Goal: Task Accomplishment & Management: Use online tool/utility

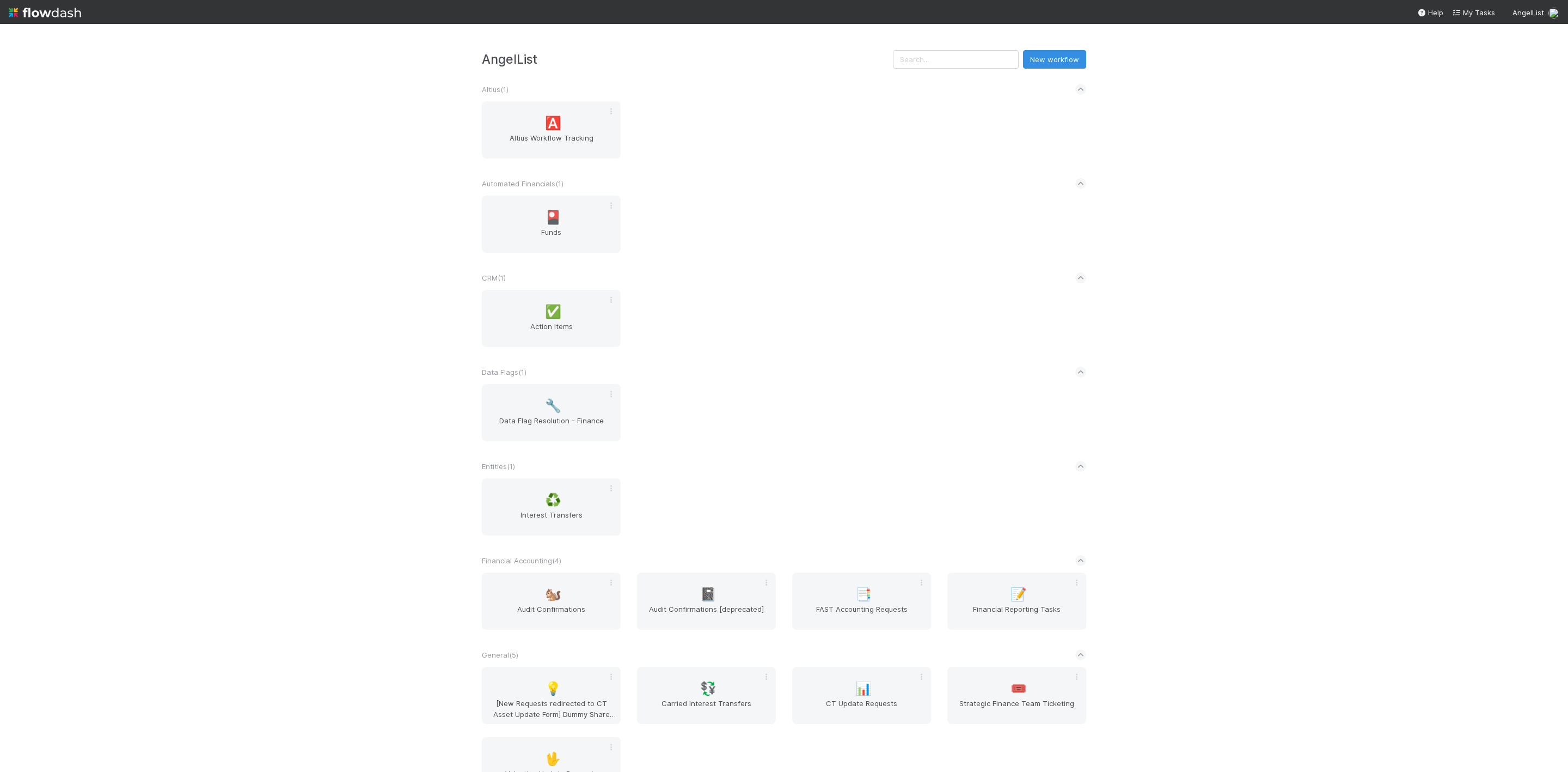
click at [1465, 18] on nav "Help My Tasks AngelList" at bounding box center [784, 11] width 1568 height 24
drag, startPoint x: 1468, startPoint y: 13, endPoint x: 1316, endPoint y: 18, distance: 152.1
click at [1468, 13] on span "My Tasks" at bounding box center [1472, 12] width 43 height 9
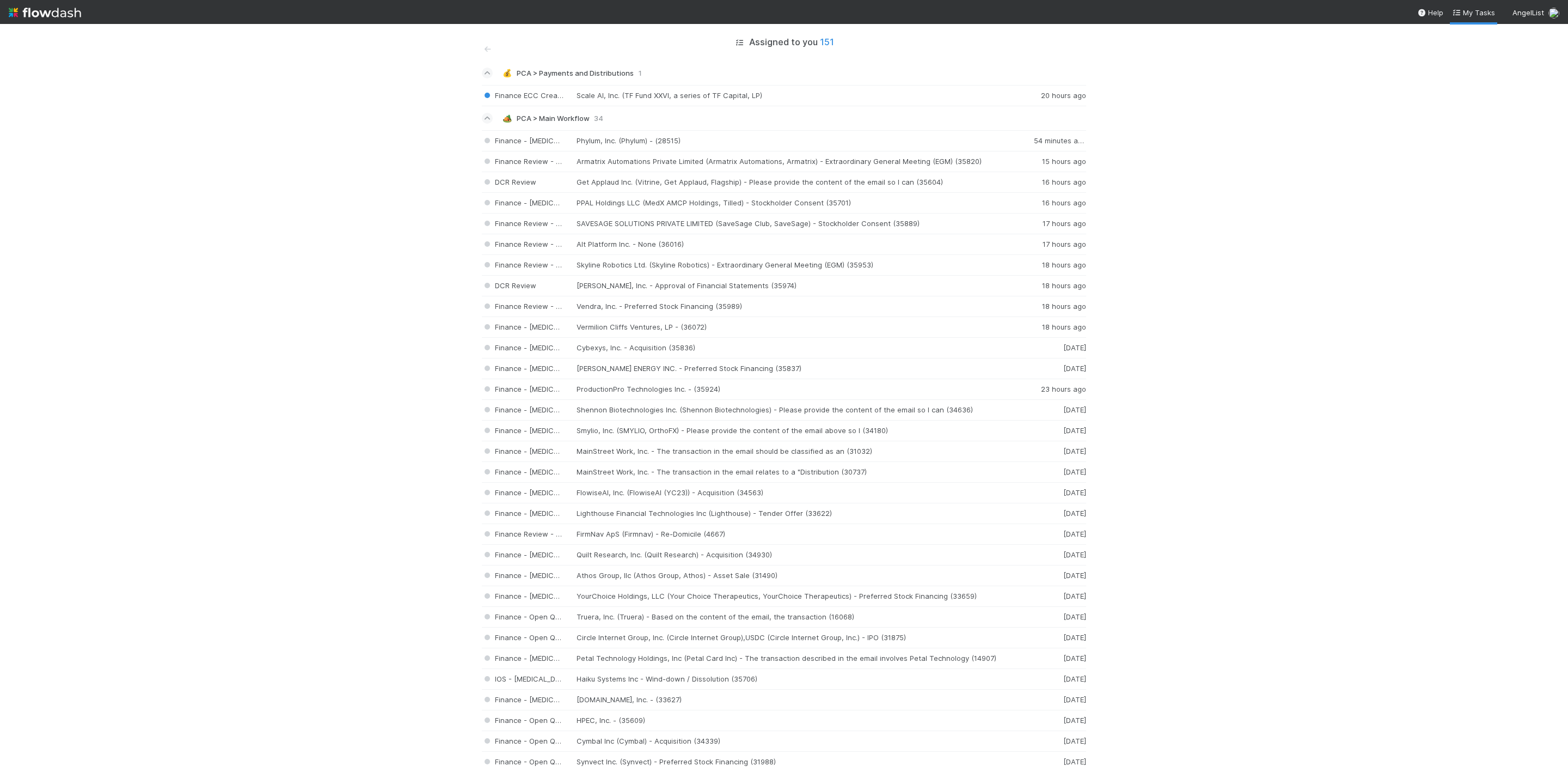
click at [12, 10] on img at bounding box center [45, 12] width 72 height 18
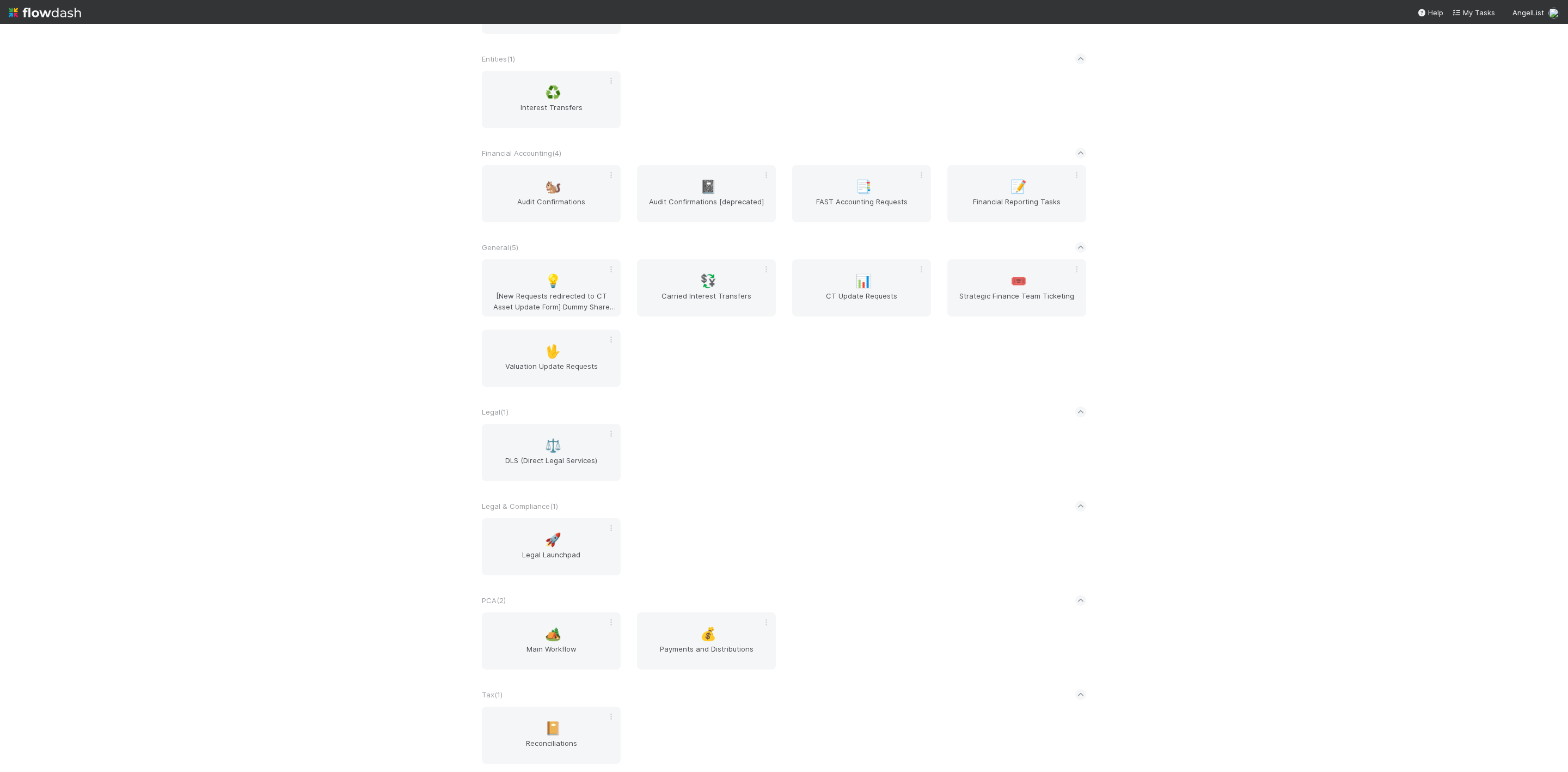
scroll to position [418, 0]
click at [534, 625] on div "🏕️ Main Workflow" at bounding box center [551, 635] width 139 height 57
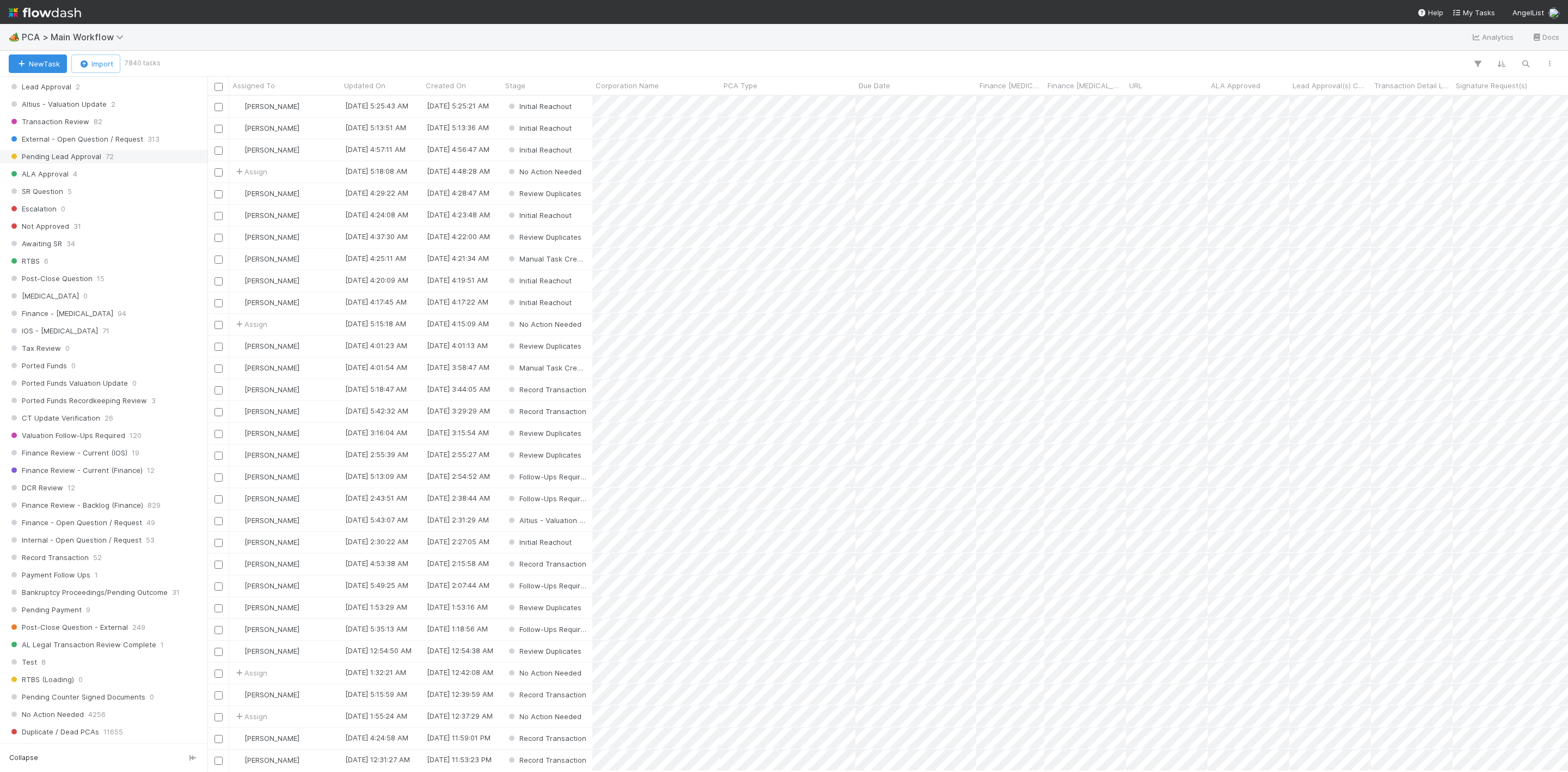
scroll to position [490, 0]
click at [97, 523] on div "DCR Review 12" at bounding box center [106, 516] width 196 height 13
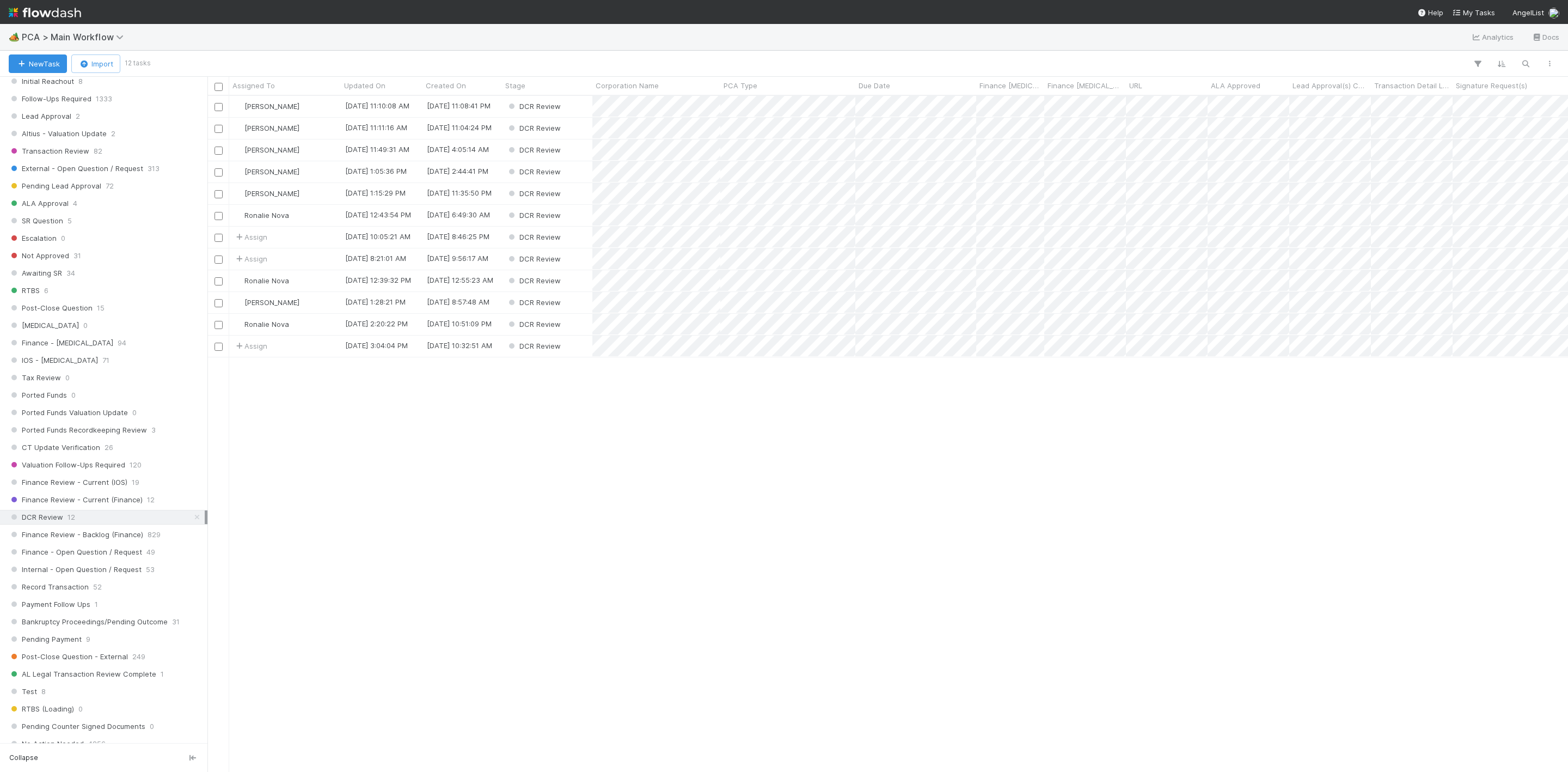
scroll to position [662, 1348]
click at [289, 85] on div "Assigned To" at bounding box center [285, 85] width 105 height 11
click at [292, 110] on div "Sort A → Z" at bounding box center [295, 106] width 124 height 17
click at [321, 170] on div "[PERSON_NAME]" at bounding box center [284, 172] width 111 height 21
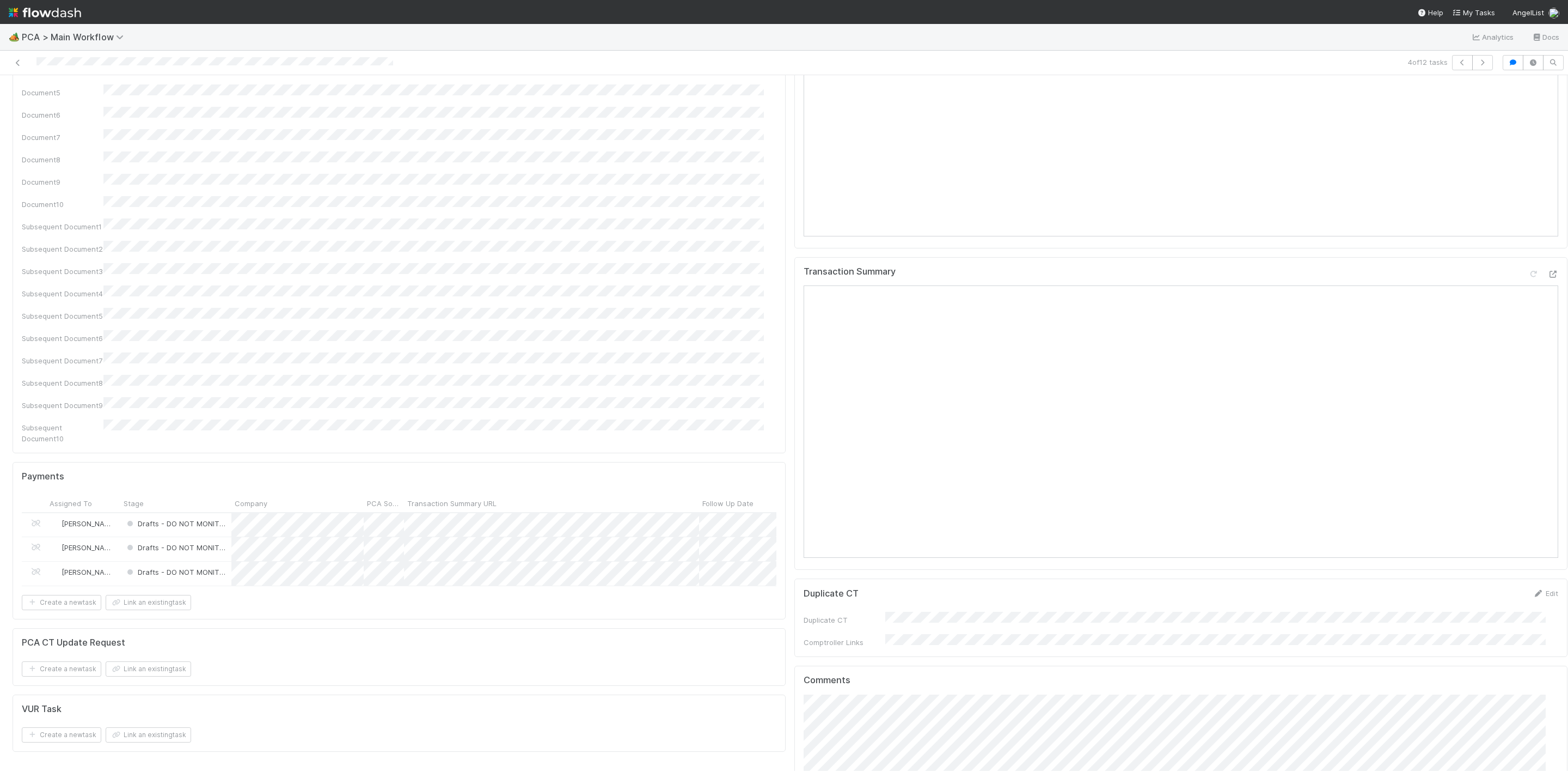
scroll to position [1552, 0]
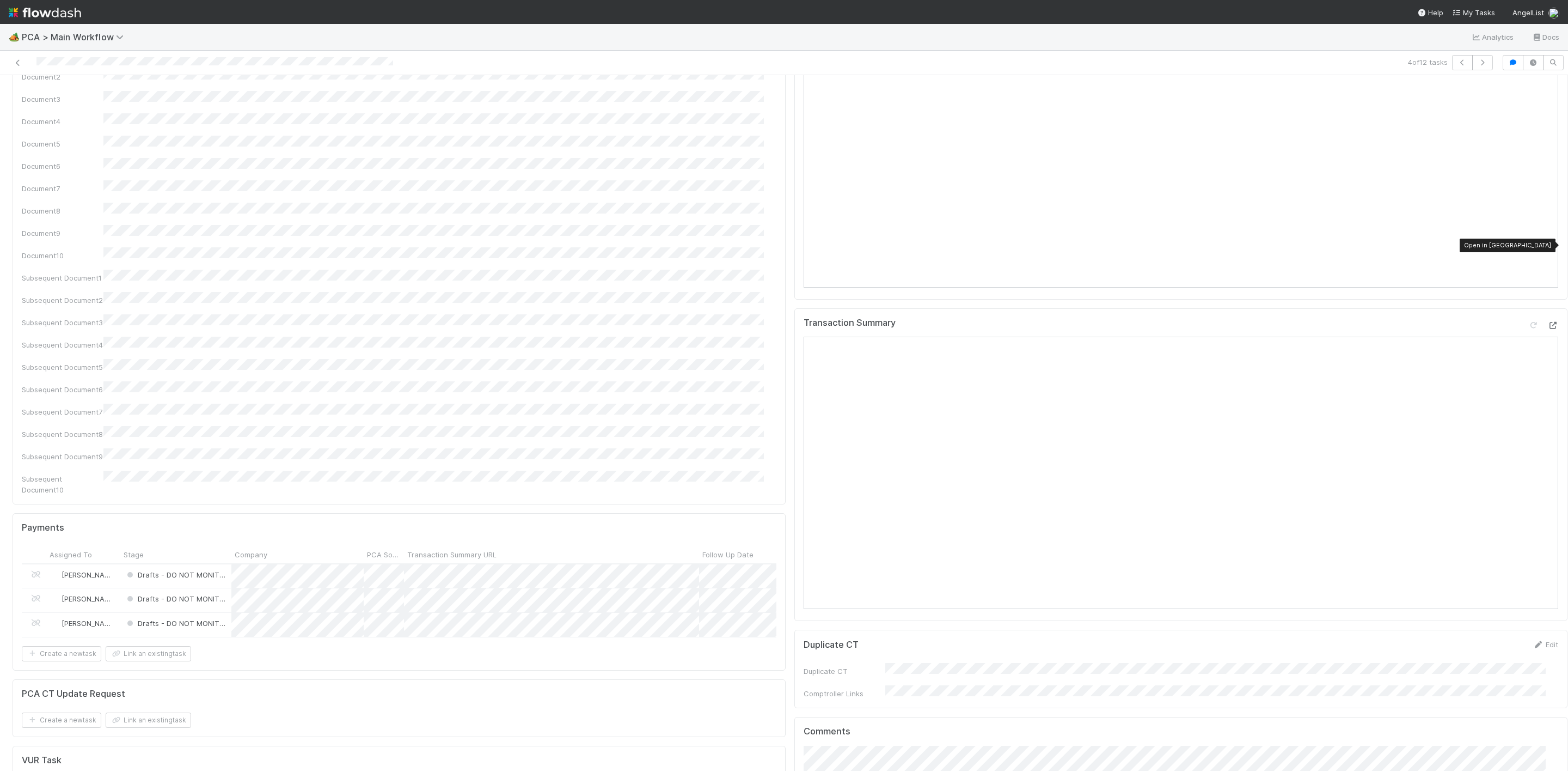
click at [1547, 320] on div at bounding box center [1552, 325] width 11 height 11
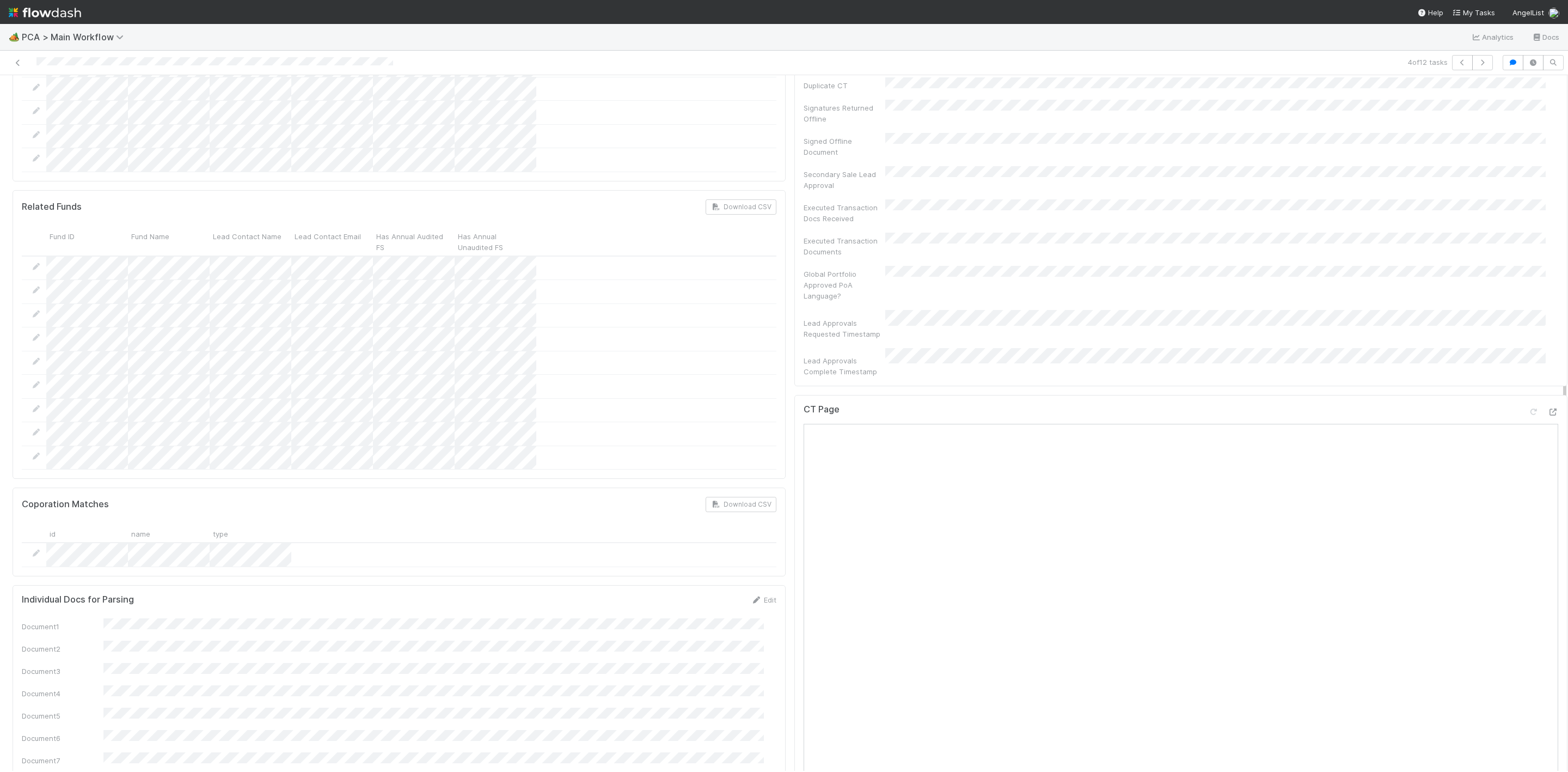
scroll to position [572, 0]
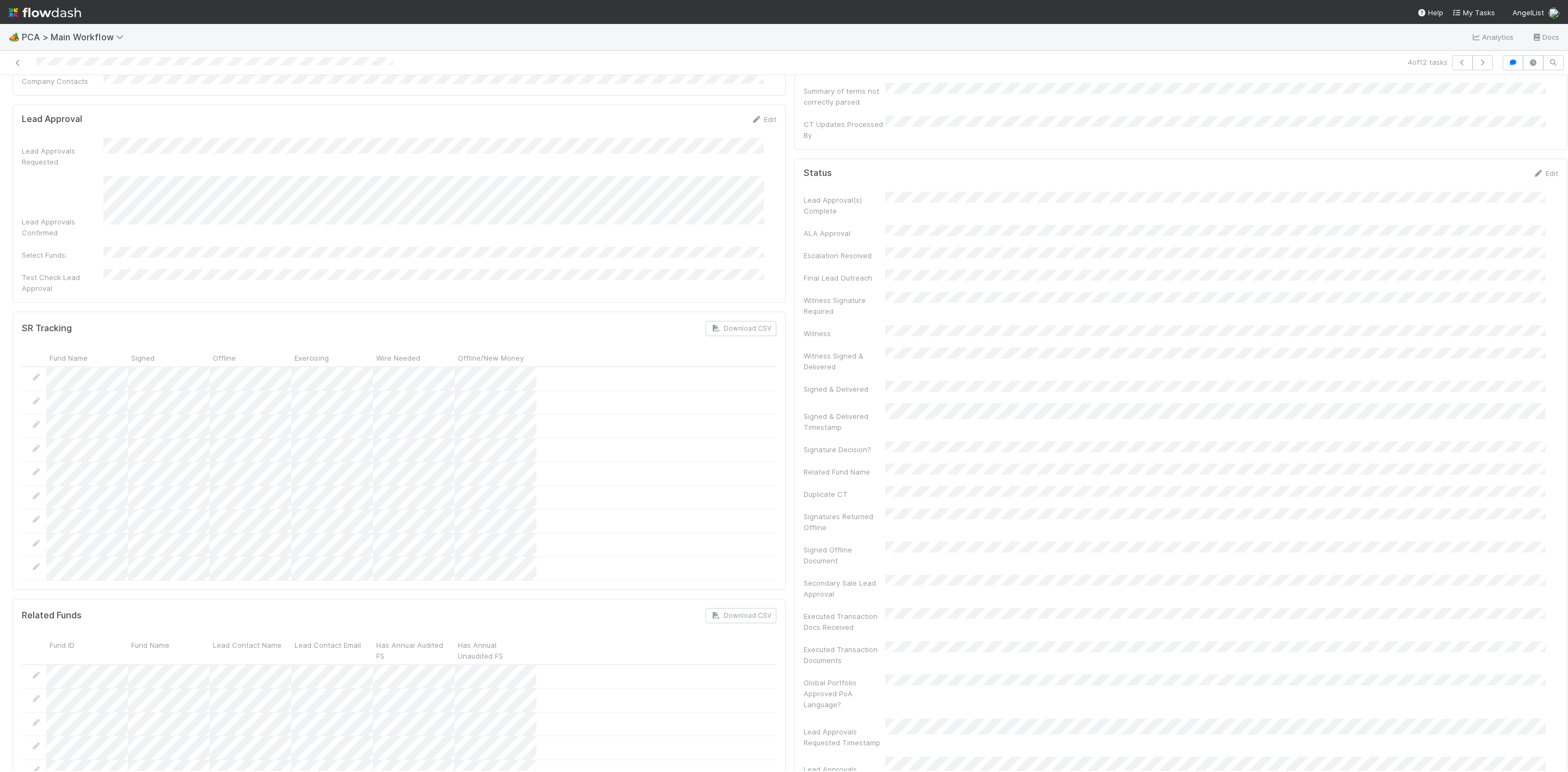
click at [1407, 230] on div "Lead Approval(s) Complete ALA Approval Escalation Resolved Final Lead Outreach …" at bounding box center [1180, 488] width 754 height 594
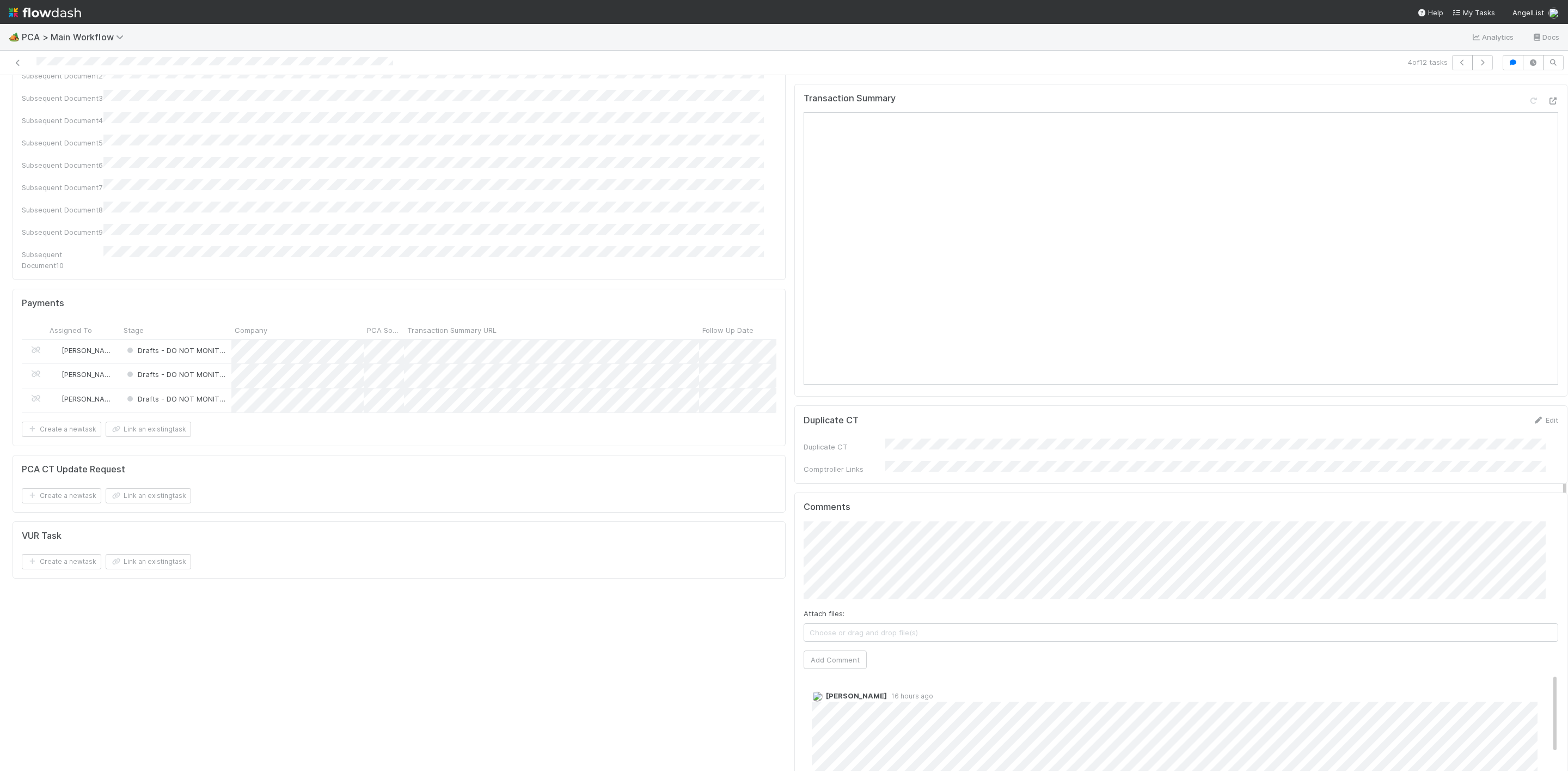
scroll to position [1715, 0]
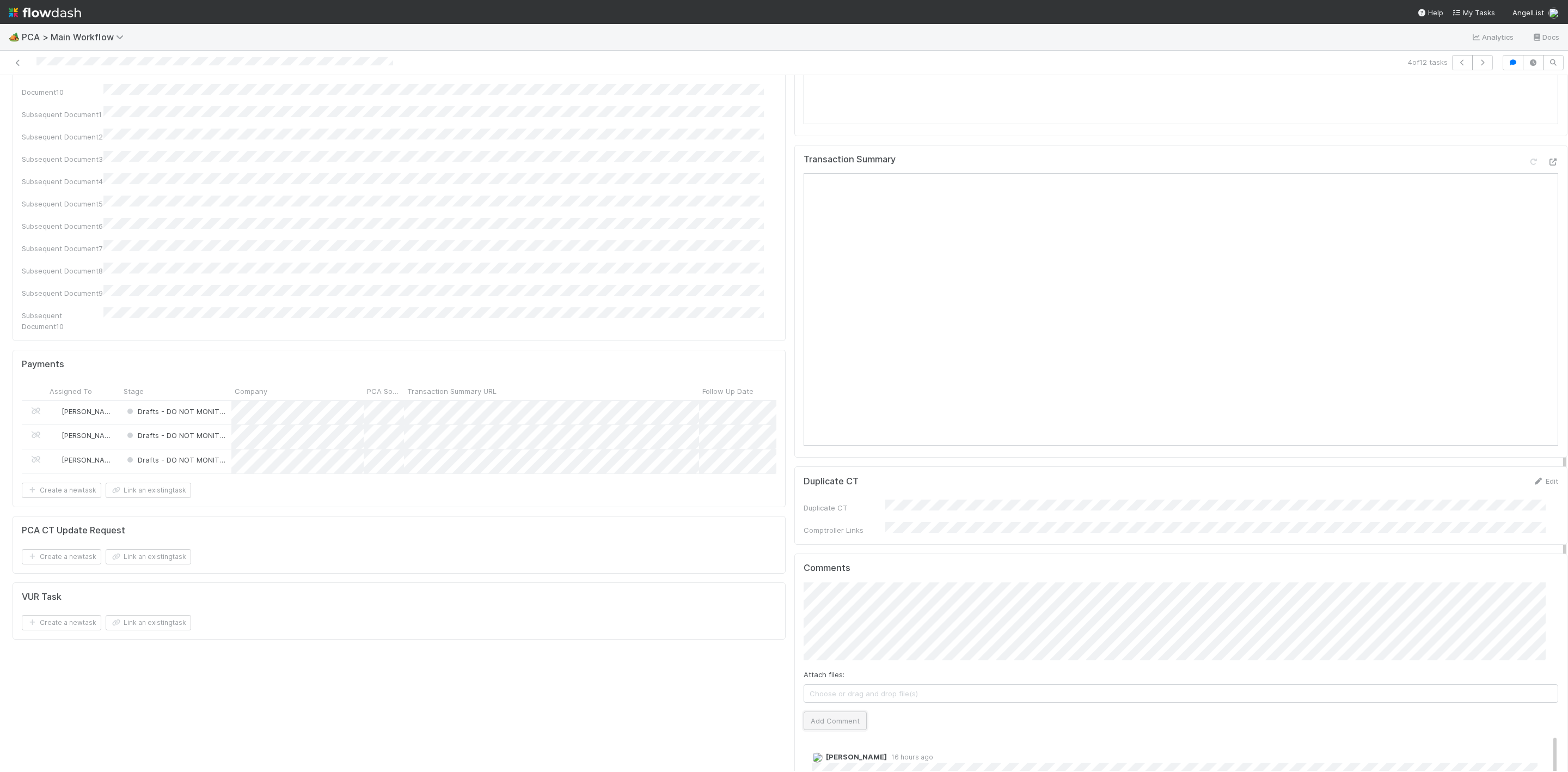
click at [807, 711] on button "Add Comment" at bounding box center [835, 720] width 63 height 18
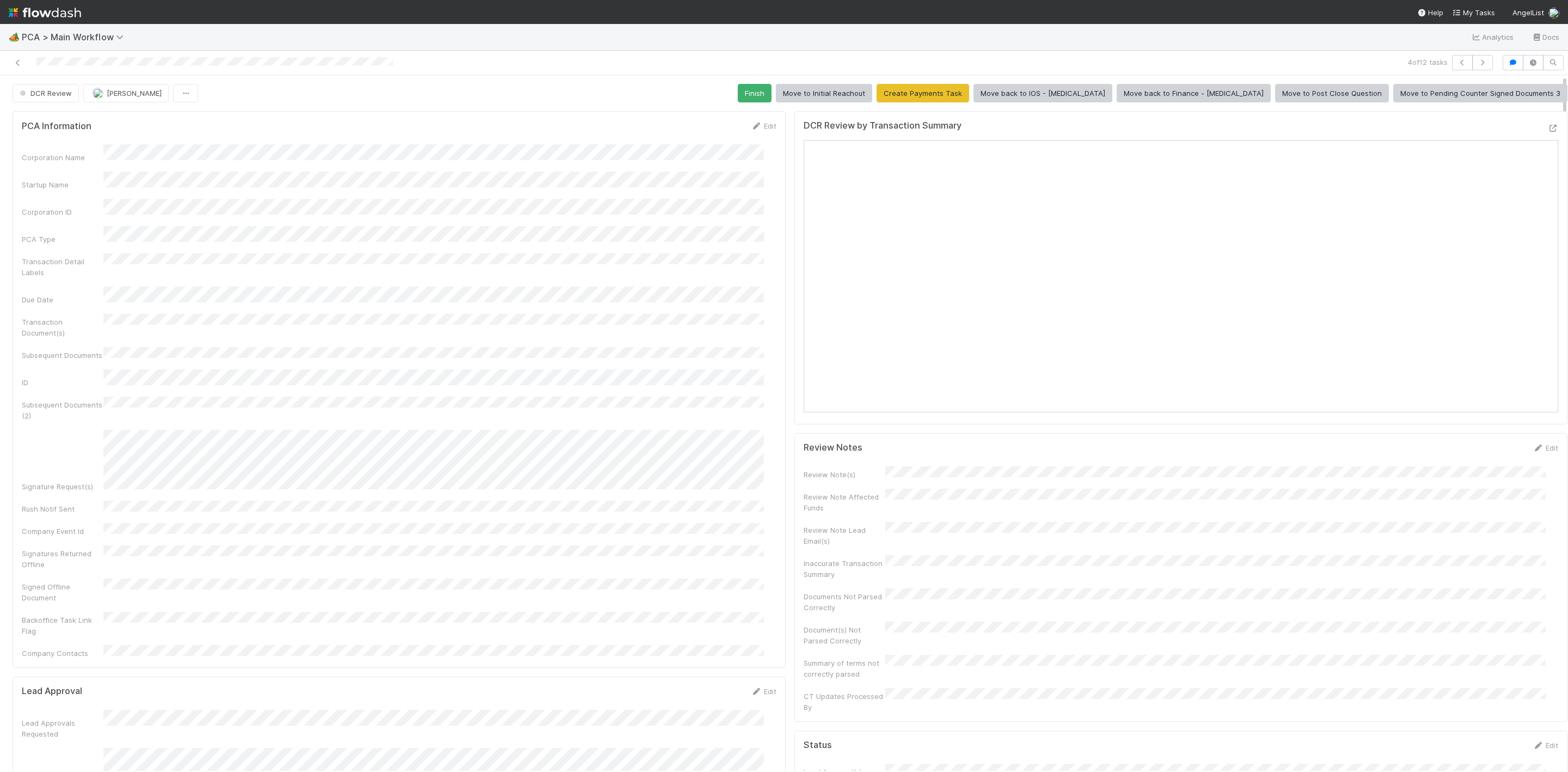
scroll to position [0, 0]
click at [1312, 98] on button "Move to Post Close Question" at bounding box center [1332, 92] width 114 height 18
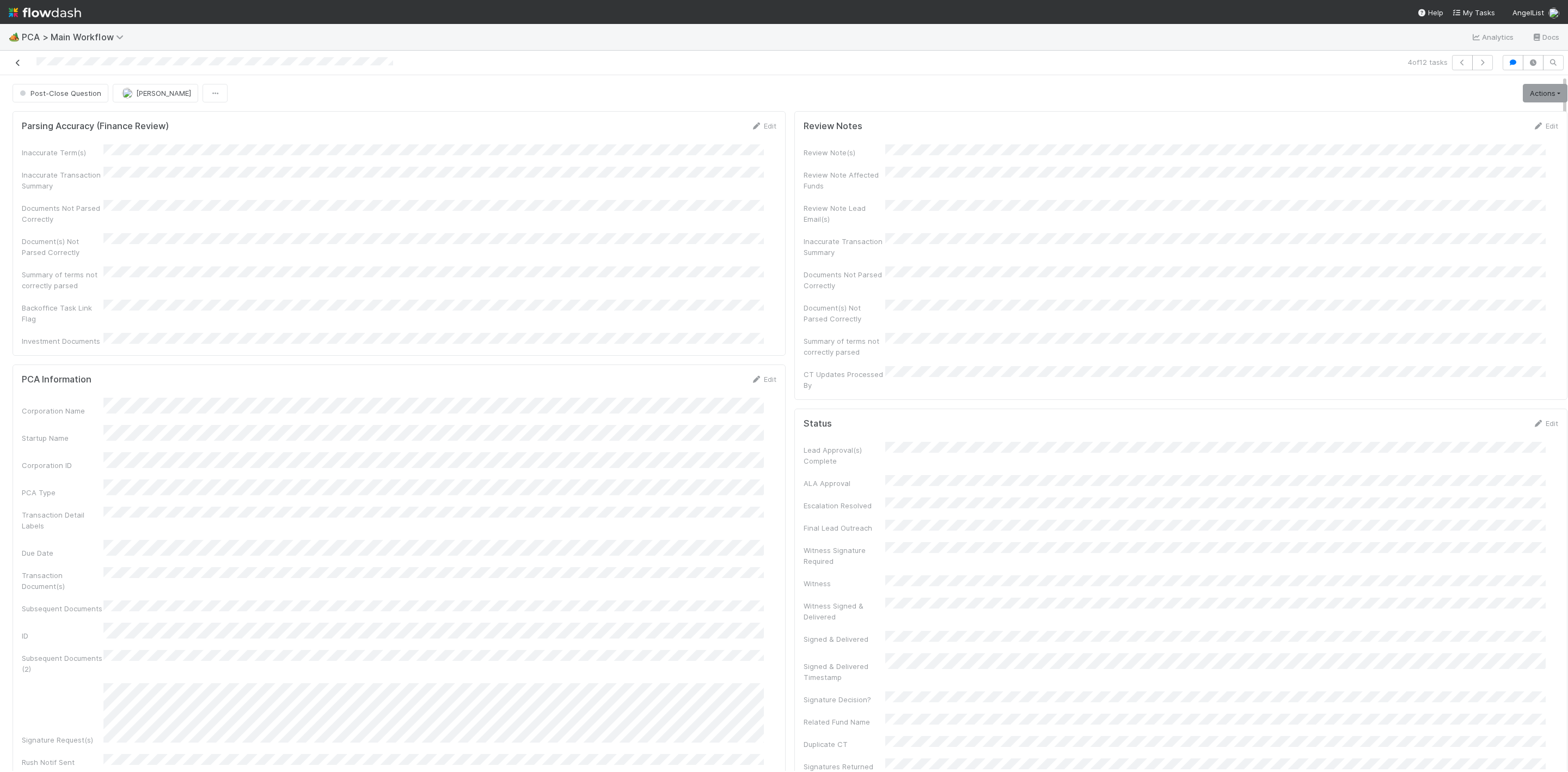
click at [18, 66] on icon at bounding box center [18, 63] width 11 height 7
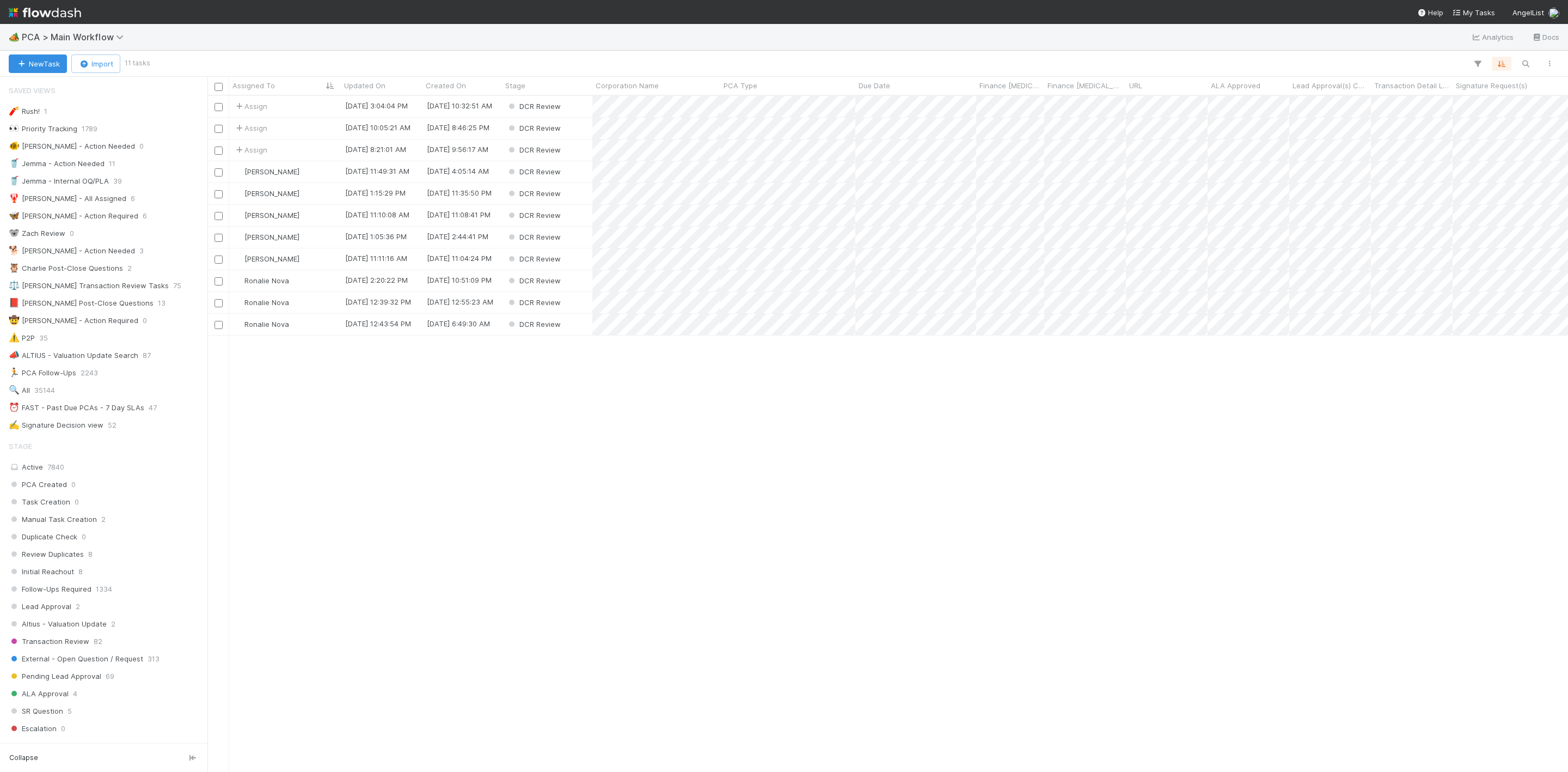
scroll to position [662, 1348]
click at [306, 176] on div "[PERSON_NAME]" at bounding box center [284, 172] width 111 height 21
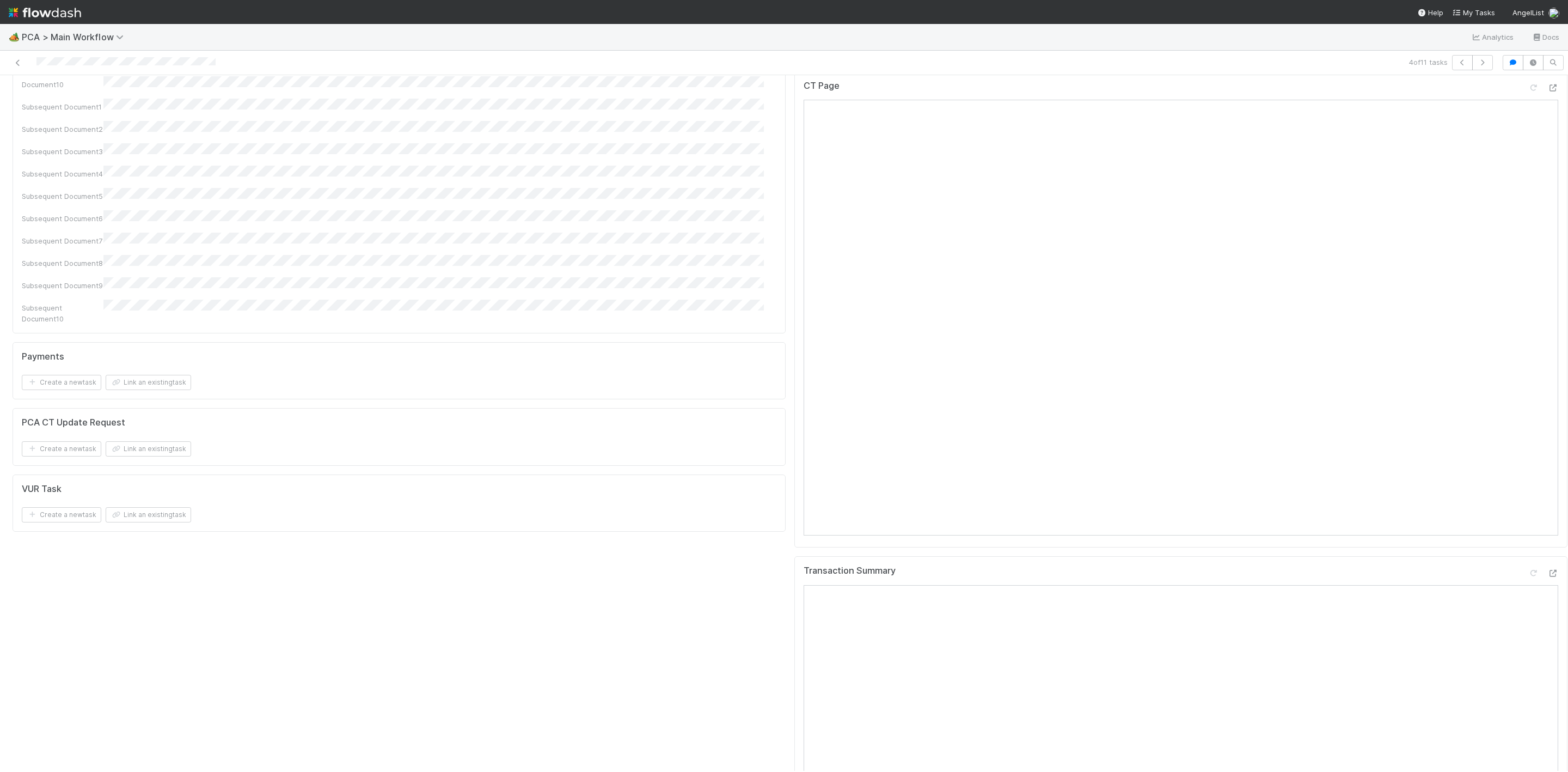
scroll to position [1470, 0]
click at [1547, 389] on icon at bounding box center [1552, 393] width 11 height 7
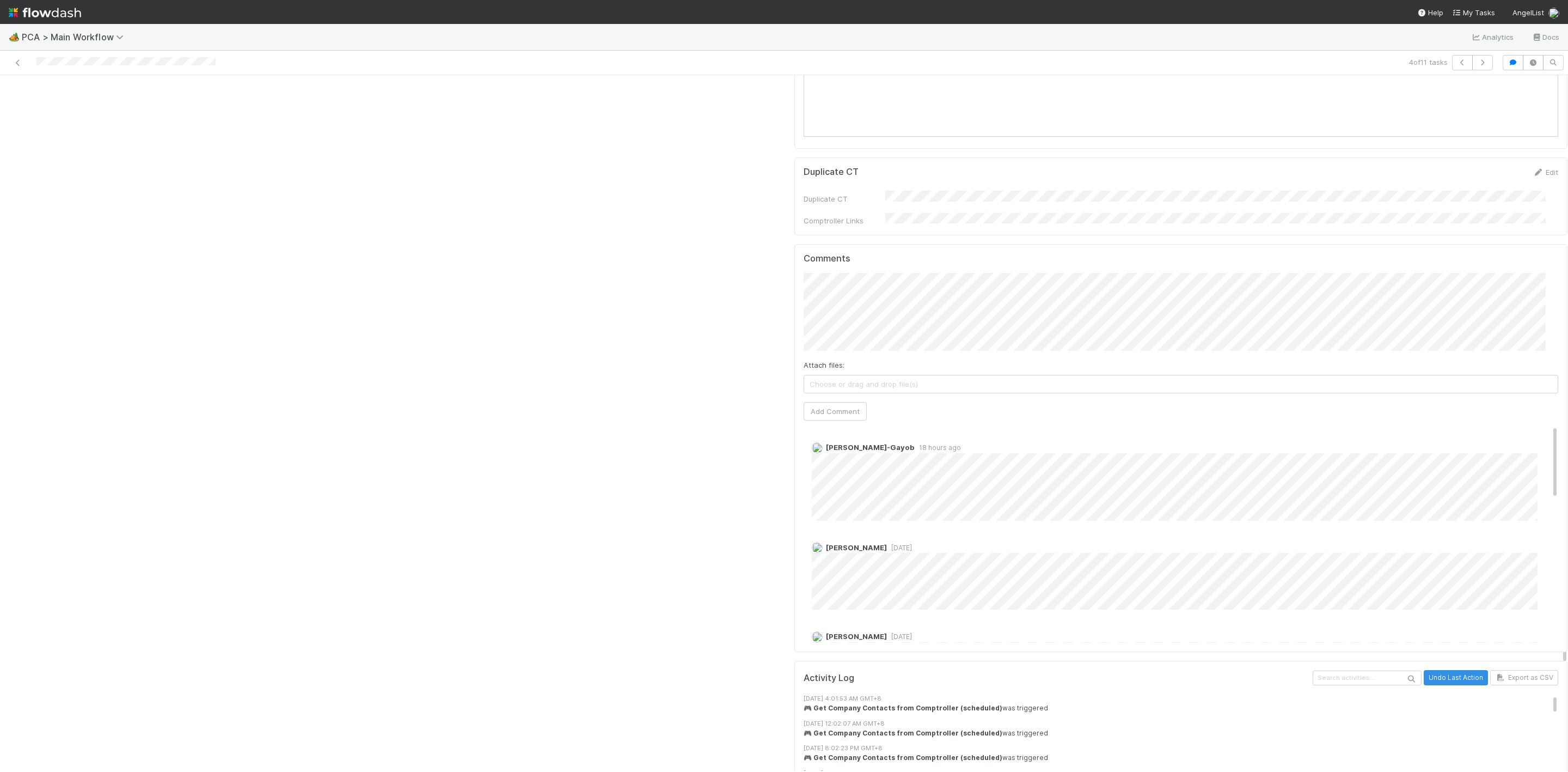
scroll to position [2124, 0]
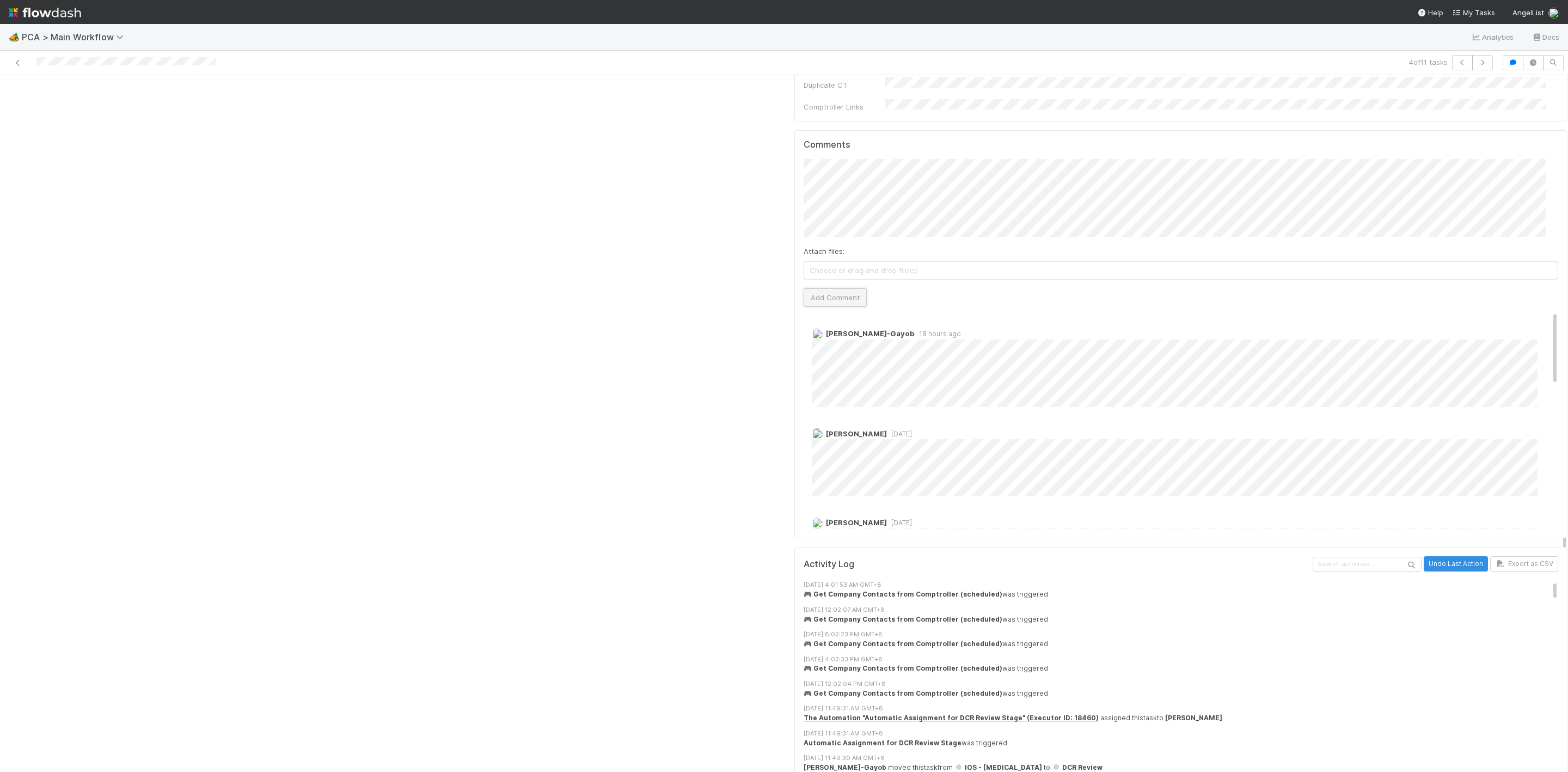
click at [833, 288] on button "Add Comment" at bounding box center [835, 297] width 63 height 18
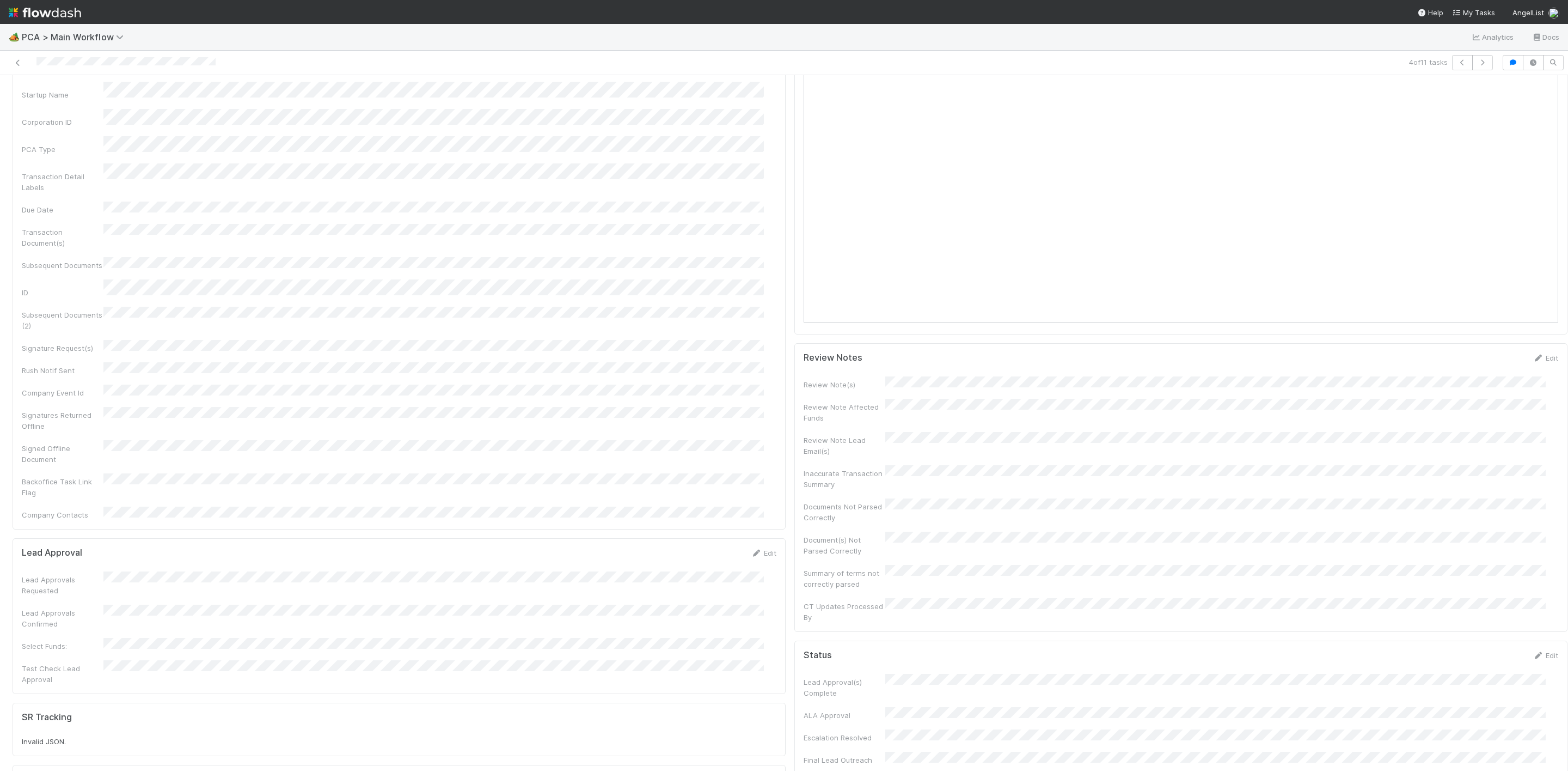
scroll to position [0, 0]
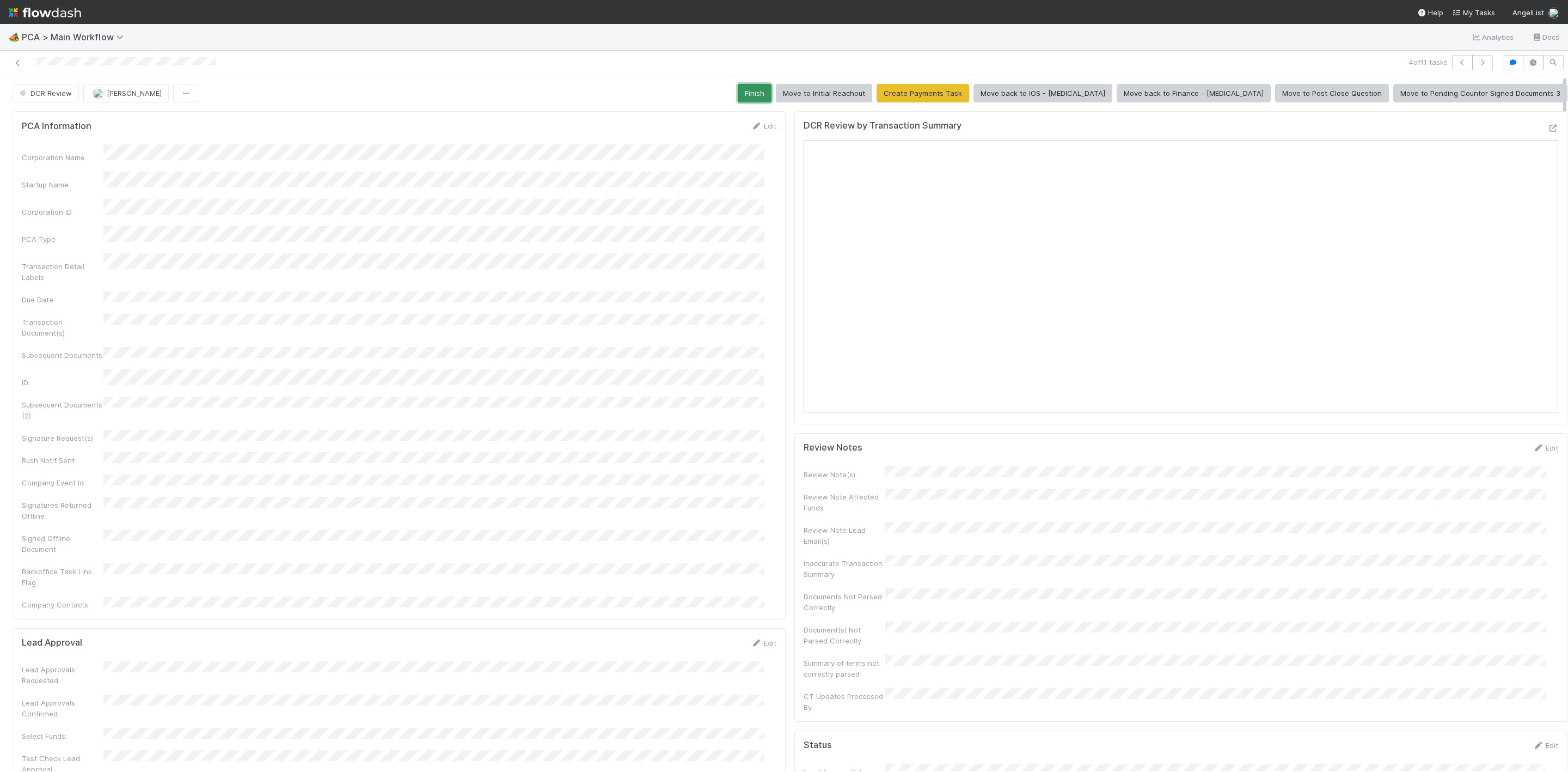
click at [772, 98] on button "Finish" at bounding box center [754, 92] width 33 height 18
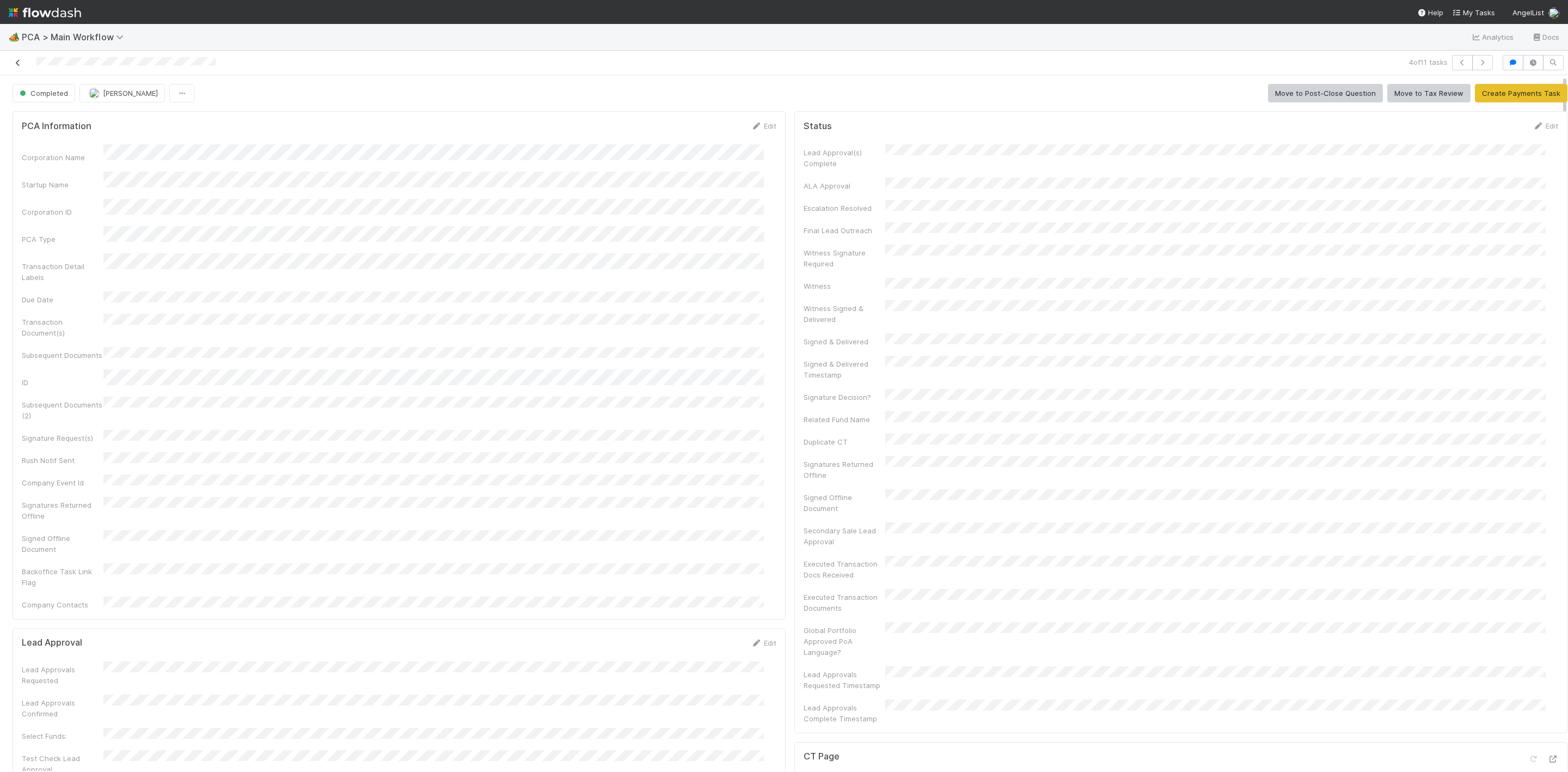
click at [21, 60] on icon at bounding box center [18, 63] width 11 height 7
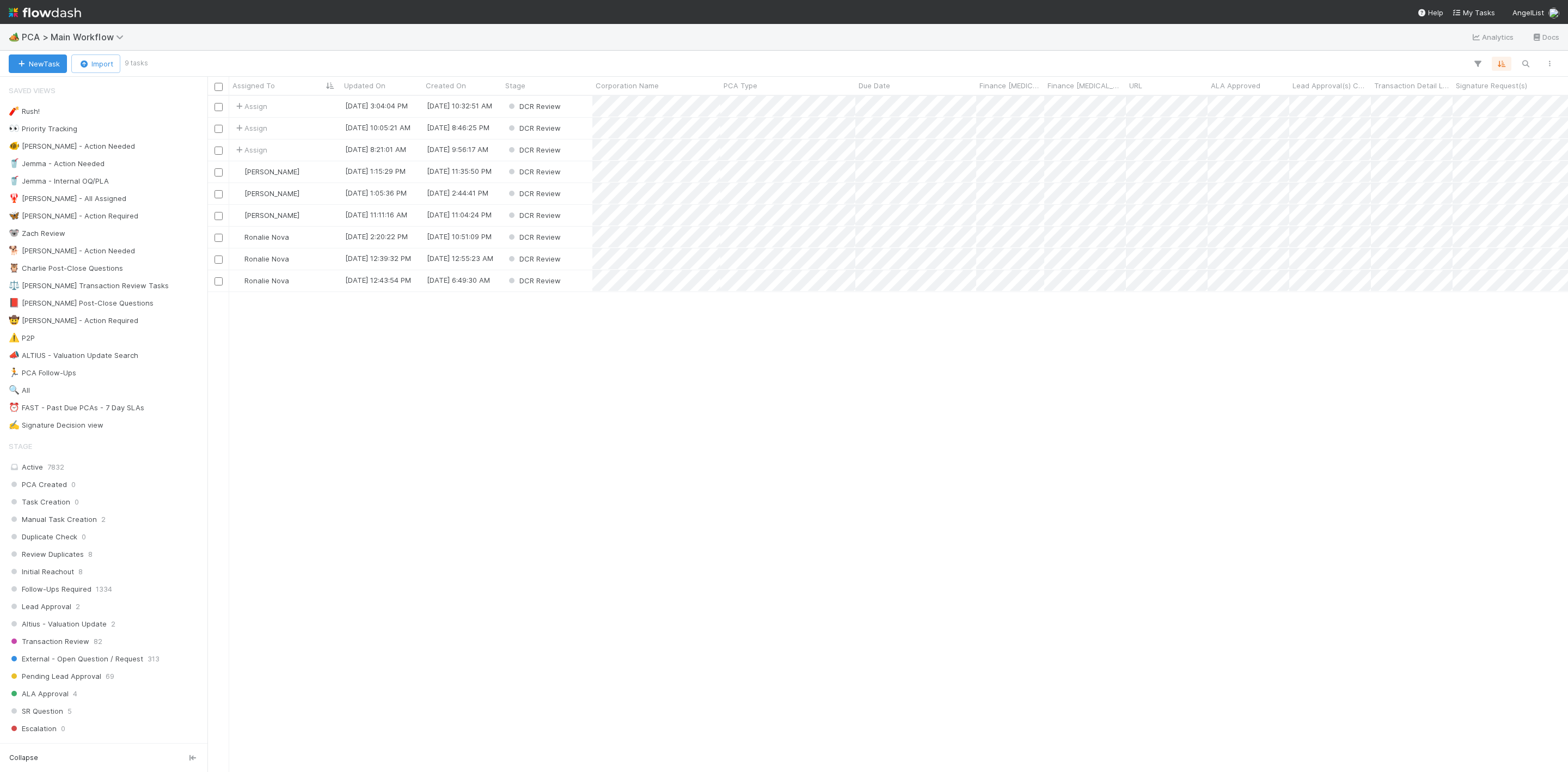
scroll to position [662, 1348]
click at [579, 106] on div "DCR Review" at bounding box center [547, 106] width 90 height 21
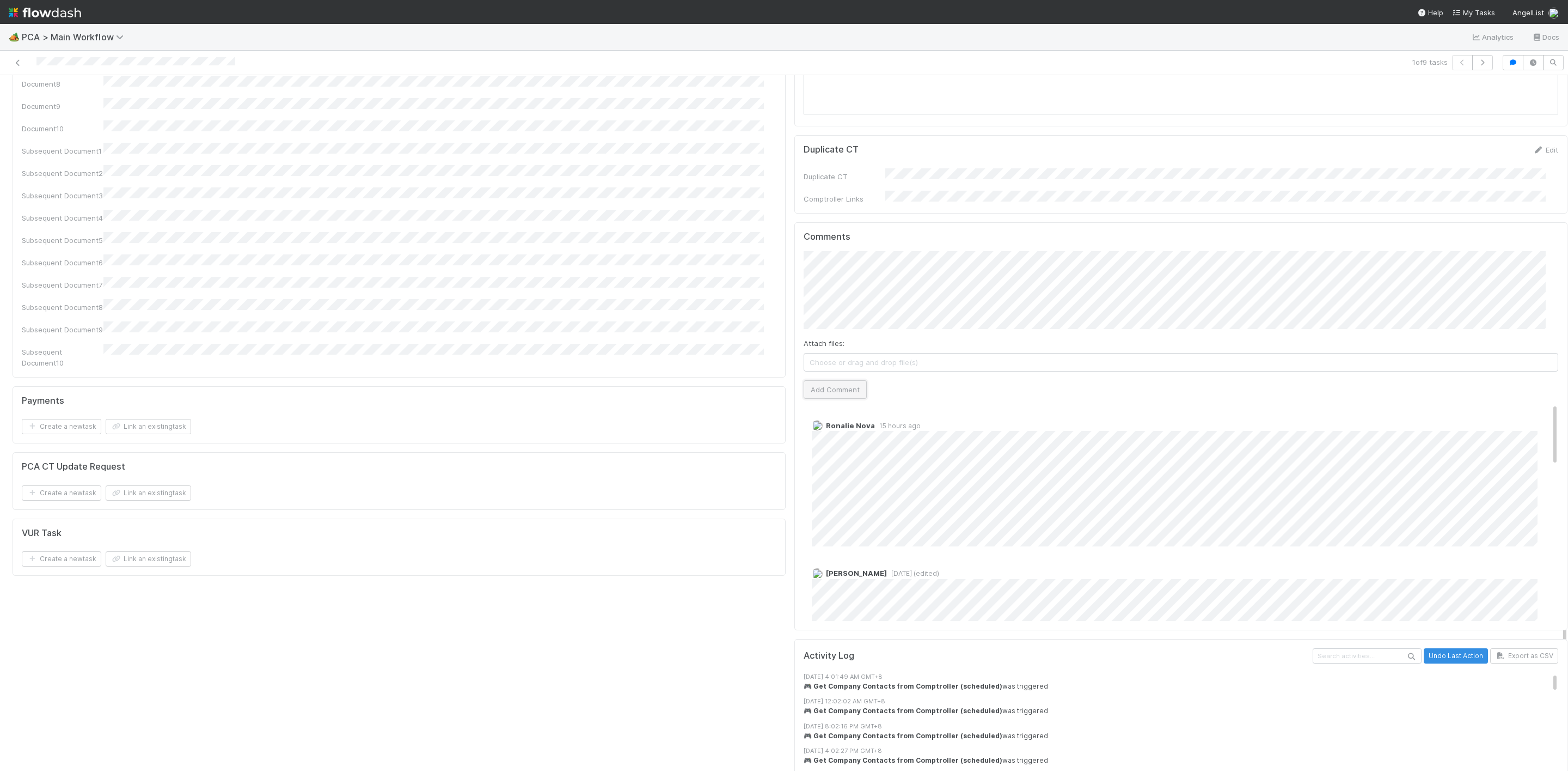
click at [833, 380] on button "Add Comment" at bounding box center [835, 389] width 63 height 18
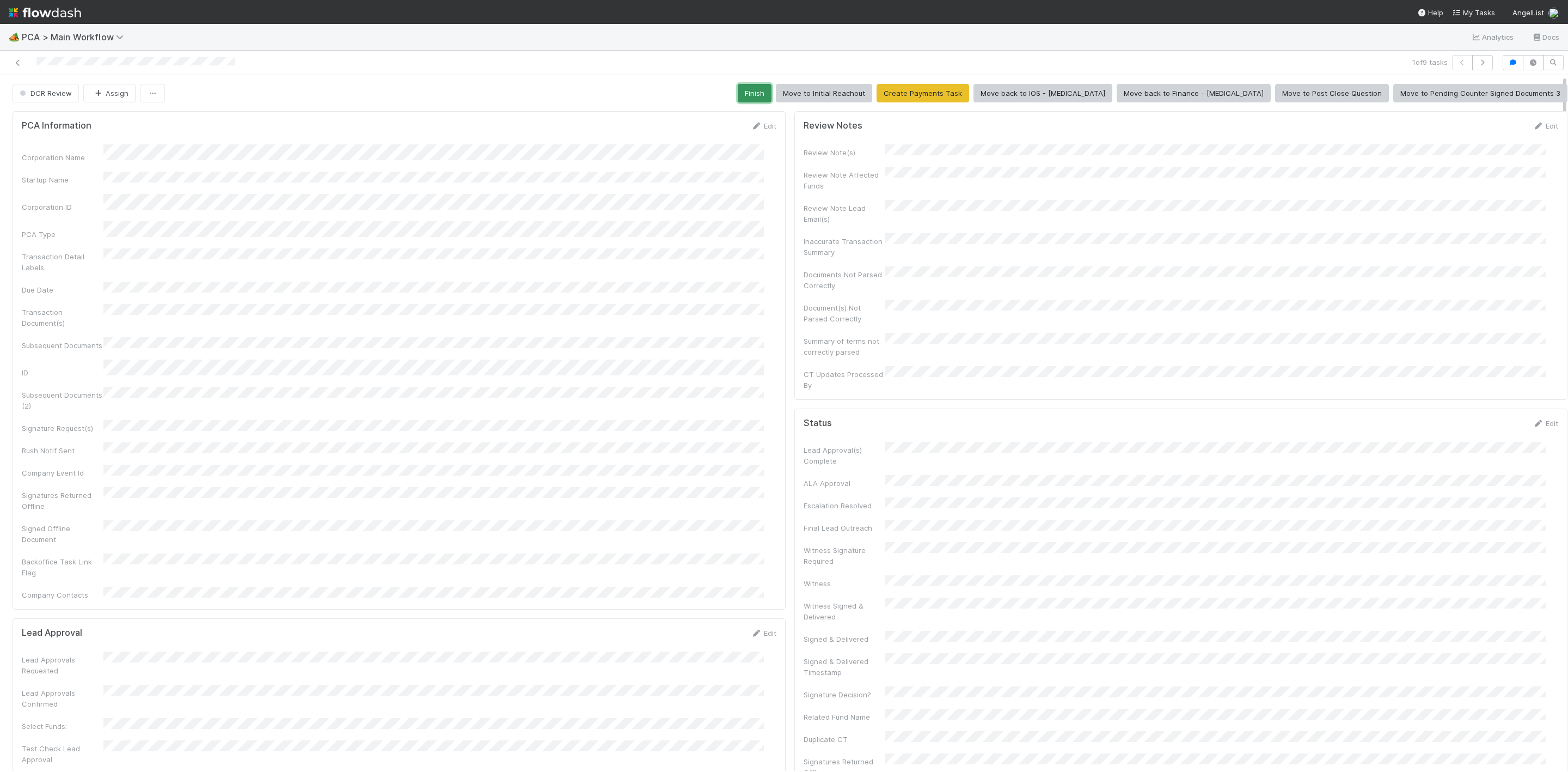
click at [772, 90] on button "Finish" at bounding box center [754, 92] width 33 height 18
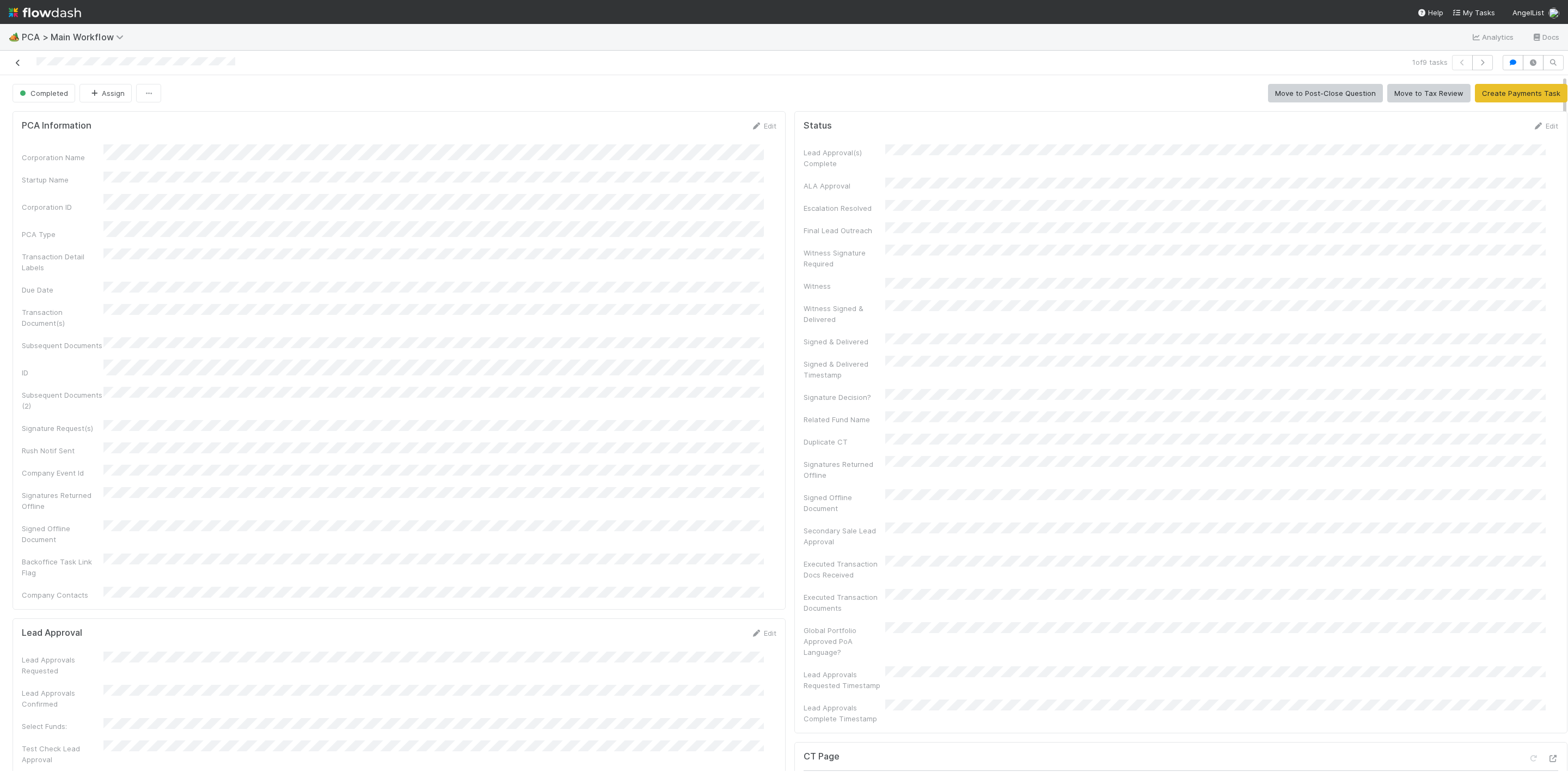
click at [13, 64] on icon at bounding box center [18, 63] width 11 height 7
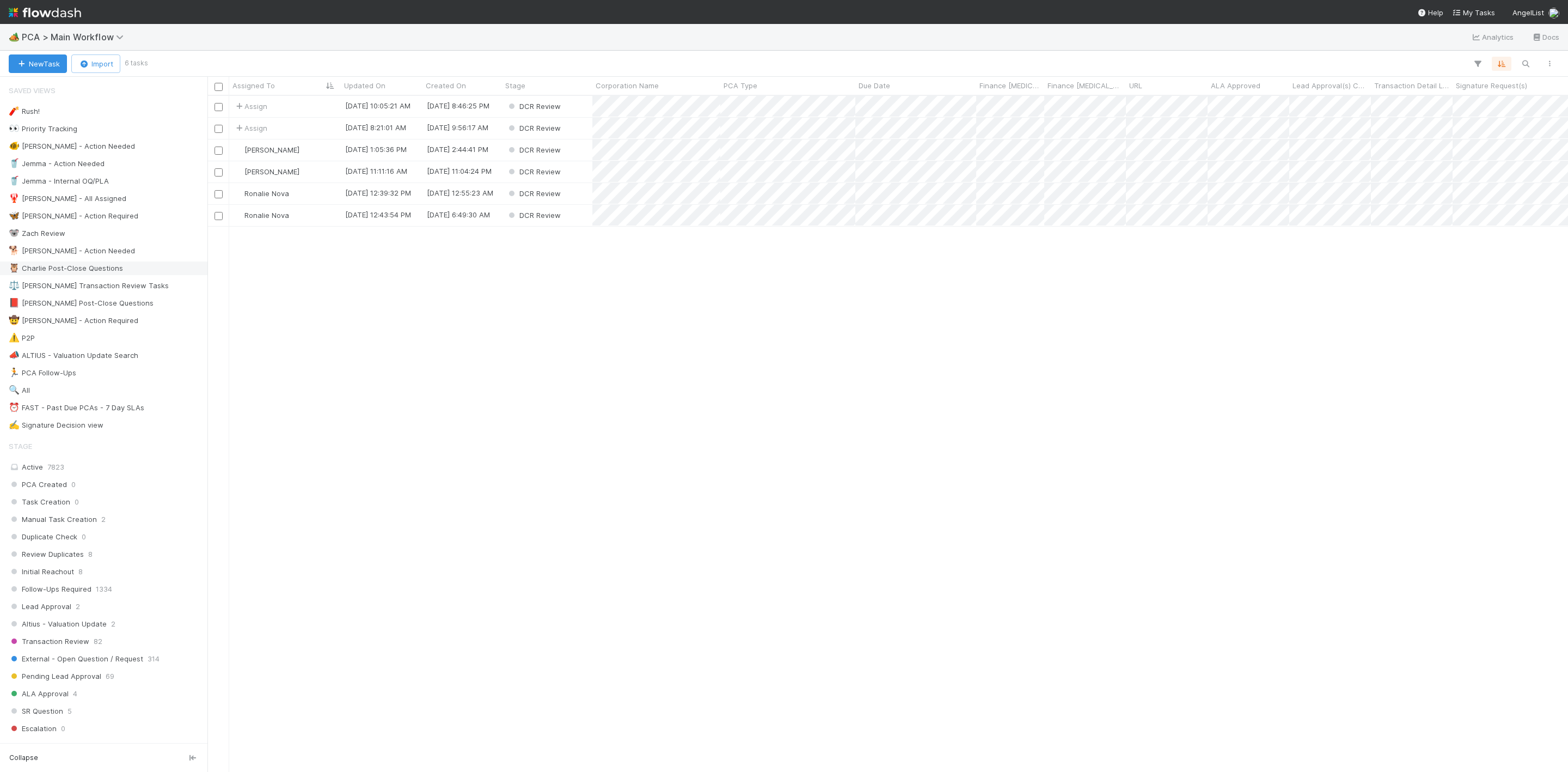
scroll to position [662, 1348]
click at [300, 104] on div "Assign" at bounding box center [284, 106] width 111 height 21
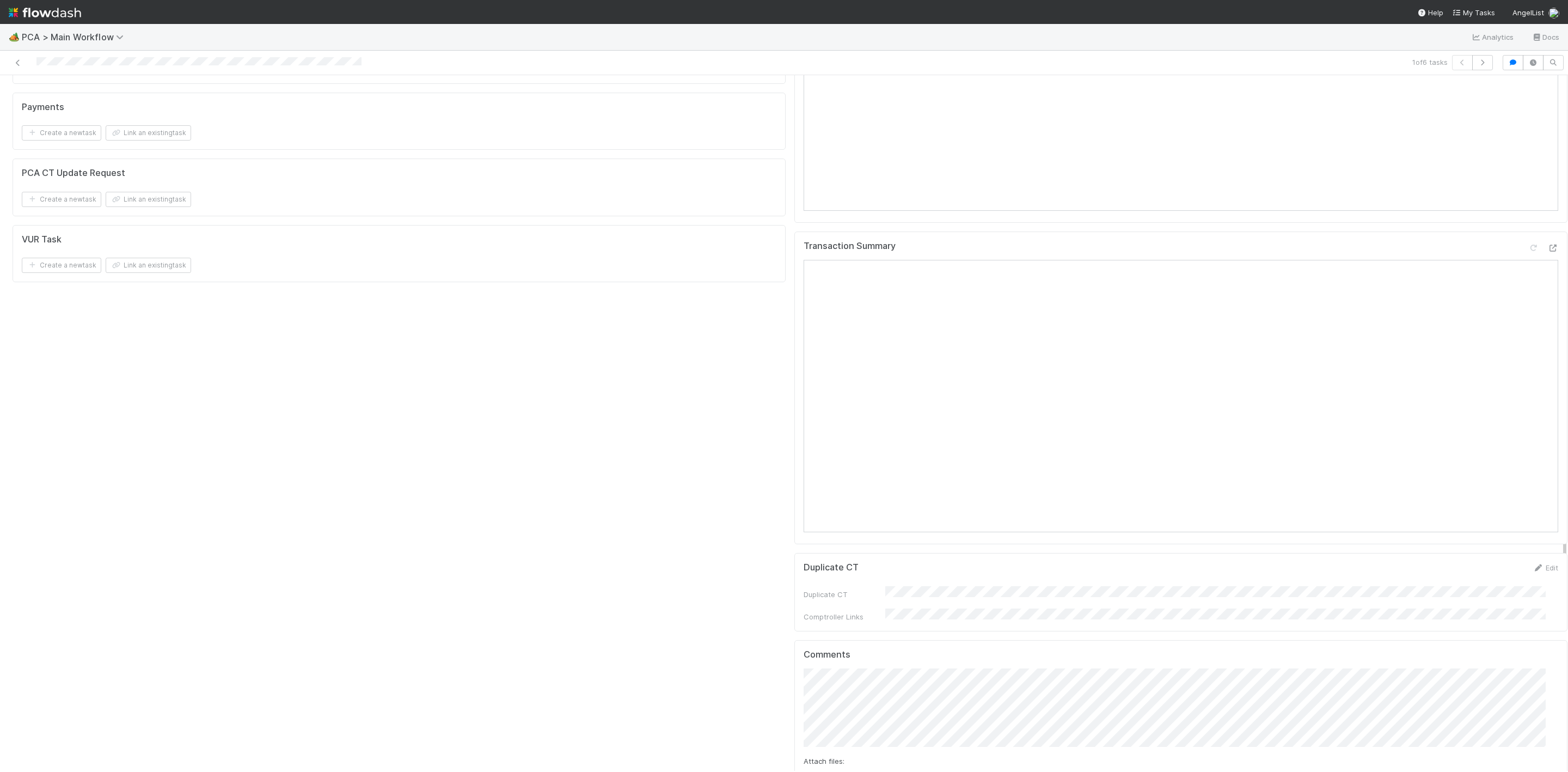
scroll to position [1715, 0]
click at [17, 61] on icon at bounding box center [18, 63] width 11 height 7
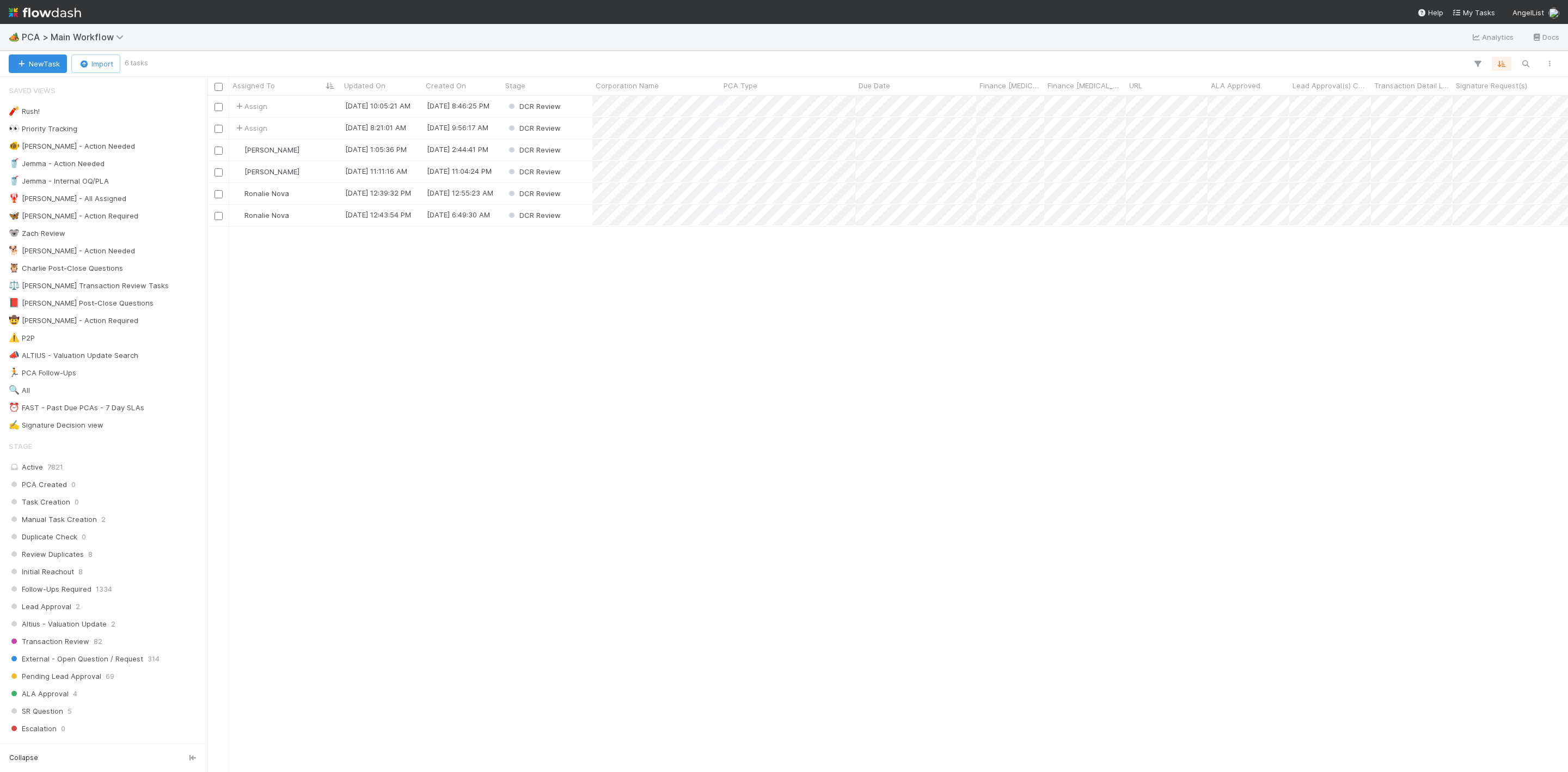
scroll to position [662, 1348]
click at [309, 134] on div "Assign" at bounding box center [284, 128] width 111 height 21
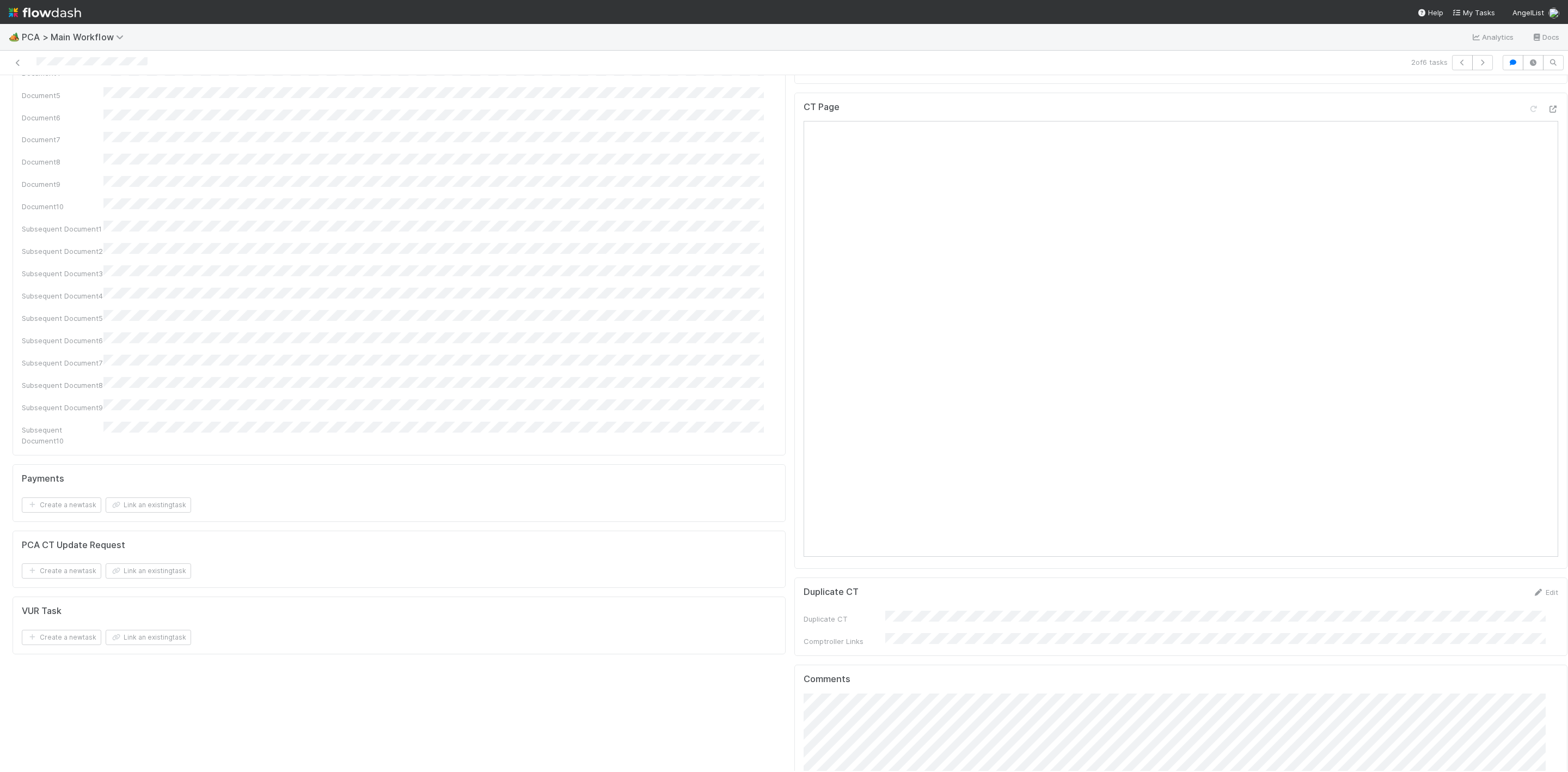
scroll to position [898, 0]
click at [1547, 154] on icon at bounding box center [1552, 157] width 11 height 7
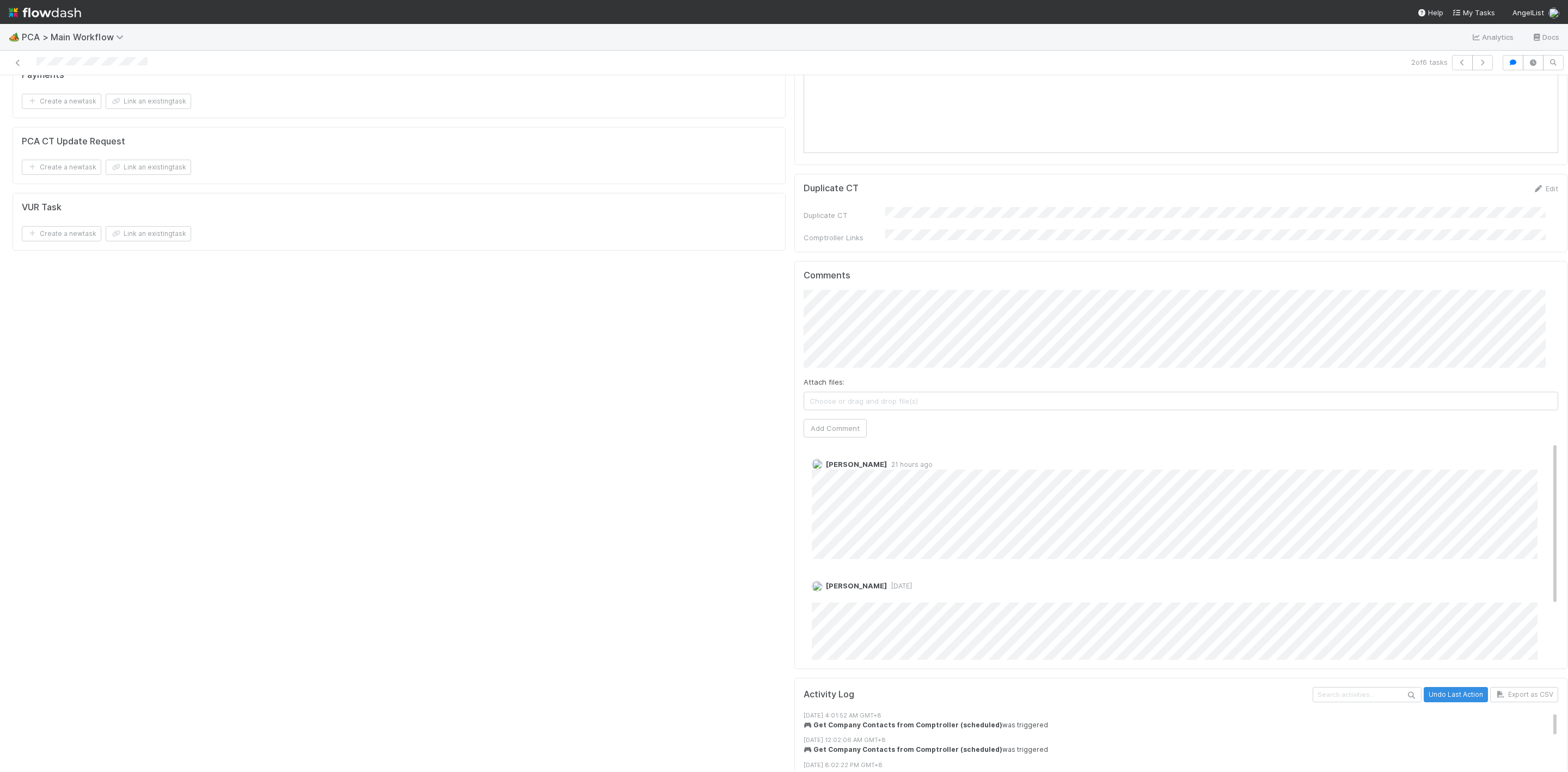
scroll to position [1470, 0]
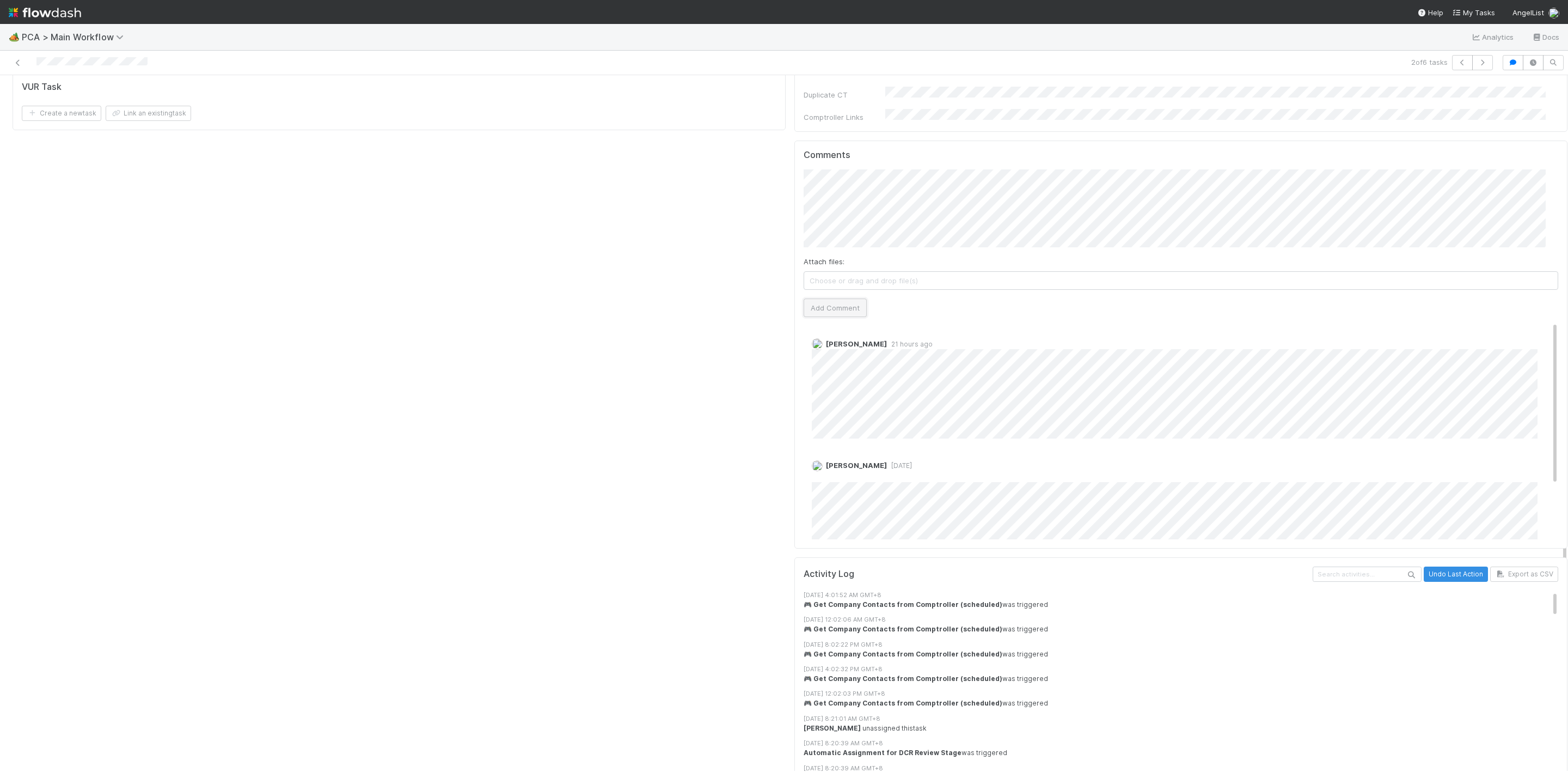
click at [833, 299] on button "Add Comment" at bounding box center [835, 307] width 63 height 18
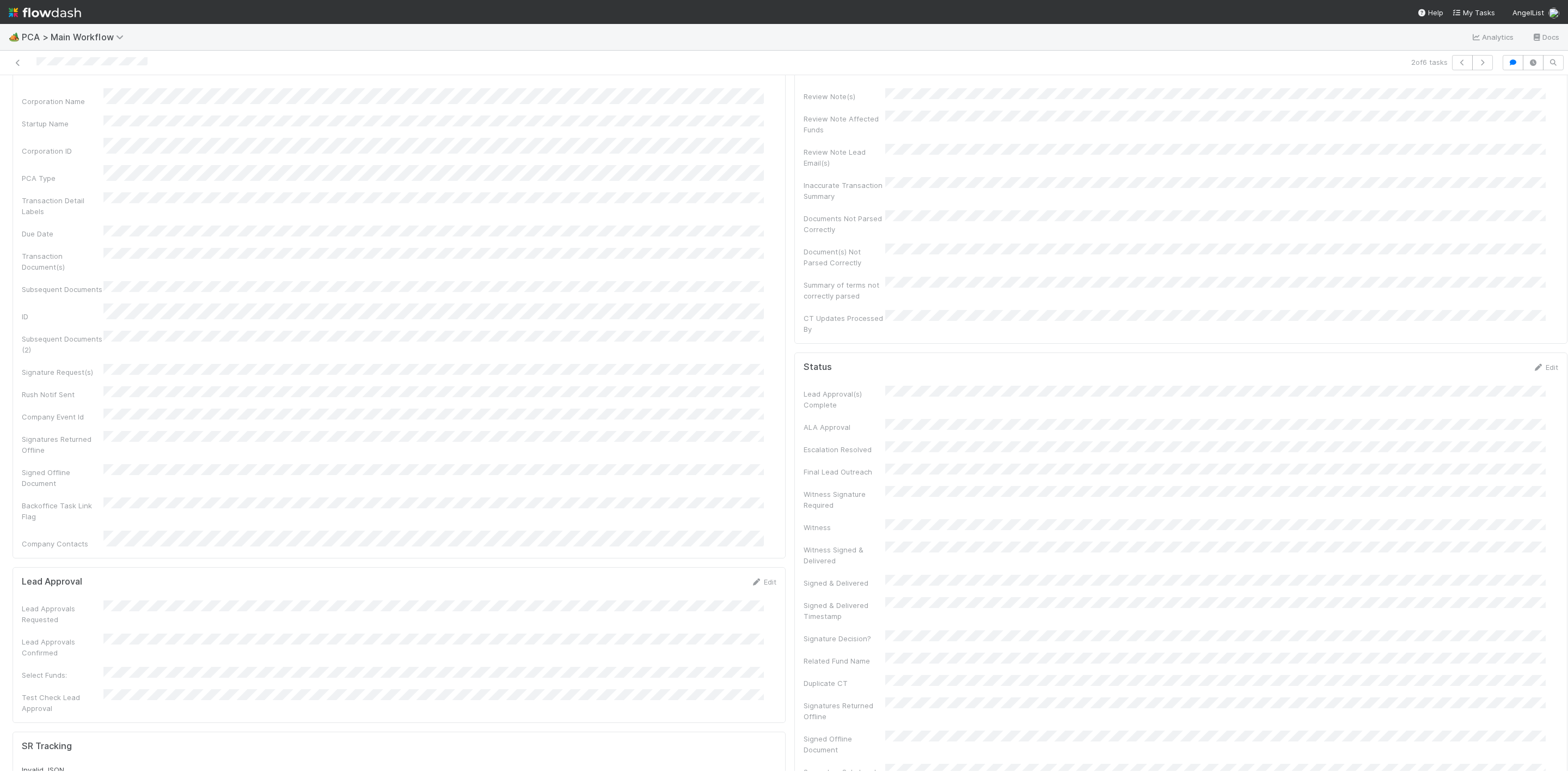
scroll to position [0, 0]
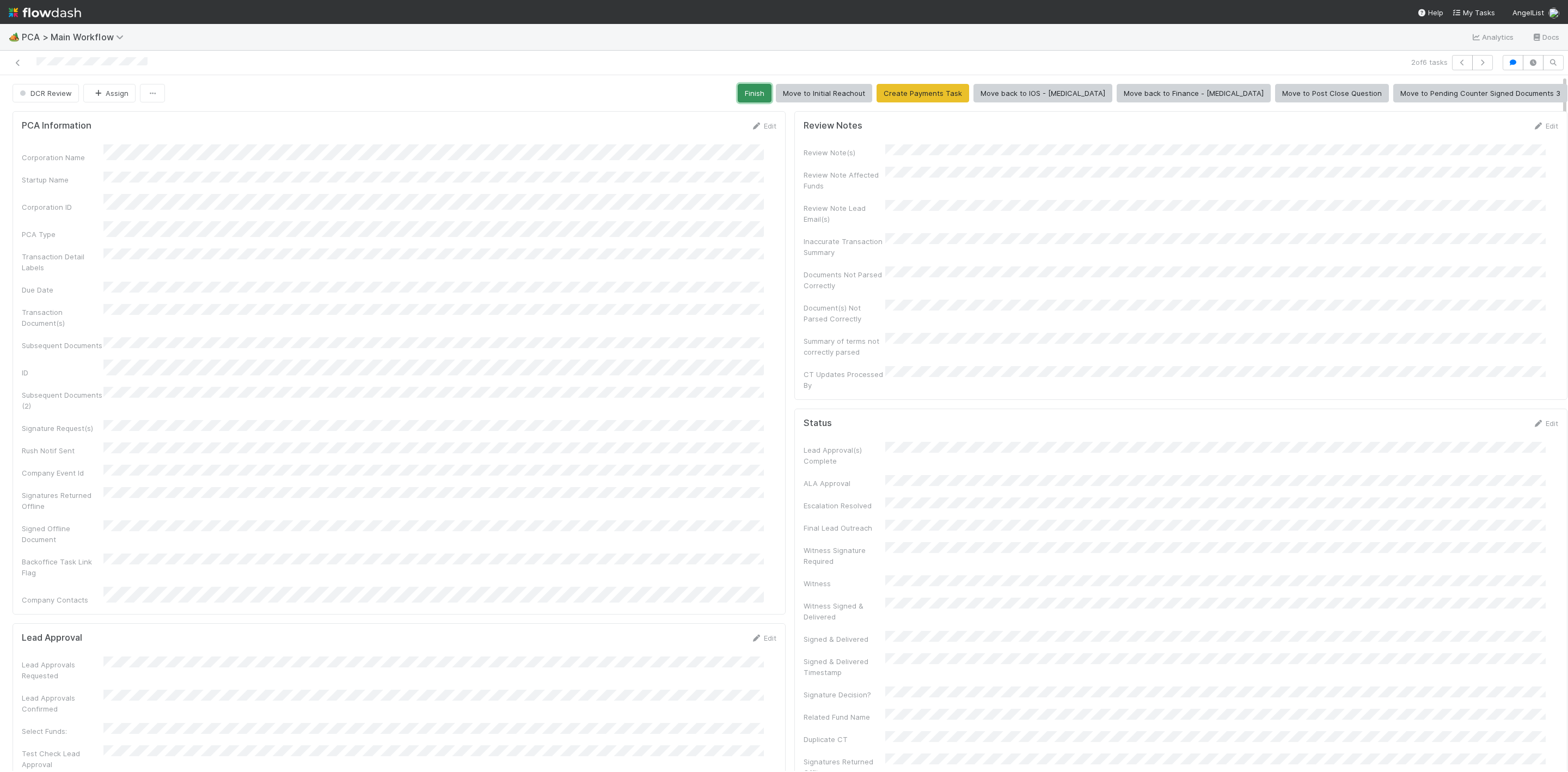
click at [772, 98] on button "Finish" at bounding box center [754, 92] width 33 height 18
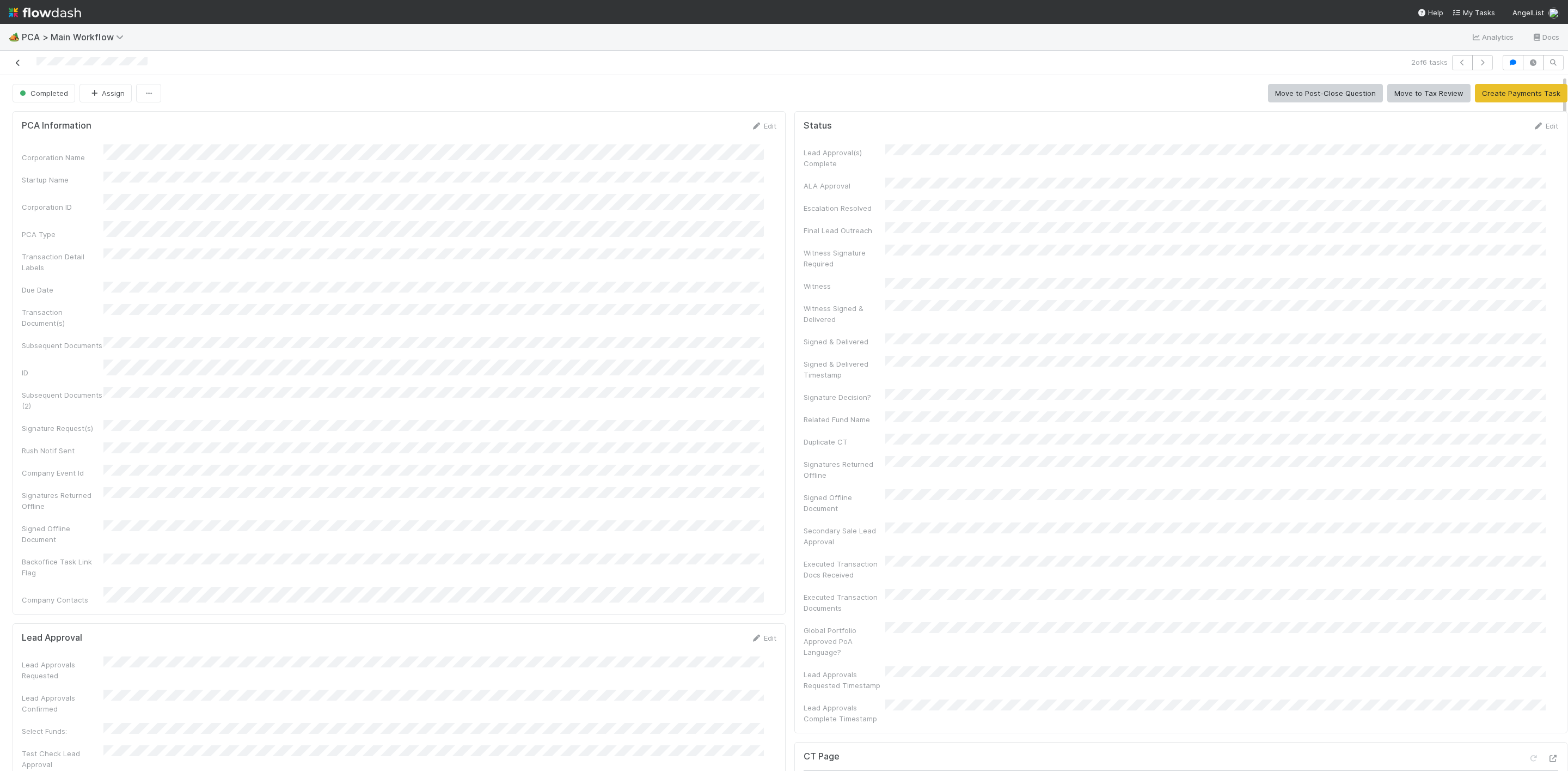
click at [13, 61] on icon at bounding box center [18, 63] width 11 height 7
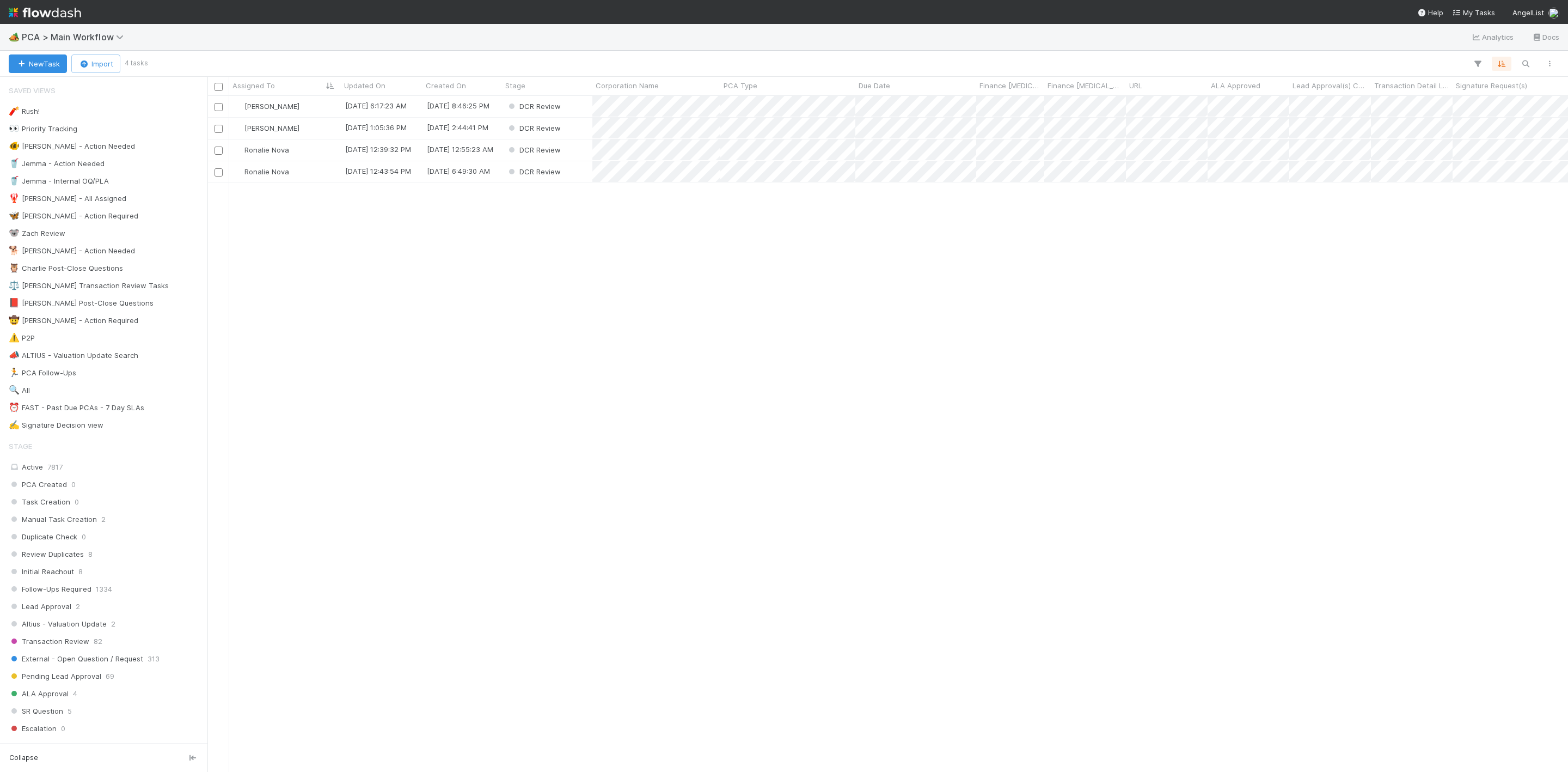
scroll to position [662, 1348]
click at [353, 260] on div "Marlon 8/20/25, 6:17:23 AM 8/12/25, 8:46:25 PM DCR Review 0 0 0 Marvey Fuentes …" at bounding box center [887, 433] width 1360 height 675
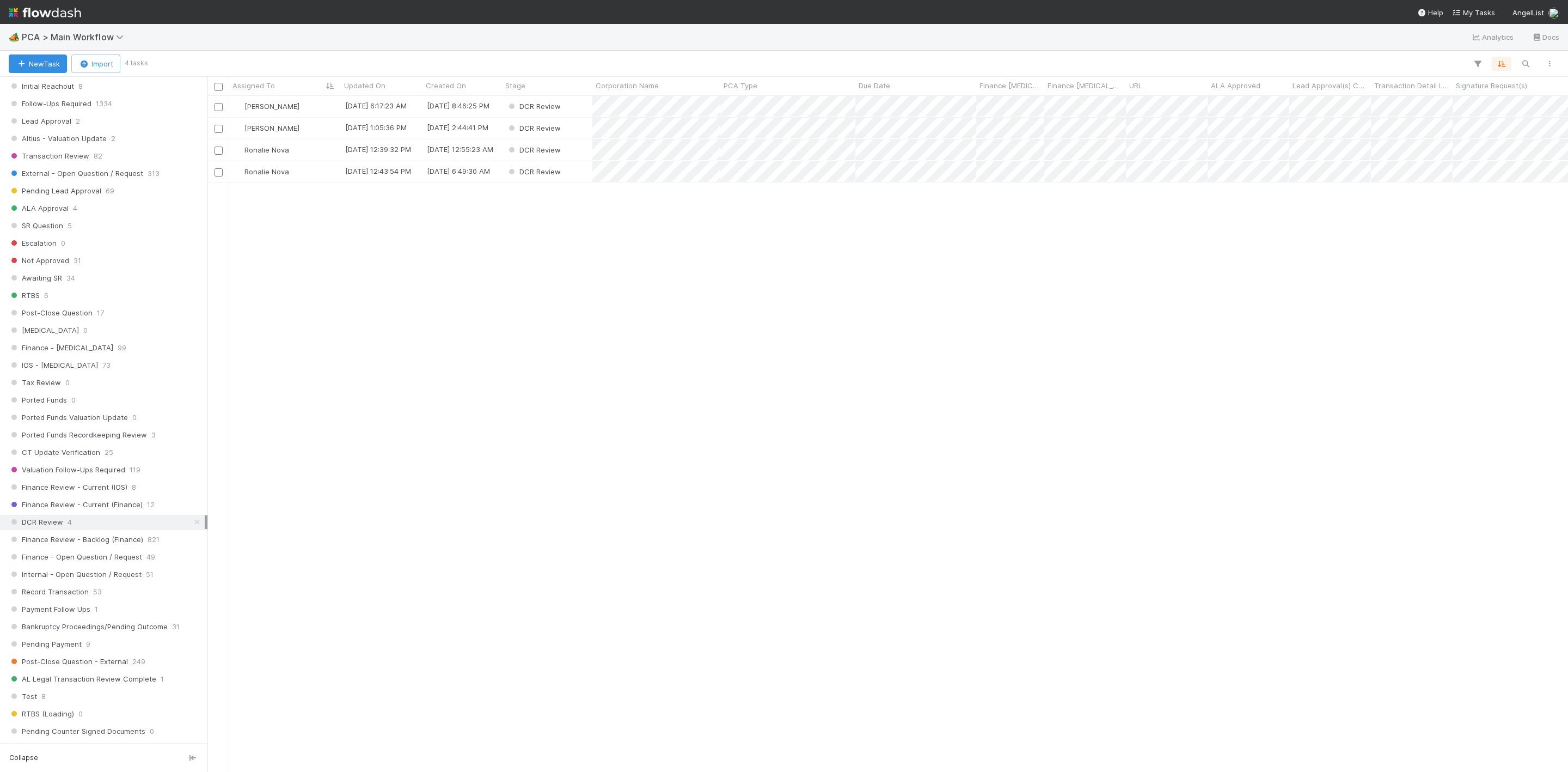
scroll to position [490, 0]
click at [79, 518] on div "Stage Active 7817 PCA Created 0 Task Creation 0 Manual Task Creation 2 Duplicat…" at bounding box center [104, 417] width 207 height 945
click at [89, 489] on span "Finance Review - Current (IOS)" at bounding box center [68, 481] width 119 height 13
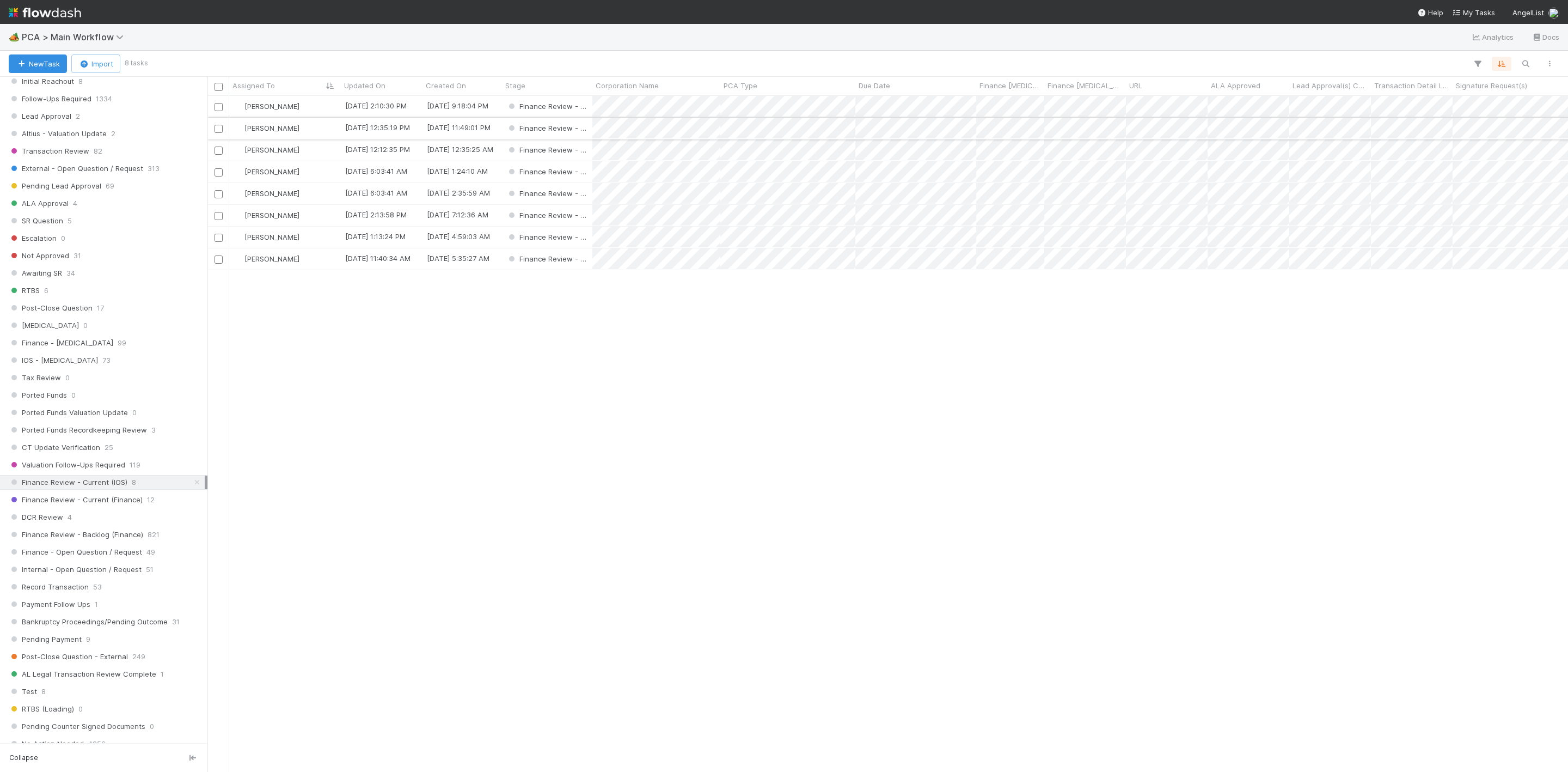
scroll to position [662, 1348]
click at [320, 103] on div "[PERSON_NAME]" at bounding box center [284, 106] width 111 height 21
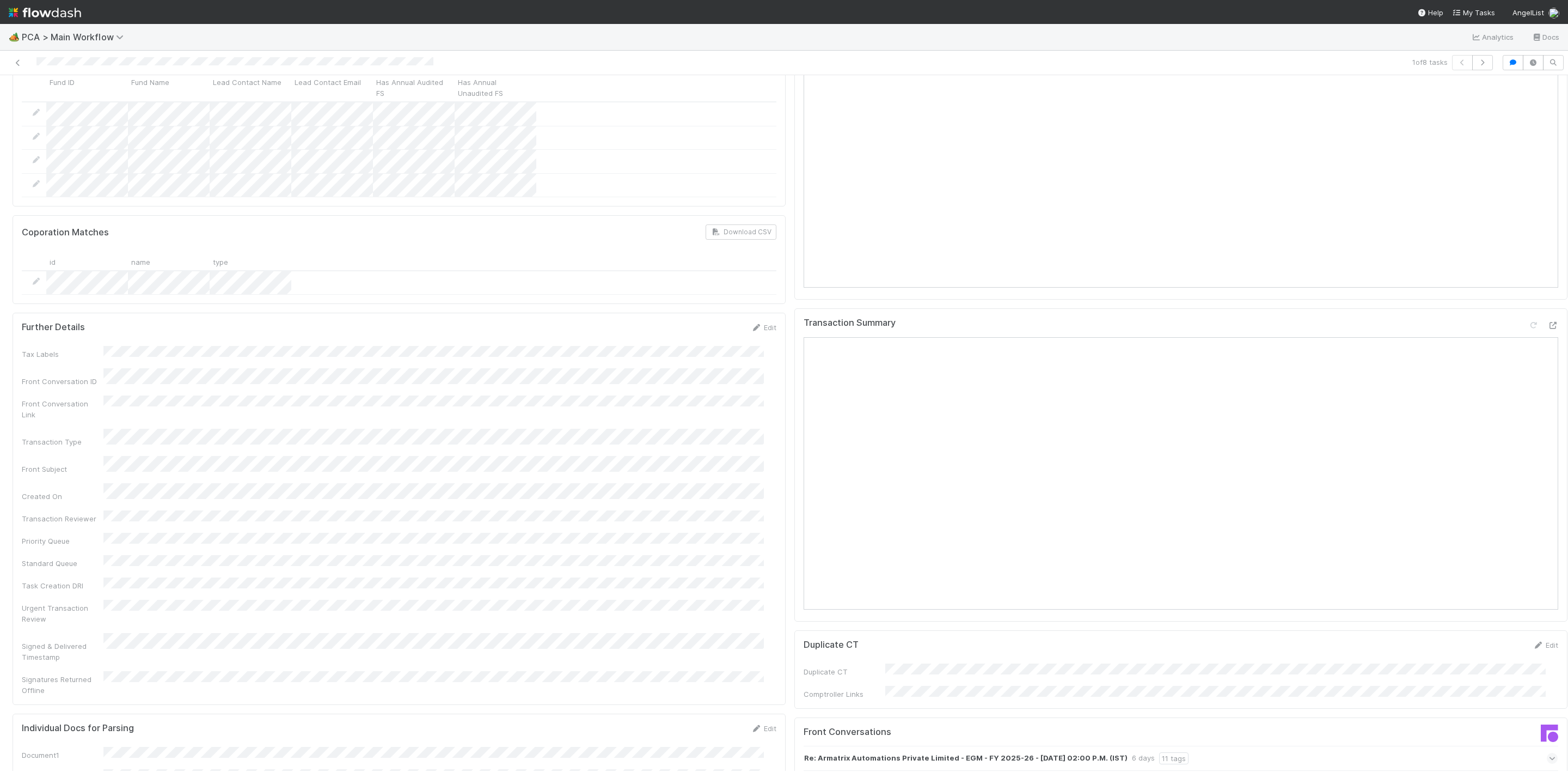
scroll to position [1225, 0]
click at [1547, 325] on div at bounding box center [1552, 330] width 11 height 11
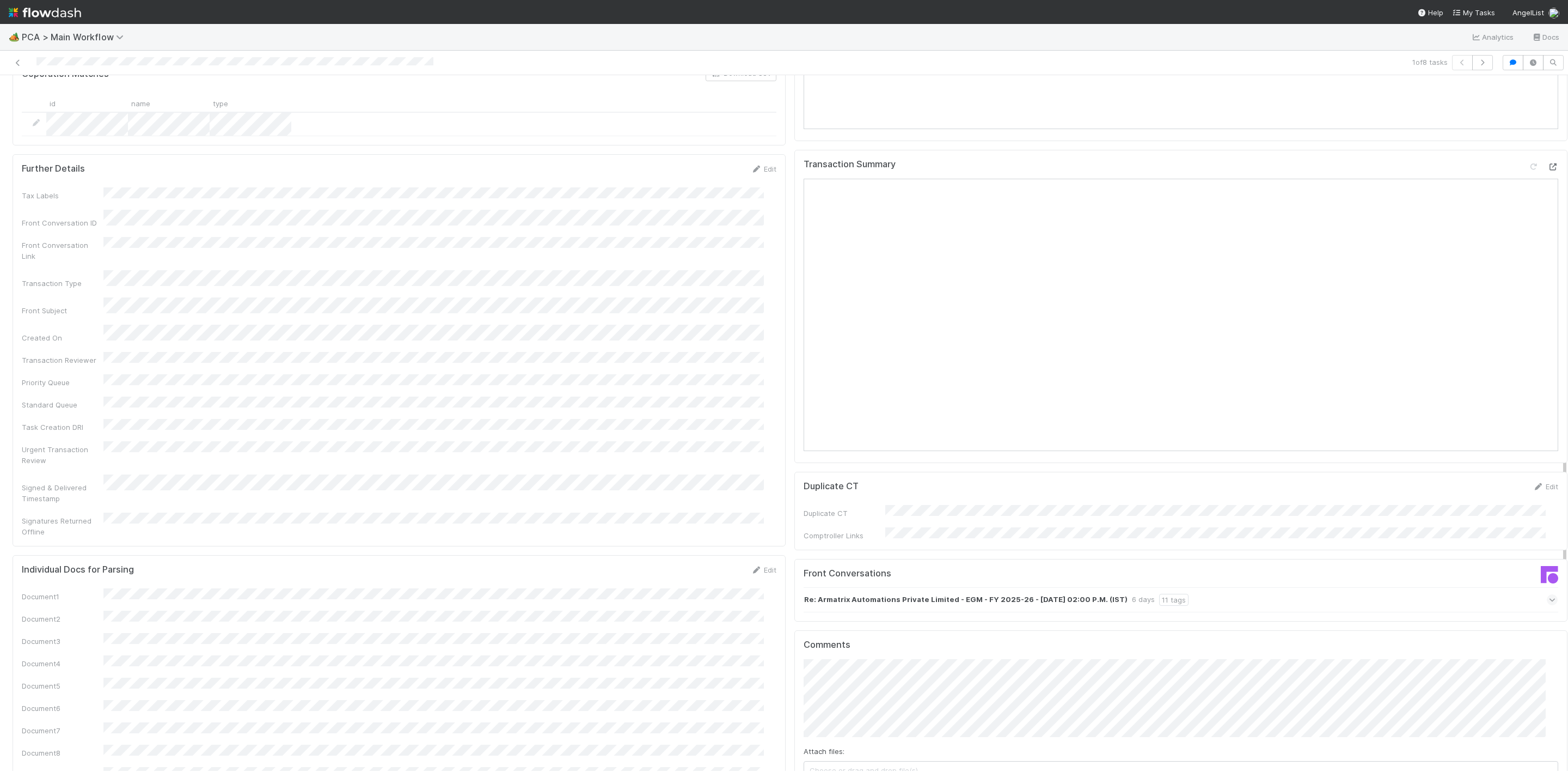
scroll to position [1634, 0]
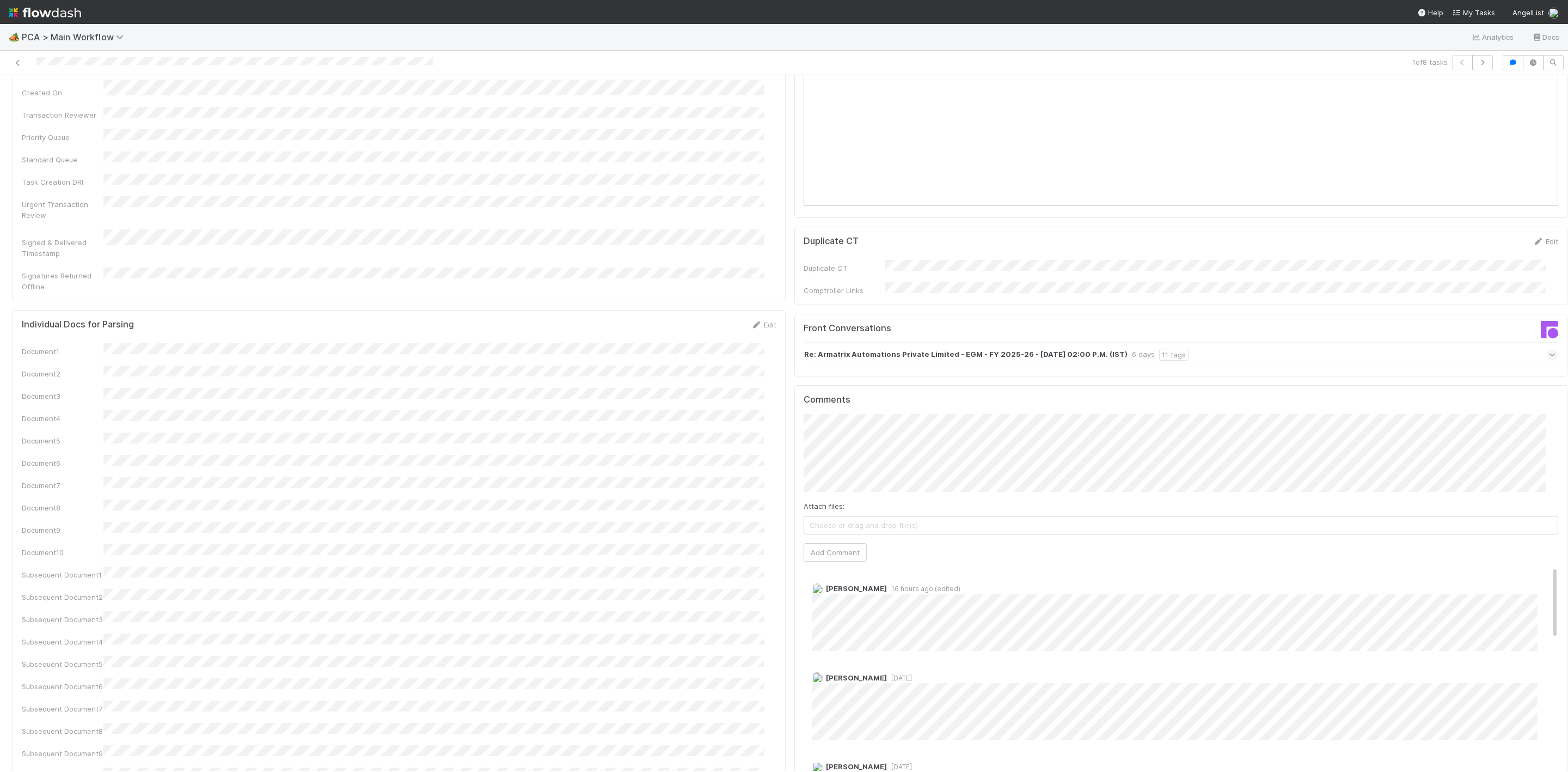
click at [892, 501] on div "Attach files: Choose or drag and drop file(s)" at bounding box center [1180, 517] width 754 height 33
click at [836, 543] on button "Add Comment" at bounding box center [835, 552] width 63 height 18
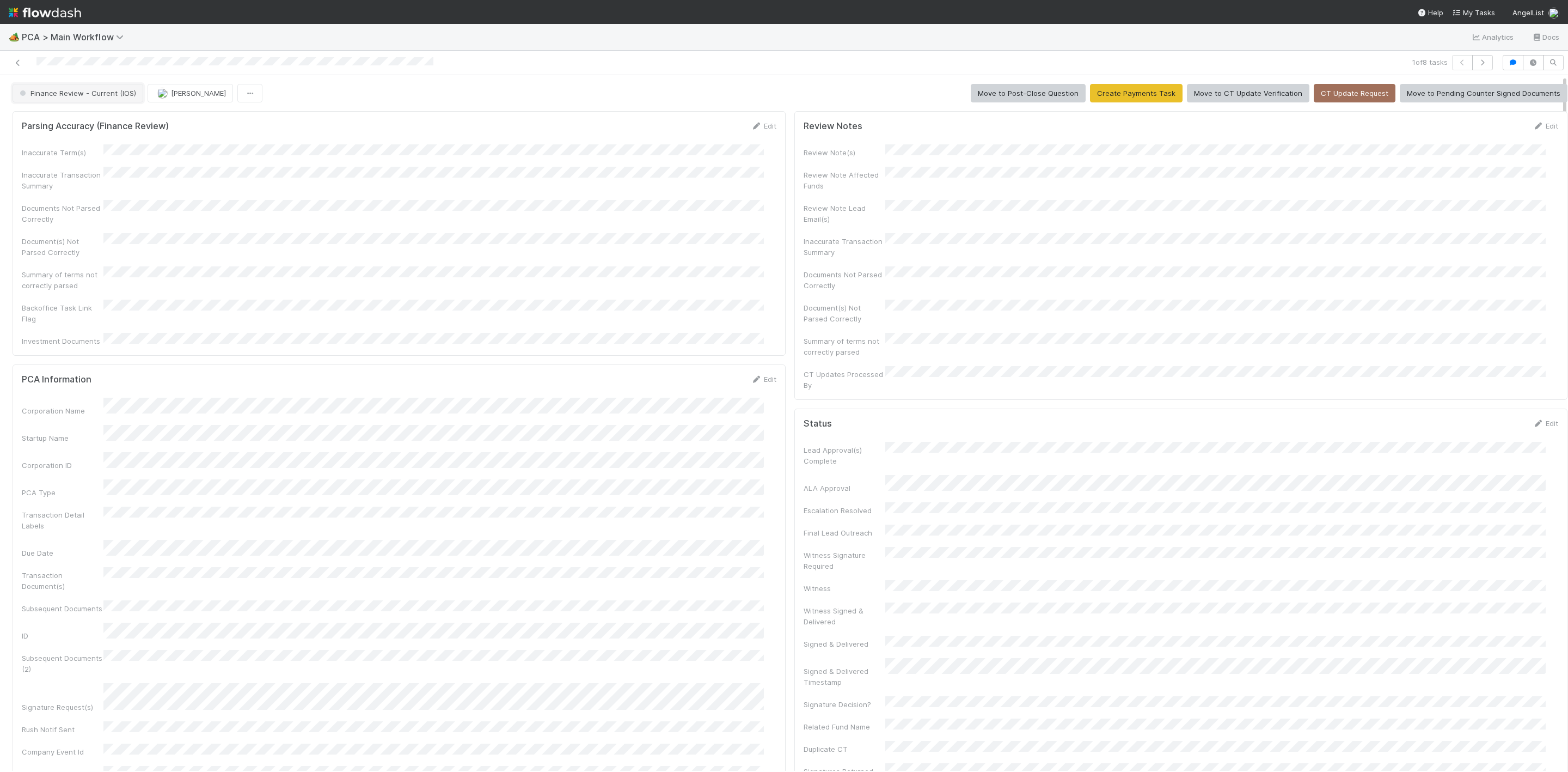
click at [83, 87] on button "Finance Review - Current (IOS)" at bounding box center [77, 92] width 131 height 18
click at [56, 176] on div "Completed" at bounding box center [86, 183] width 153 height 19
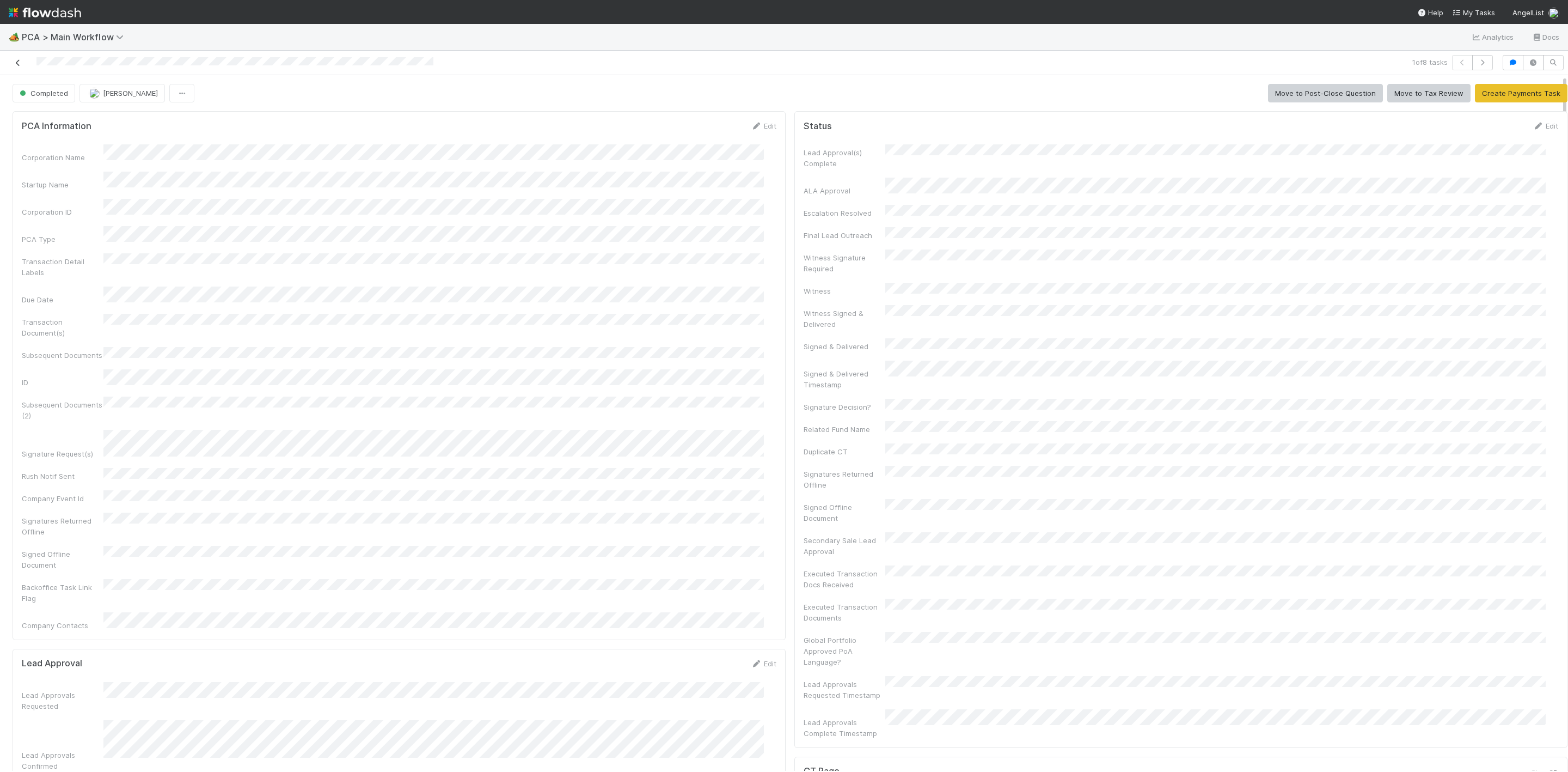
click at [19, 67] on link at bounding box center [18, 62] width 11 height 11
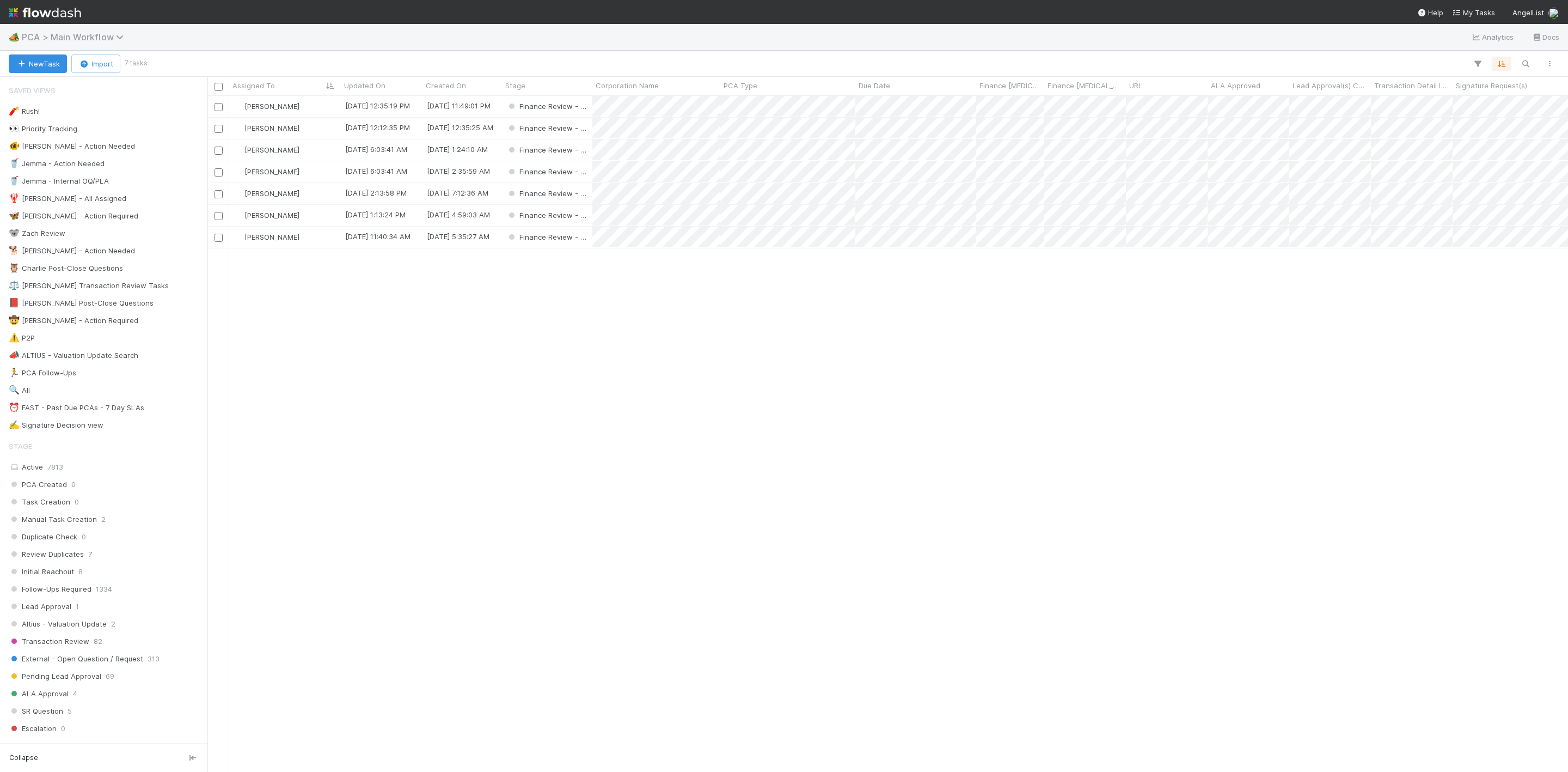
scroll to position [662, 1348]
click at [317, 110] on div "[PERSON_NAME]" at bounding box center [284, 106] width 111 height 21
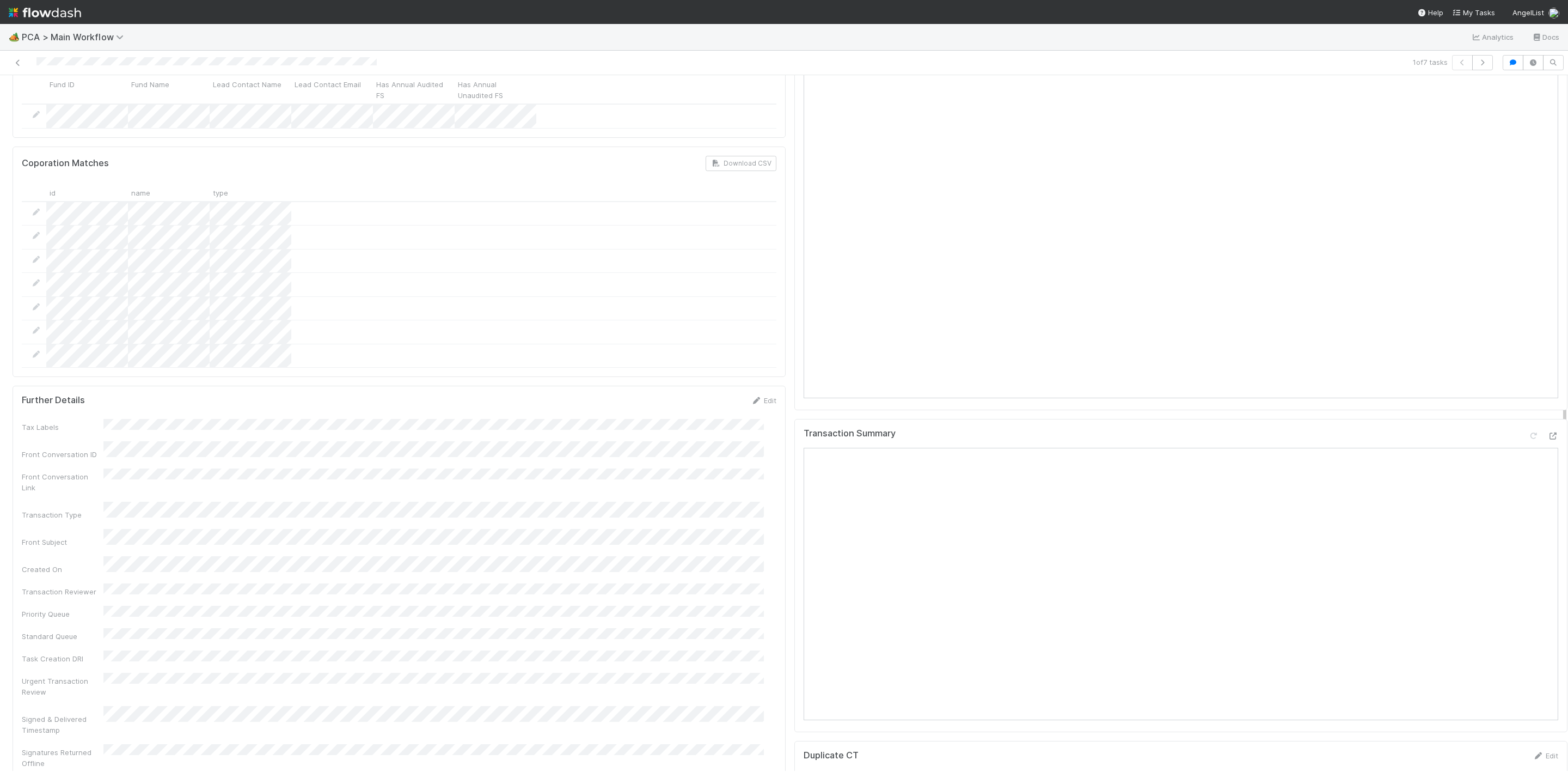
scroll to position [1062, 0]
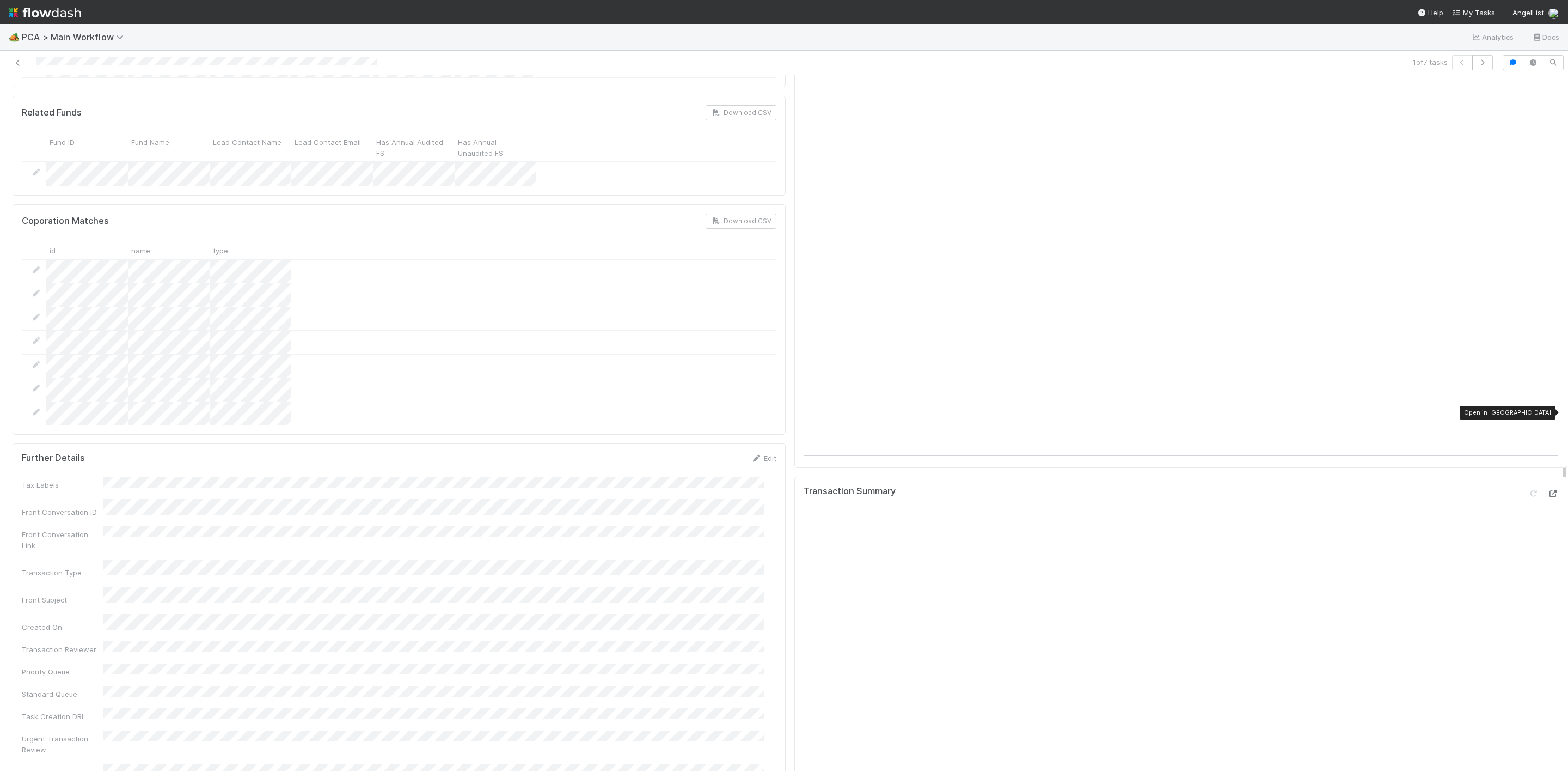
click at [1547, 490] on icon at bounding box center [1552, 494] width 11 height 7
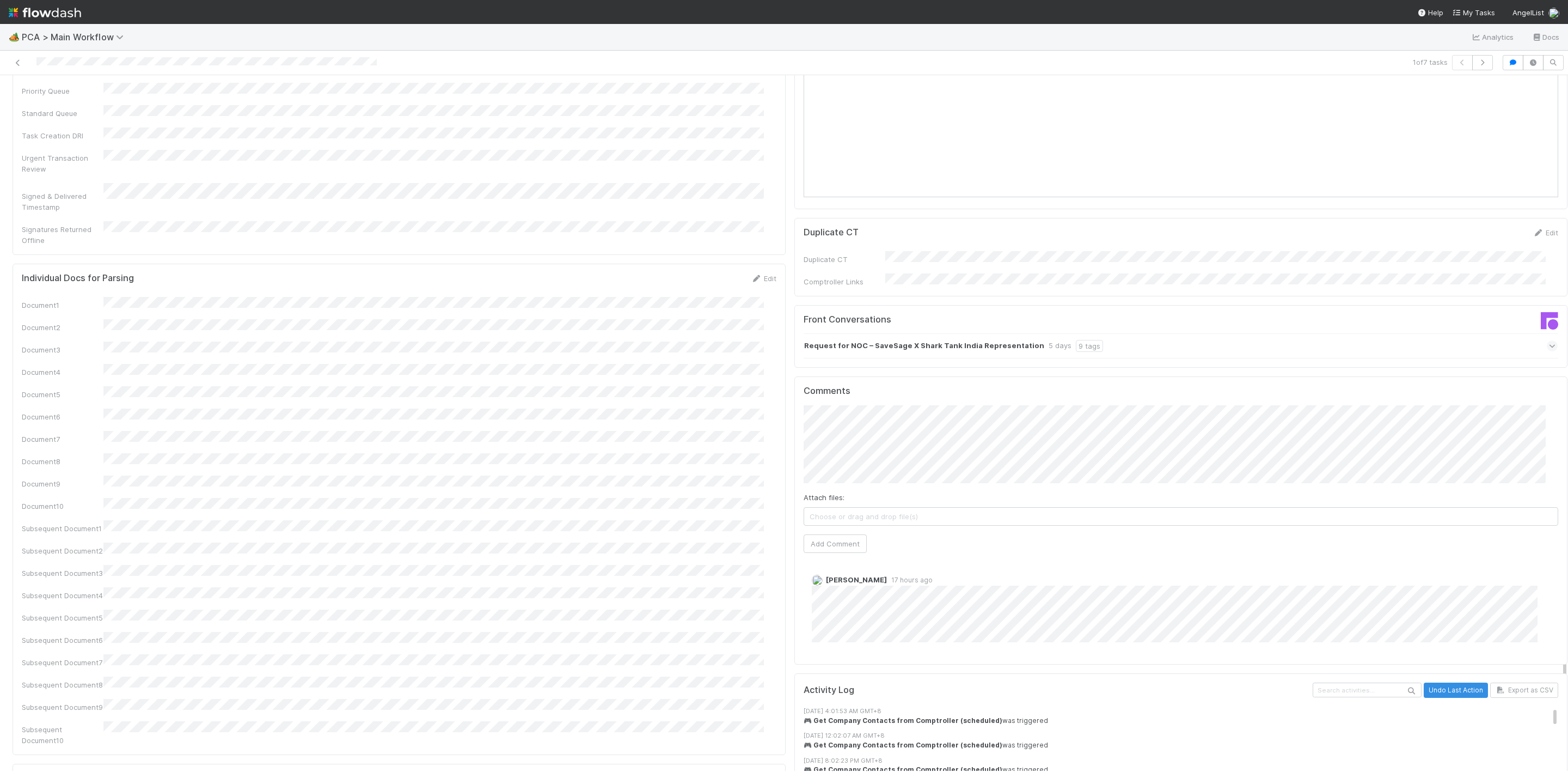
scroll to position [1797, 0]
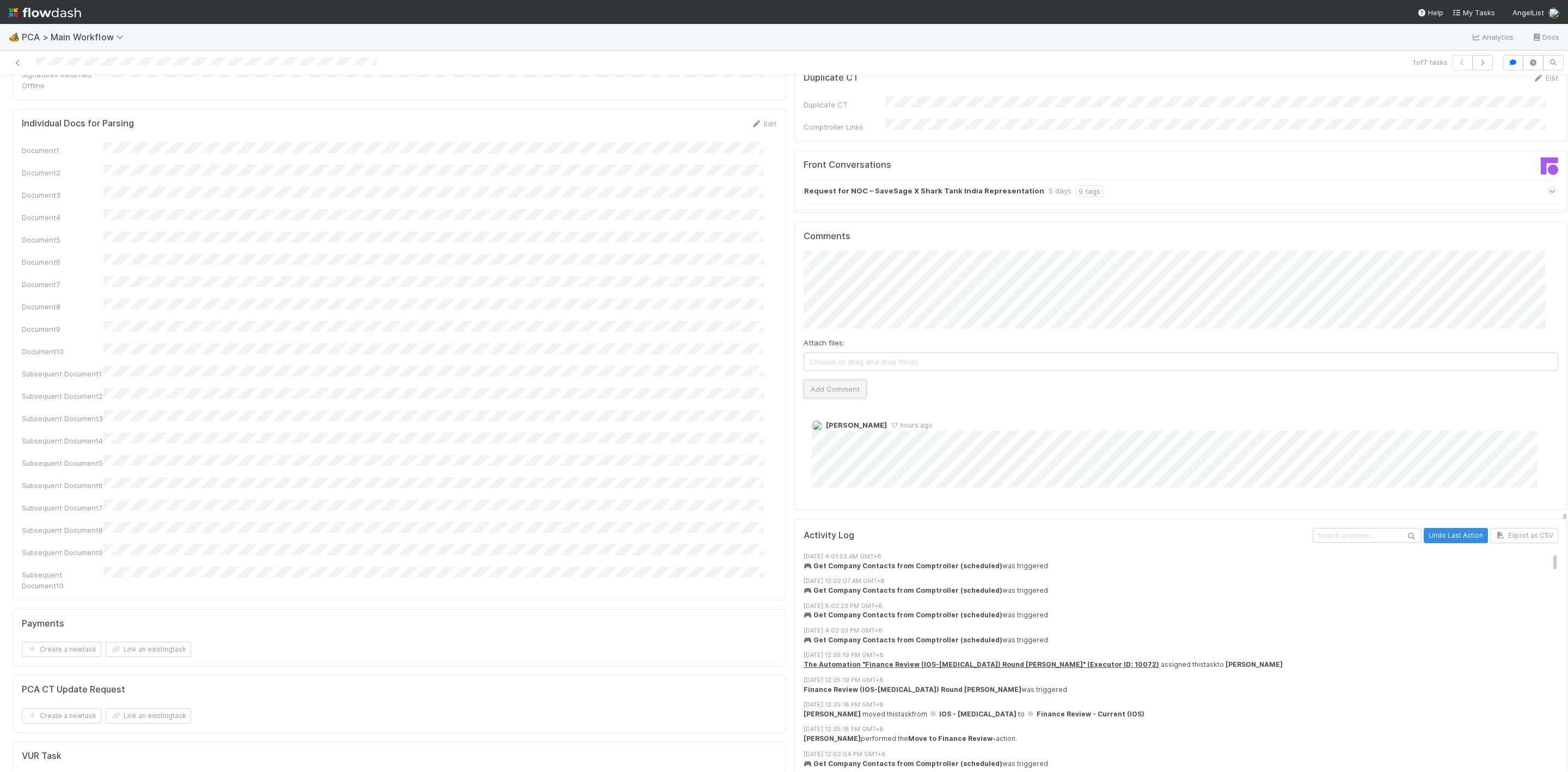
click at [845, 379] on button "Add Comment" at bounding box center [835, 388] width 63 height 18
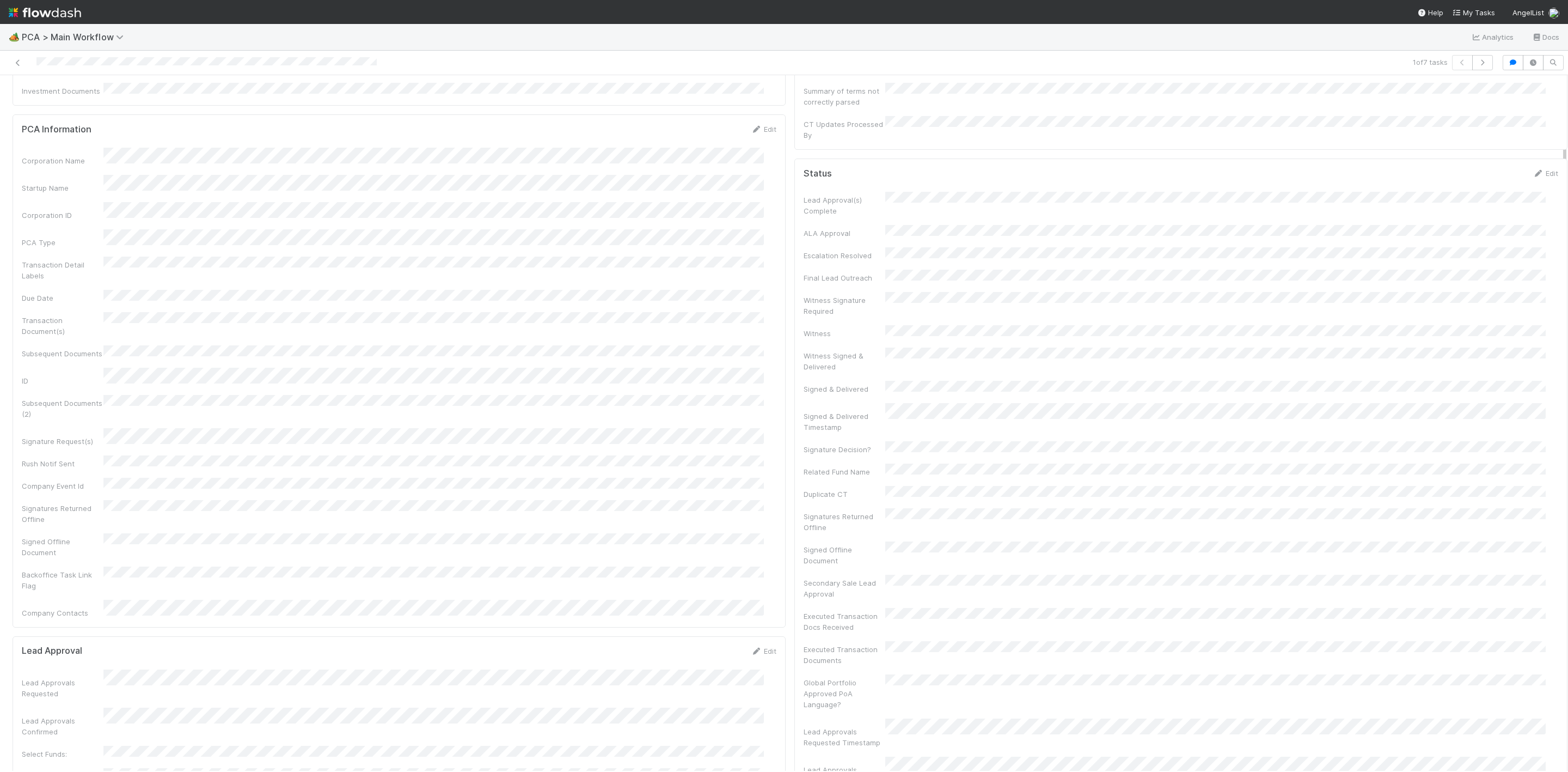
scroll to position [0, 0]
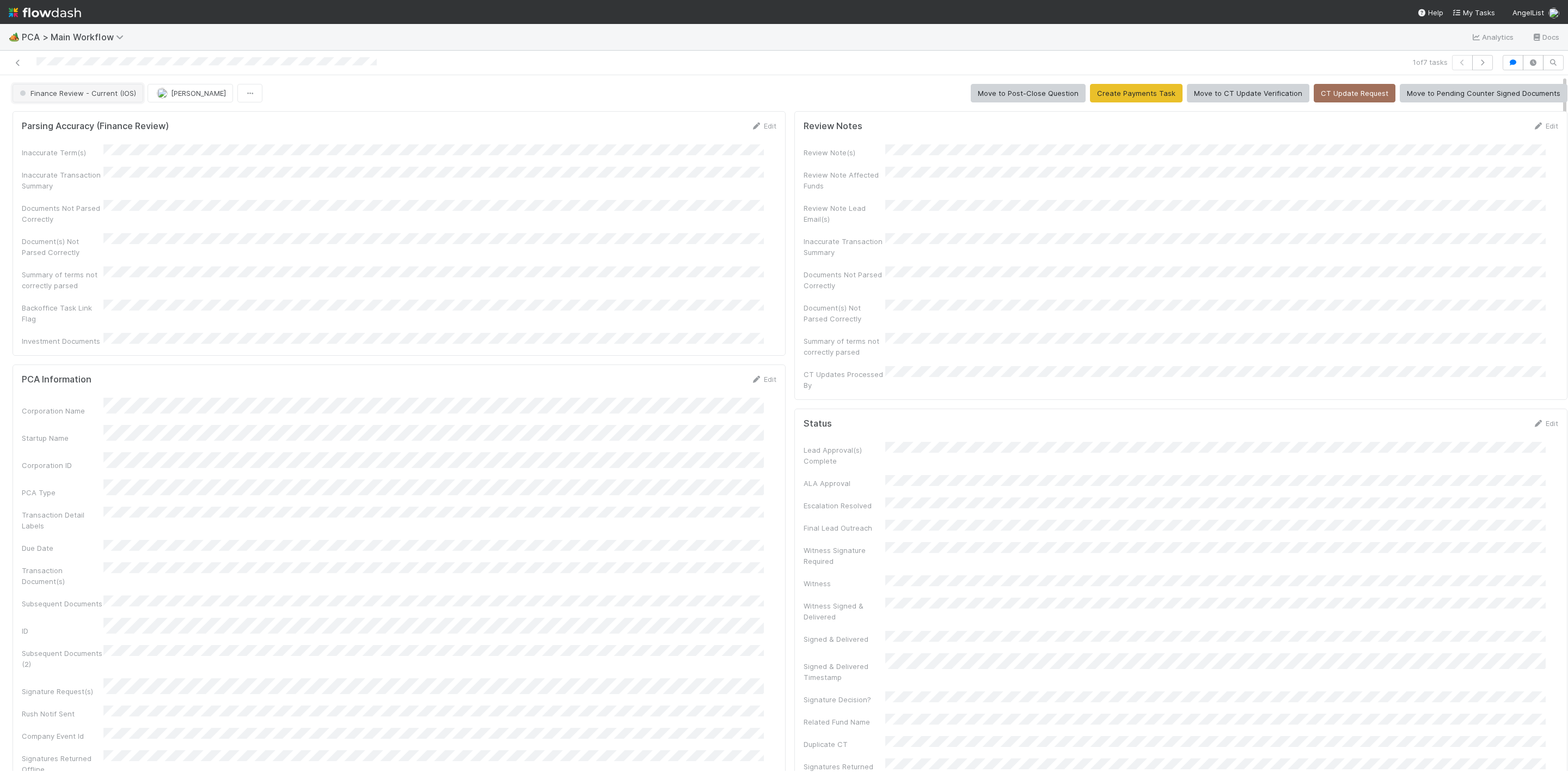
click at [83, 93] on span "Finance Review - Current (IOS)" at bounding box center [76, 93] width 119 height 9
click at [40, 180] on span "Completed" at bounding box center [41, 183] width 51 height 9
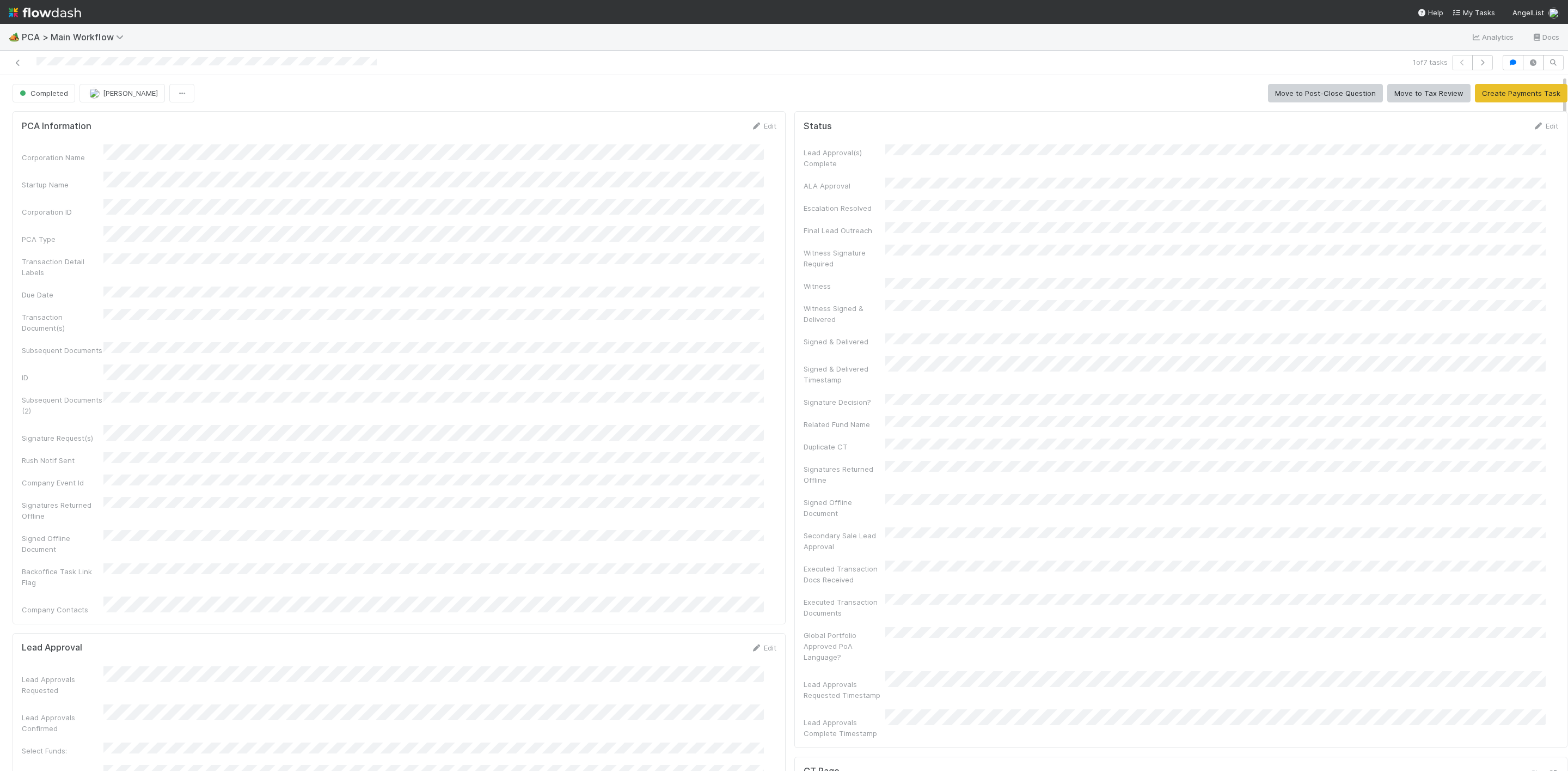
click at [11, 64] on div at bounding box center [378, 62] width 748 height 15
click at [17, 61] on icon at bounding box center [18, 63] width 11 height 7
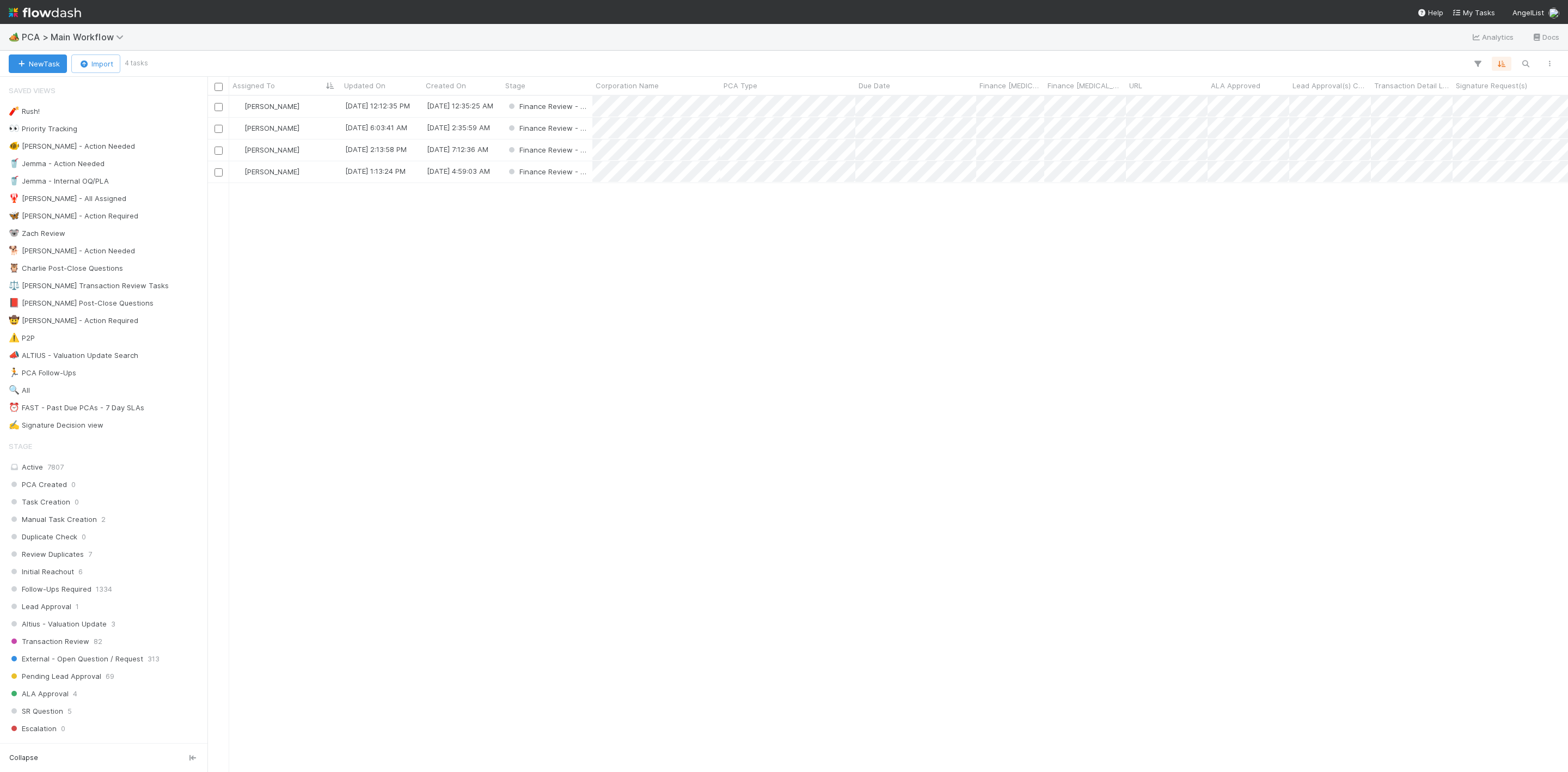
scroll to position [662, 1348]
click at [309, 108] on div "[PERSON_NAME]" at bounding box center [284, 106] width 111 height 21
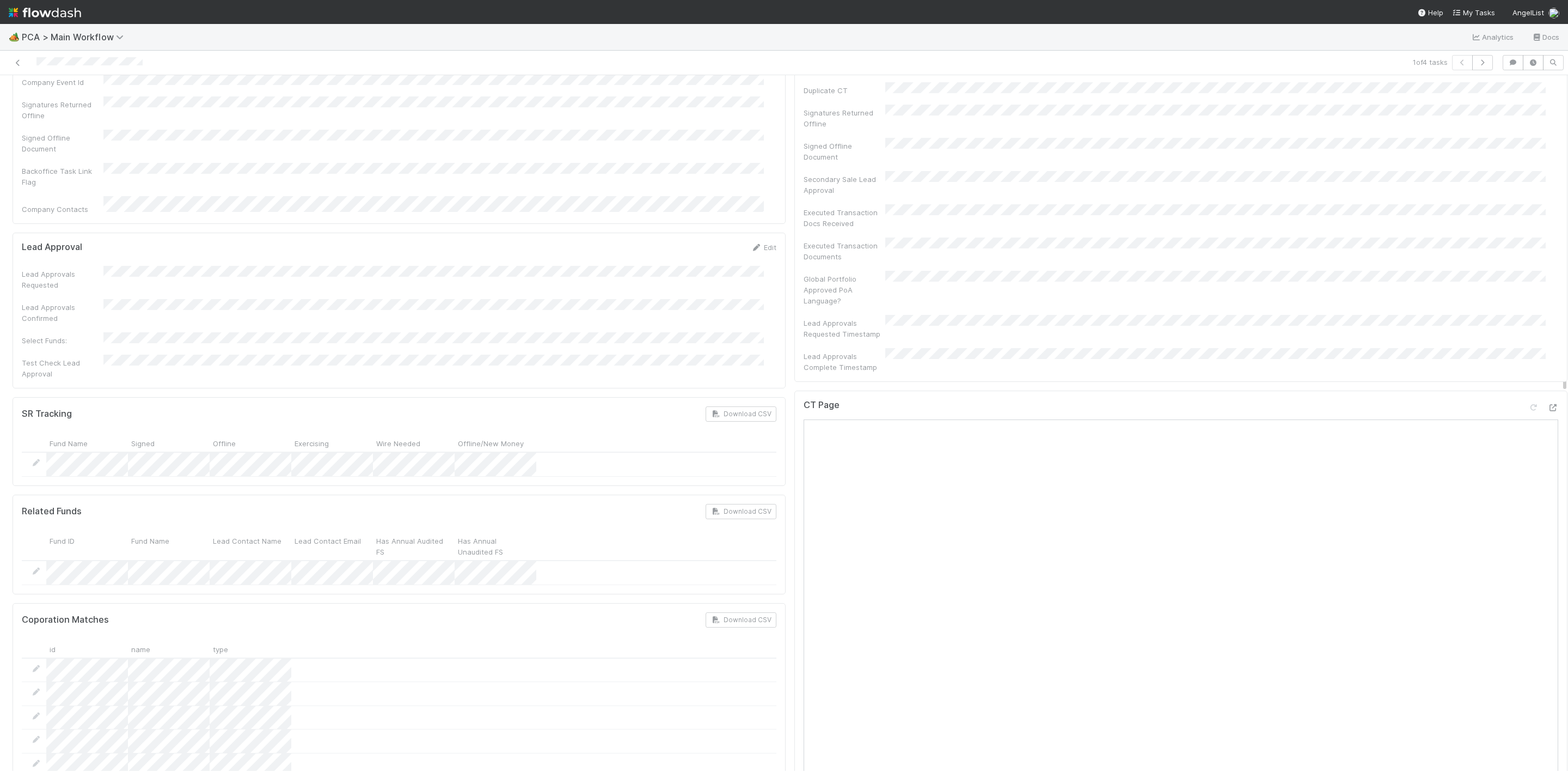
scroll to position [653, 0]
click at [1547, 397] on div at bounding box center [1552, 402] width 11 height 11
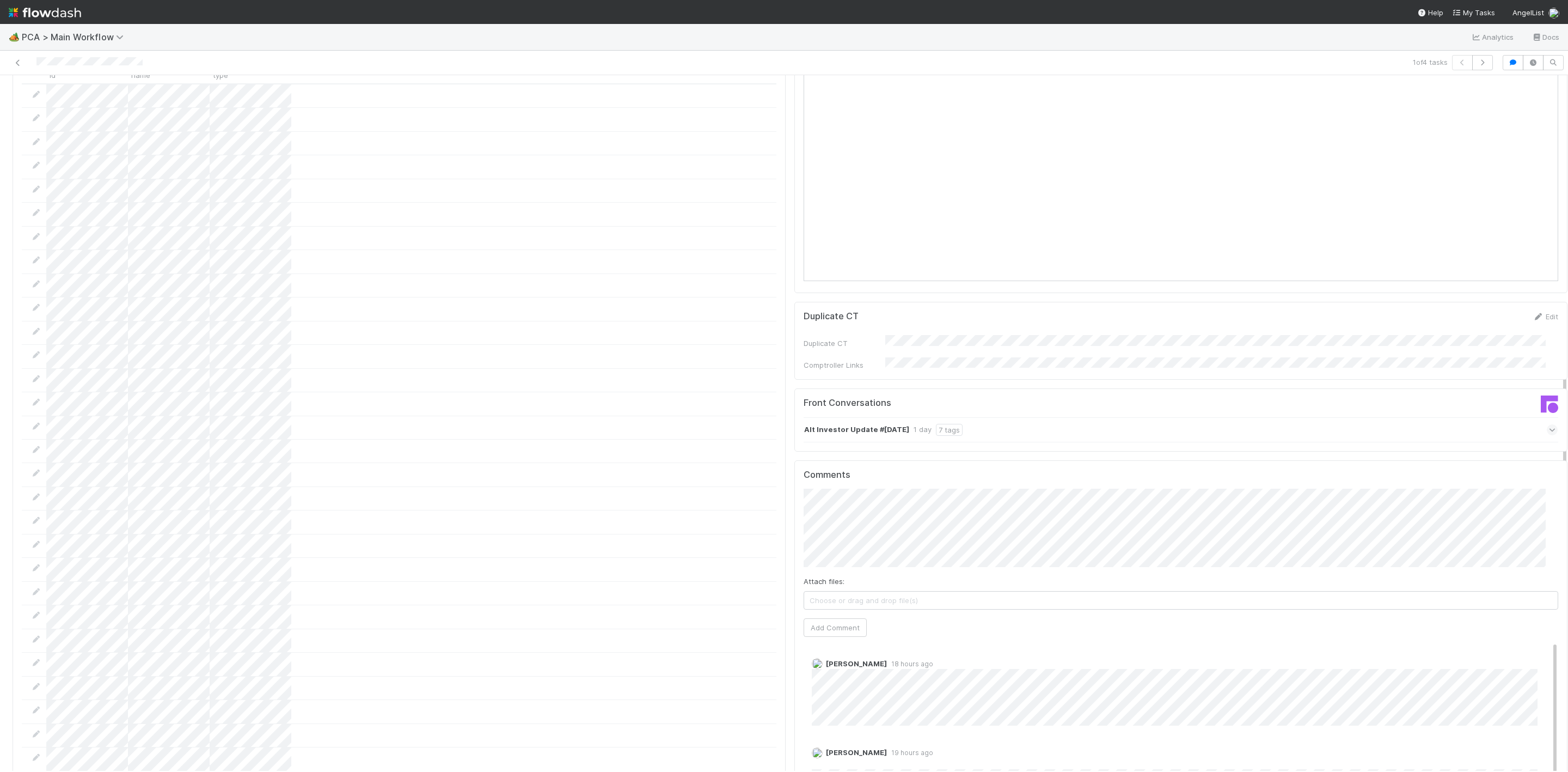
scroll to position [1225, 0]
click at [803, 616] on button "Add Comment" at bounding box center [835, 624] width 63 height 18
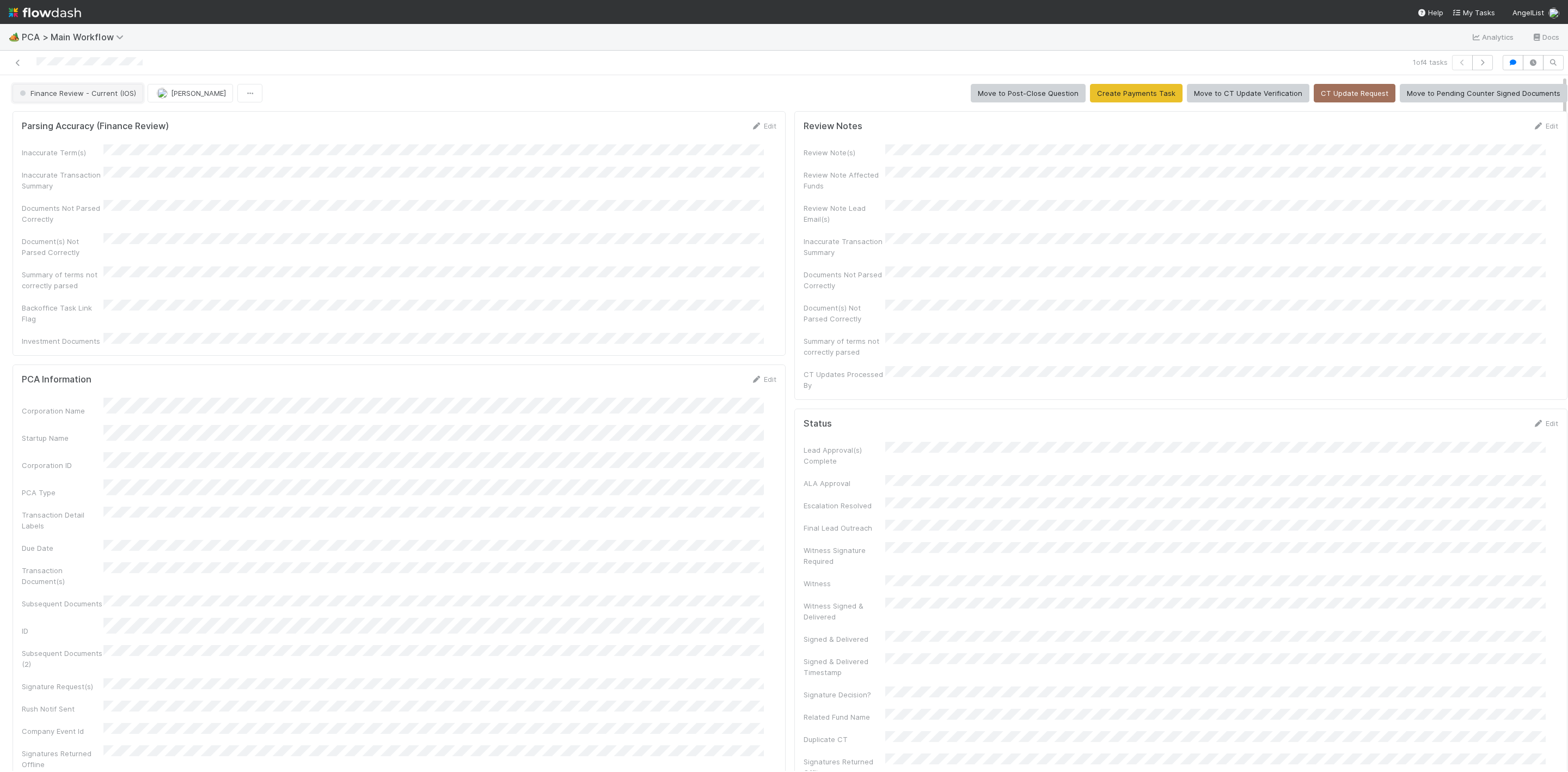
click at [108, 91] on span "Finance Review - Current (IOS)" at bounding box center [76, 93] width 119 height 9
click at [76, 178] on div "Completed" at bounding box center [86, 183] width 153 height 19
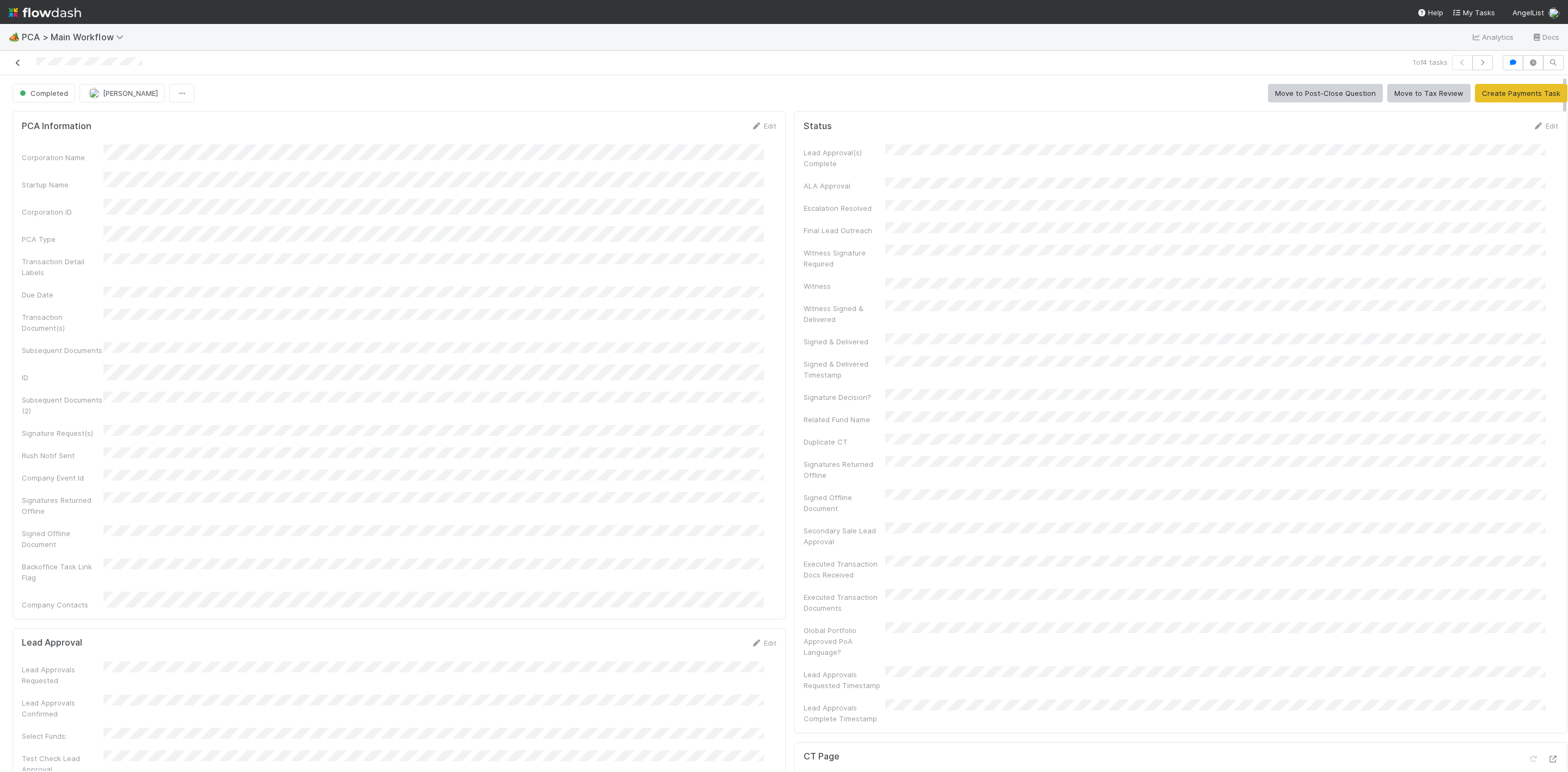
click at [18, 61] on icon at bounding box center [18, 63] width 11 height 7
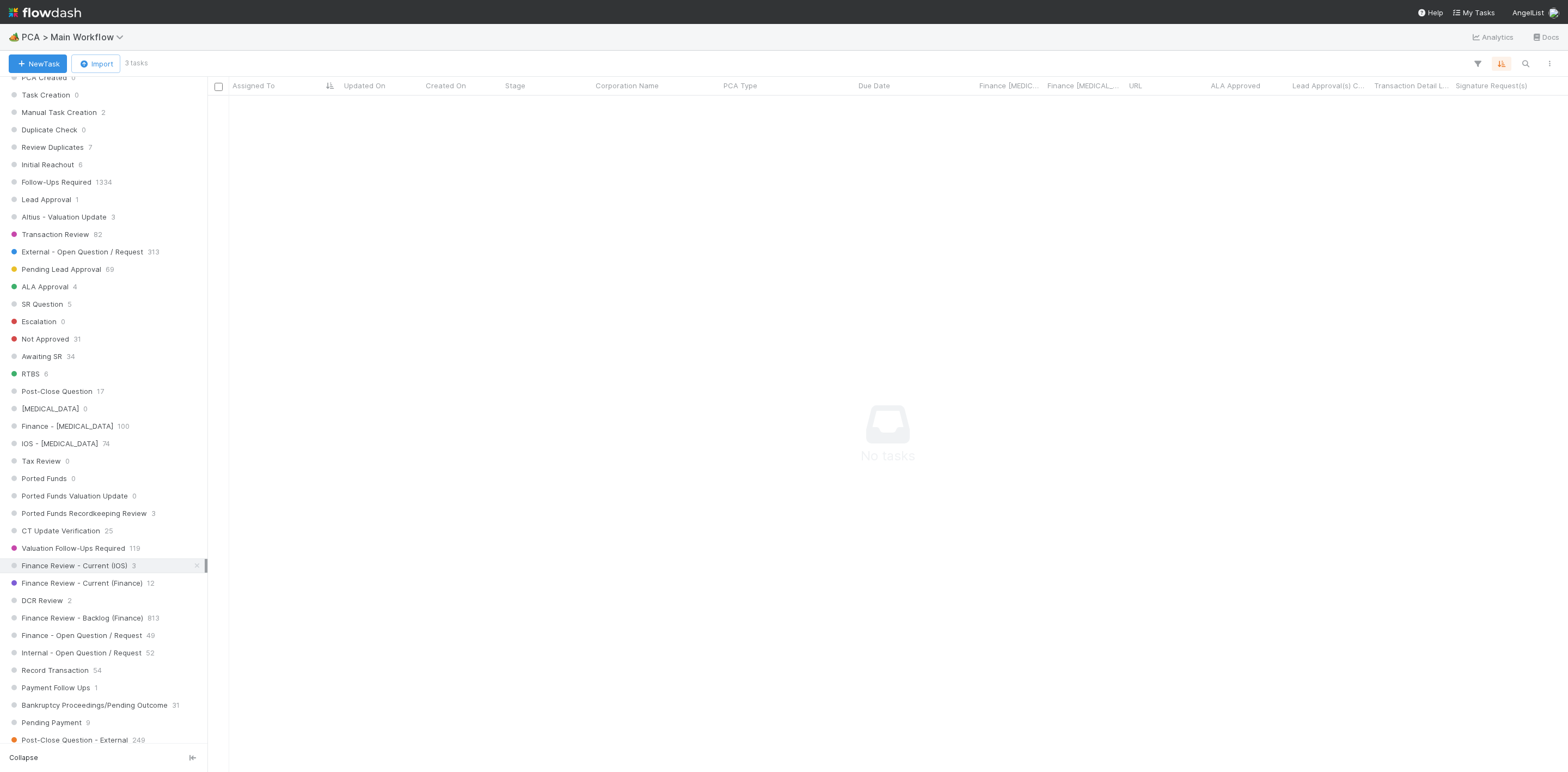
scroll to position [408, 0]
click at [90, 588] on span "Finance Review - Current (Finance)" at bounding box center [76, 581] width 134 height 13
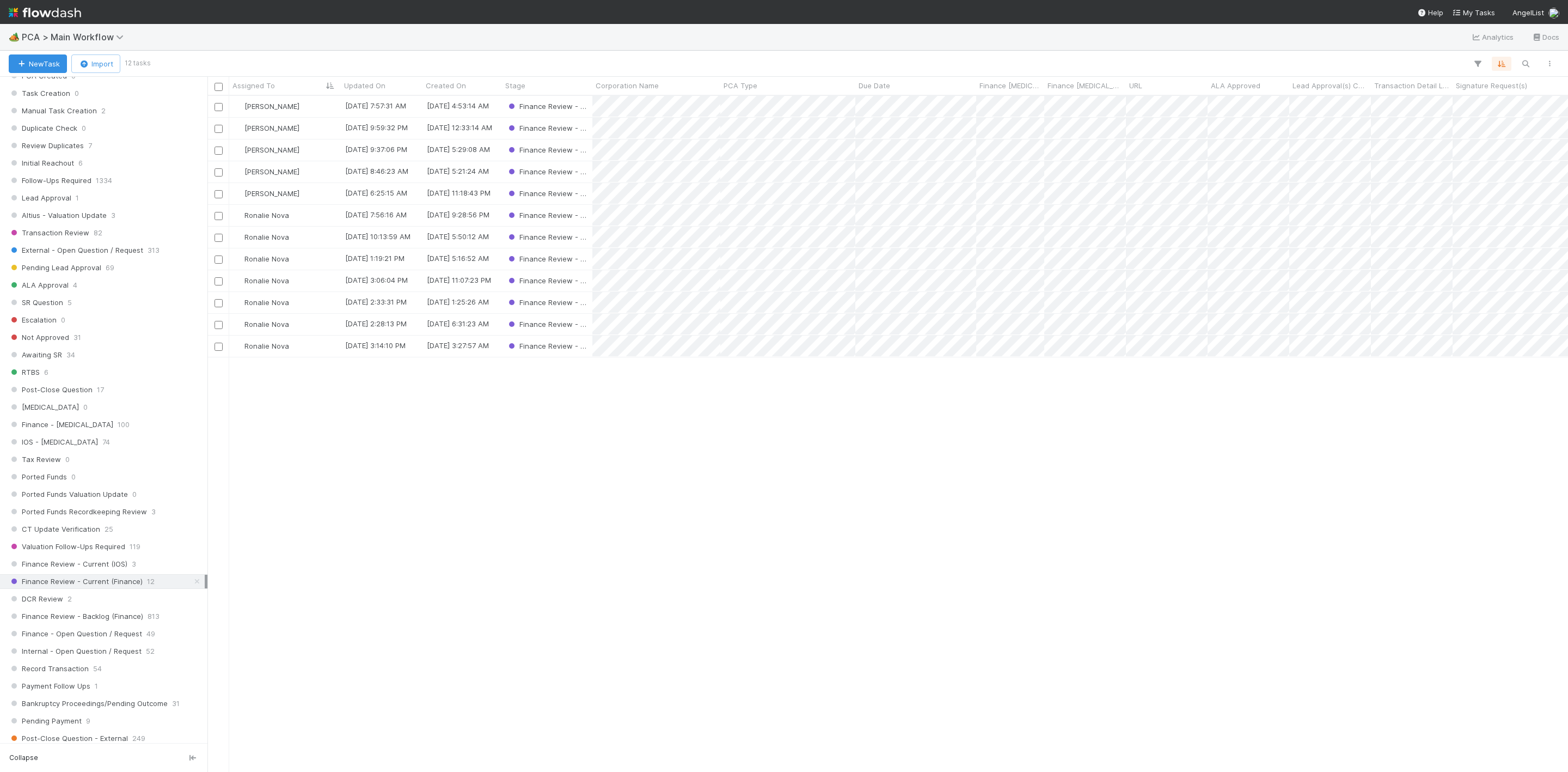
scroll to position [662, 1348]
click at [313, 350] on div "Ronalie Nova" at bounding box center [284, 346] width 111 height 21
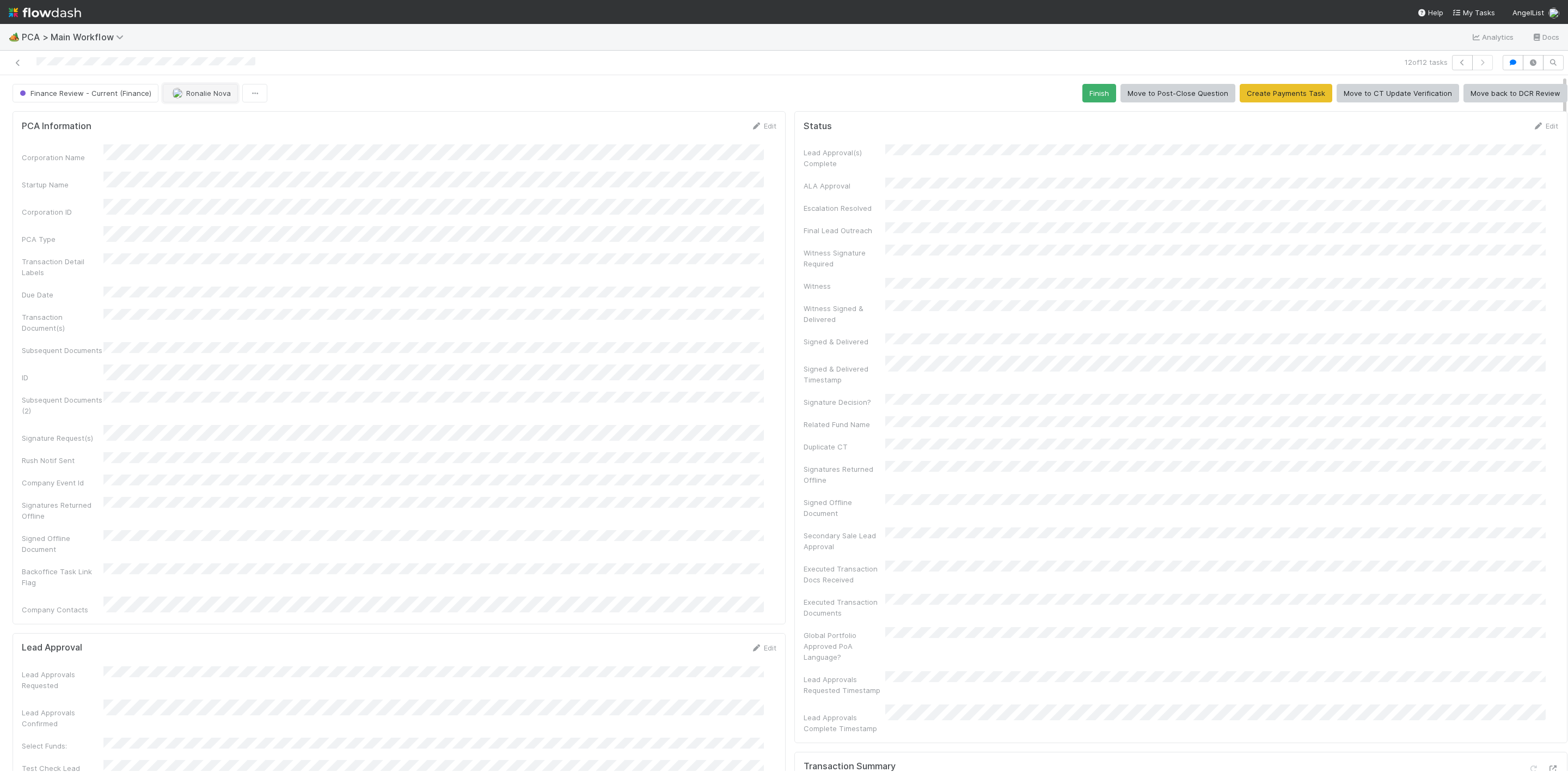
click at [183, 88] on button "Ronalie Nova" at bounding box center [200, 92] width 76 height 18
click at [212, 115] on div "[PERSON_NAME] you" at bounding box center [234, 122] width 153 height 19
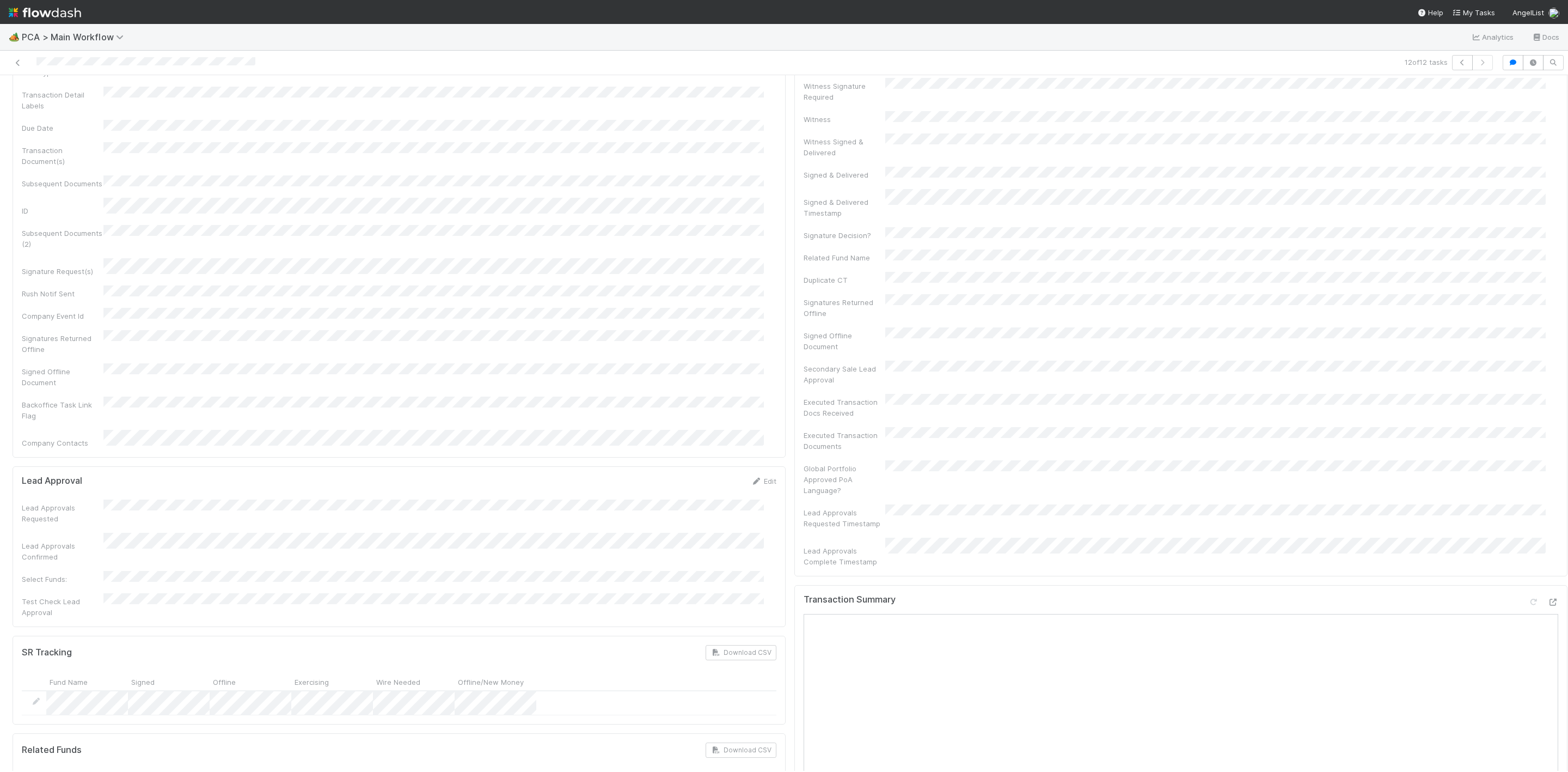
scroll to position [408, 0]
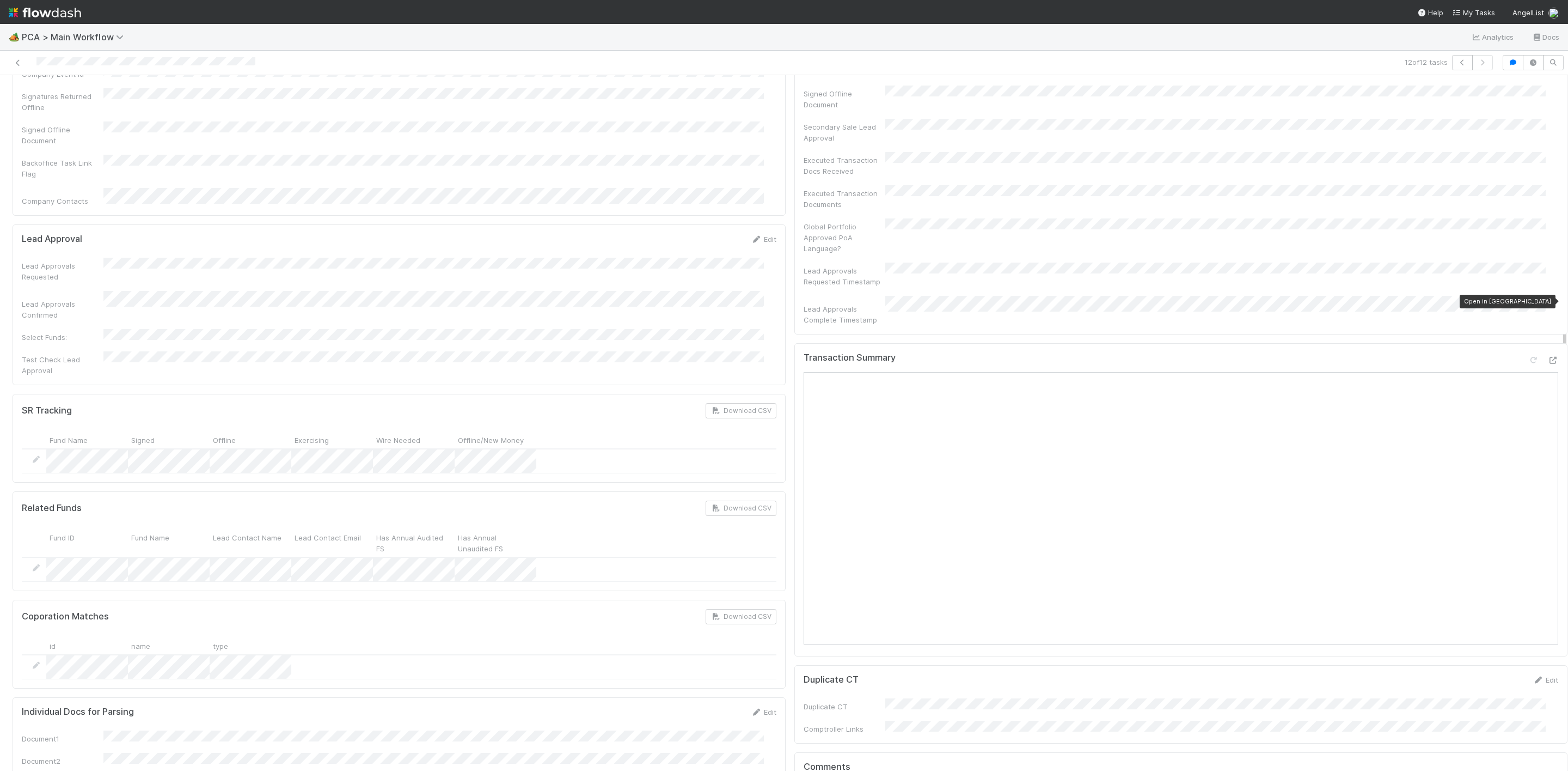
click at [1528, 355] on div at bounding box center [1543, 362] width 31 height 15
click at [1547, 357] on icon at bounding box center [1552, 360] width 11 height 7
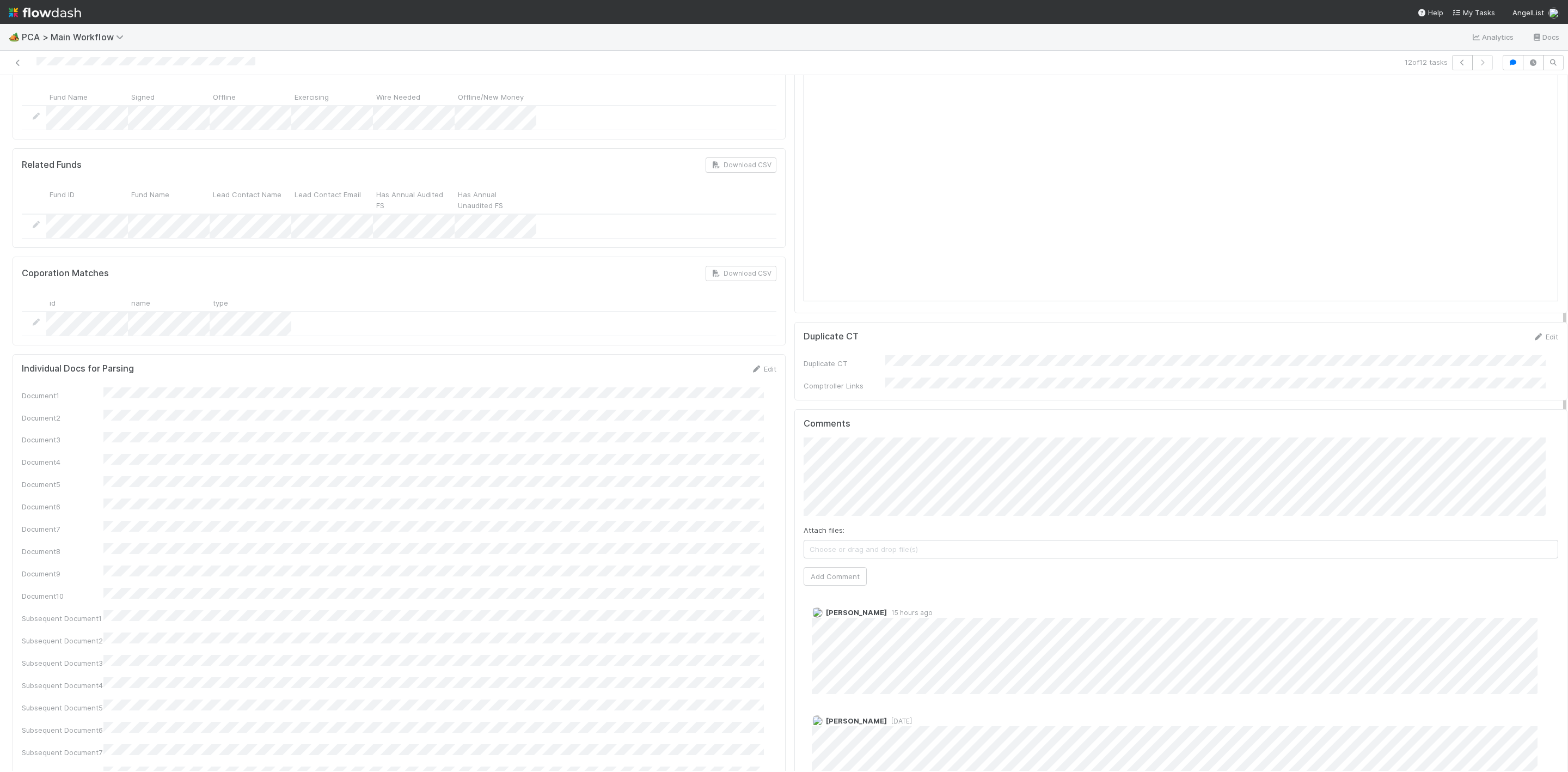
scroll to position [898, 0]
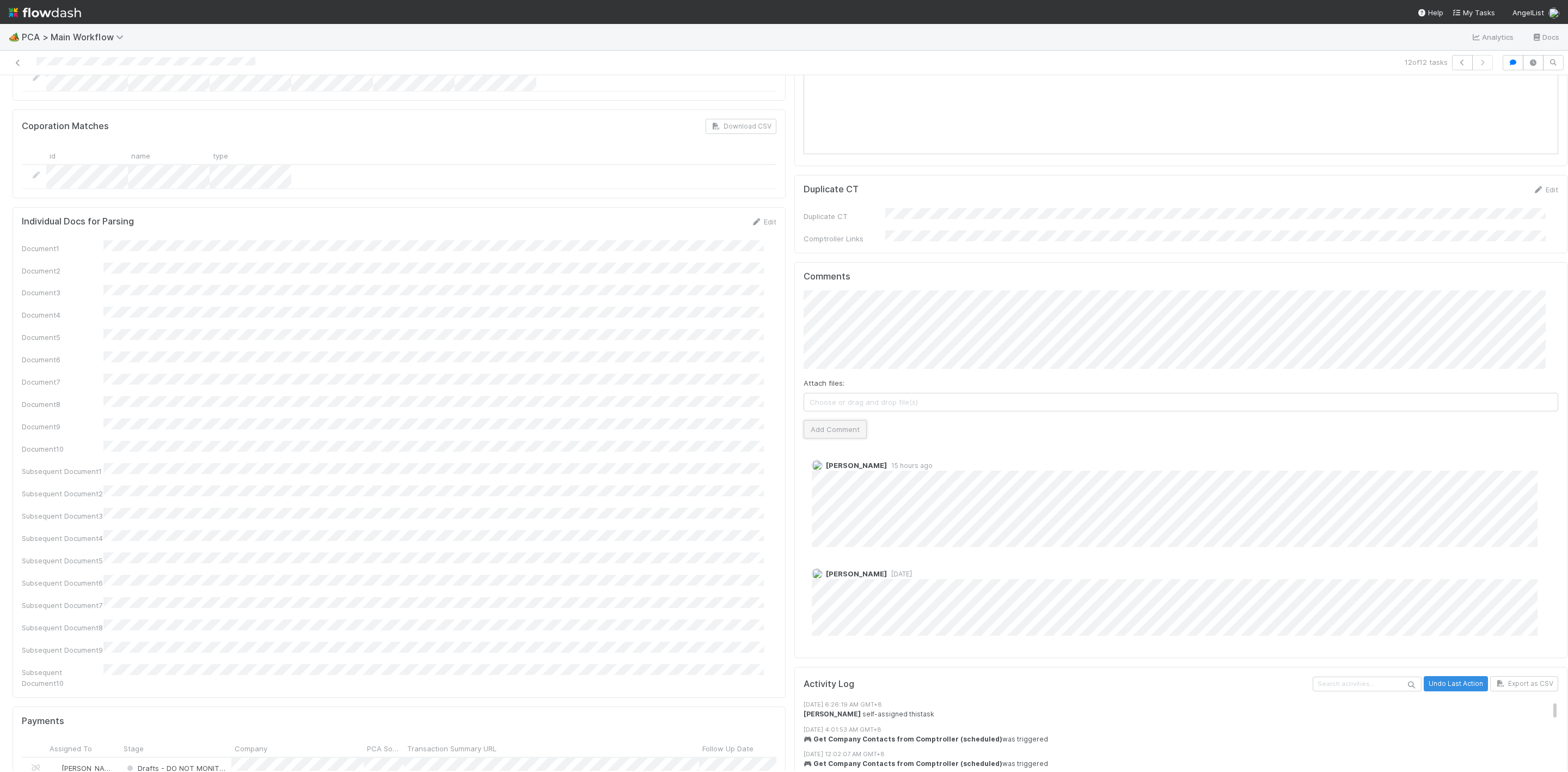
click at [833, 420] on button "Add Comment" at bounding box center [835, 429] width 63 height 18
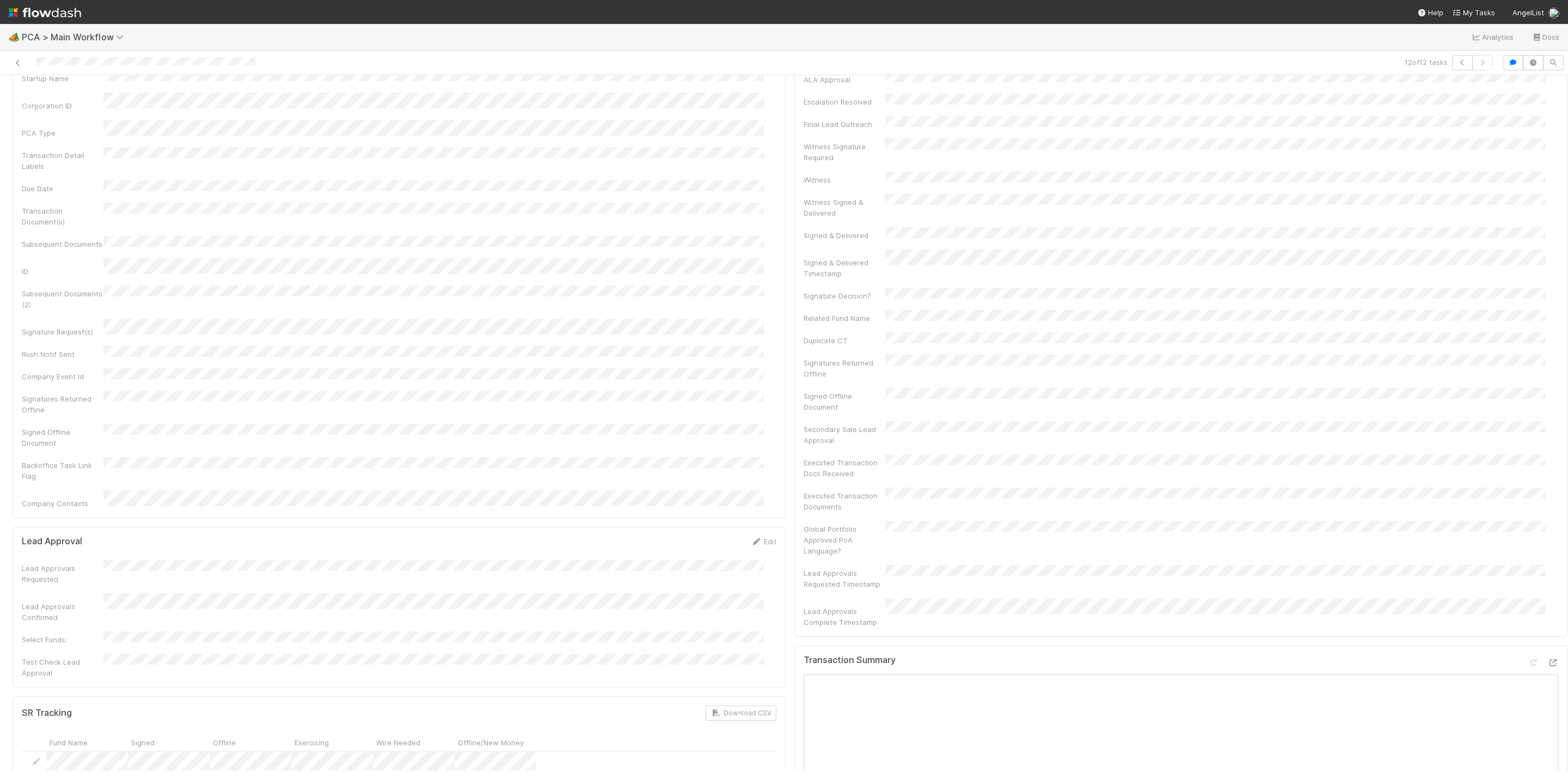
scroll to position [0, 0]
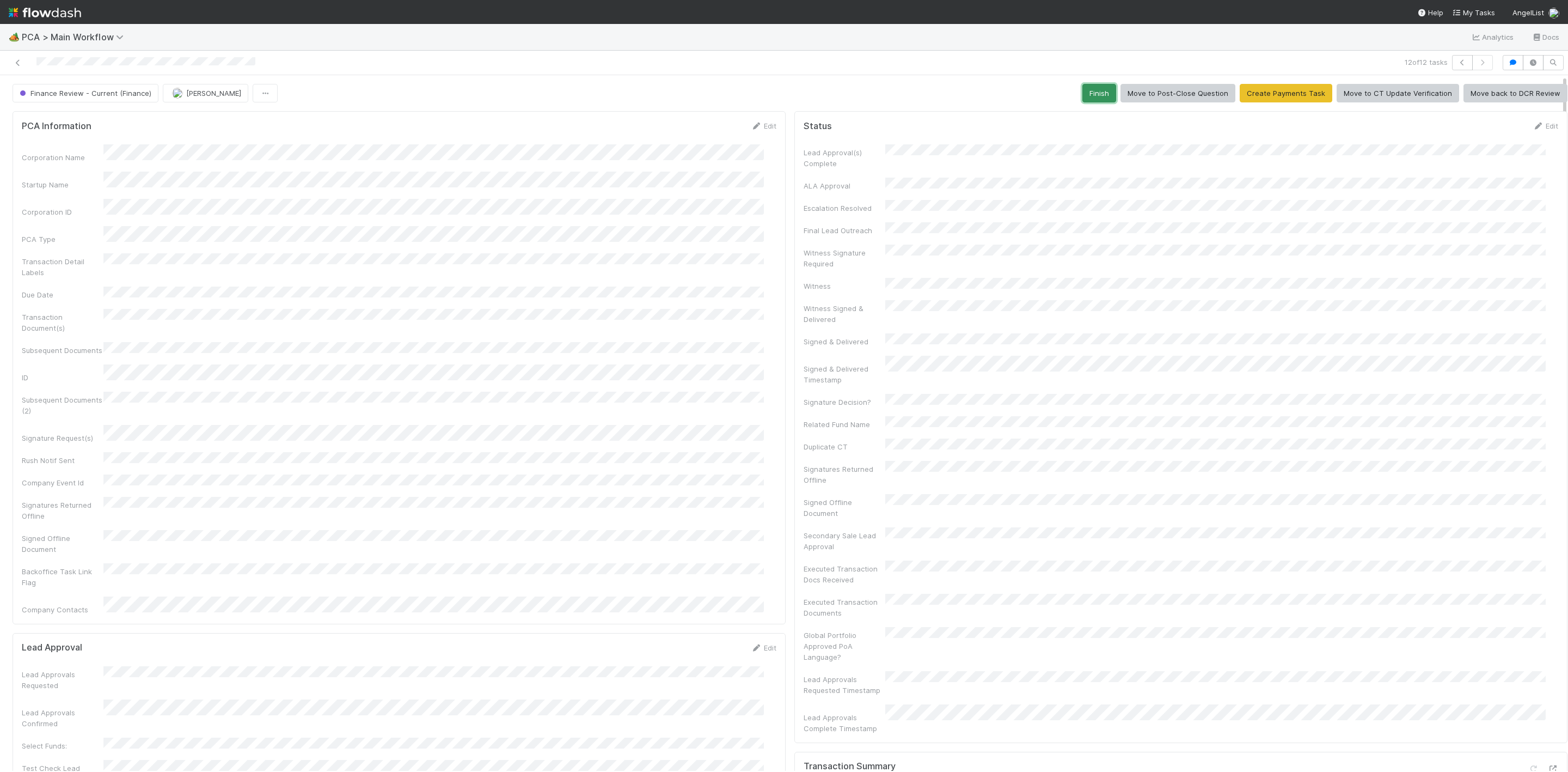
click at [1082, 103] on button "Finish" at bounding box center [1099, 92] width 33 height 18
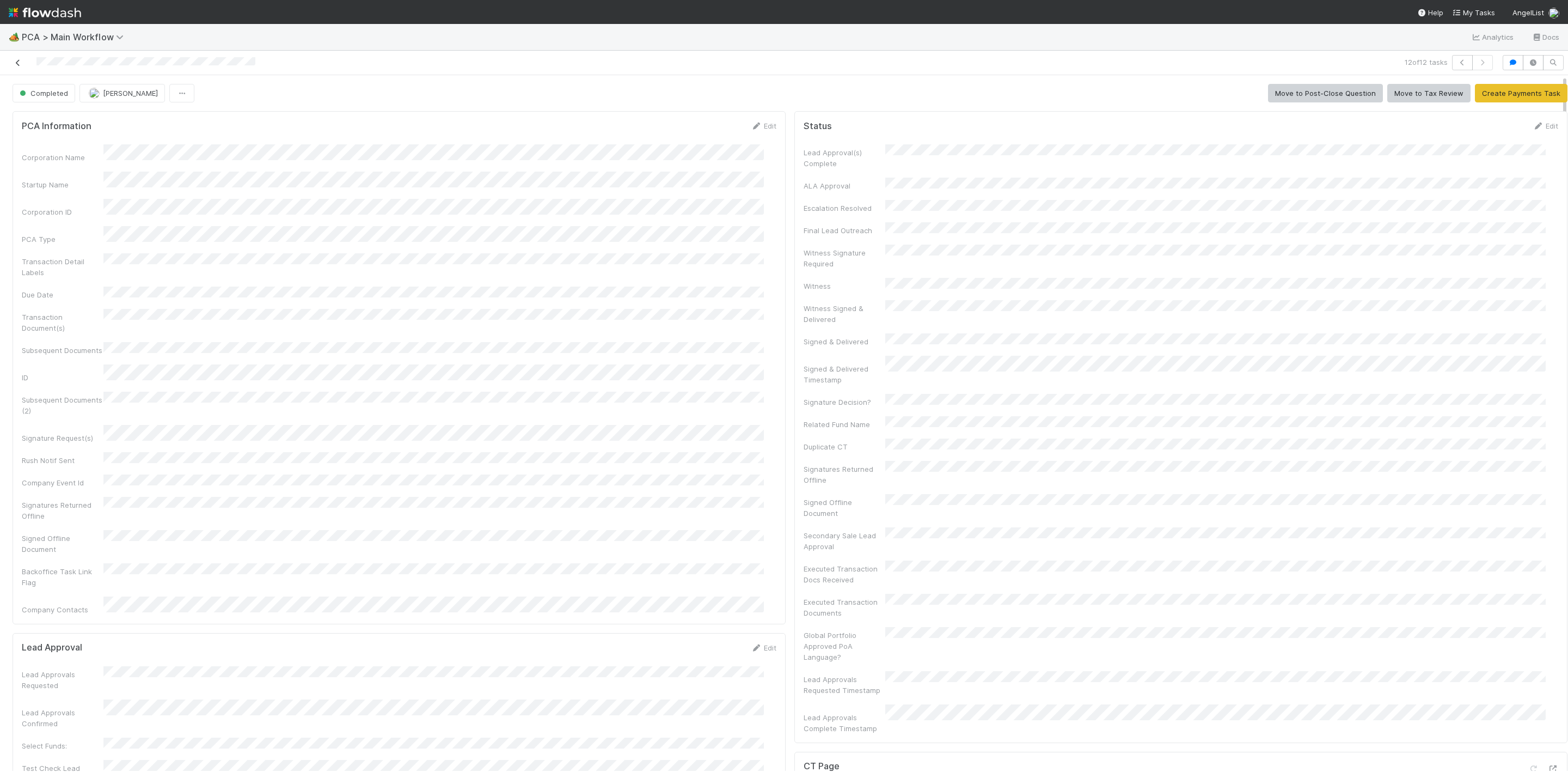
click at [17, 61] on icon at bounding box center [18, 63] width 11 height 7
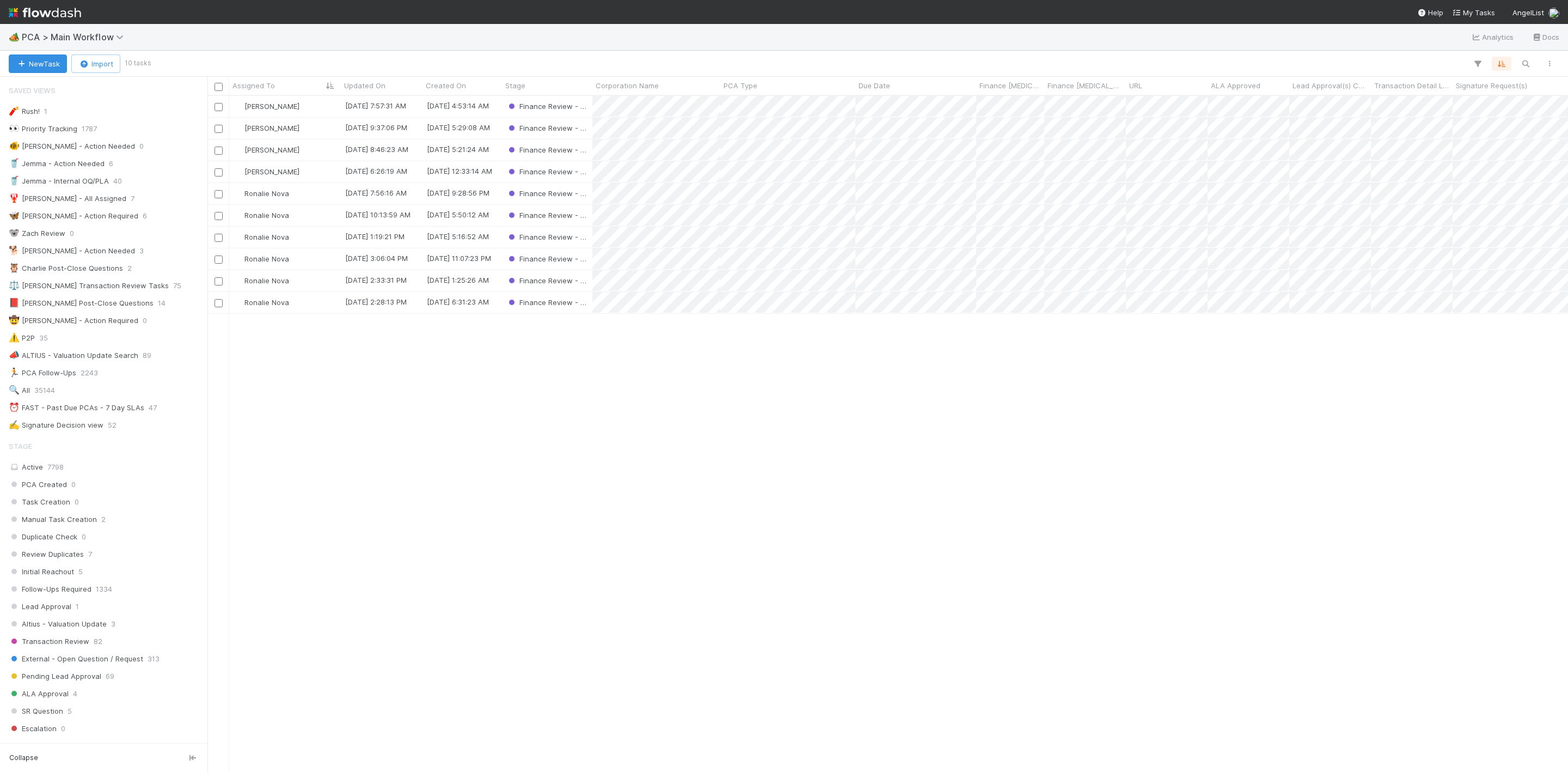
scroll to position [662, 1348]
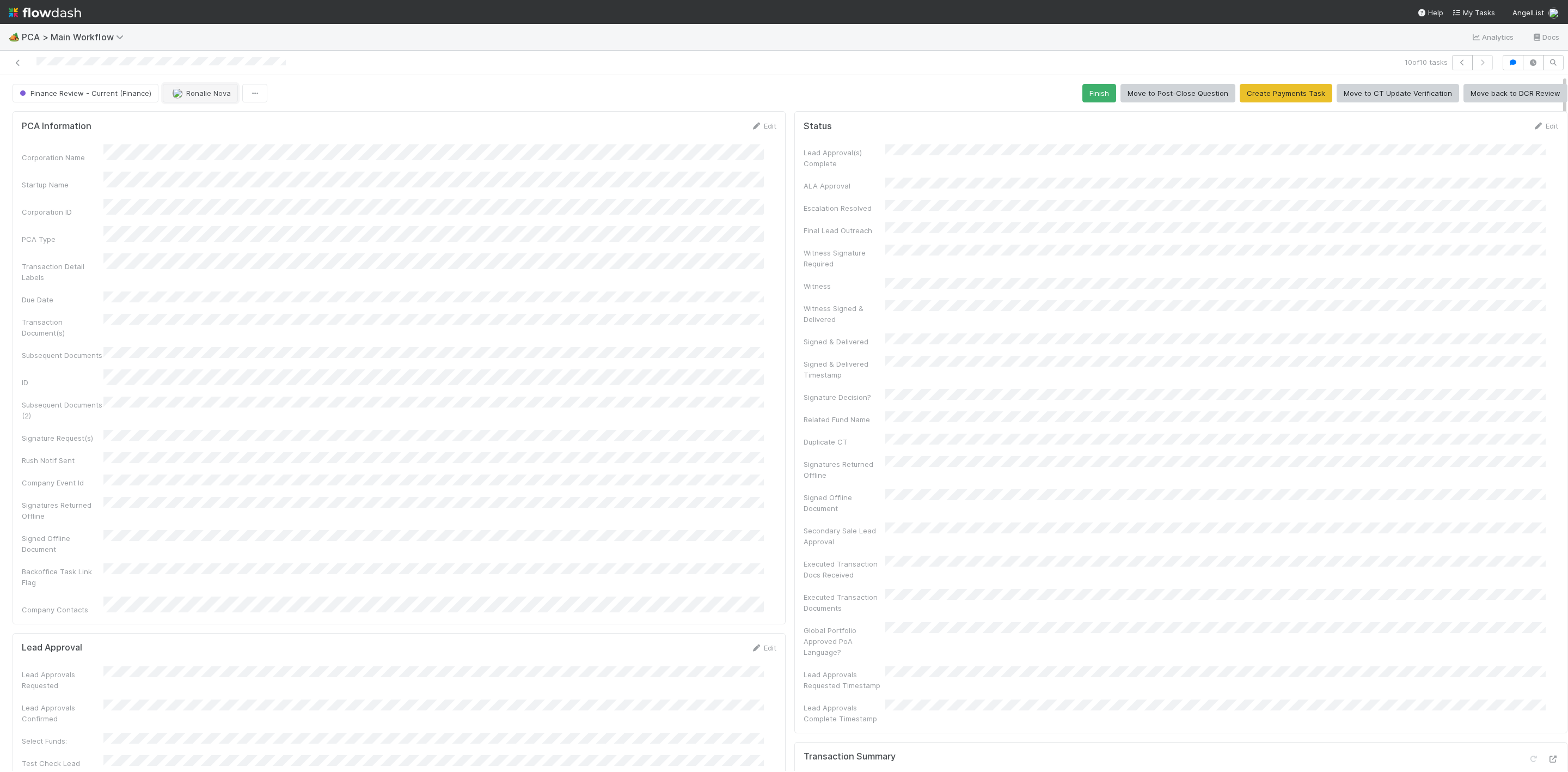
click at [201, 95] on span "Ronalie Nova" at bounding box center [208, 93] width 45 height 9
click at [189, 117] on div "[PERSON_NAME] you" at bounding box center [234, 122] width 153 height 19
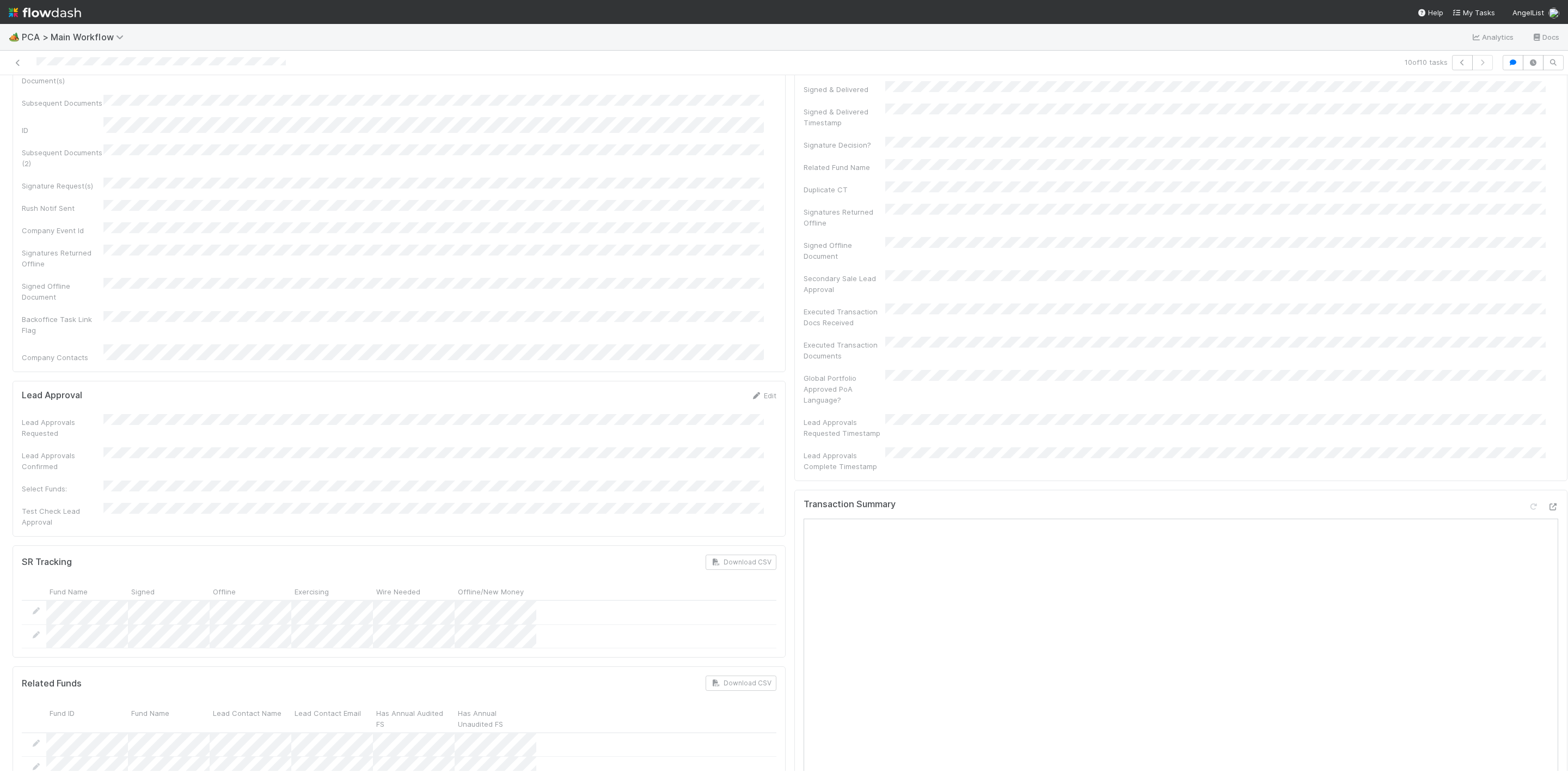
scroll to position [327, 0]
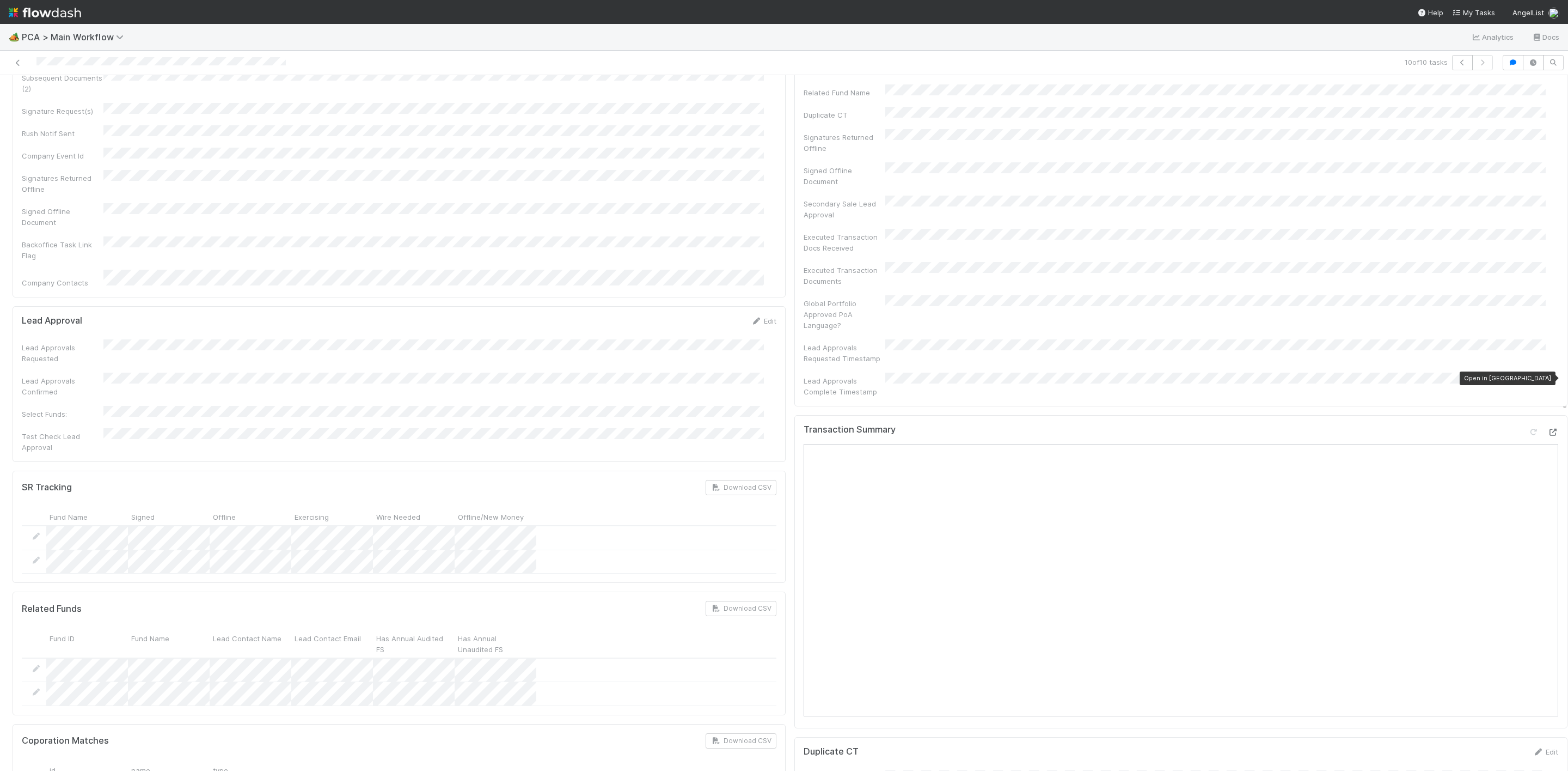
click at [1547, 429] on icon at bounding box center [1552, 432] width 11 height 7
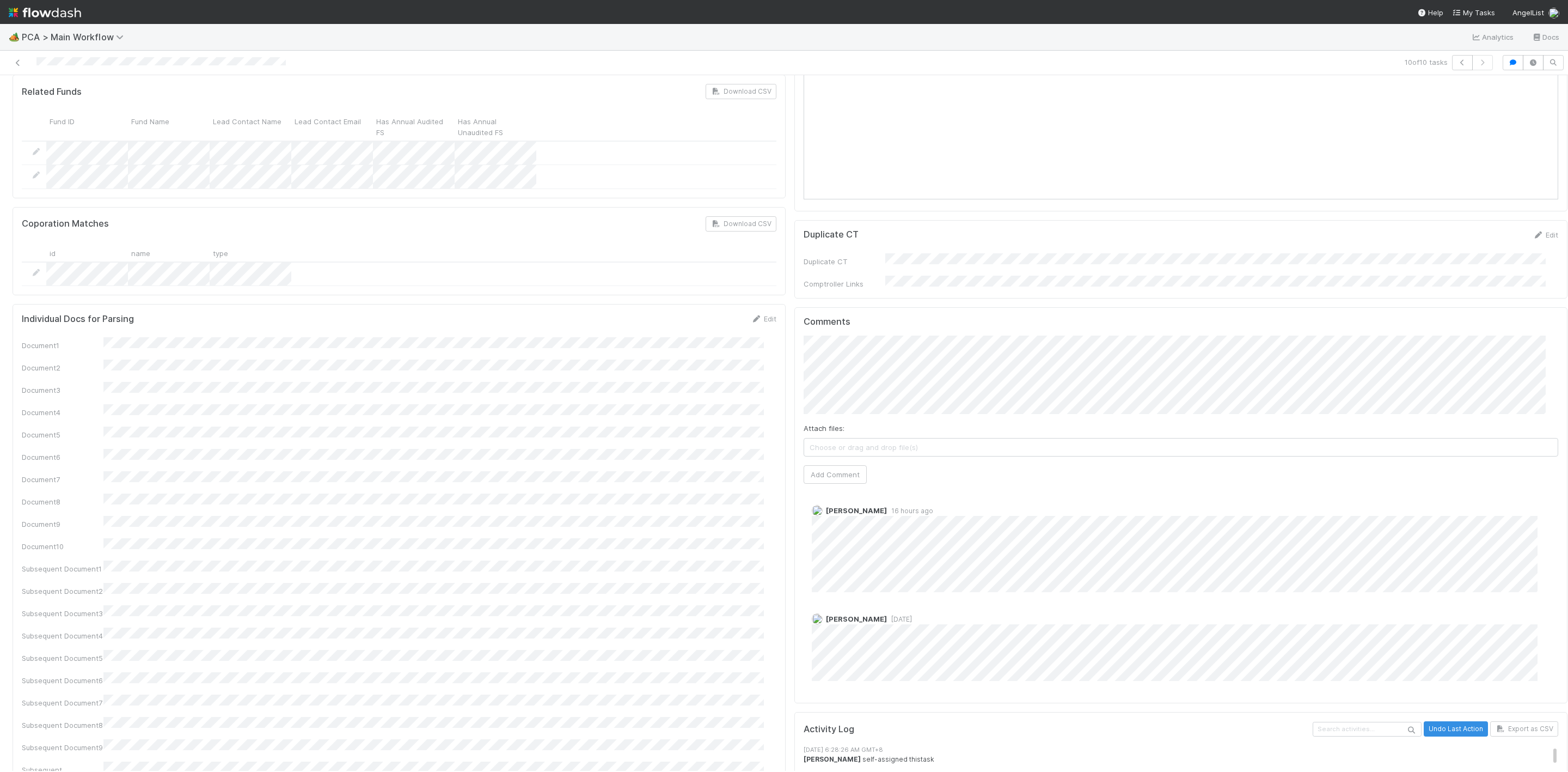
scroll to position [817, 0]
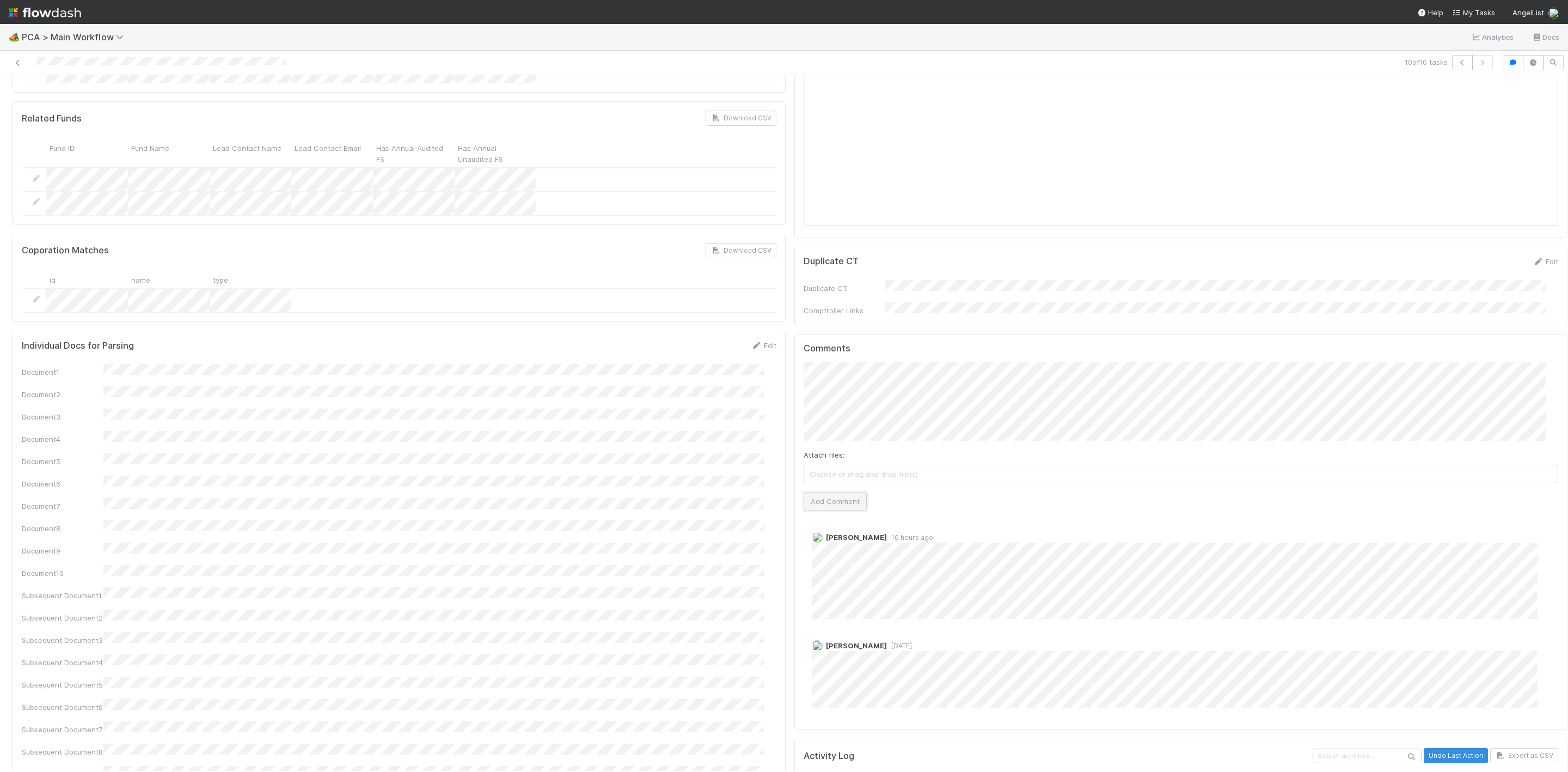
click at [833, 492] on button "Add Comment" at bounding box center [835, 501] width 63 height 18
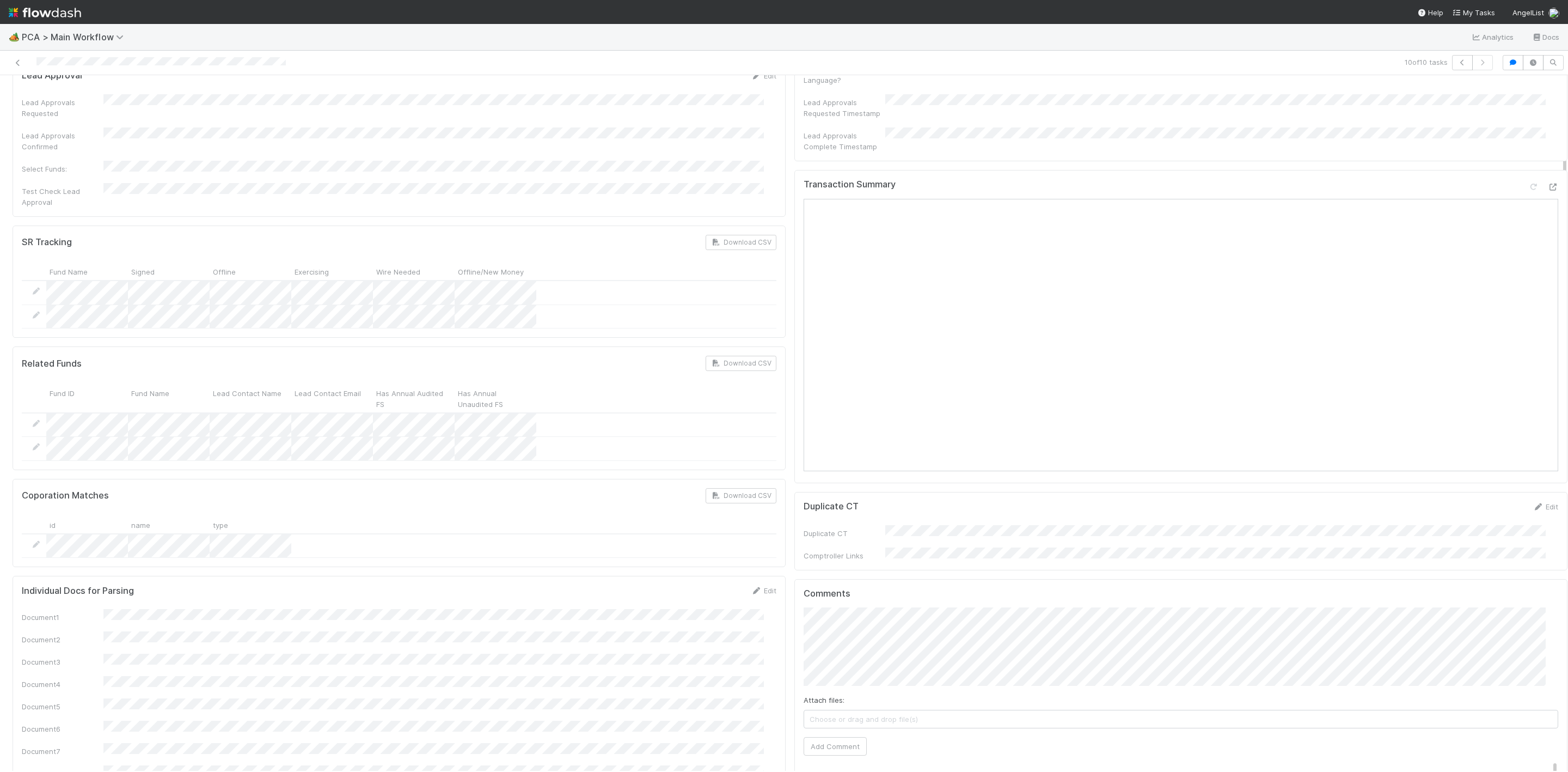
scroll to position [0, 0]
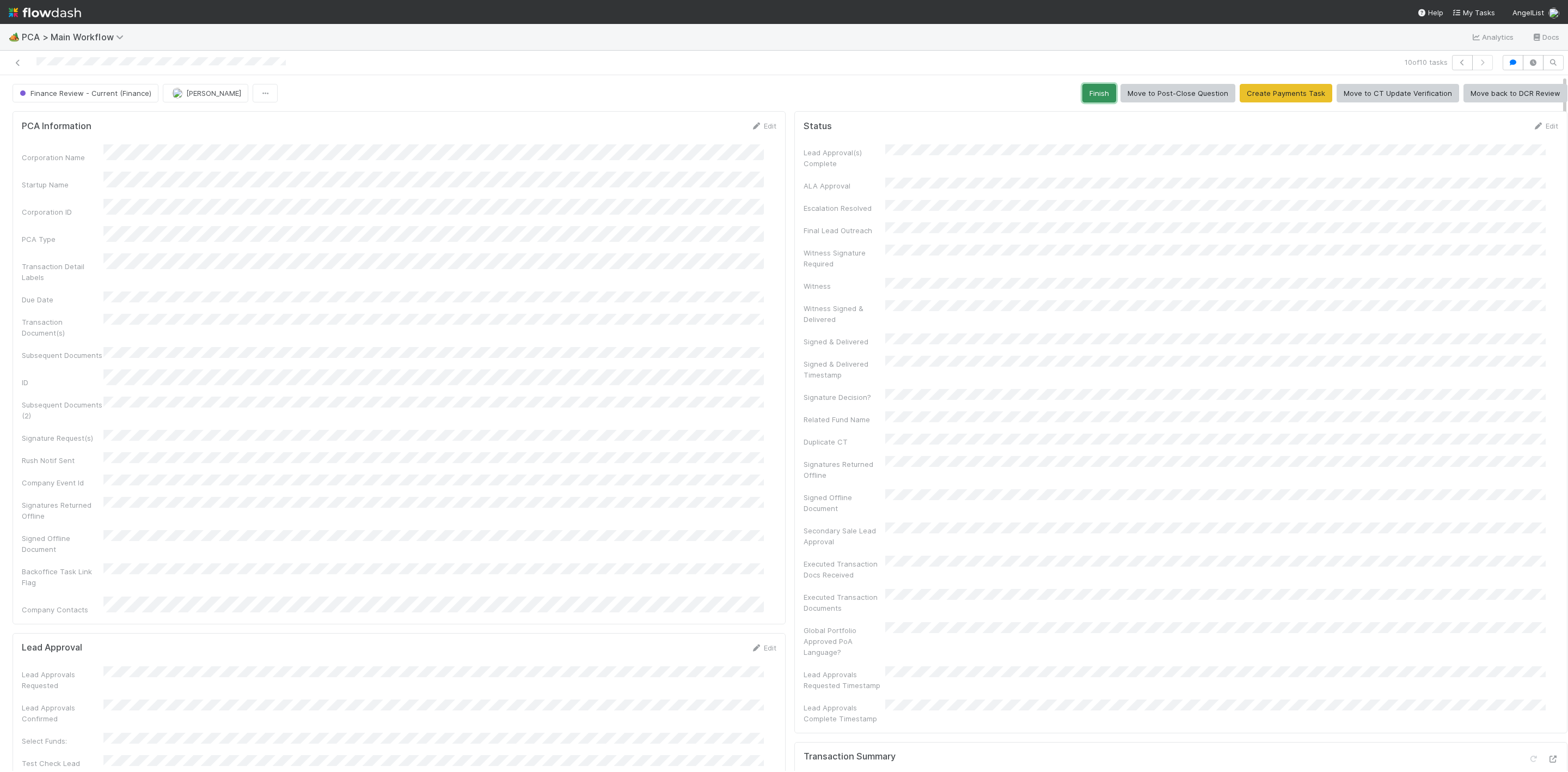
drag, startPoint x: 1080, startPoint y: 97, endPoint x: 1061, endPoint y: 97, distance: 19.0
click at [1082, 97] on button "Finish" at bounding box center [1099, 92] width 33 height 18
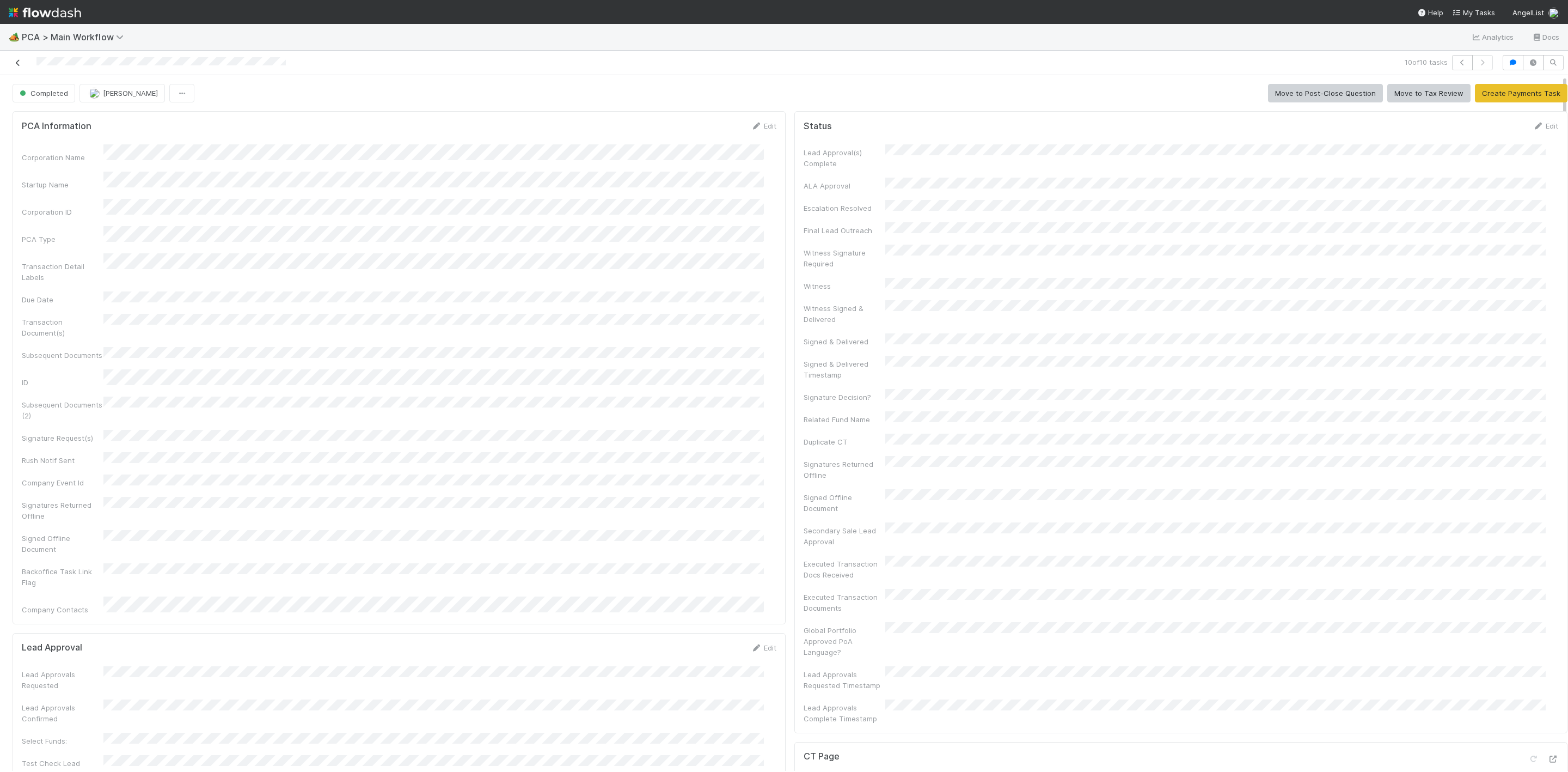
click at [19, 62] on icon at bounding box center [18, 63] width 11 height 7
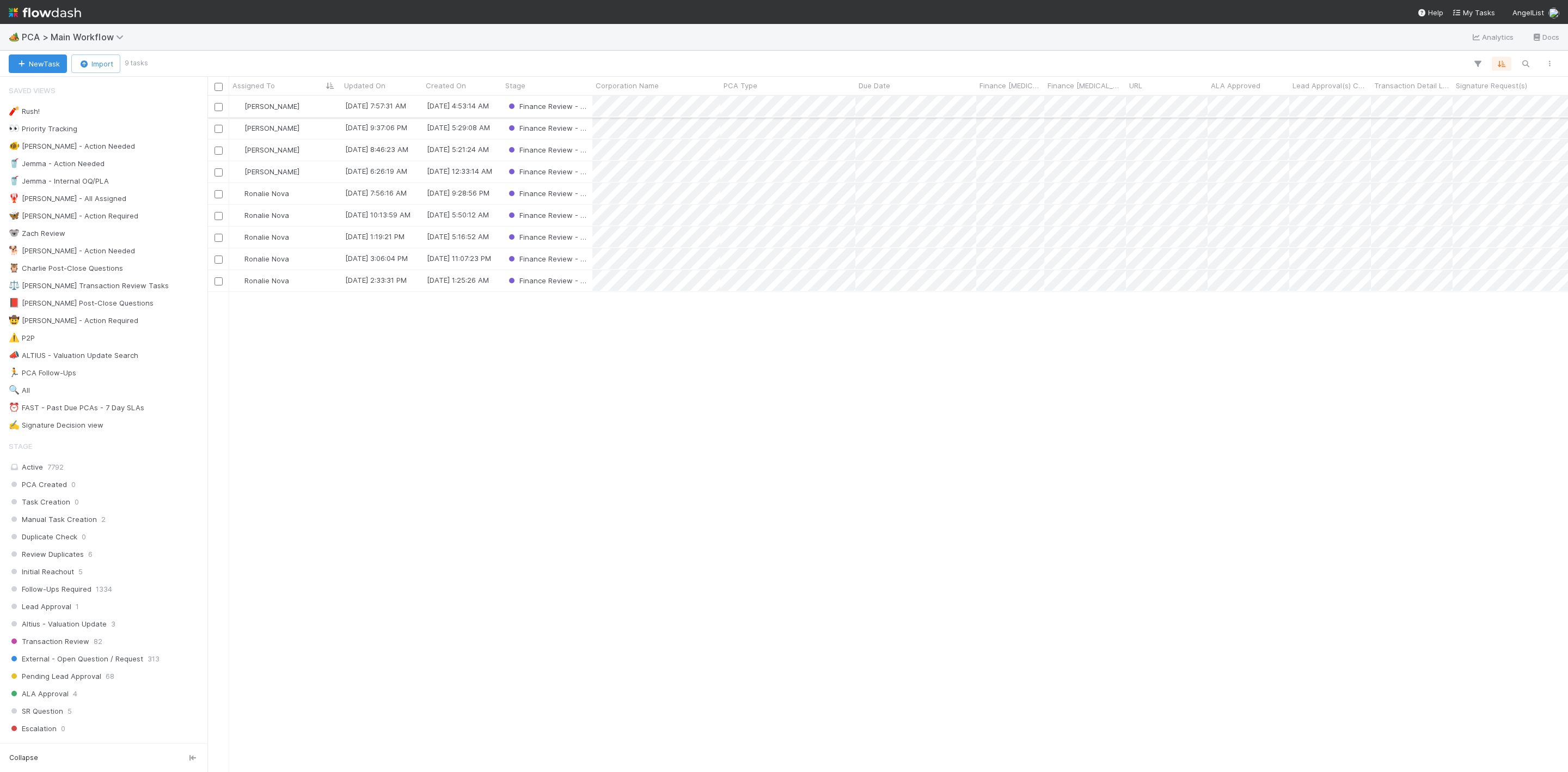
scroll to position [662, 1348]
click at [323, 285] on div "Ronalie Nova" at bounding box center [284, 281] width 111 height 21
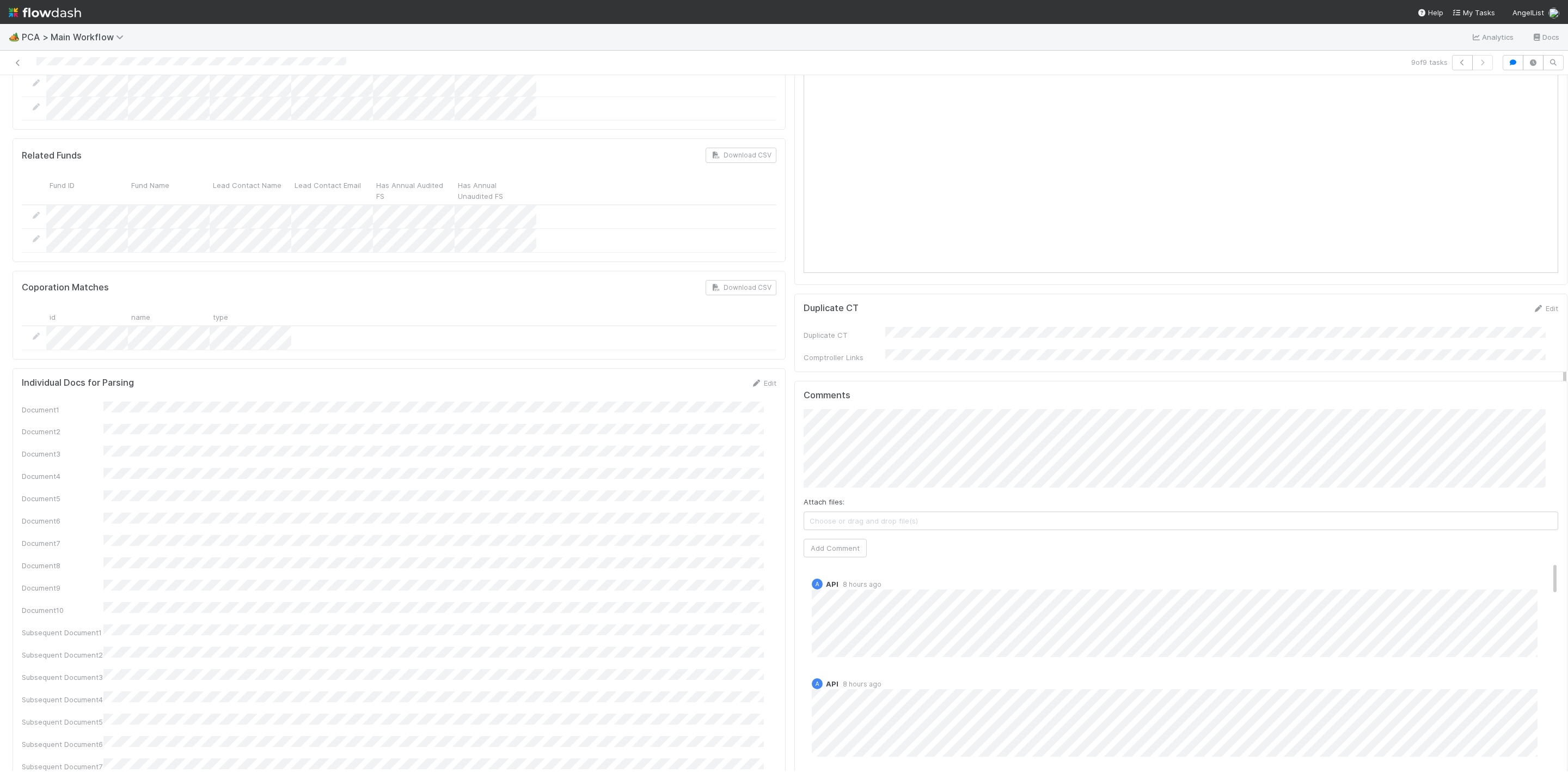
scroll to position [572, 0]
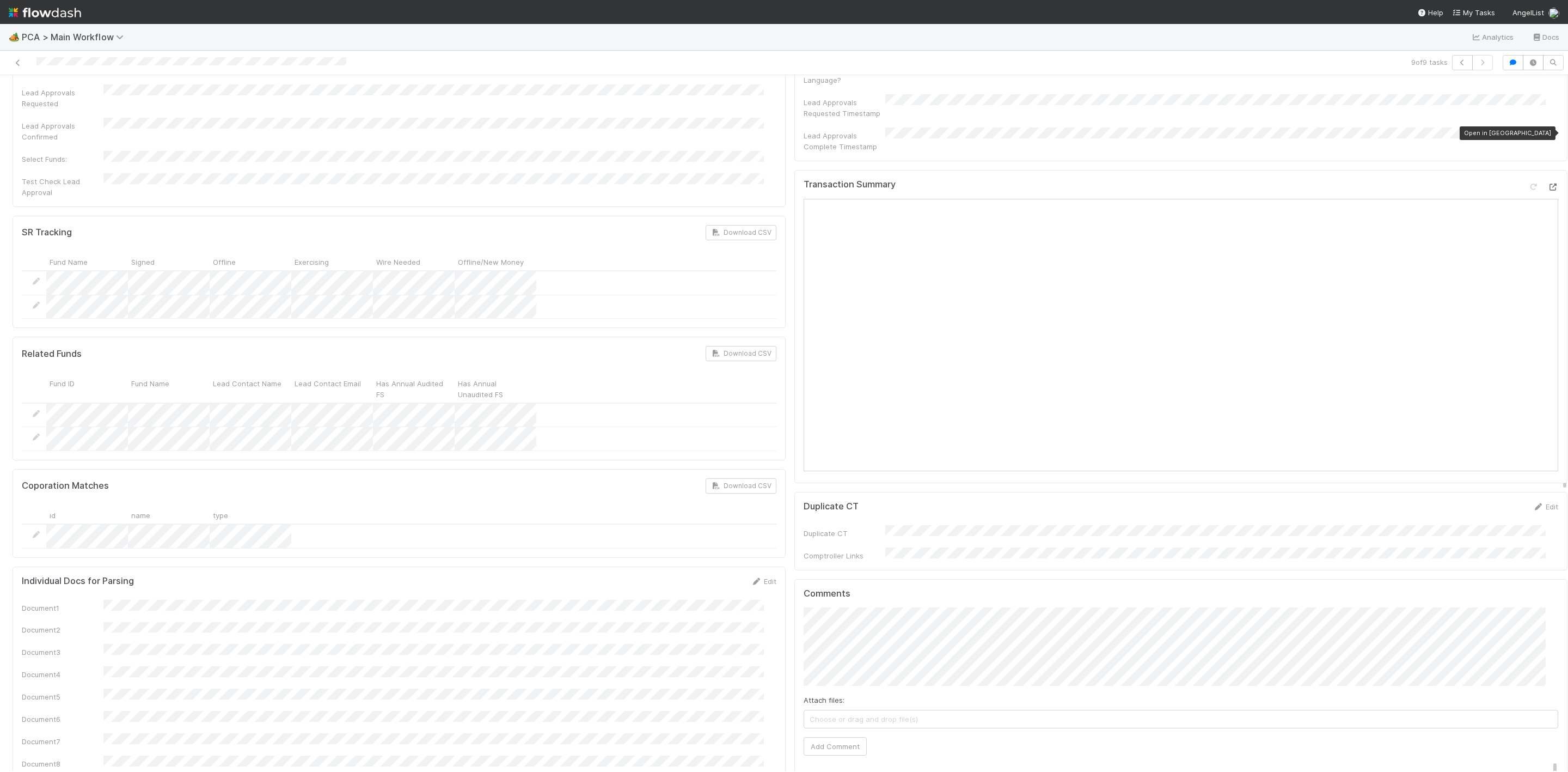
click at [1547, 184] on icon at bounding box center [1552, 187] width 11 height 7
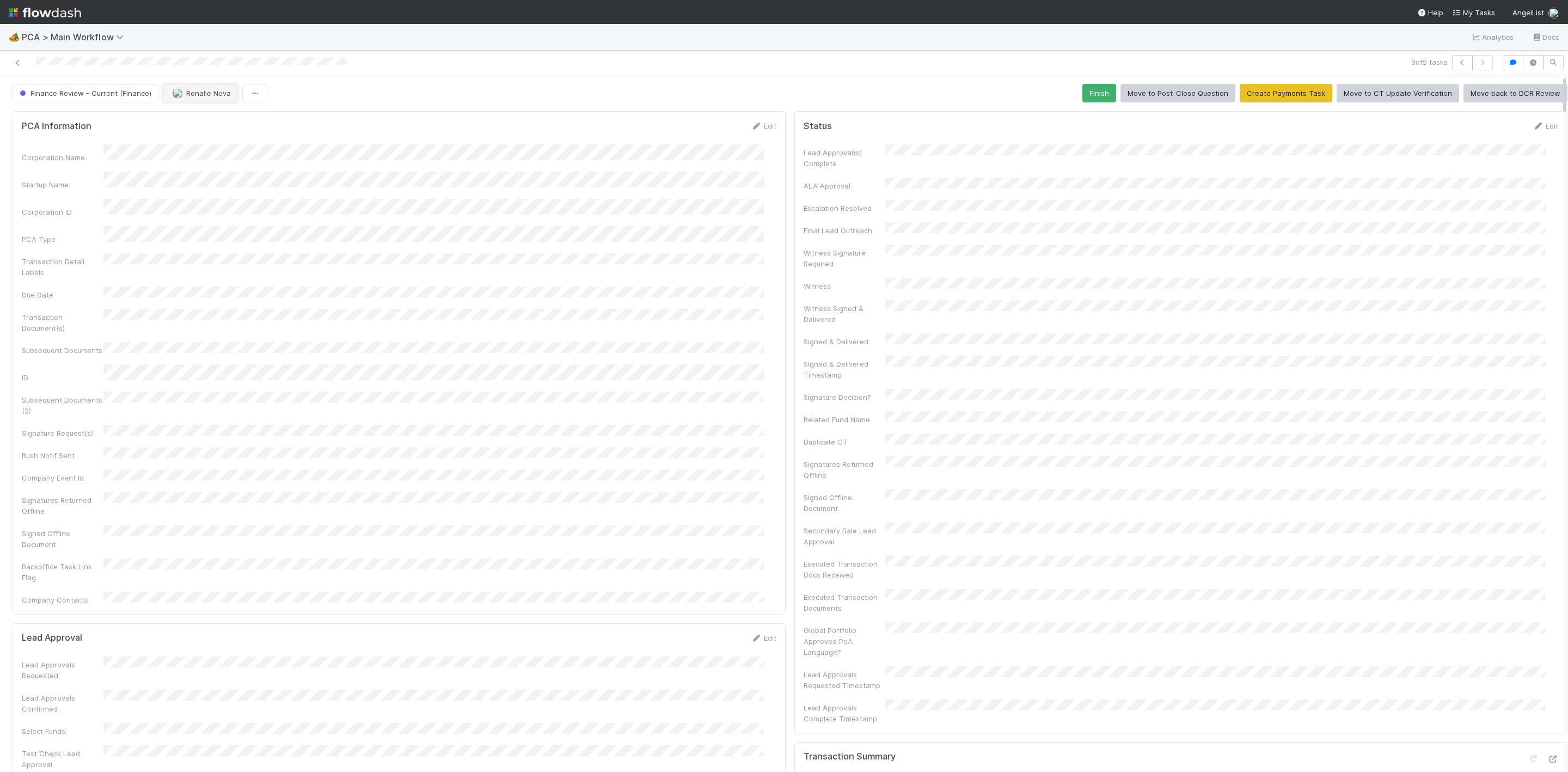
click at [199, 101] on button "Ronalie Nova" at bounding box center [200, 92] width 76 height 18
click at [193, 121] on span "[PERSON_NAME] you" at bounding box center [212, 122] width 71 height 9
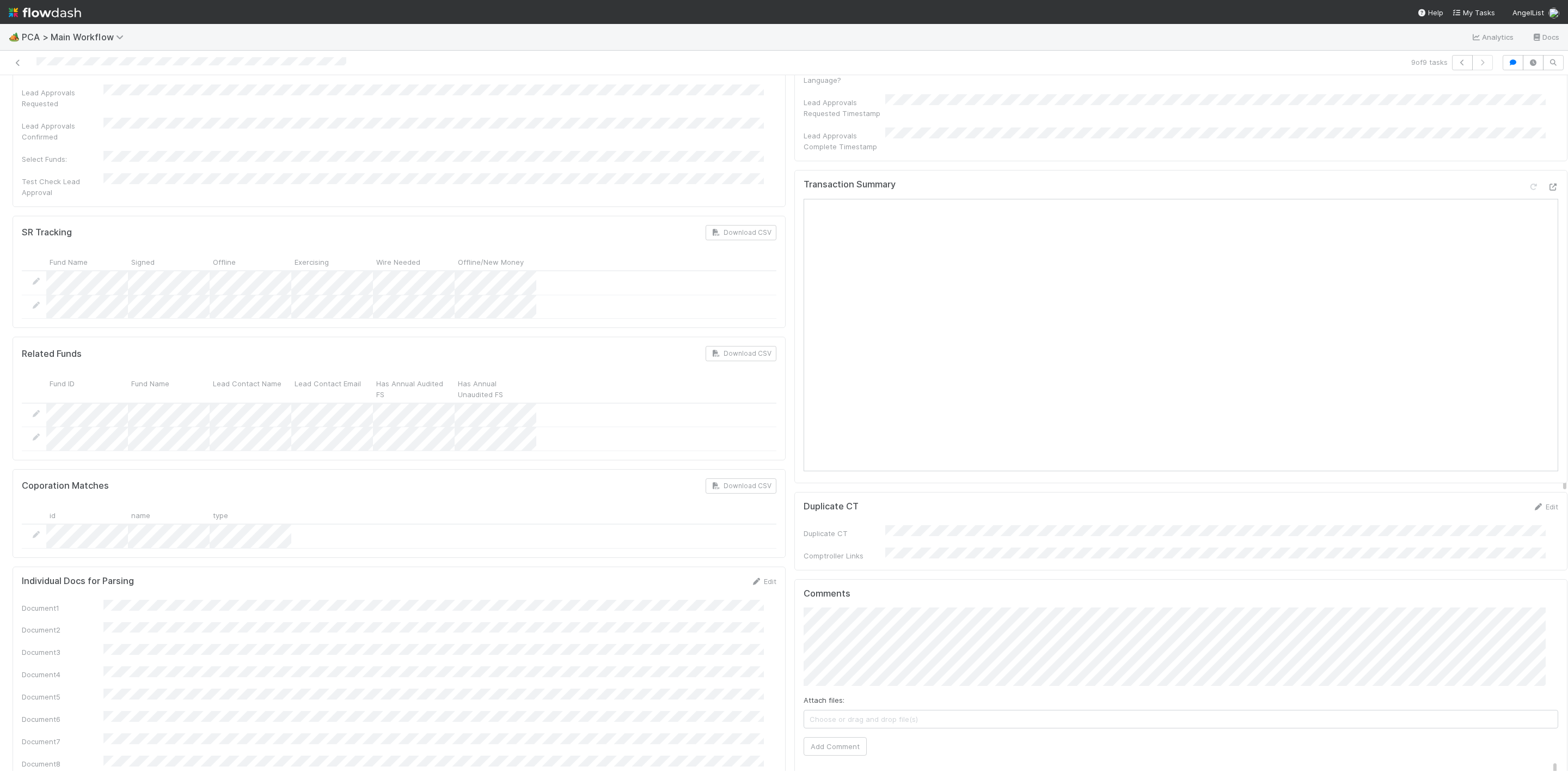
scroll to position [817, 0]
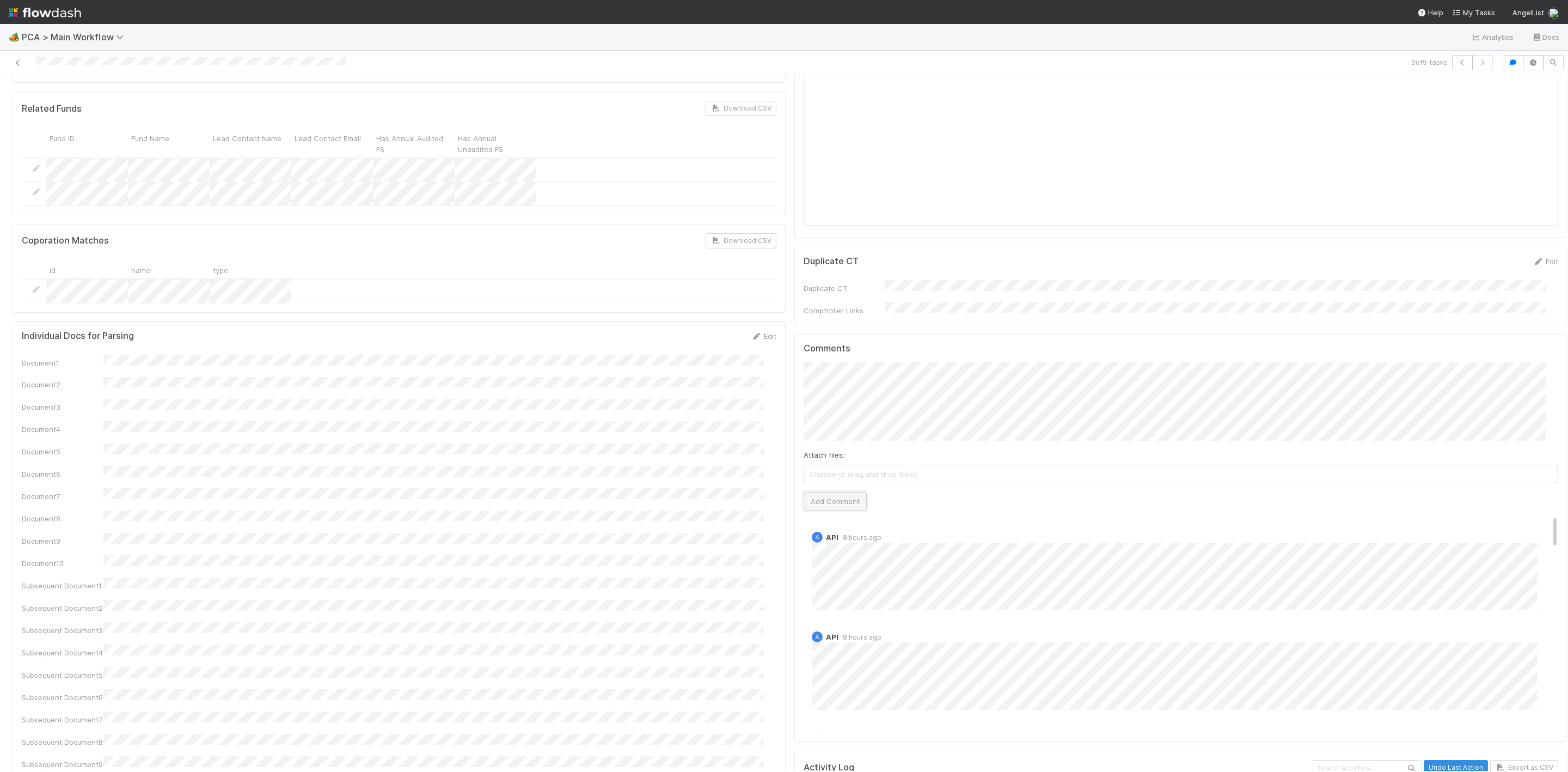
click at [820, 492] on button "Add Comment" at bounding box center [835, 501] width 63 height 18
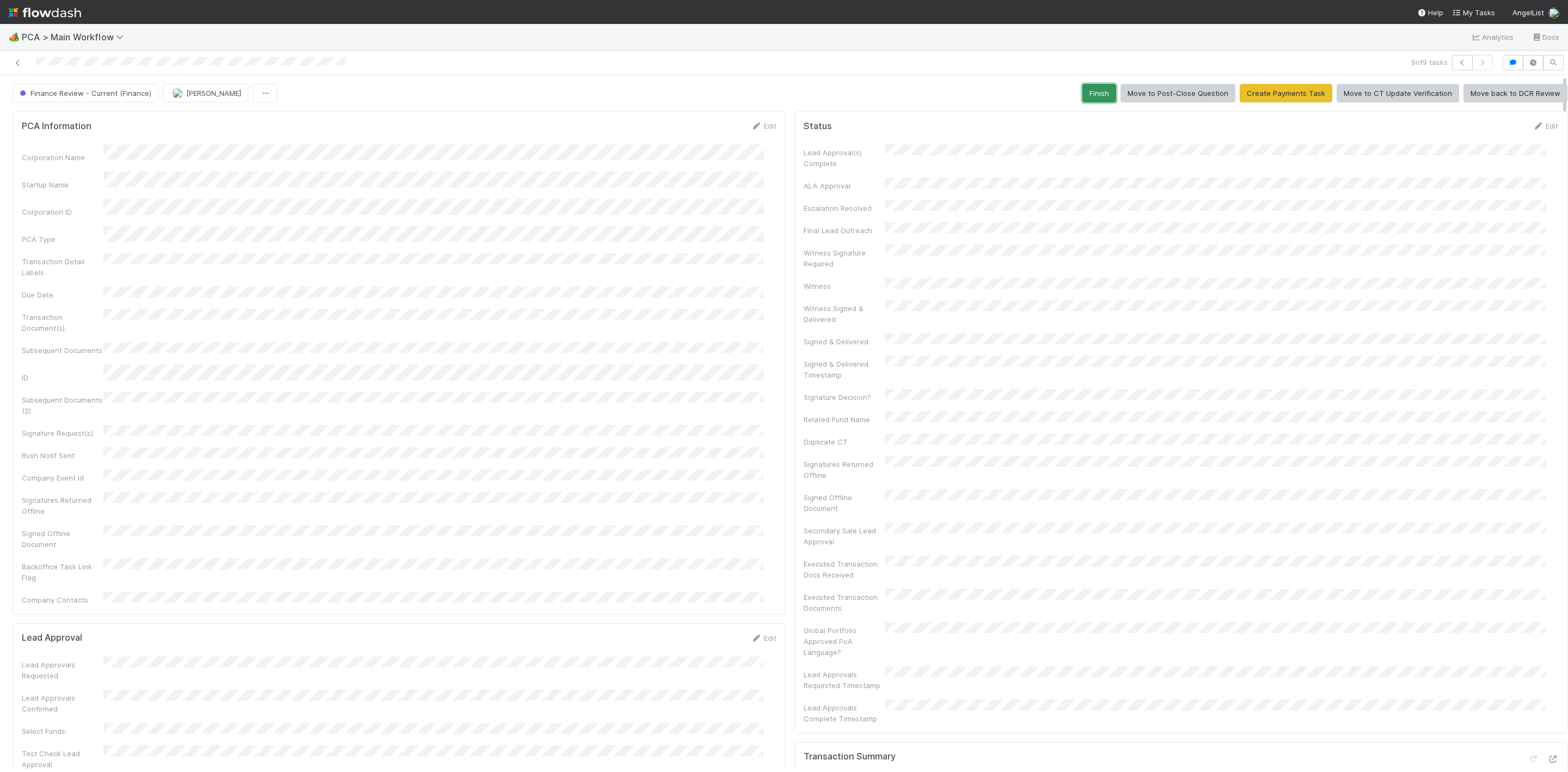
click at [1083, 99] on button "Finish" at bounding box center [1099, 92] width 33 height 18
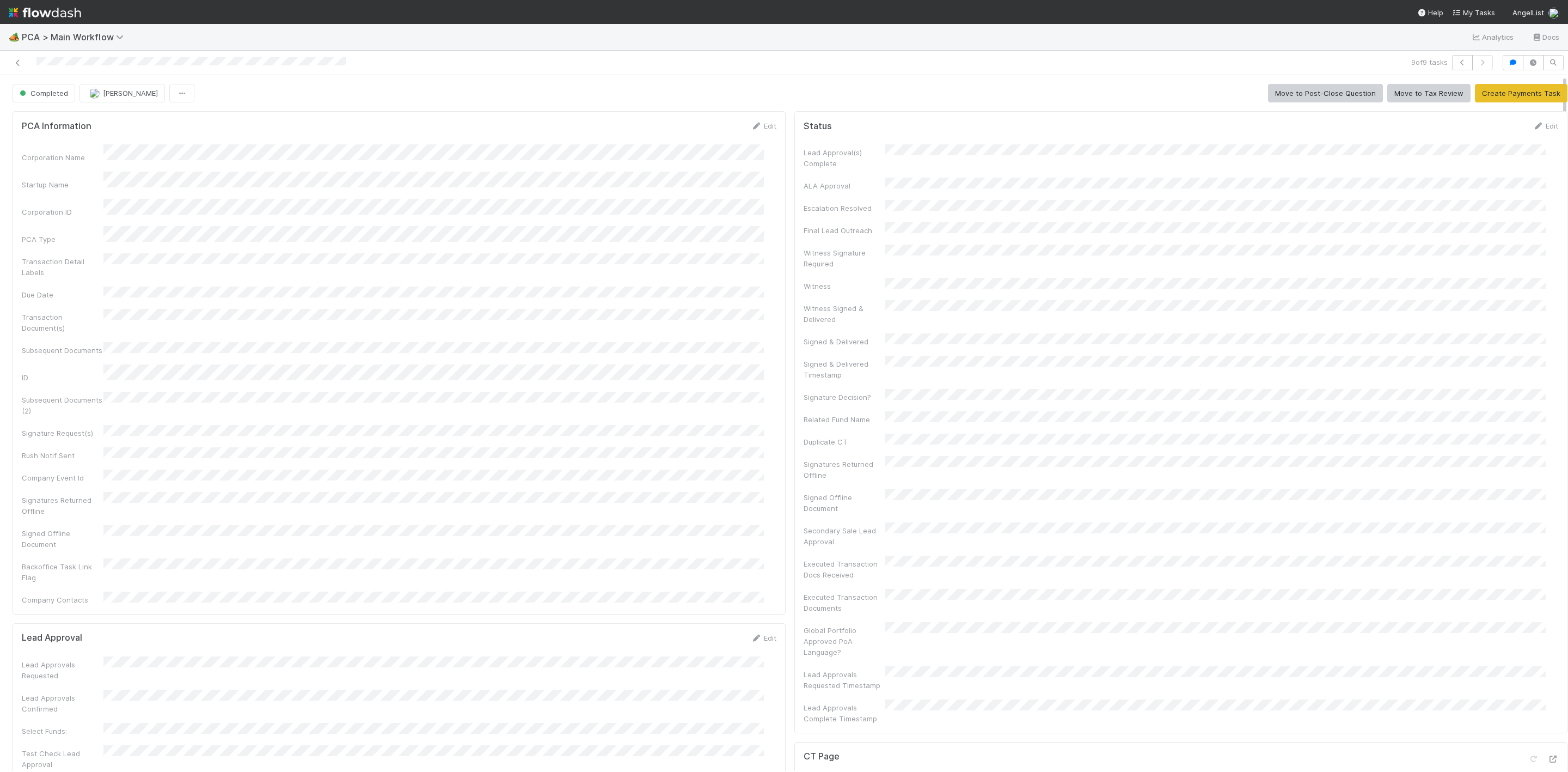
click at [24, 62] on div at bounding box center [378, 62] width 748 height 15
click at [18, 62] on icon at bounding box center [18, 63] width 11 height 7
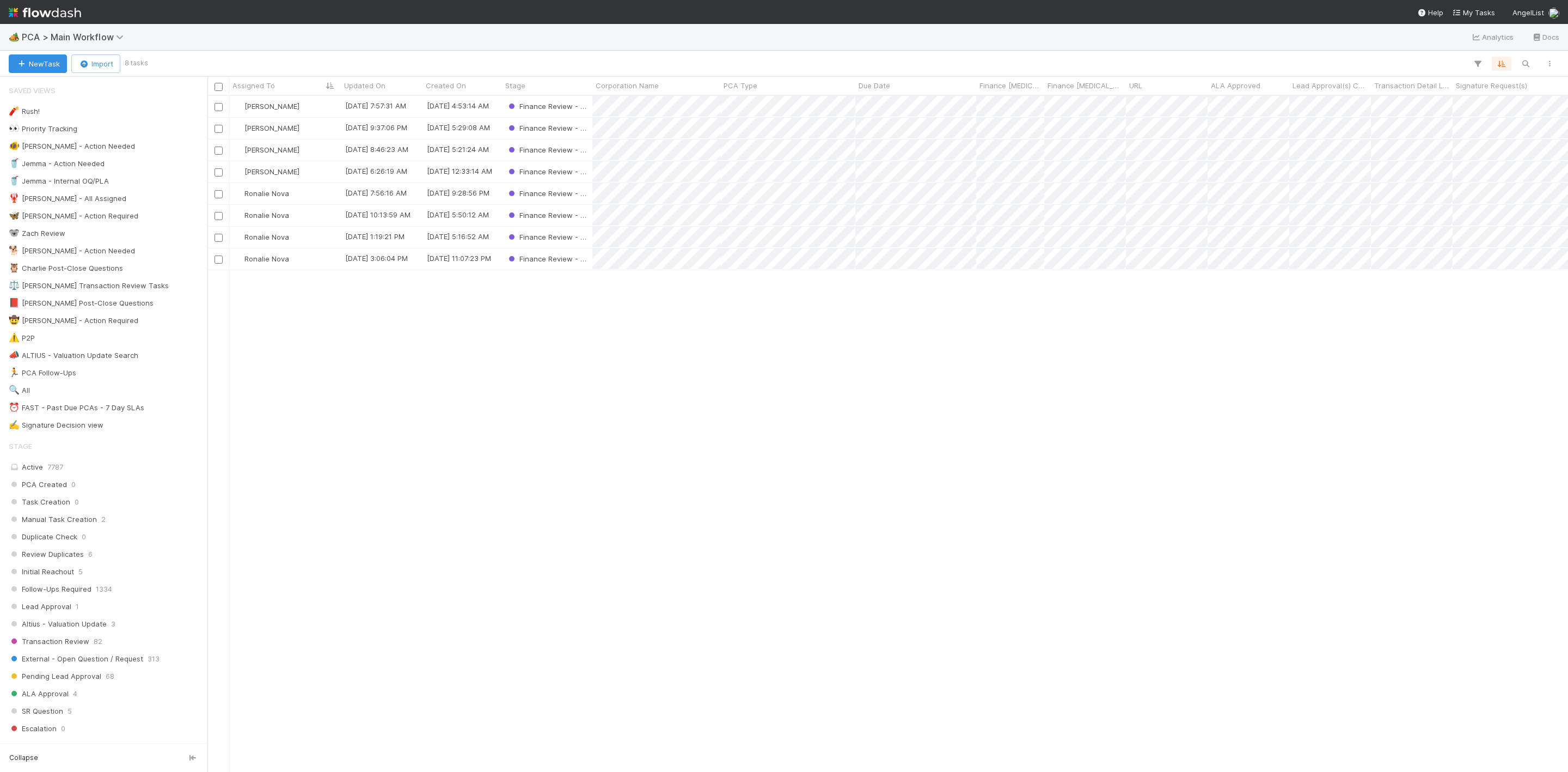
scroll to position [662, 1348]
click at [311, 258] on div "Ronalie Nova" at bounding box center [284, 259] width 111 height 21
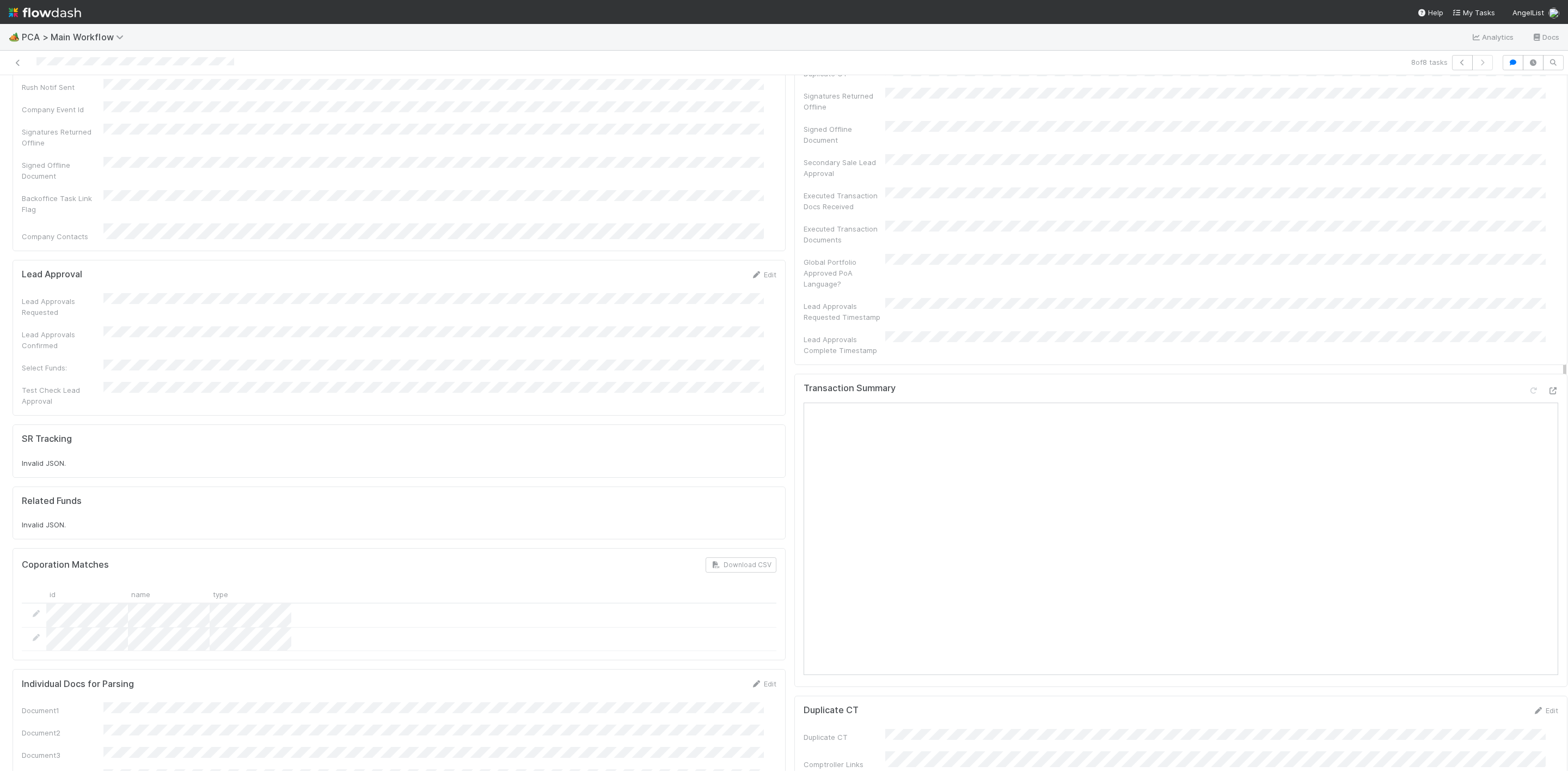
scroll to position [245, 0]
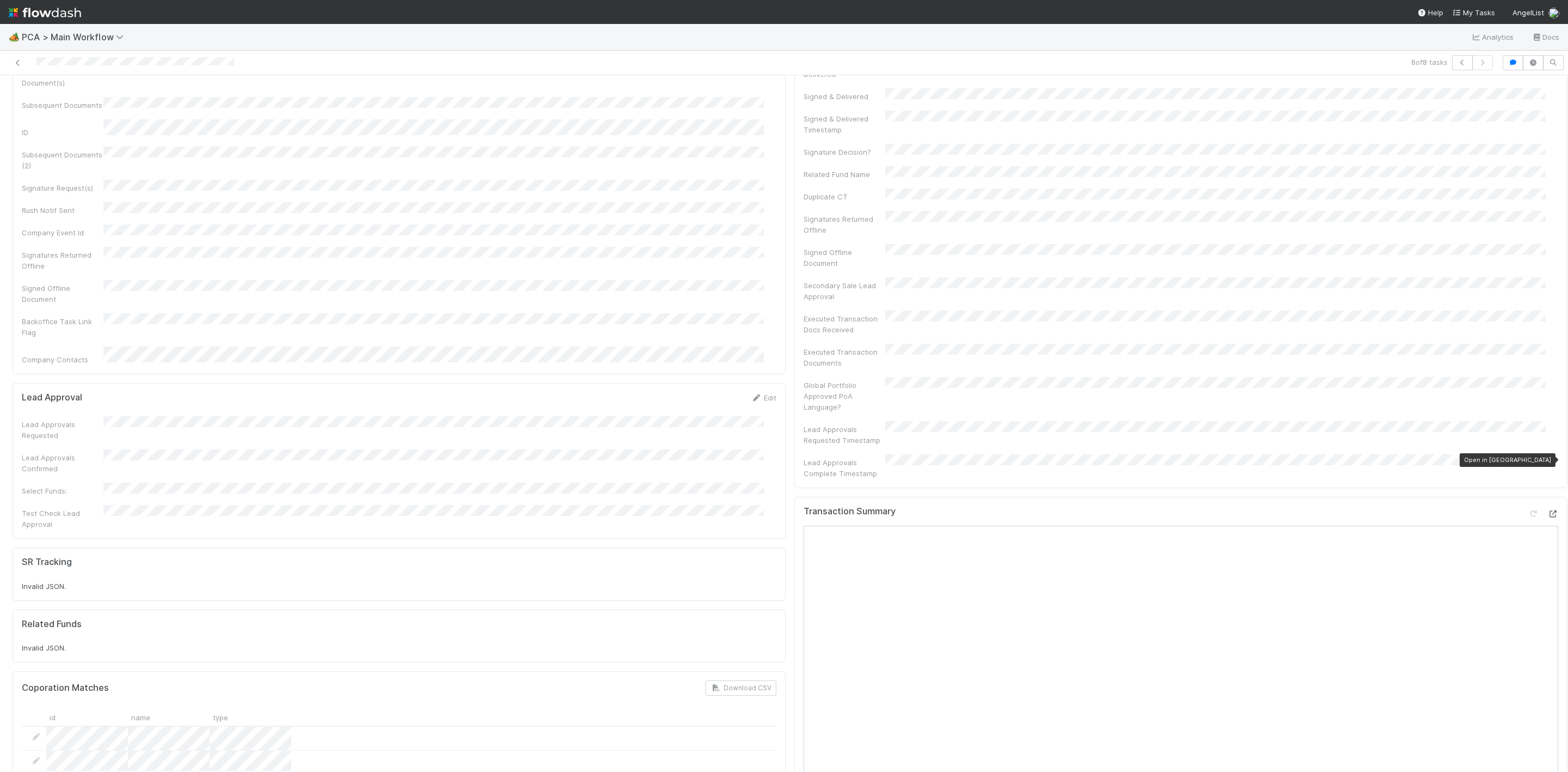
click at [1547, 510] on icon at bounding box center [1552, 514] width 11 height 7
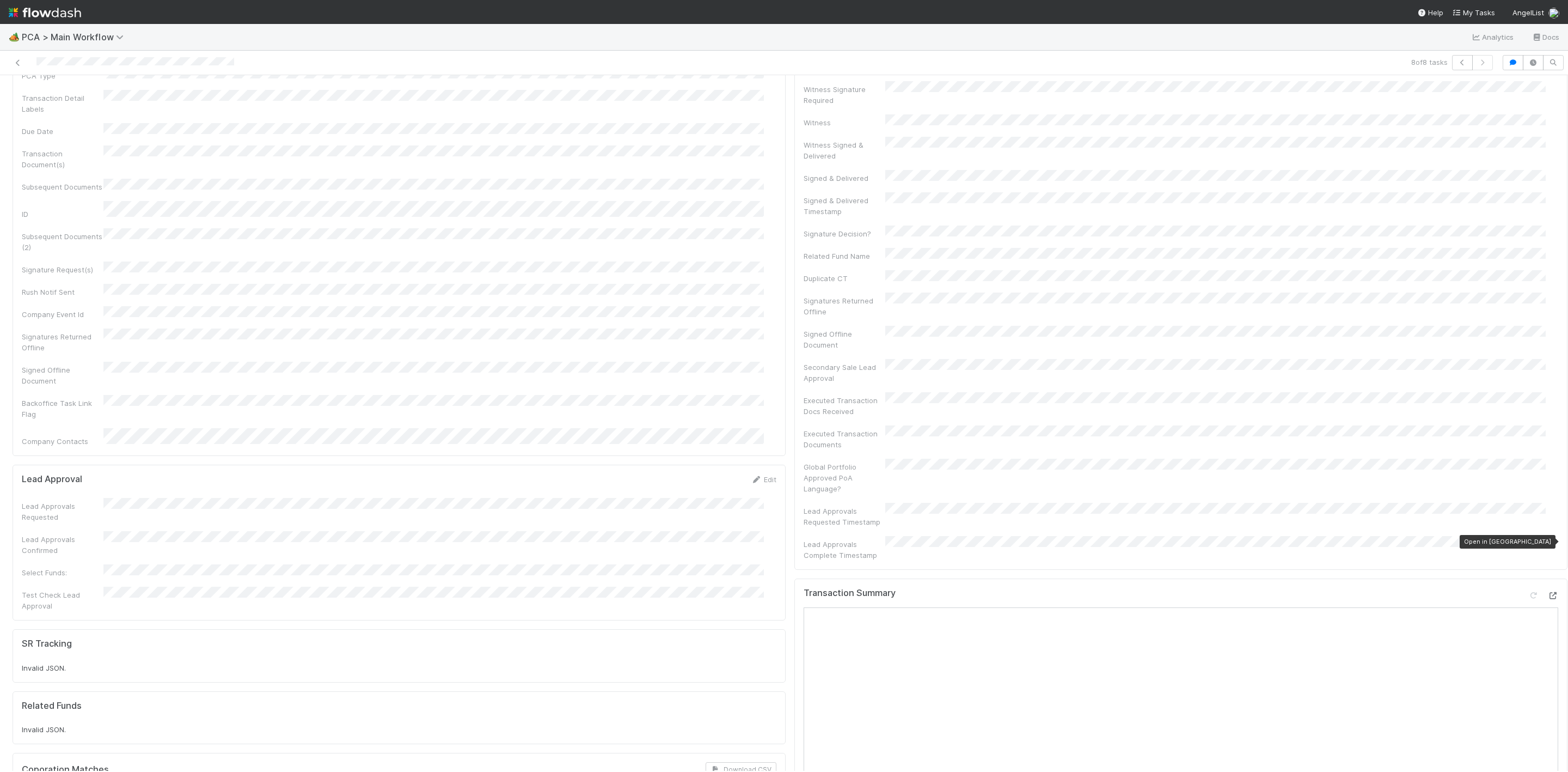
click at [1547, 589] on div at bounding box center [1552, 595] width 11 height 11
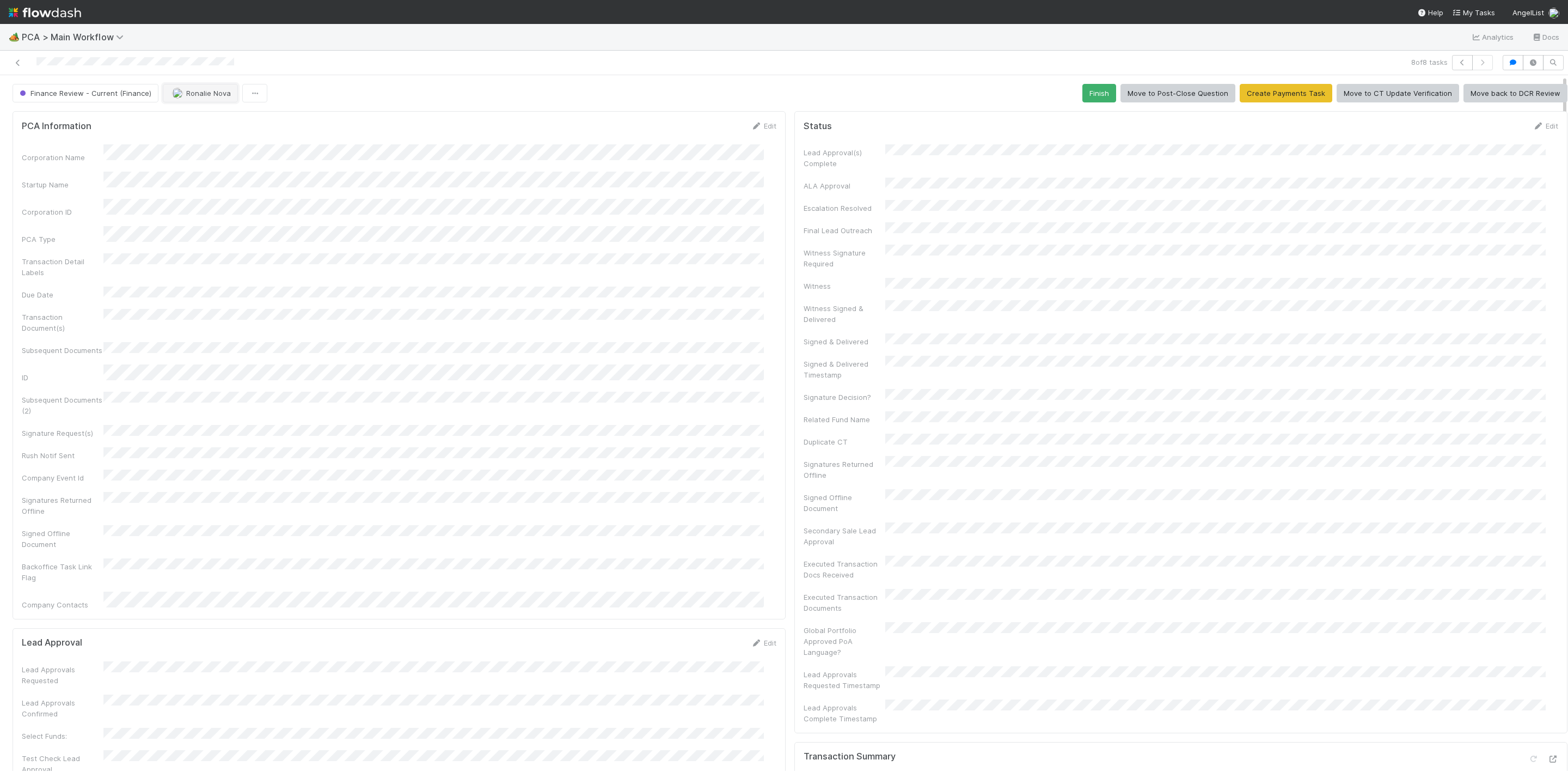
click at [198, 97] on span "Ronalie Nova" at bounding box center [208, 93] width 45 height 9
click at [216, 126] on div "[PERSON_NAME] you" at bounding box center [234, 122] width 153 height 19
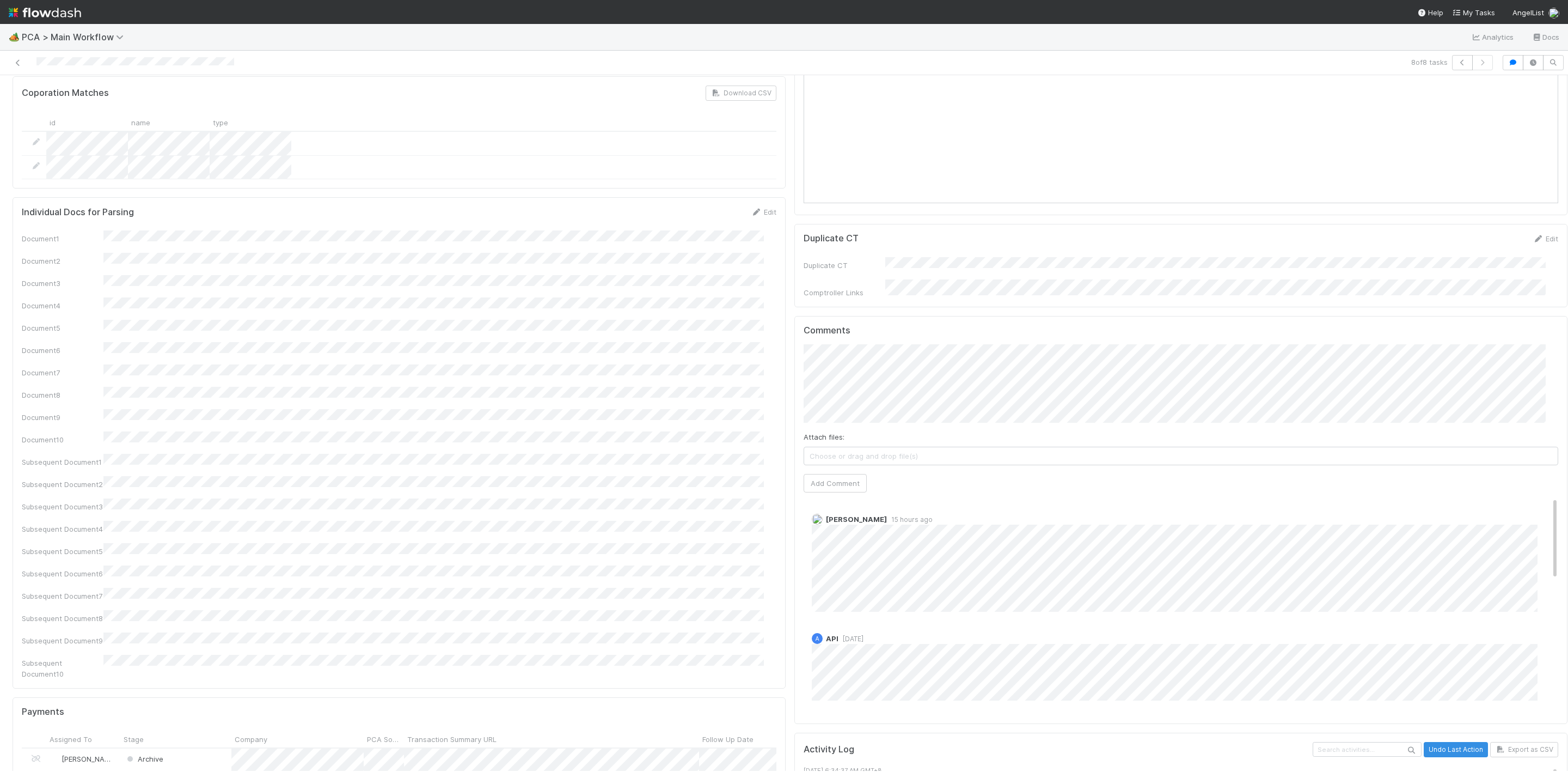
scroll to position [980, 0]
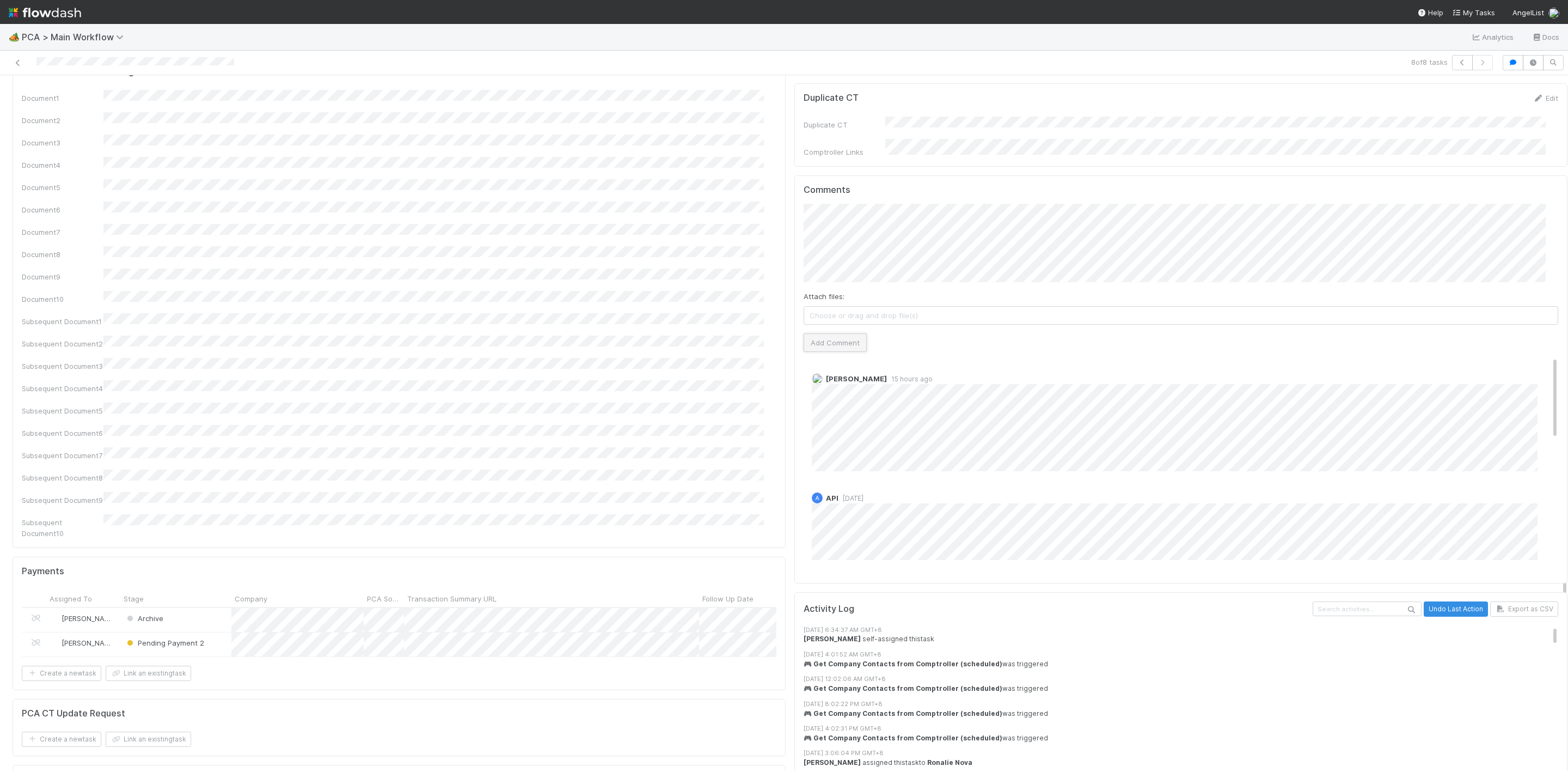
click at [804, 333] on button "Add Comment" at bounding box center [835, 342] width 63 height 18
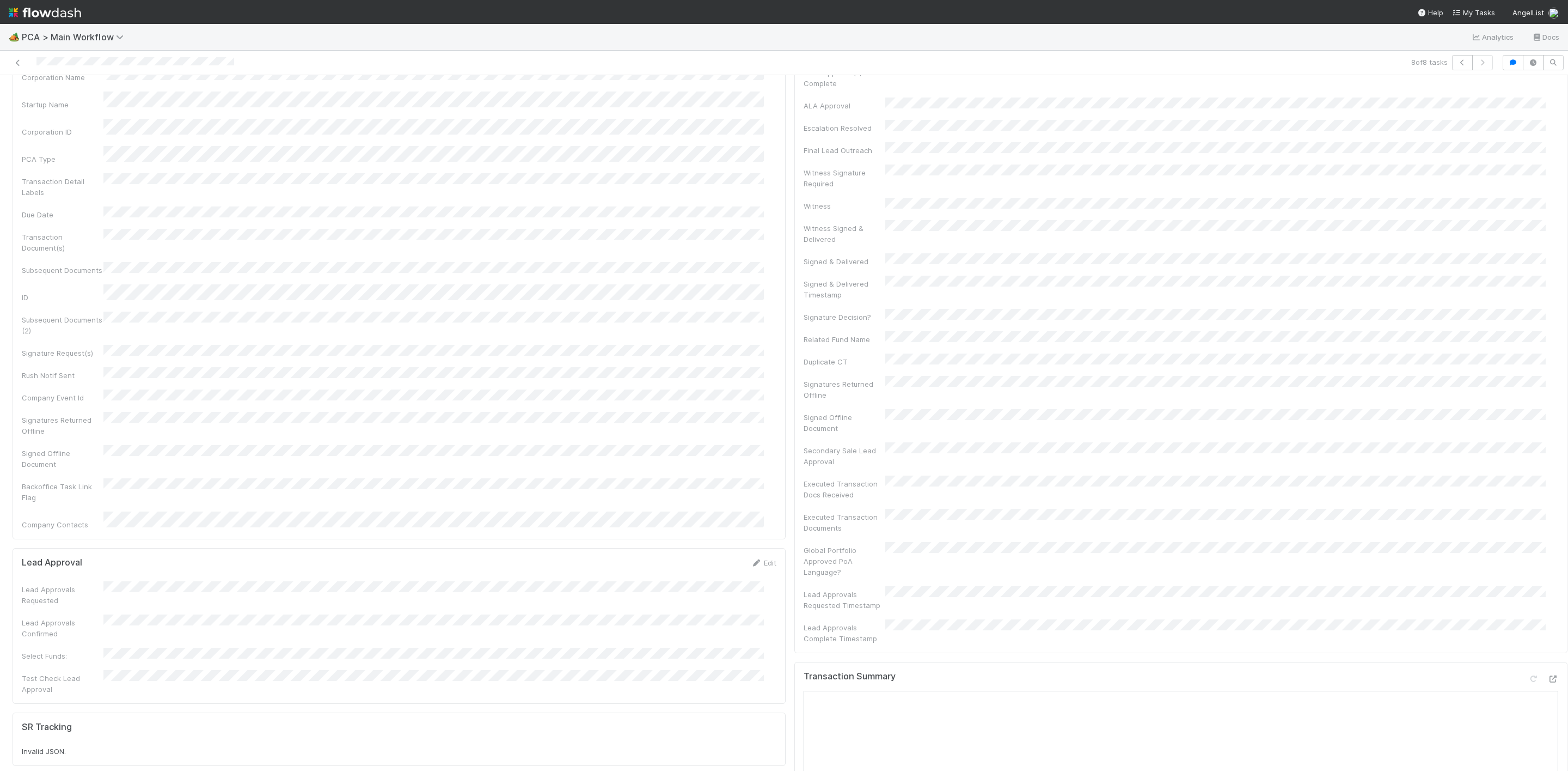
scroll to position [0, 0]
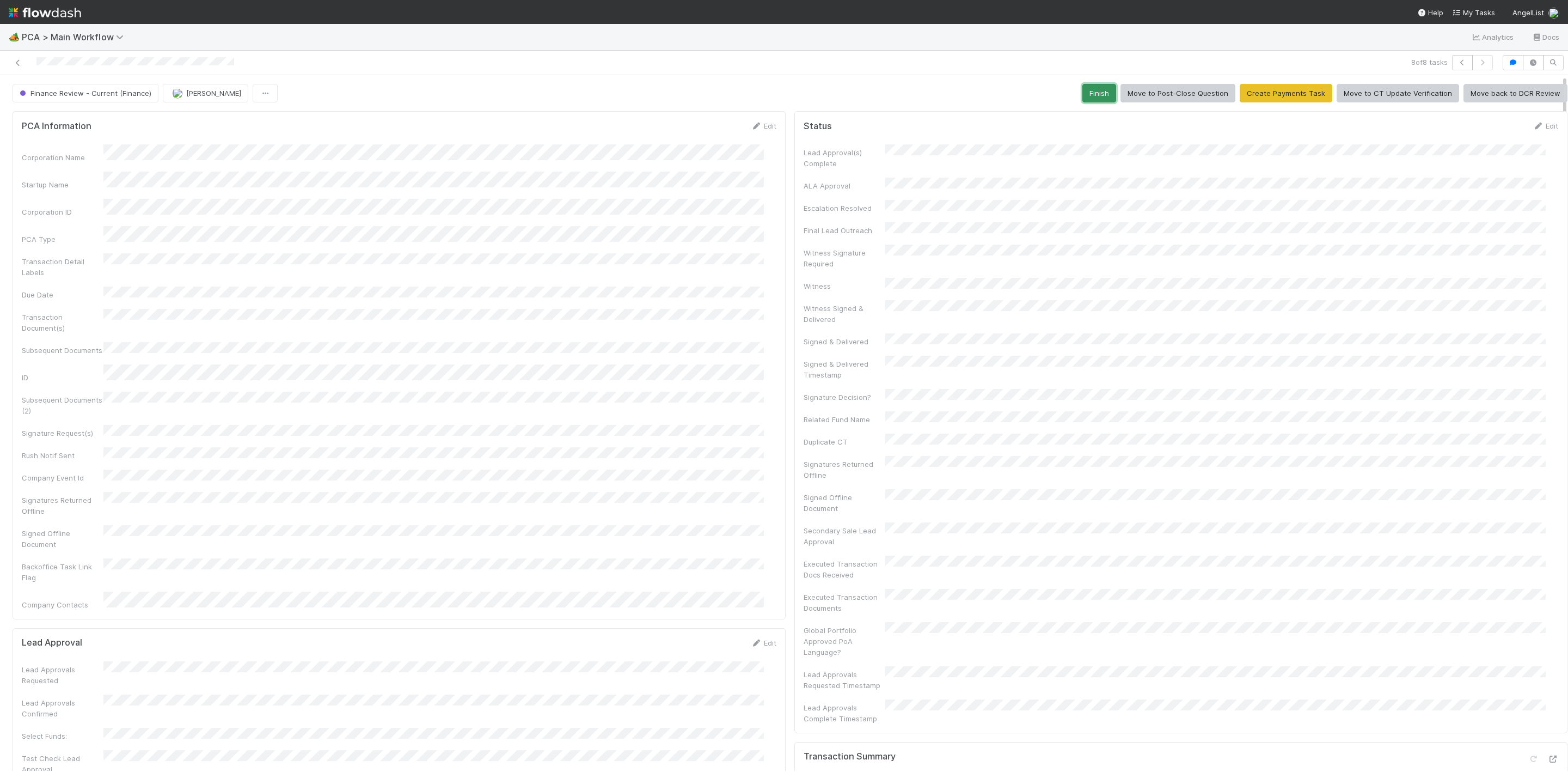
click at [1085, 103] on button "Finish" at bounding box center [1099, 92] width 33 height 18
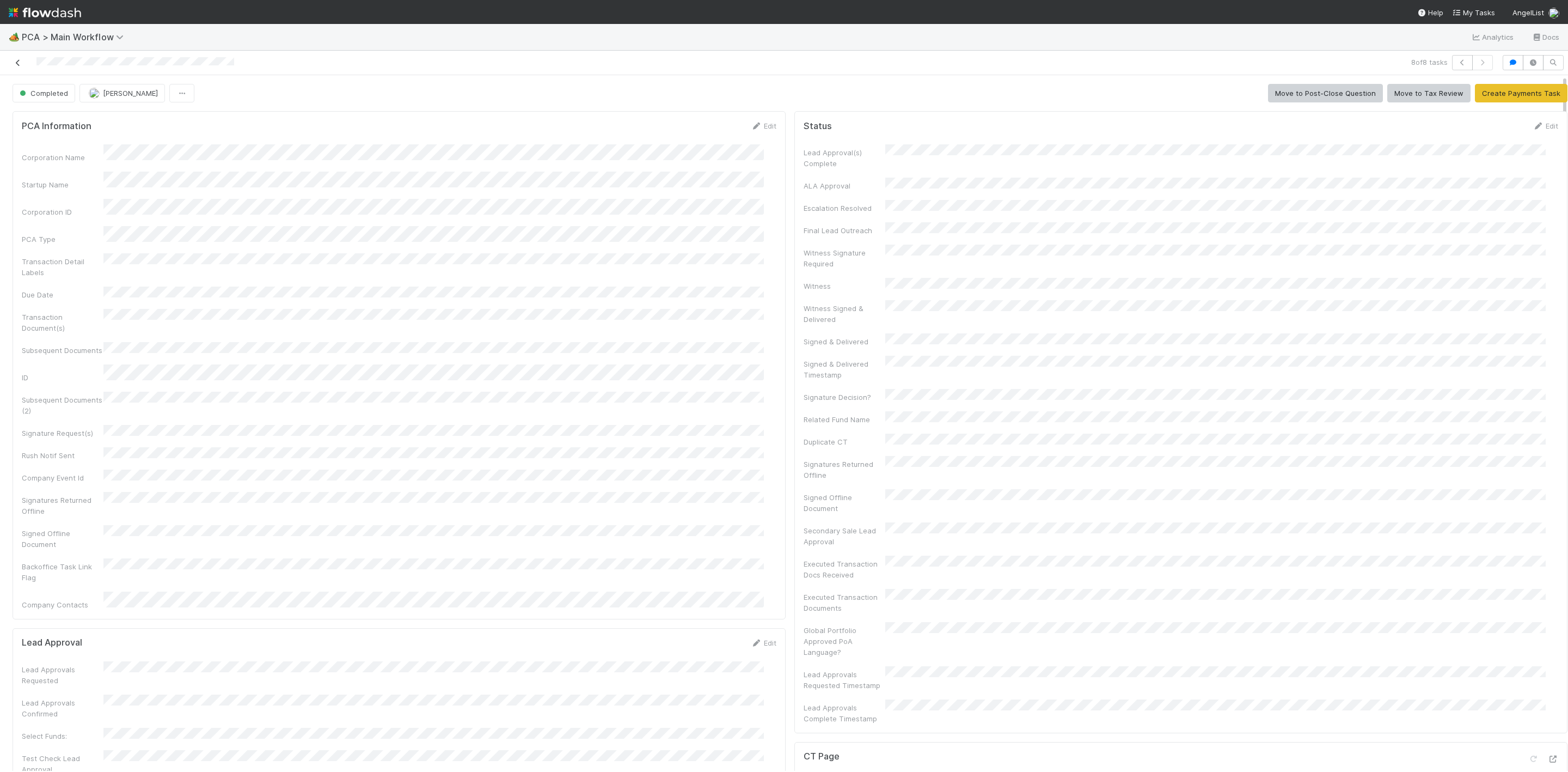
click at [18, 57] on link at bounding box center [18, 62] width 11 height 11
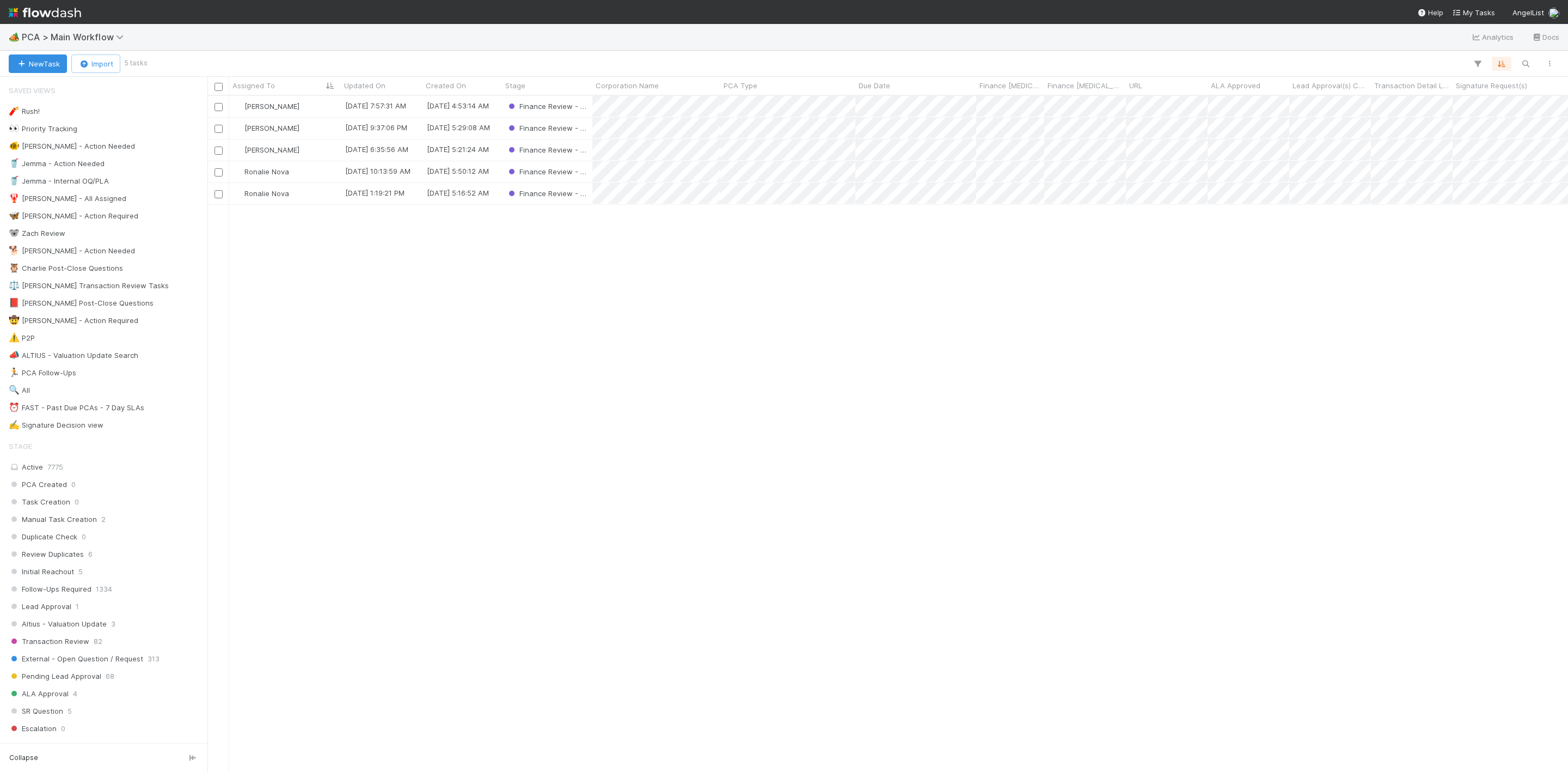
scroll to position [662, 1348]
click at [314, 180] on div "Ronalie Nova" at bounding box center [284, 172] width 111 height 21
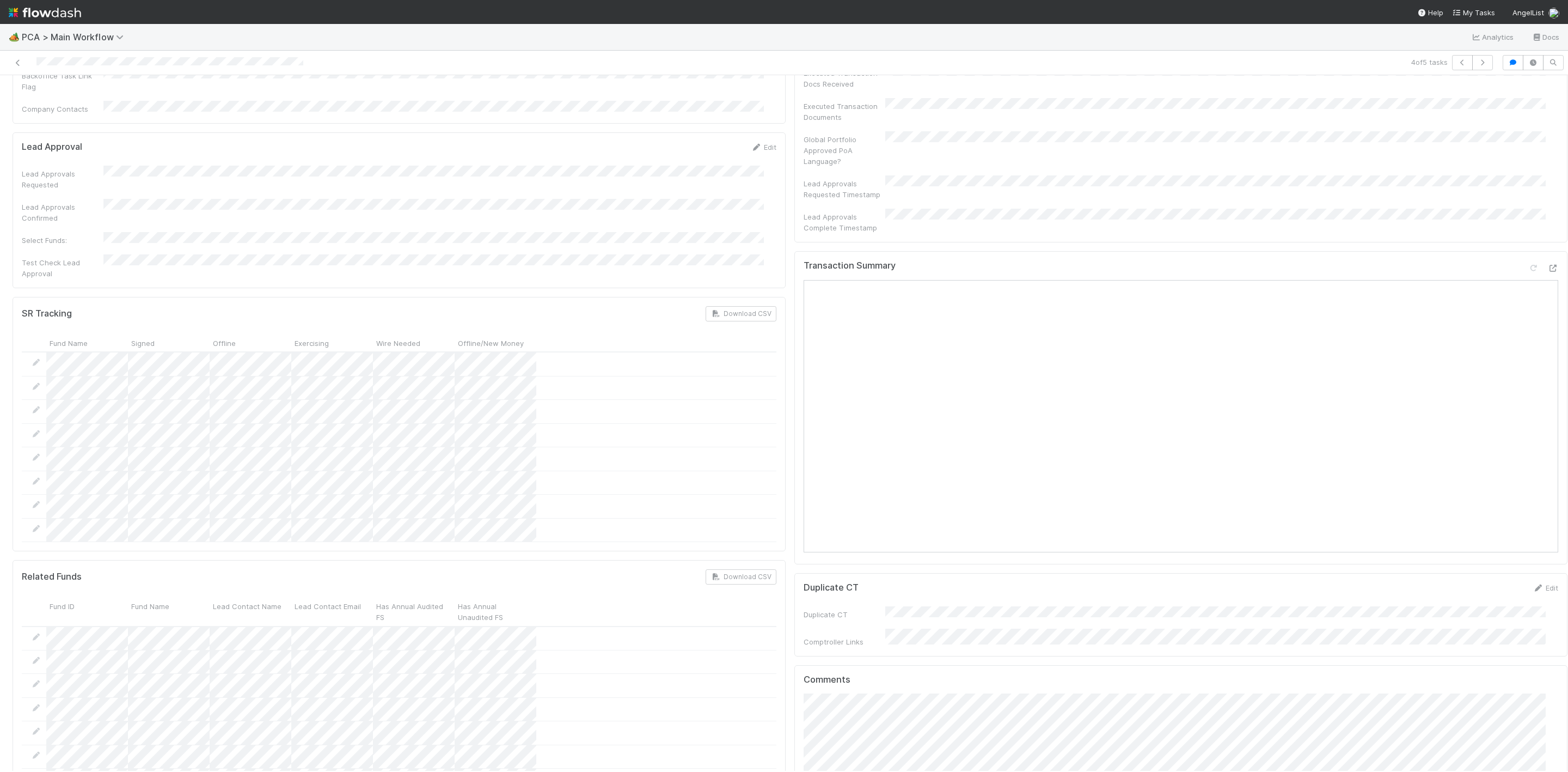
scroll to position [490, 0]
click at [1547, 263] on div at bounding box center [1552, 268] width 11 height 11
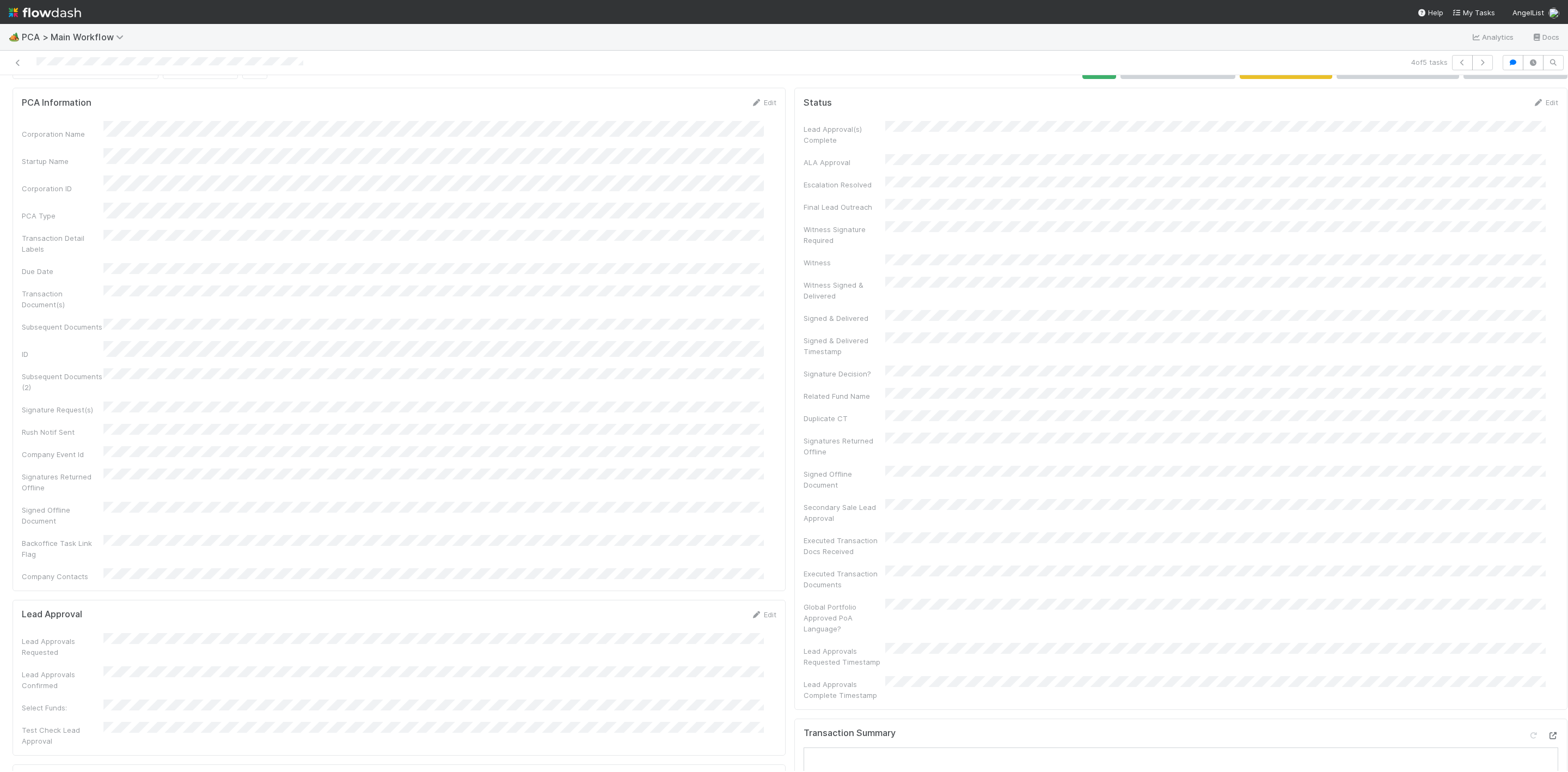
scroll to position [0, 0]
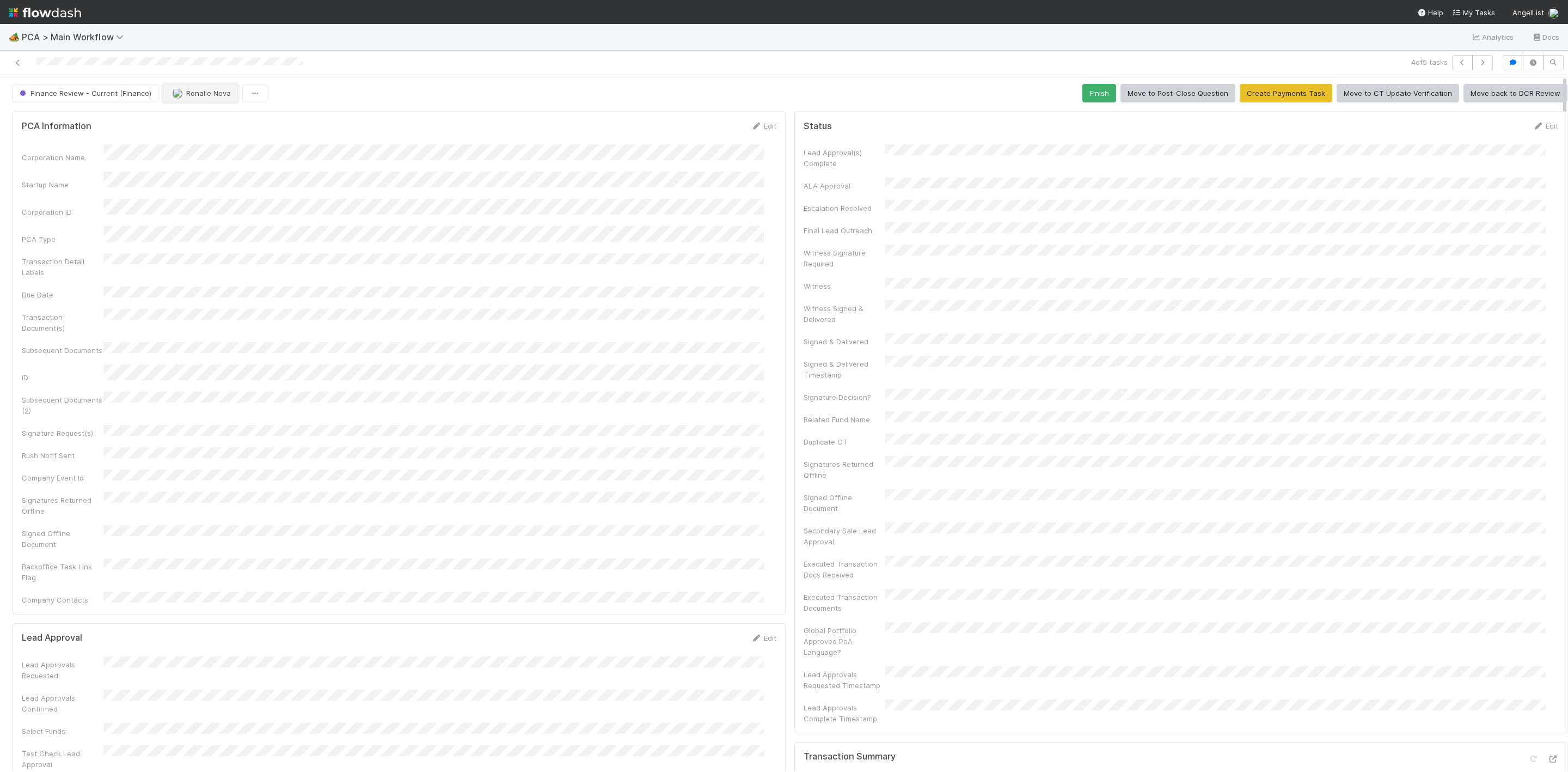
click at [212, 97] on span "Ronalie Nova" at bounding box center [208, 93] width 45 height 9
click at [190, 124] on span "[PERSON_NAME] you" at bounding box center [212, 122] width 71 height 9
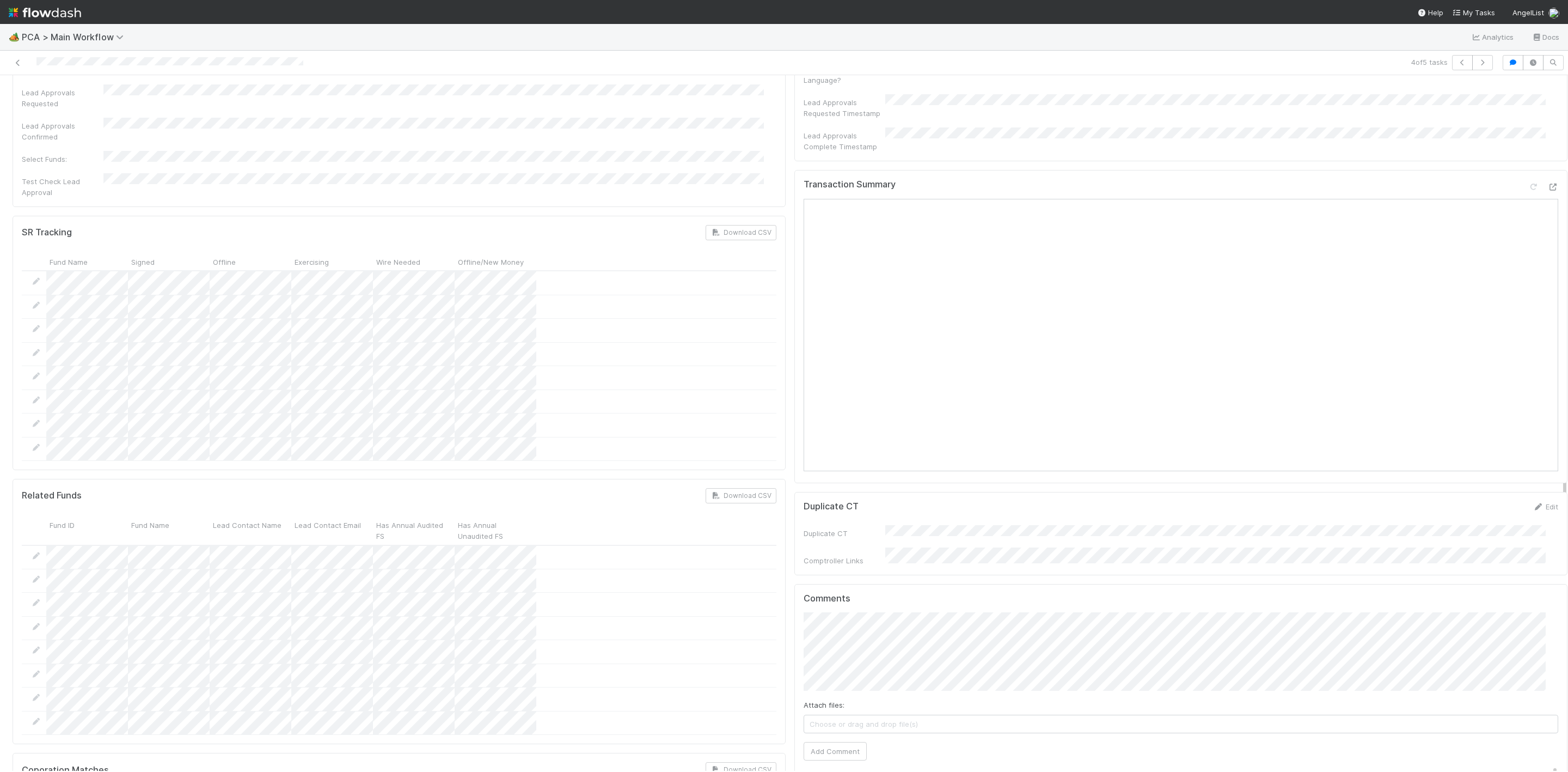
scroll to position [898, 0]
click at [870, 328] on div "Transaction Summary" at bounding box center [1181, 484] width 773 height 313
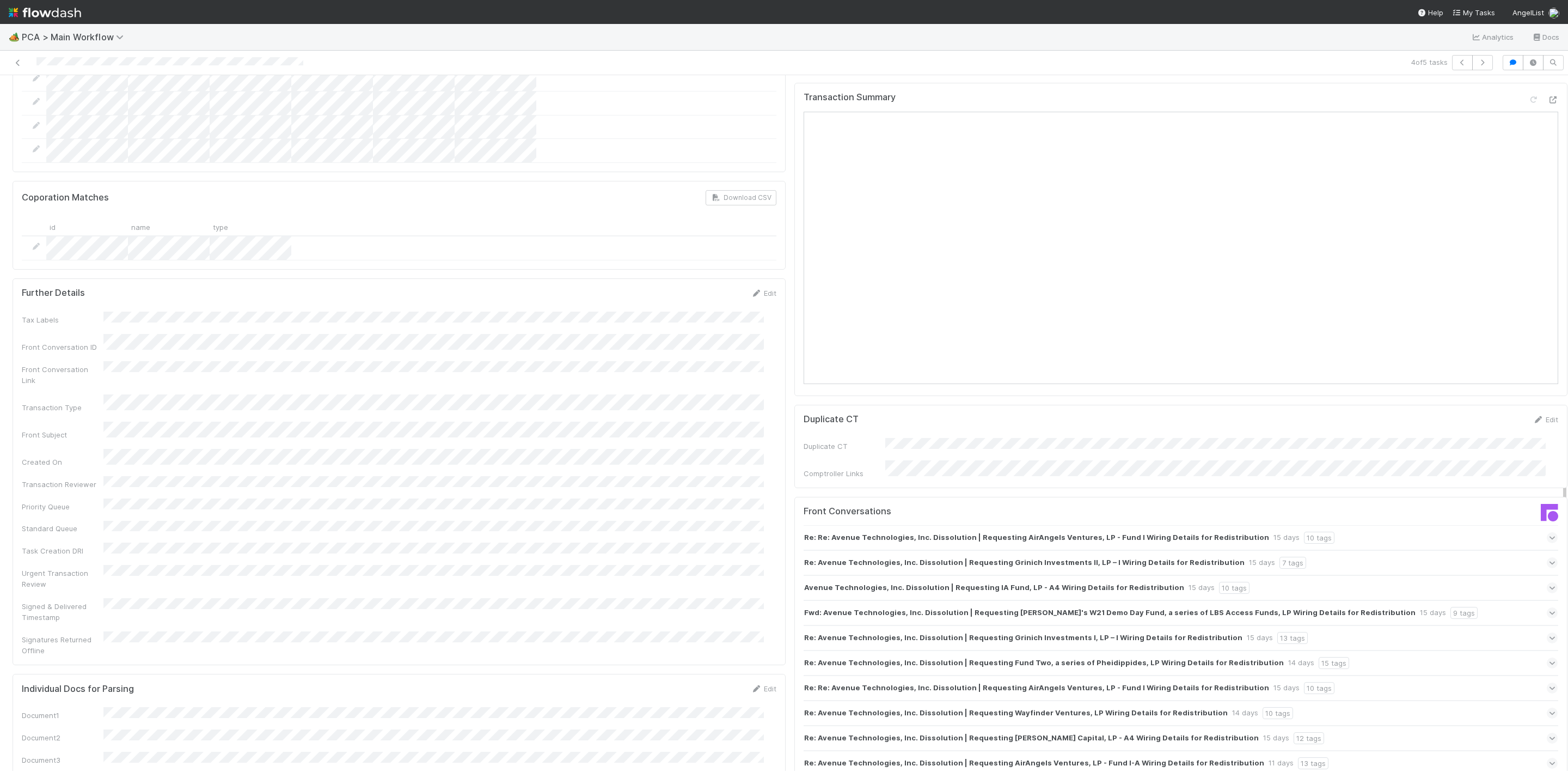
scroll to position [1634, 0]
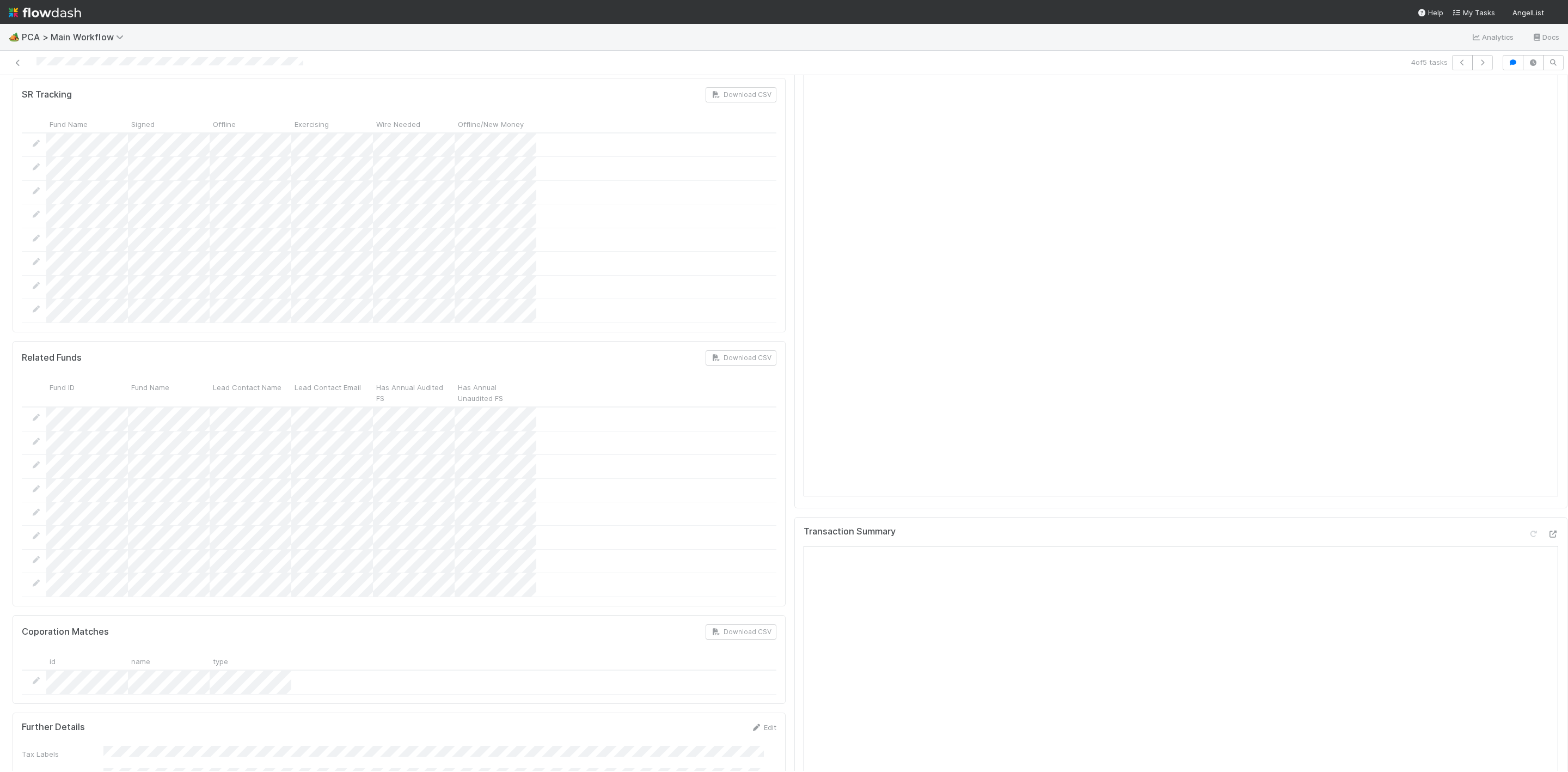
scroll to position [735, 0]
click at [15, 11] on img at bounding box center [45, 12] width 72 height 18
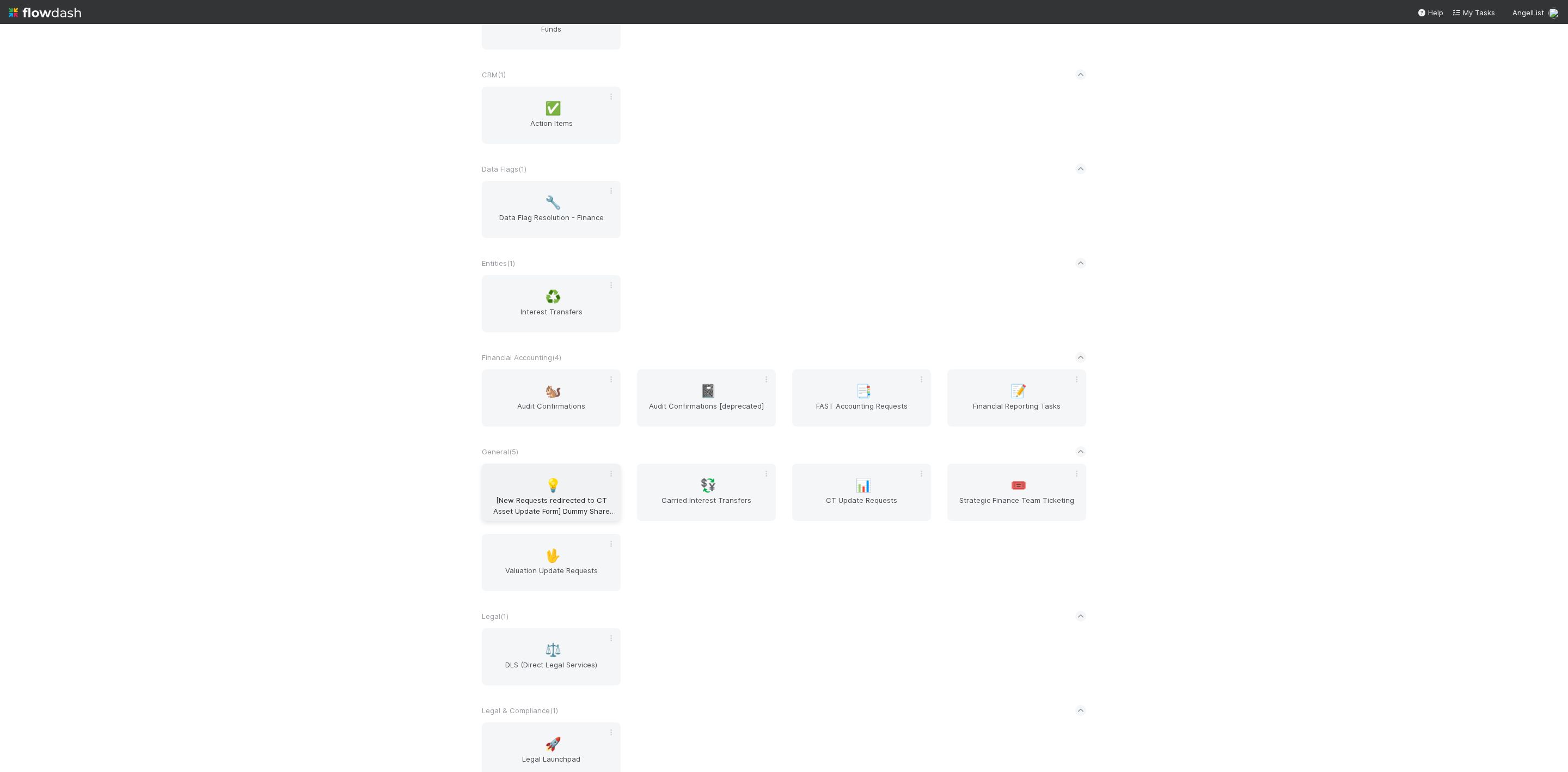
scroll to position [327, 0]
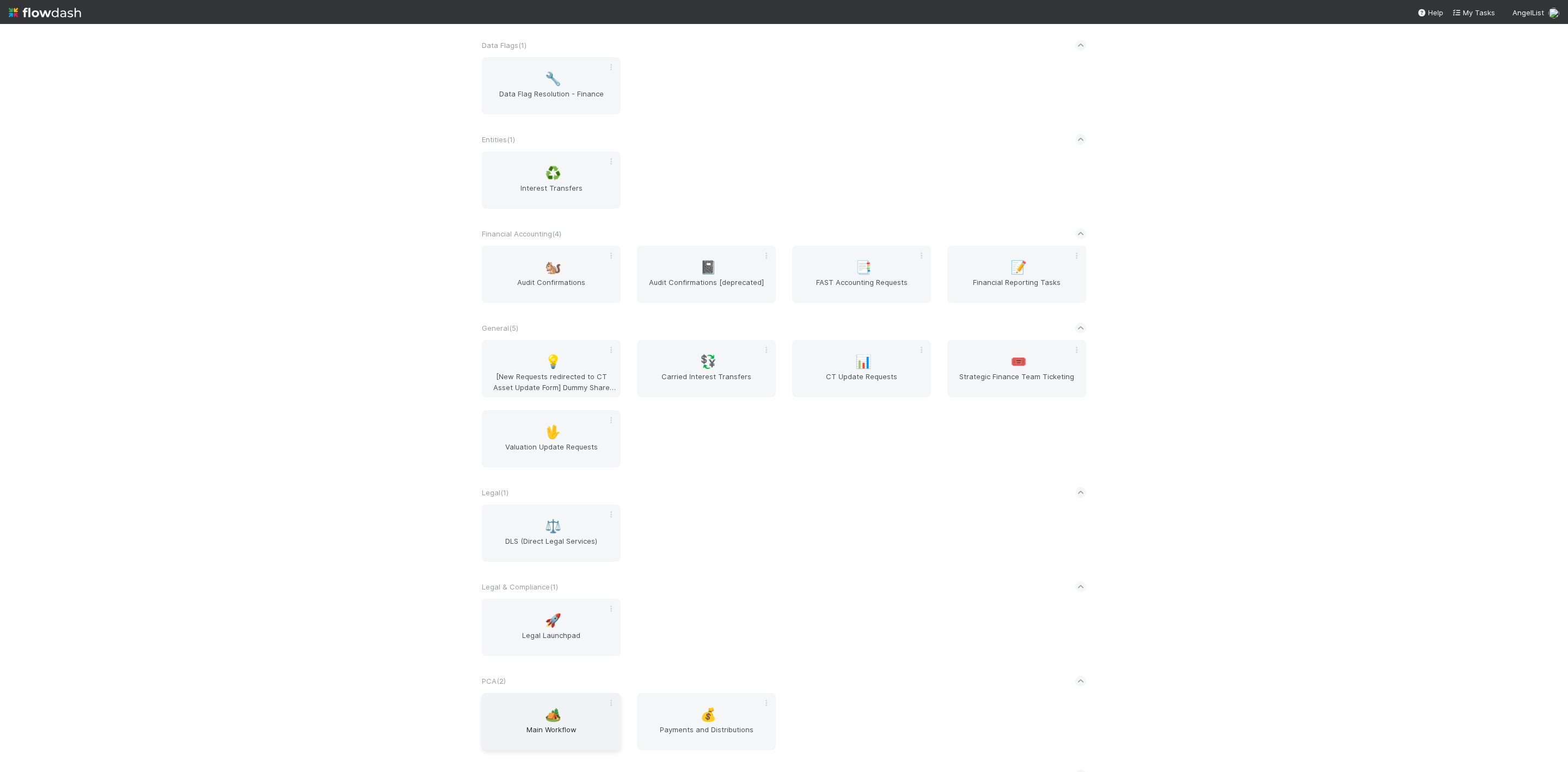
click at [545, 708] on div "🏕️ Main Workflow" at bounding box center [551, 721] width 139 height 57
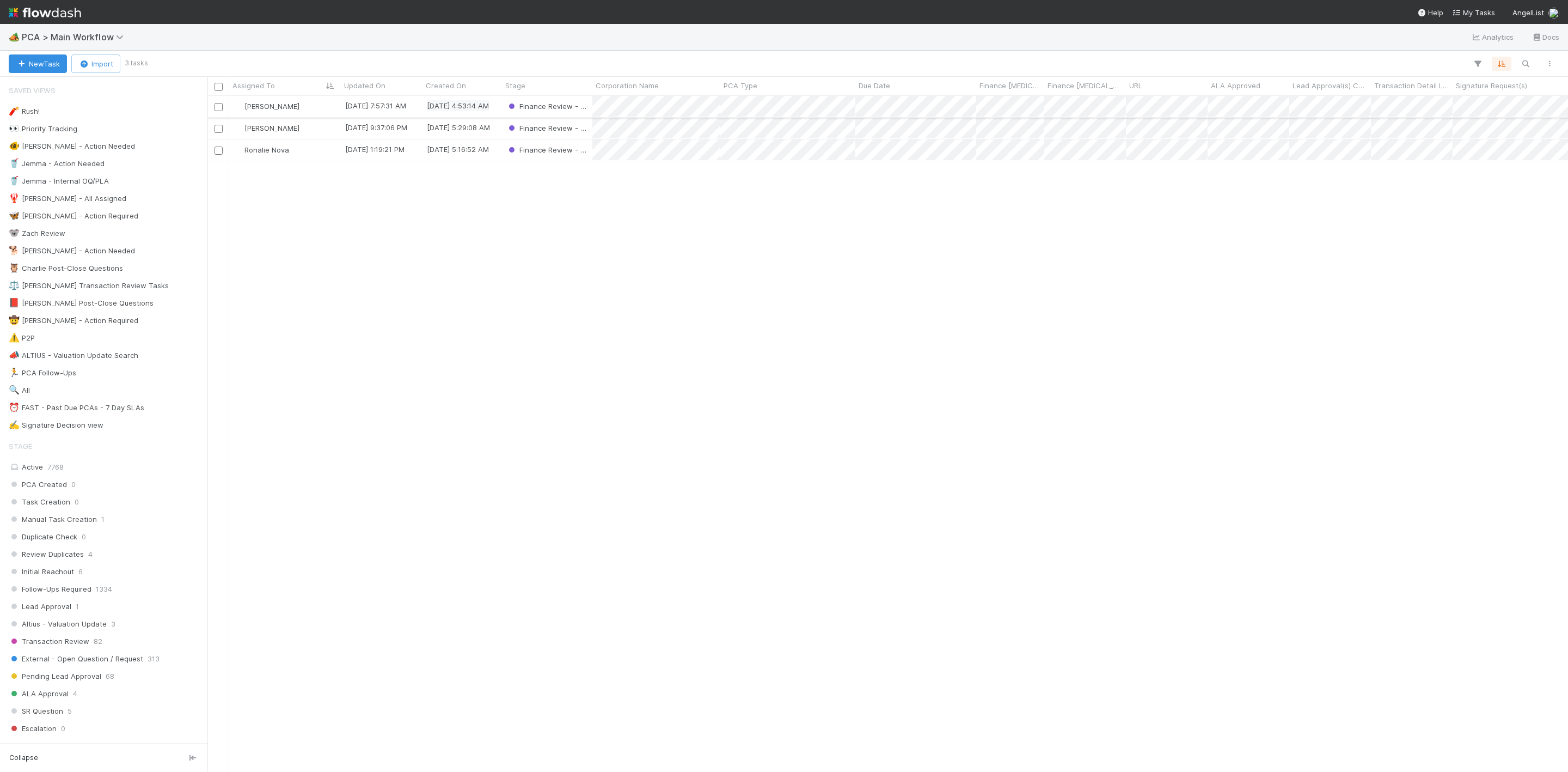
scroll to position [662, 1348]
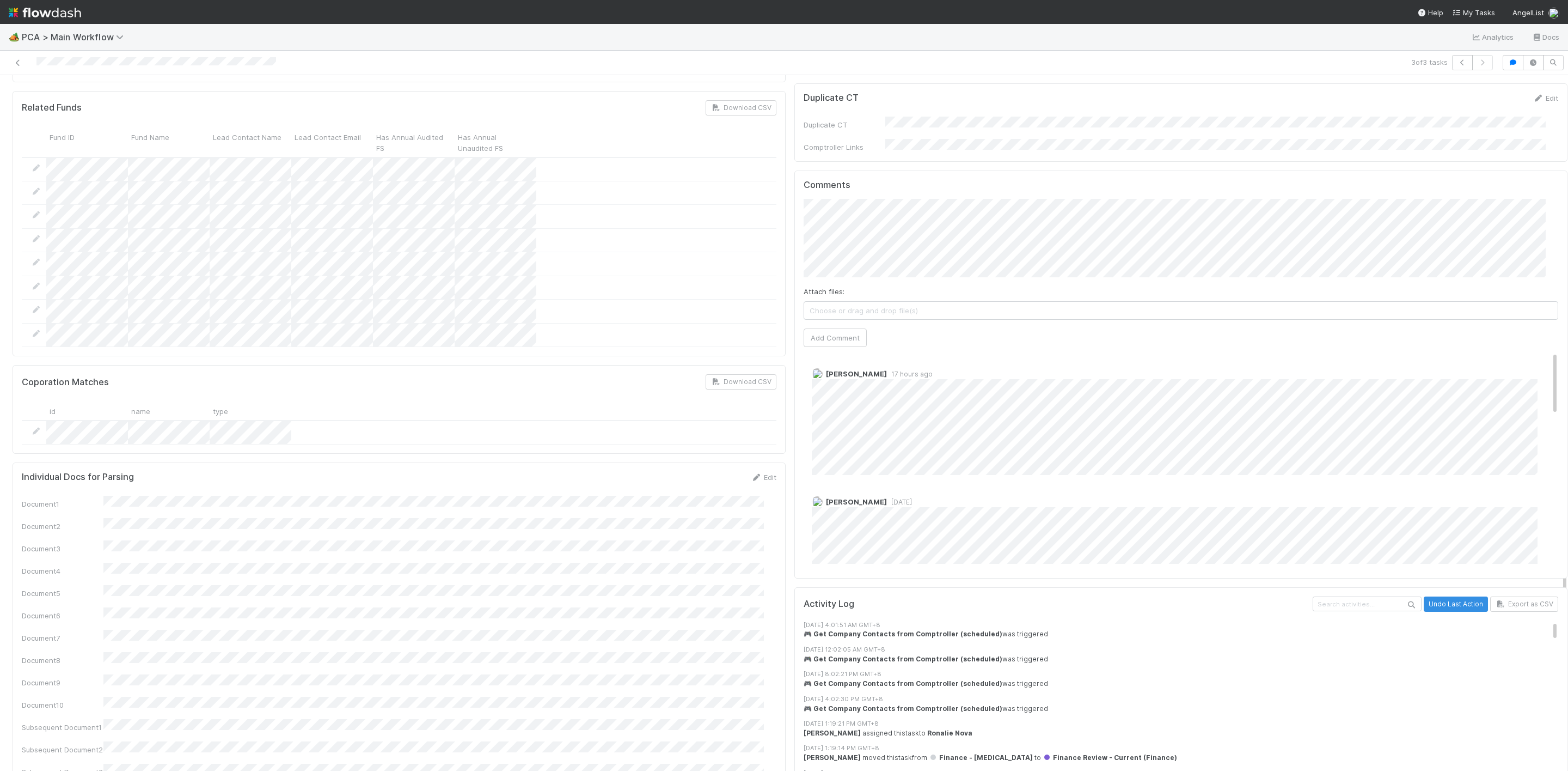
scroll to position [898, 0]
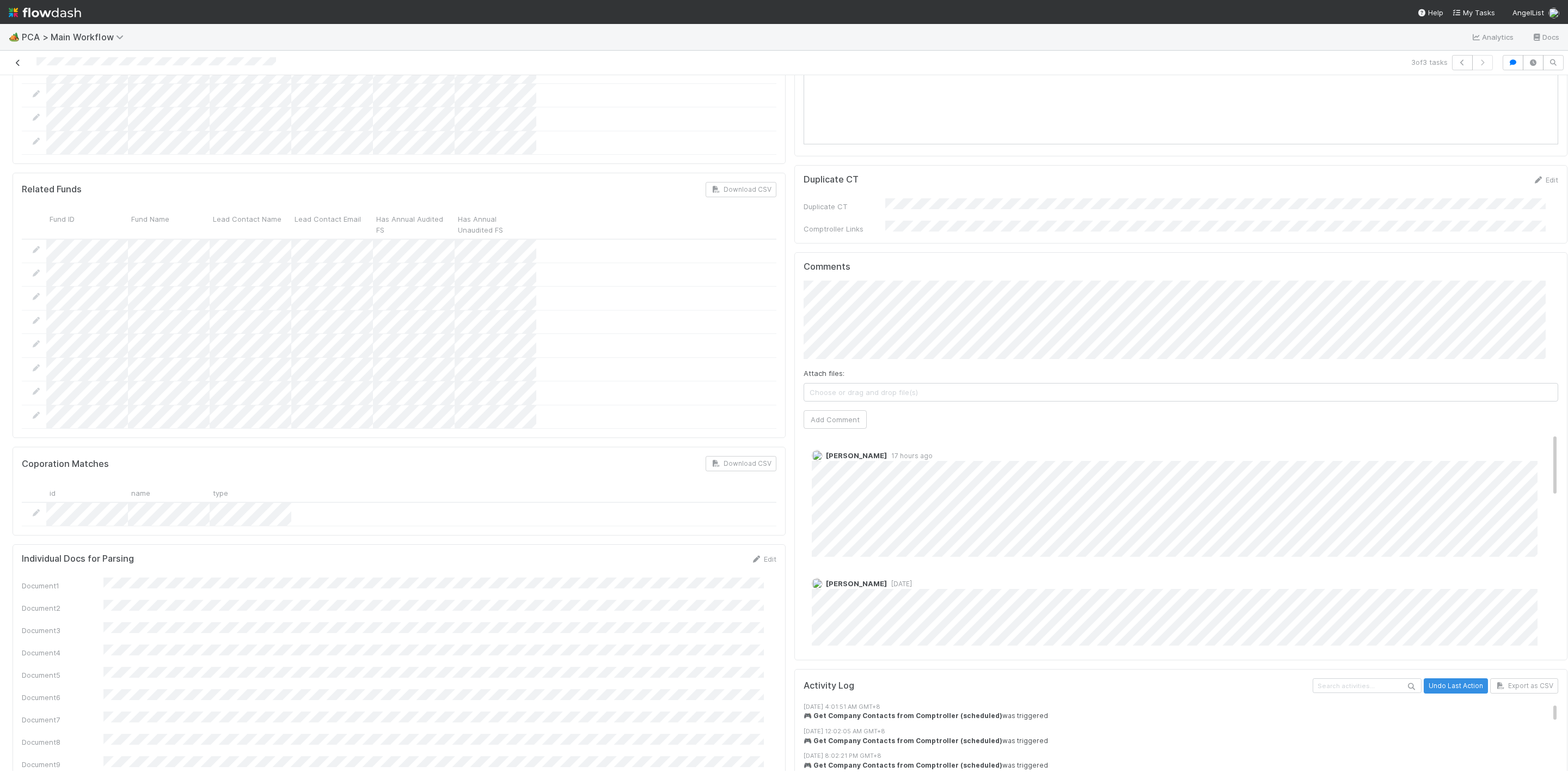
click at [18, 61] on icon at bounding box center [18, 63] width 11 height 7
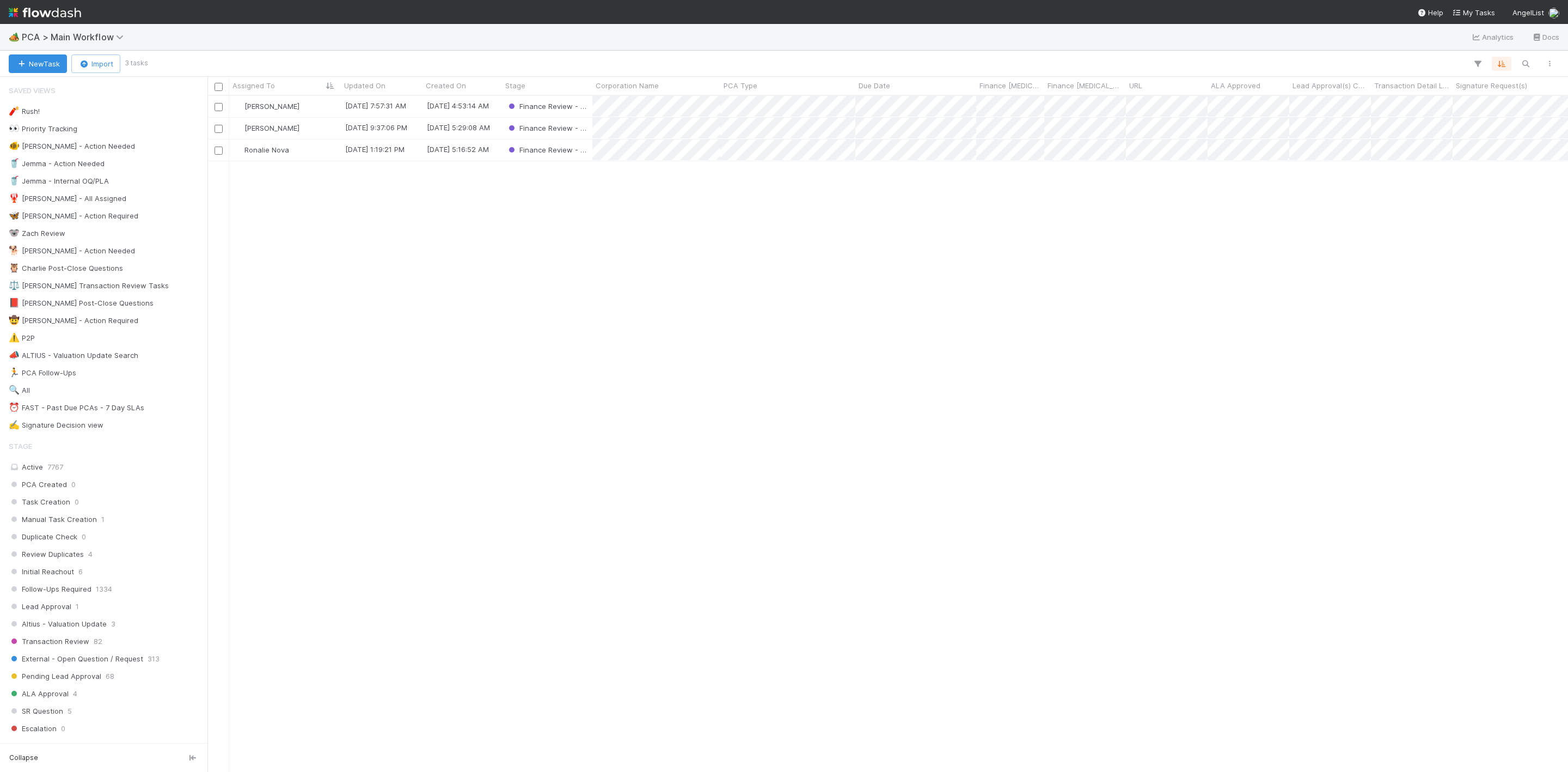
scroll to position [662, 1348]
click at [708, 302] on div "Don Walker 8/19/25, 7:57:31 AM 7/2/25, 4:53:14 AM Finance Review - Current (Fin…" at bounding box center [887, 433] width 1360 height 675
click at [1482, 12] on span "My Tasks" at bounding box center [1472, 12] width 43 height 9
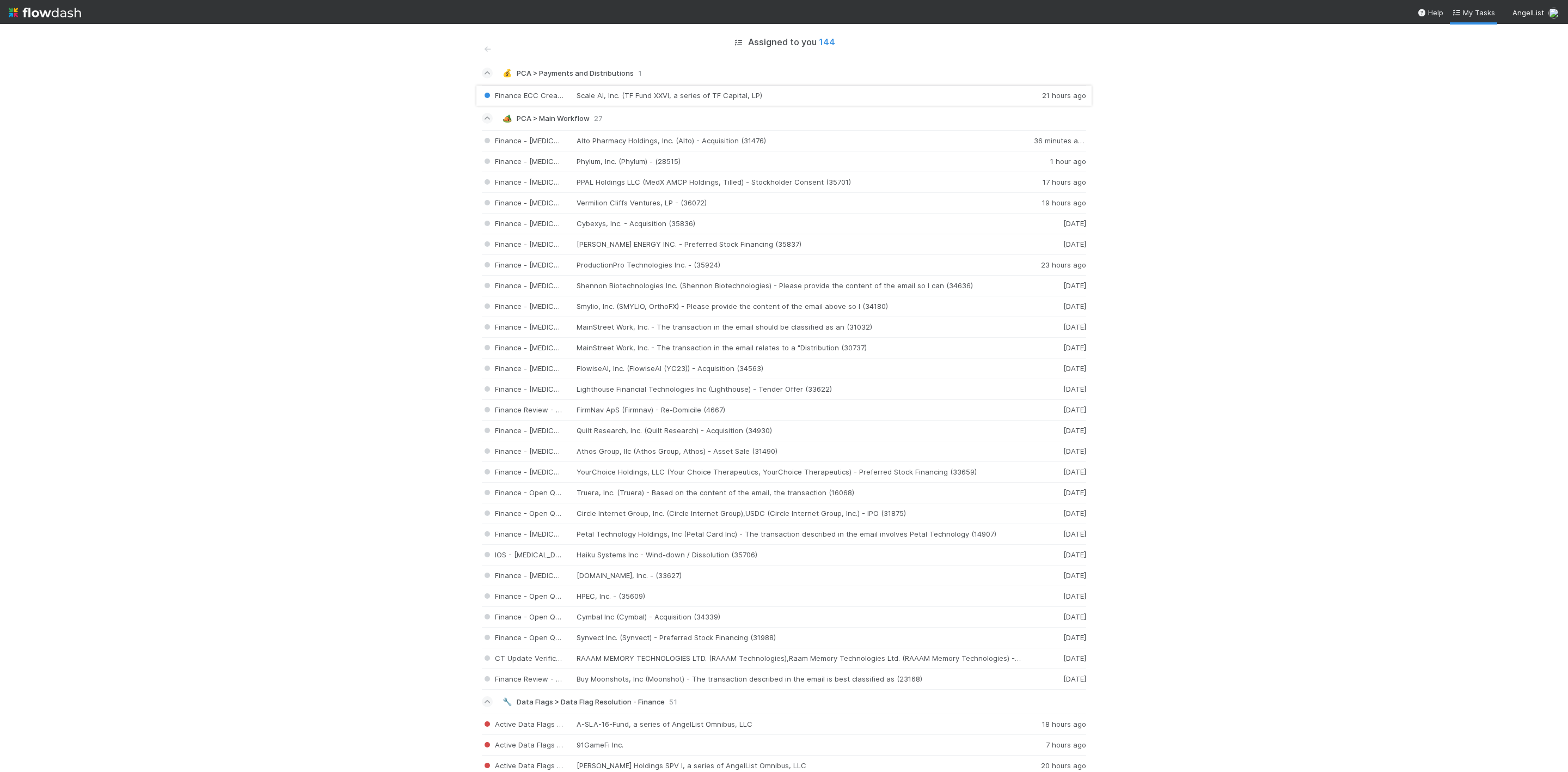
click at [817, 93] on div "Finance ECC Creation Scale AI, Inc. (TF Fund XXVI, a series of TF Capital, LP) …" at bounding box center [784, 96] width 604 height 21
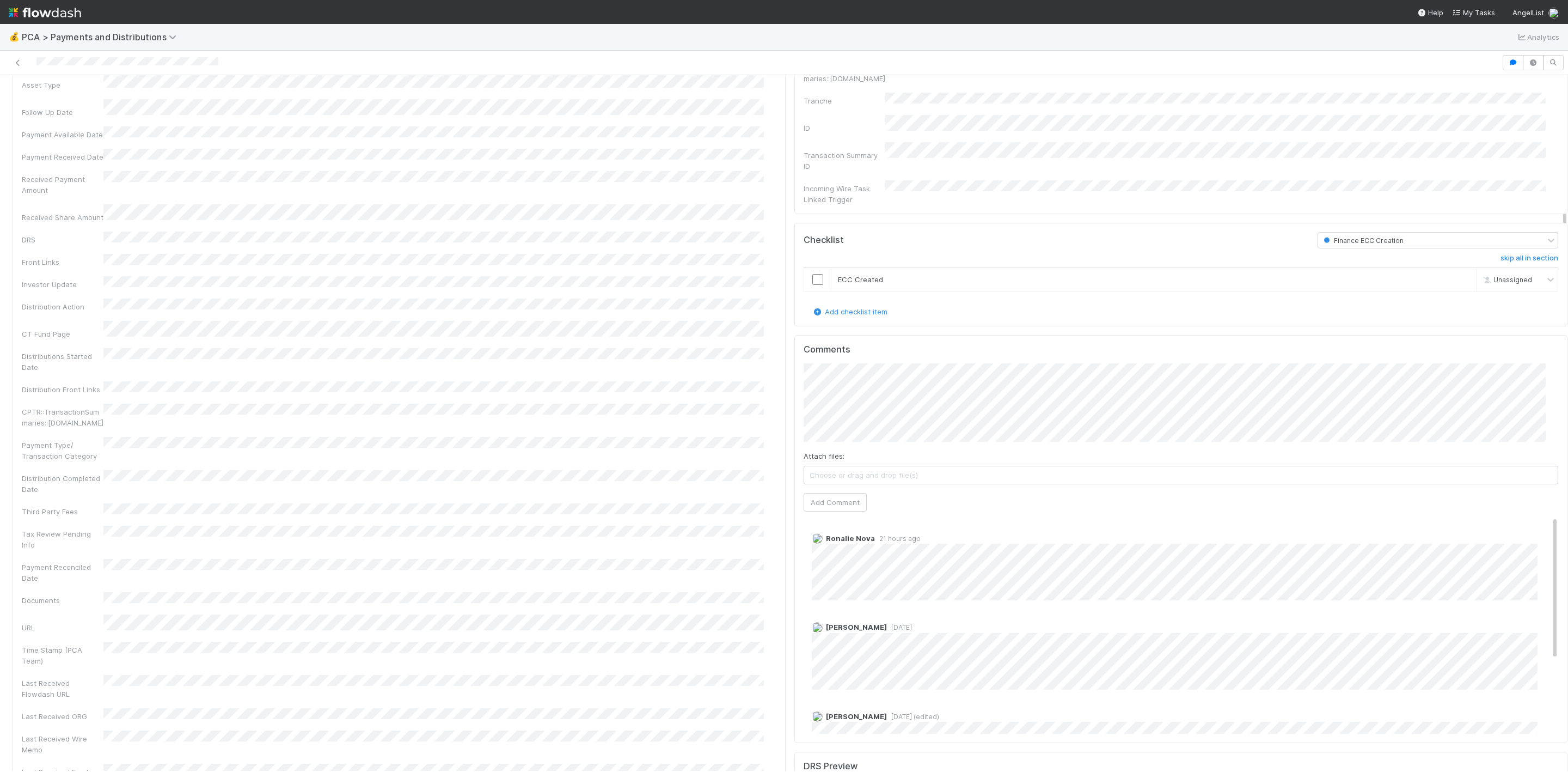
scroll to position [898, 0]
click at [839, 496] on button "Add Comment" at bounding box center [835, 505] width 63 height 18
click at [812, 278] on input "checkbox" at bounding box center [817, 283] width 11 height 11
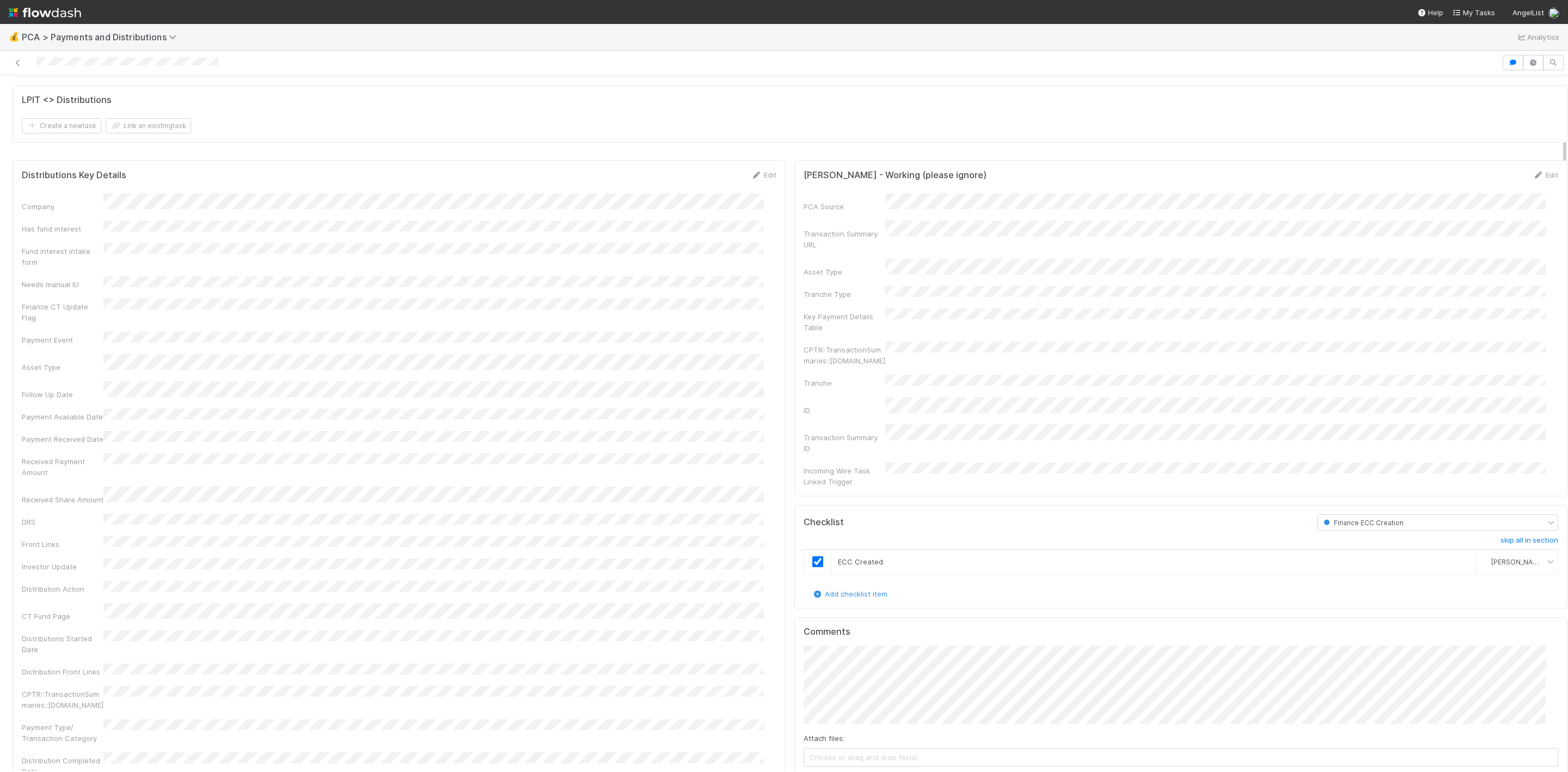
scroll to position [490, 0]
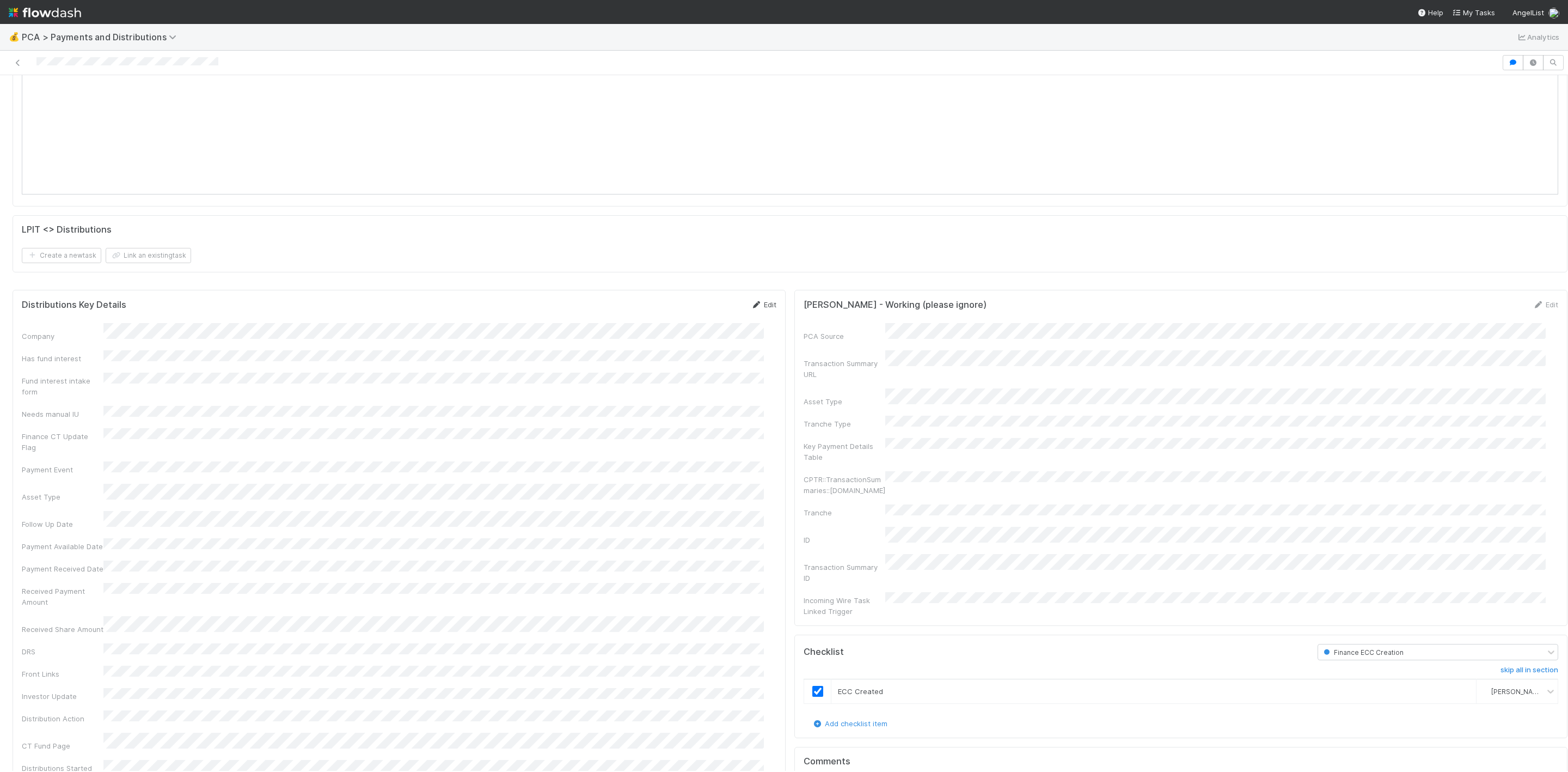
click at [752, 307] on link "Edit" at bounding box center [763, 305] width 25 height 9
click at [702, 307] on button "Save" at bounding box center [717, 307] width 31 height 18
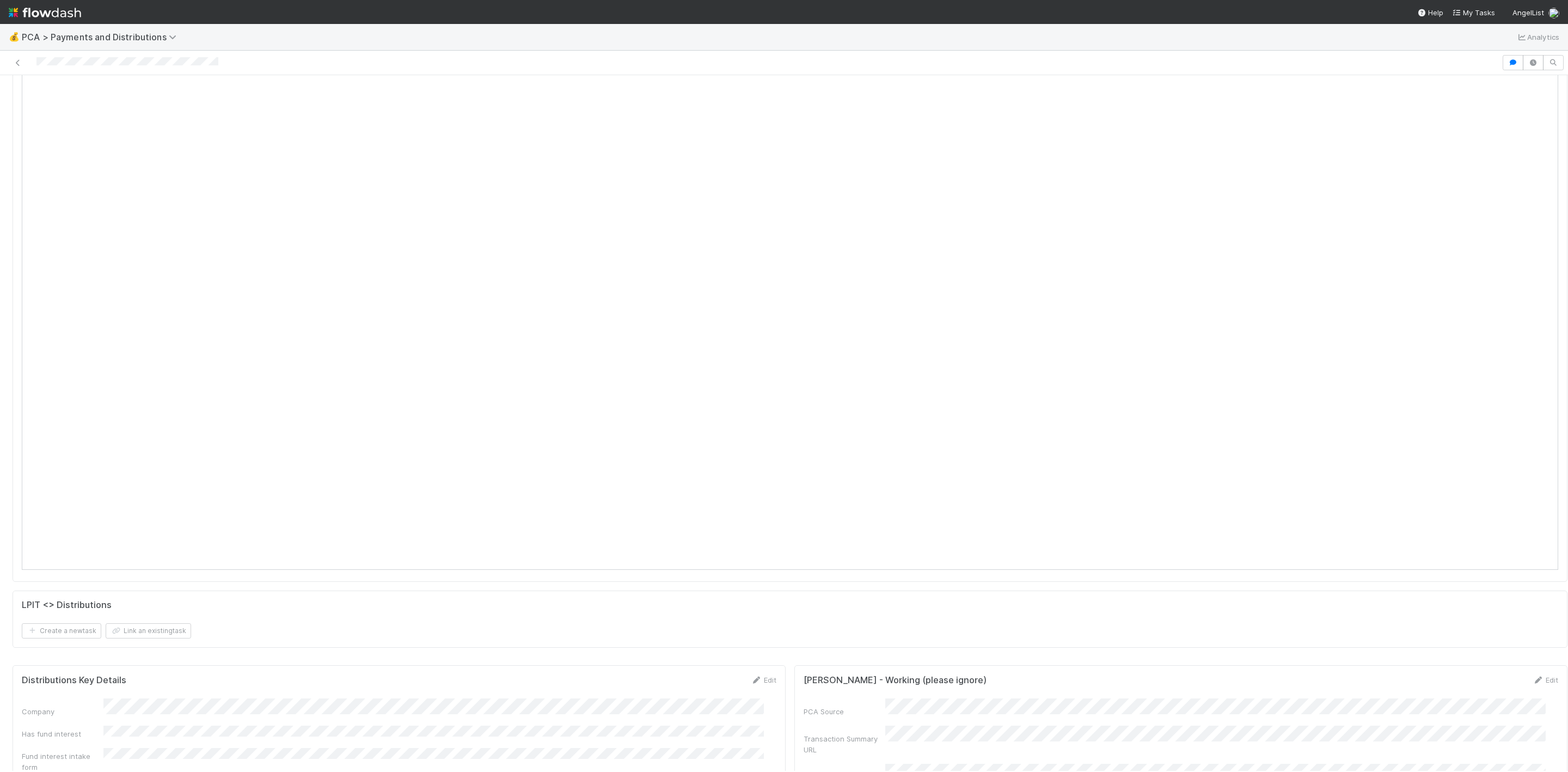
scroll to position [0, 0]
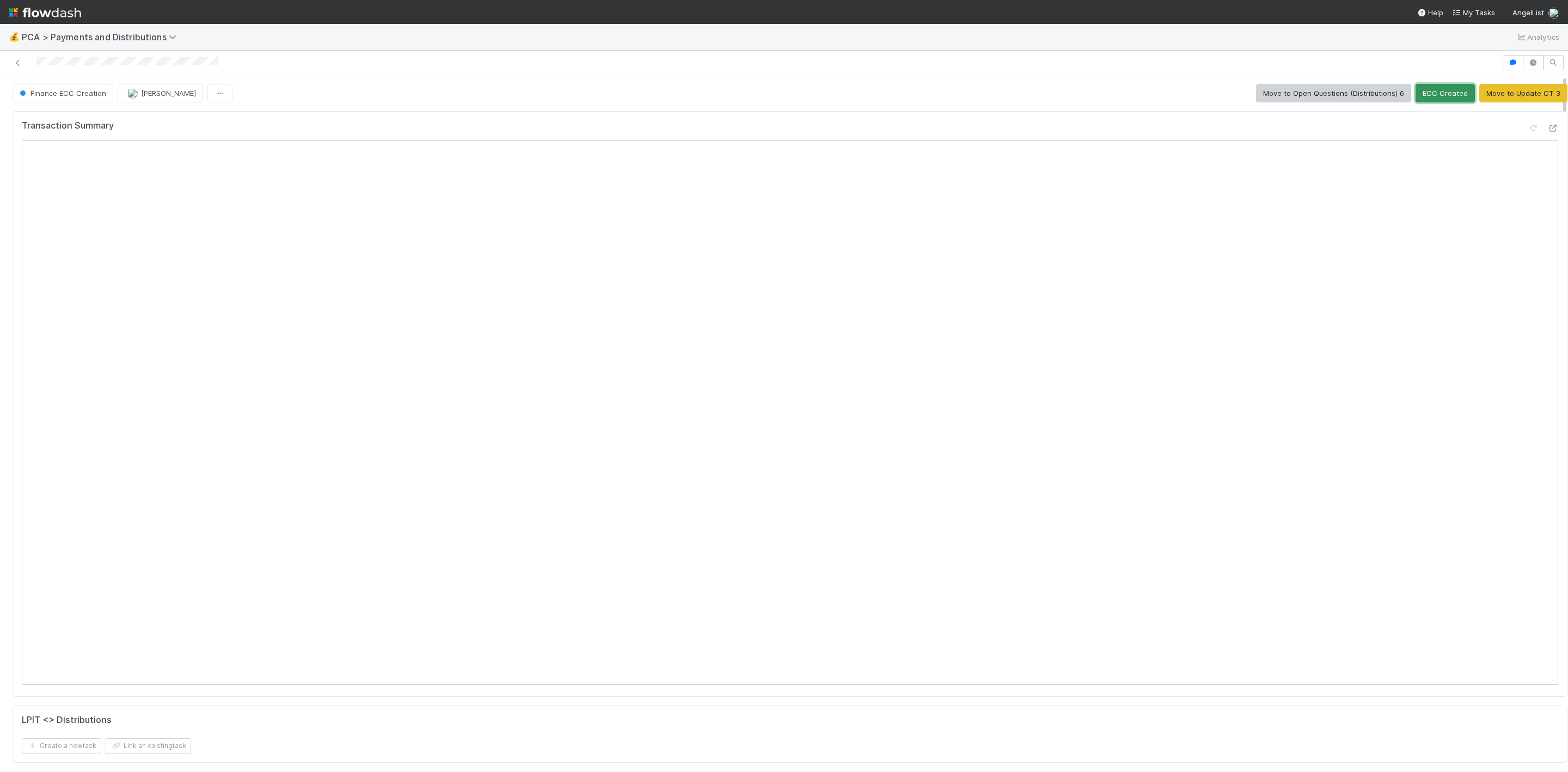
click at [1419, 94] on button "ECC Created" at bounding box center [1445, 92] width 60 height 18
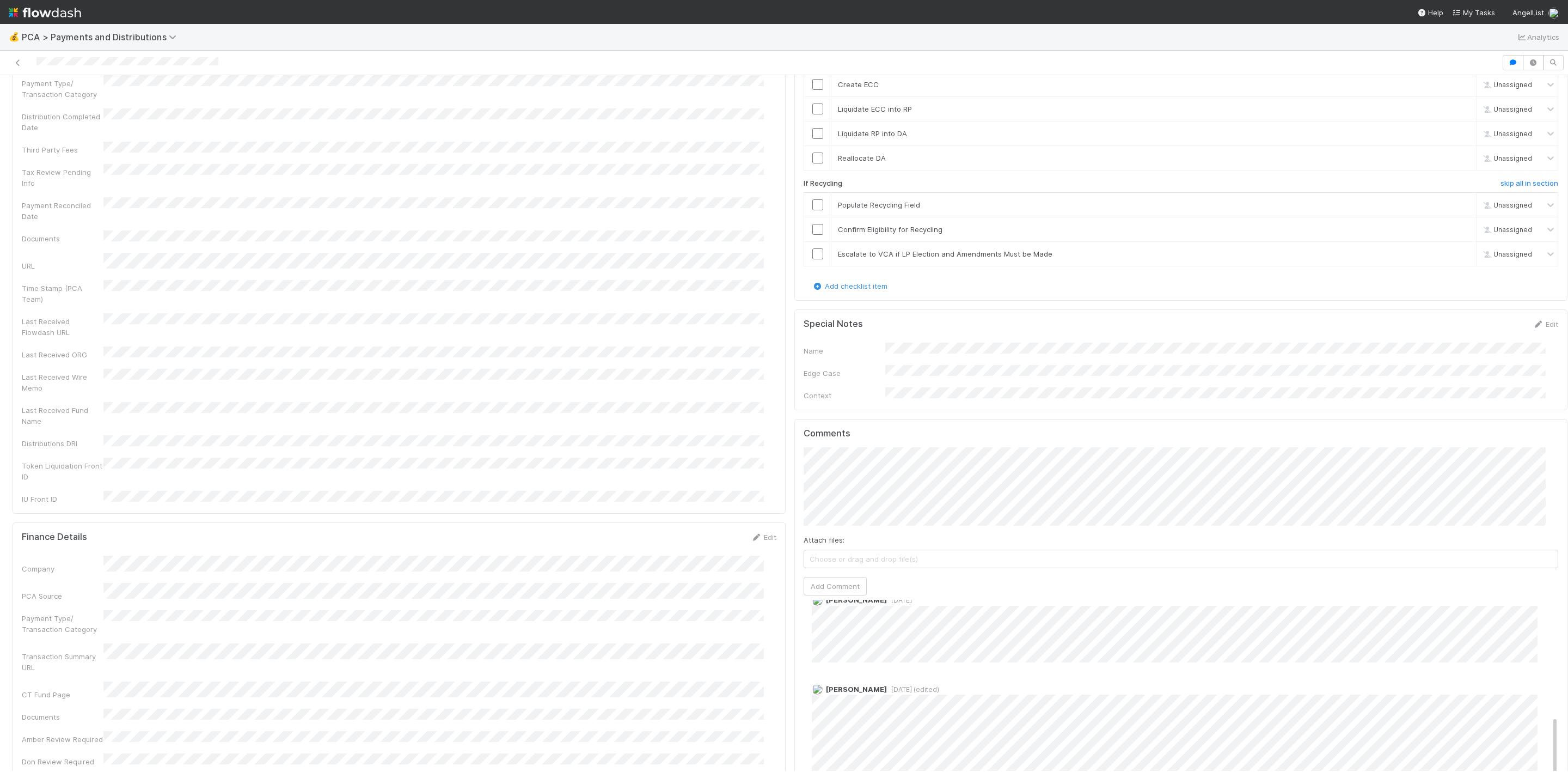
scroll to position [1225, 0]
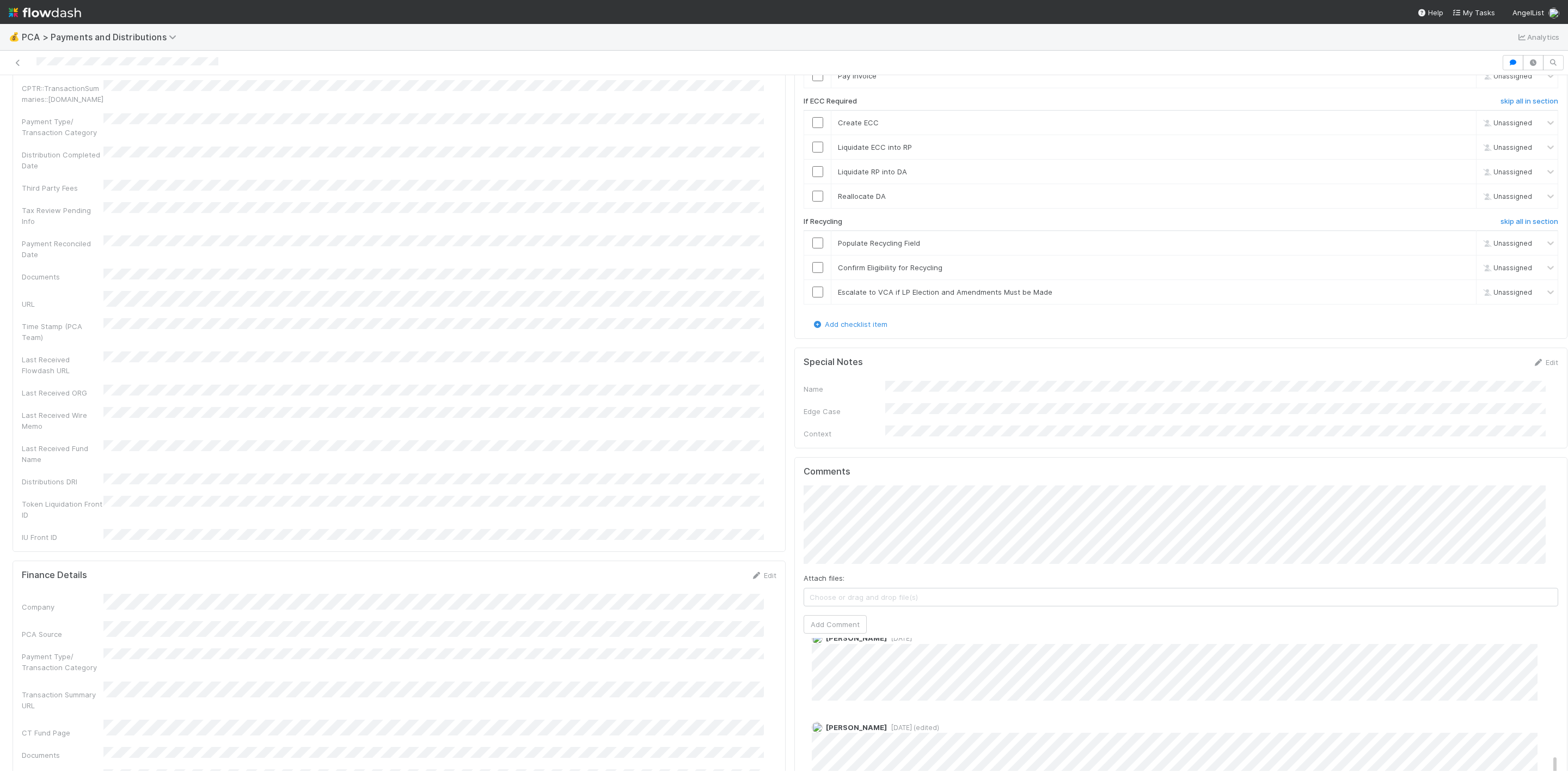
click at [15, 6] on img at bounding box center [45, 12] width 72 height 18
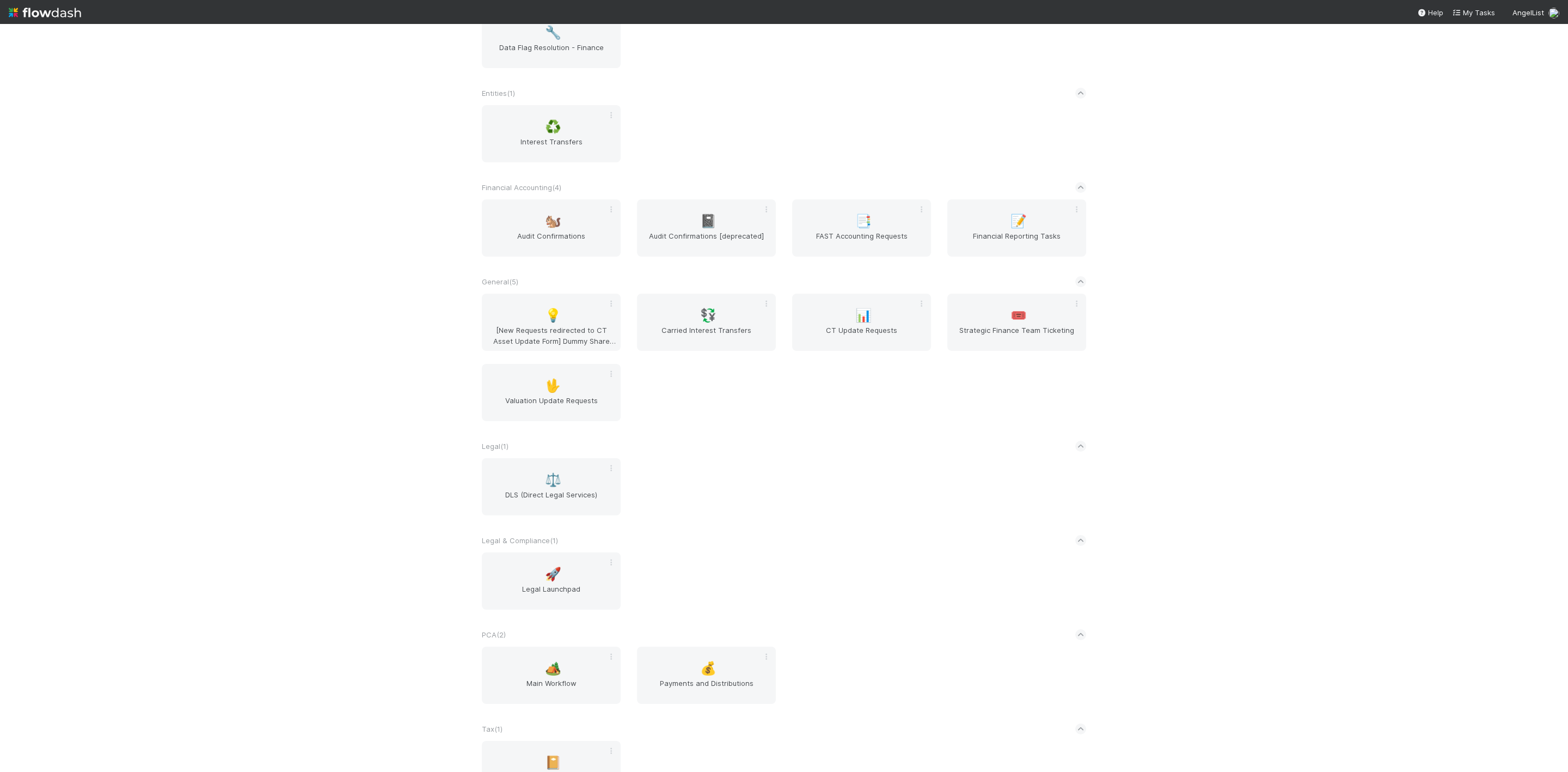
scroll to position [418, 0]
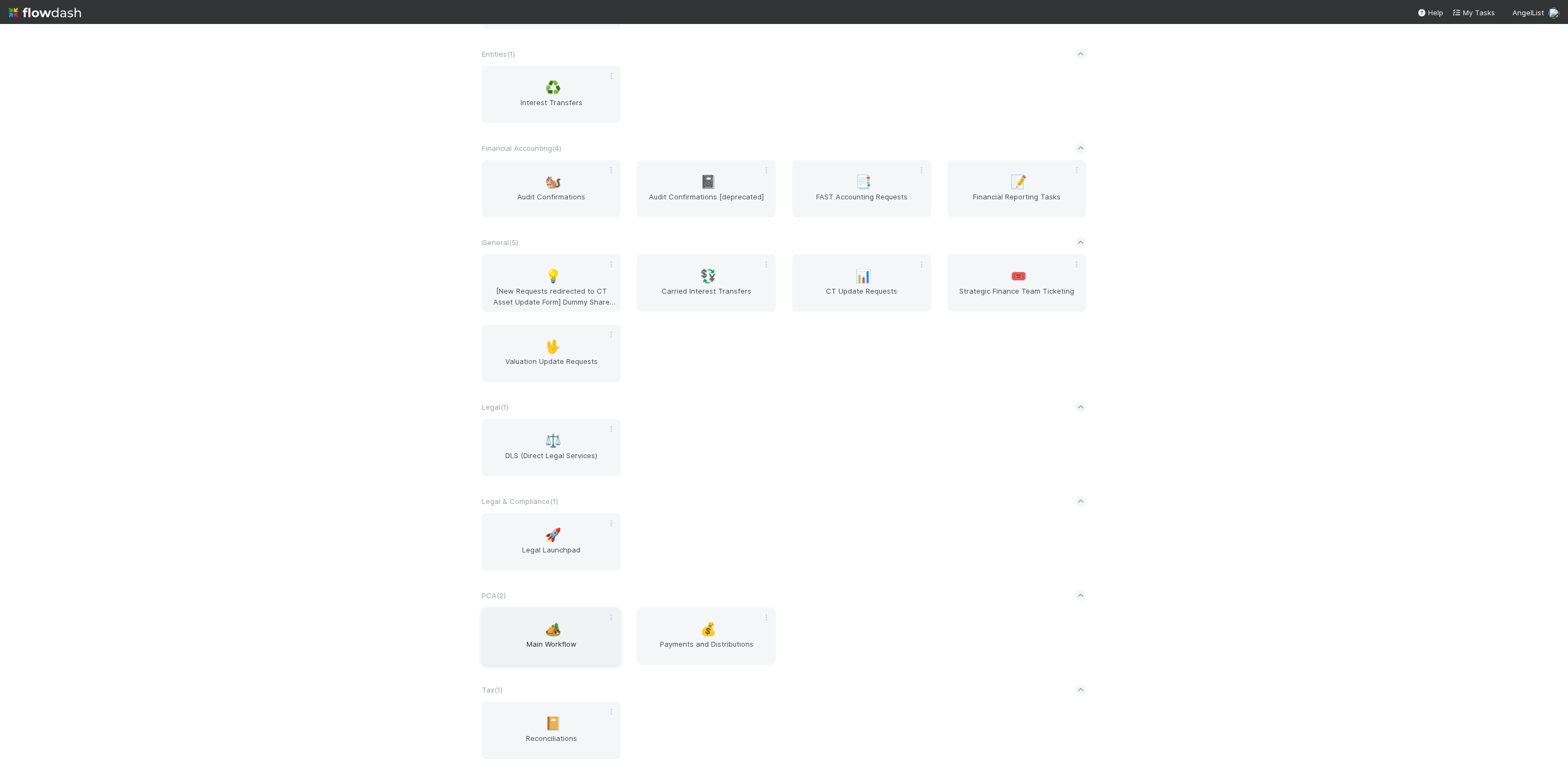
click at [565, 621] on div "🏕️ Main Workflow" at bounding box center [551, 635] width 139 height 57
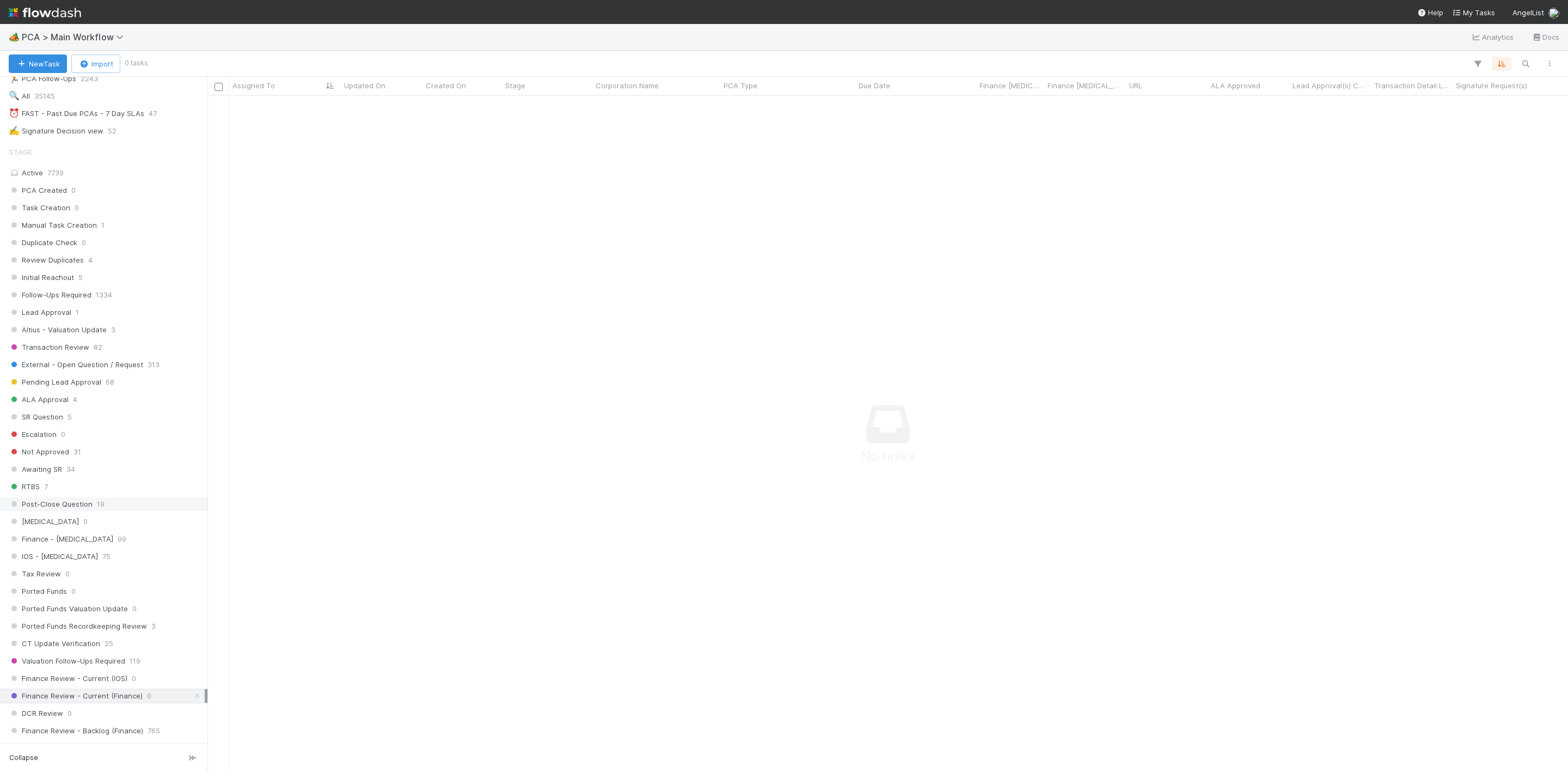
scroll to position [327, 0]
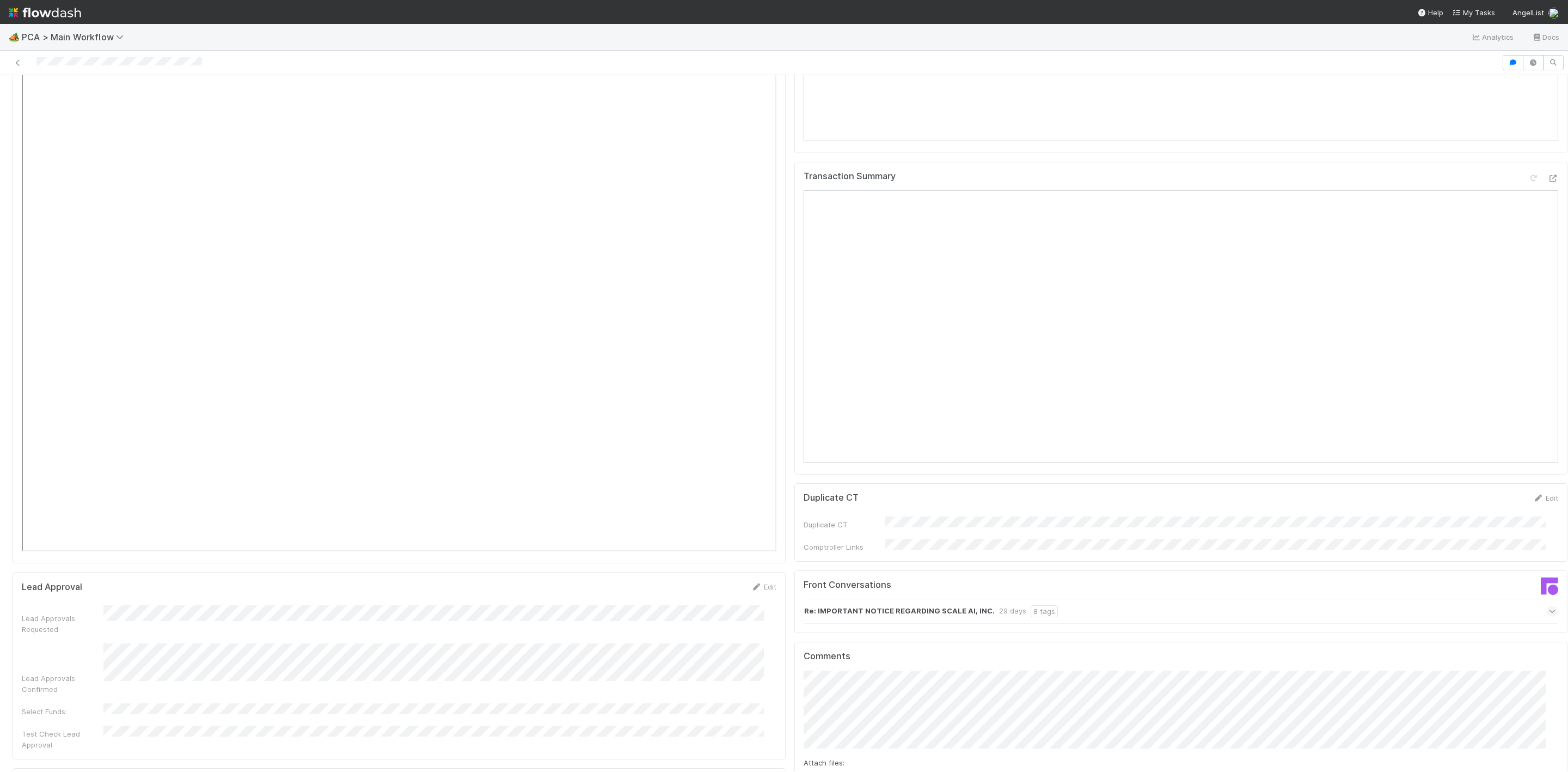
scroll to position [1634, 0]
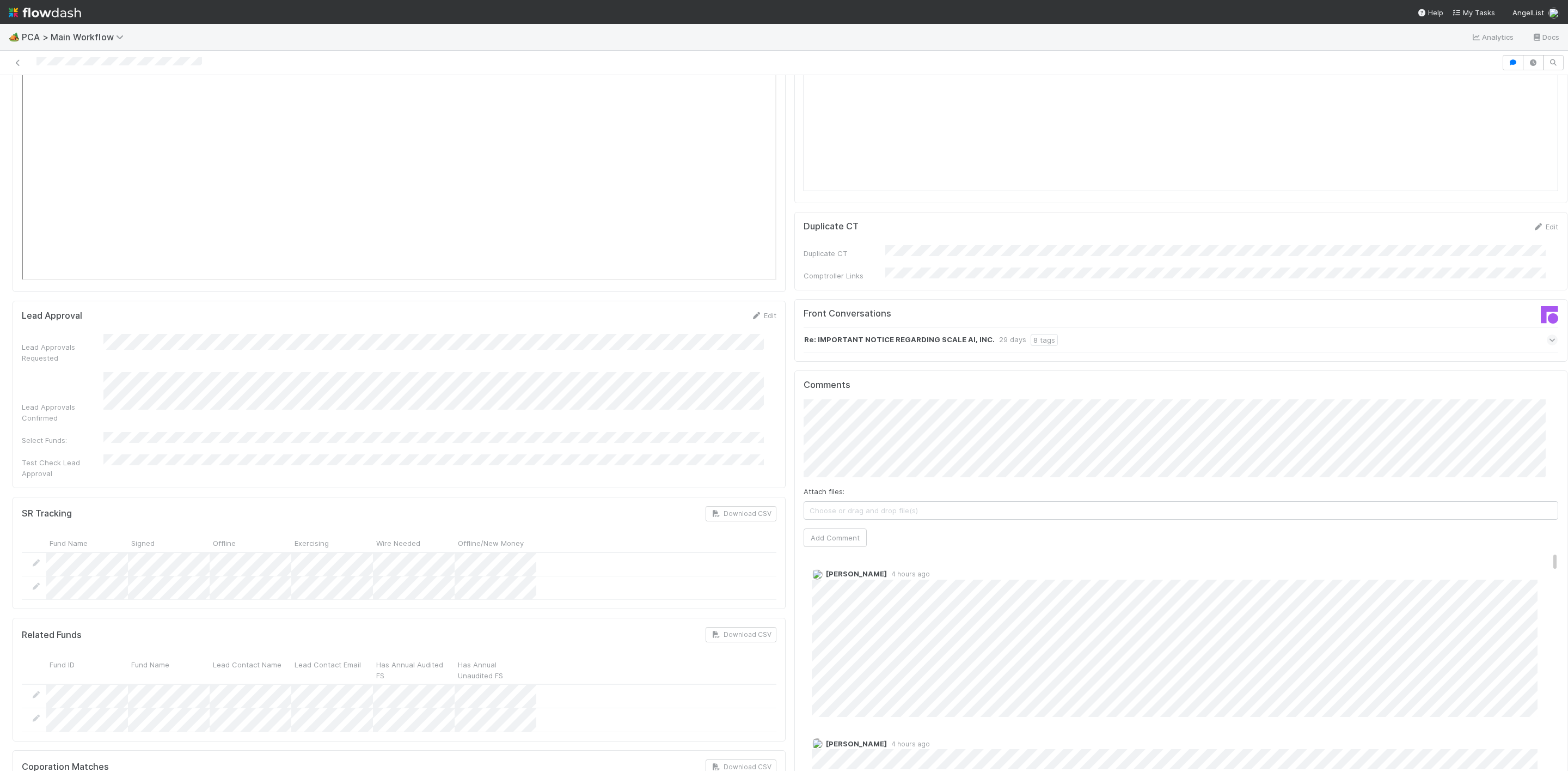
click at [687, 316] on div "Finance ICU SLA Edit Finance ICU Start Date Finance ICU Due Date Finance ICU SL…" at bounding box center [789, 329] width 1564 height 3712
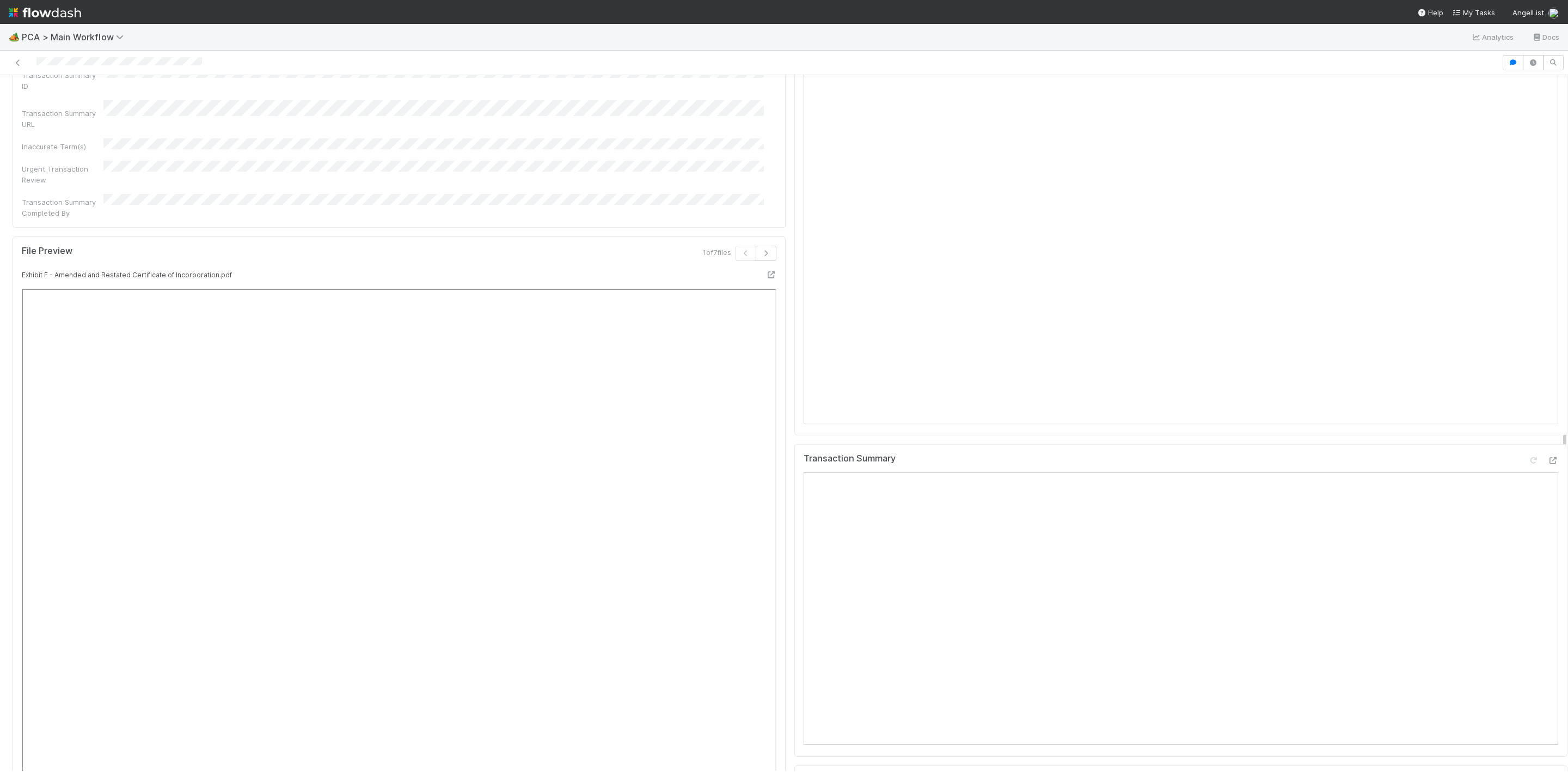
scroll to position [1062, 0]
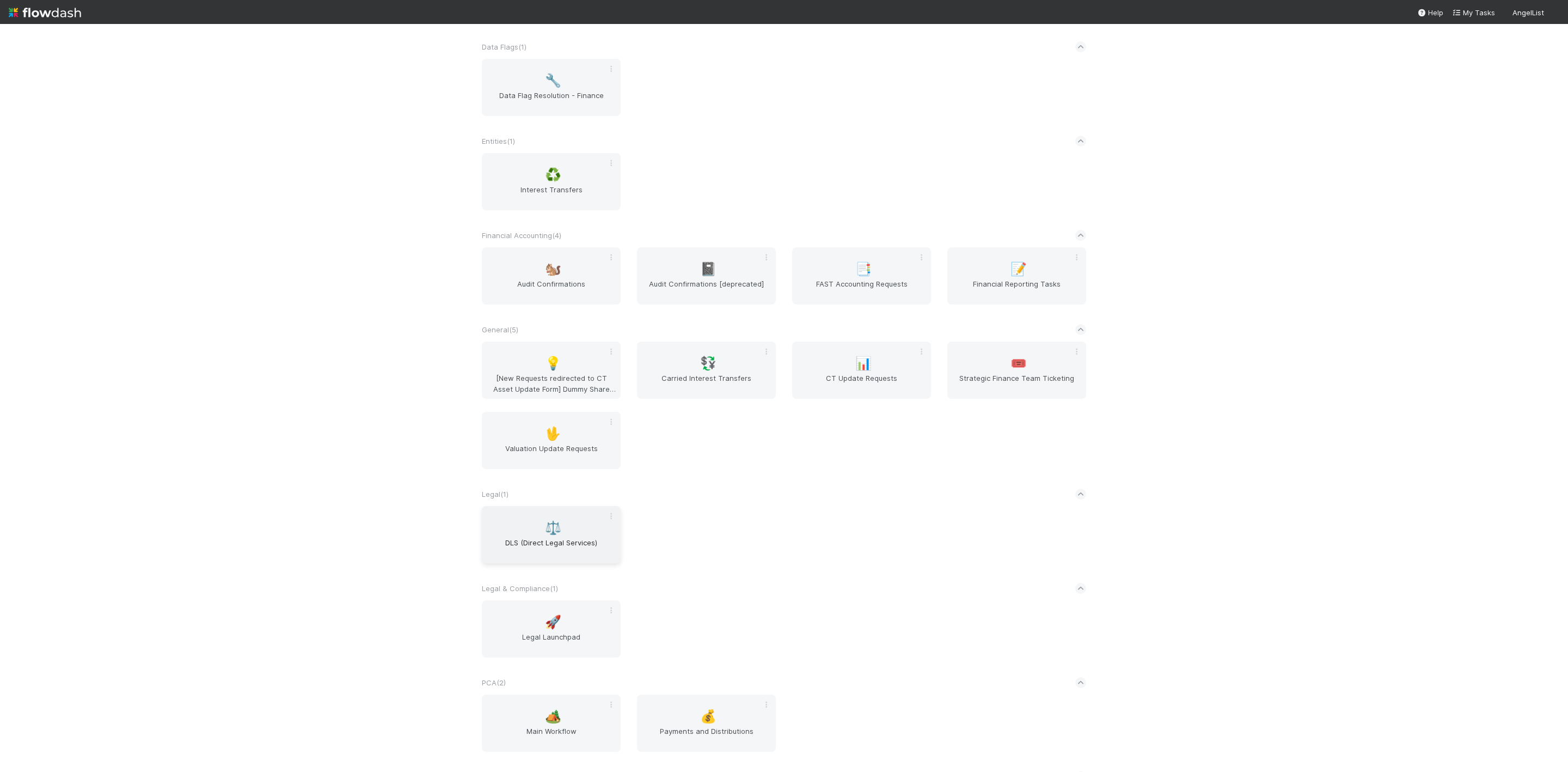
scroll to position [418, 0]
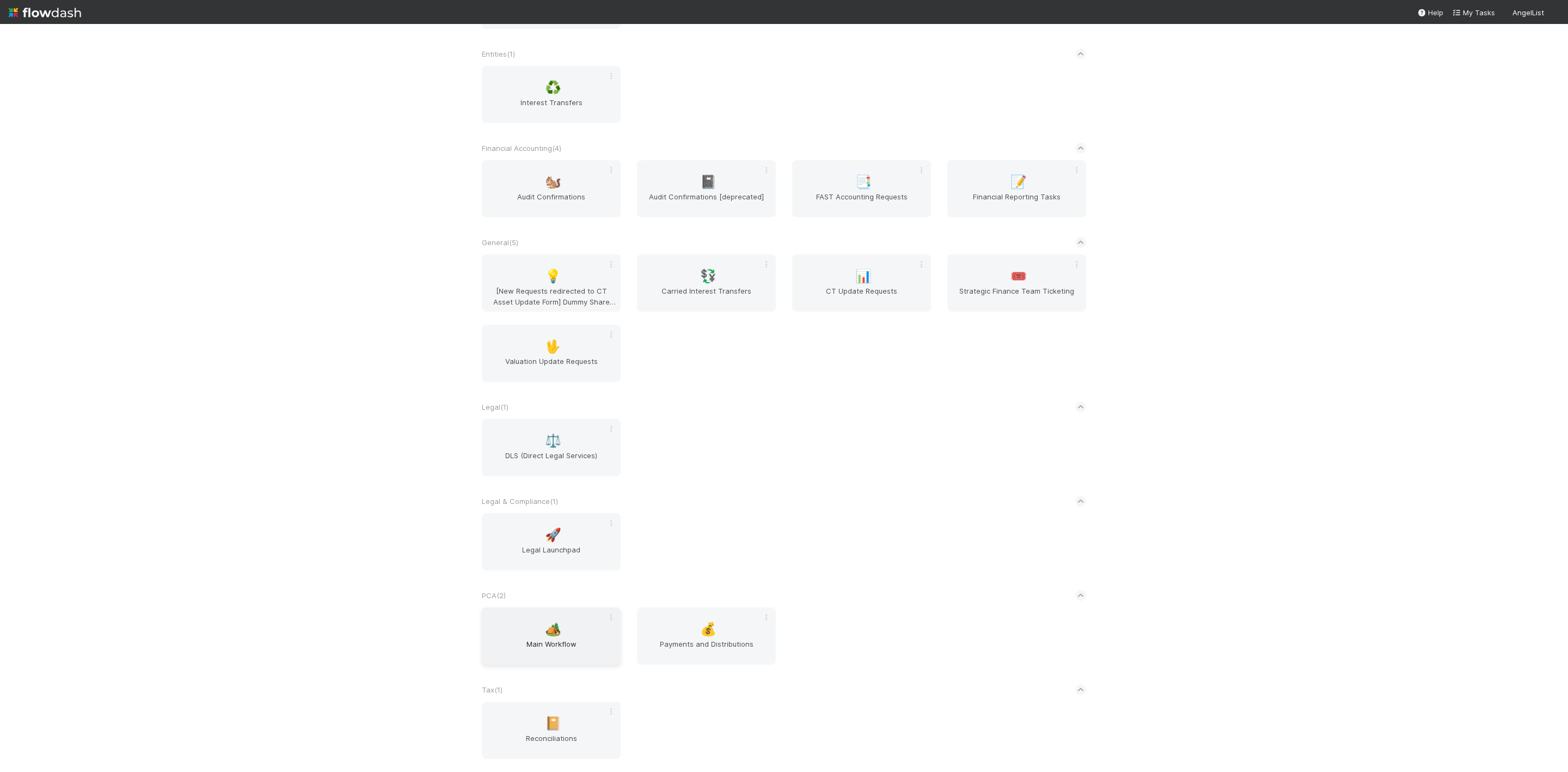
click at [529, 619] on div "🏕️ Main Workflow" at bounding box center [551, 635] width 139 height 57
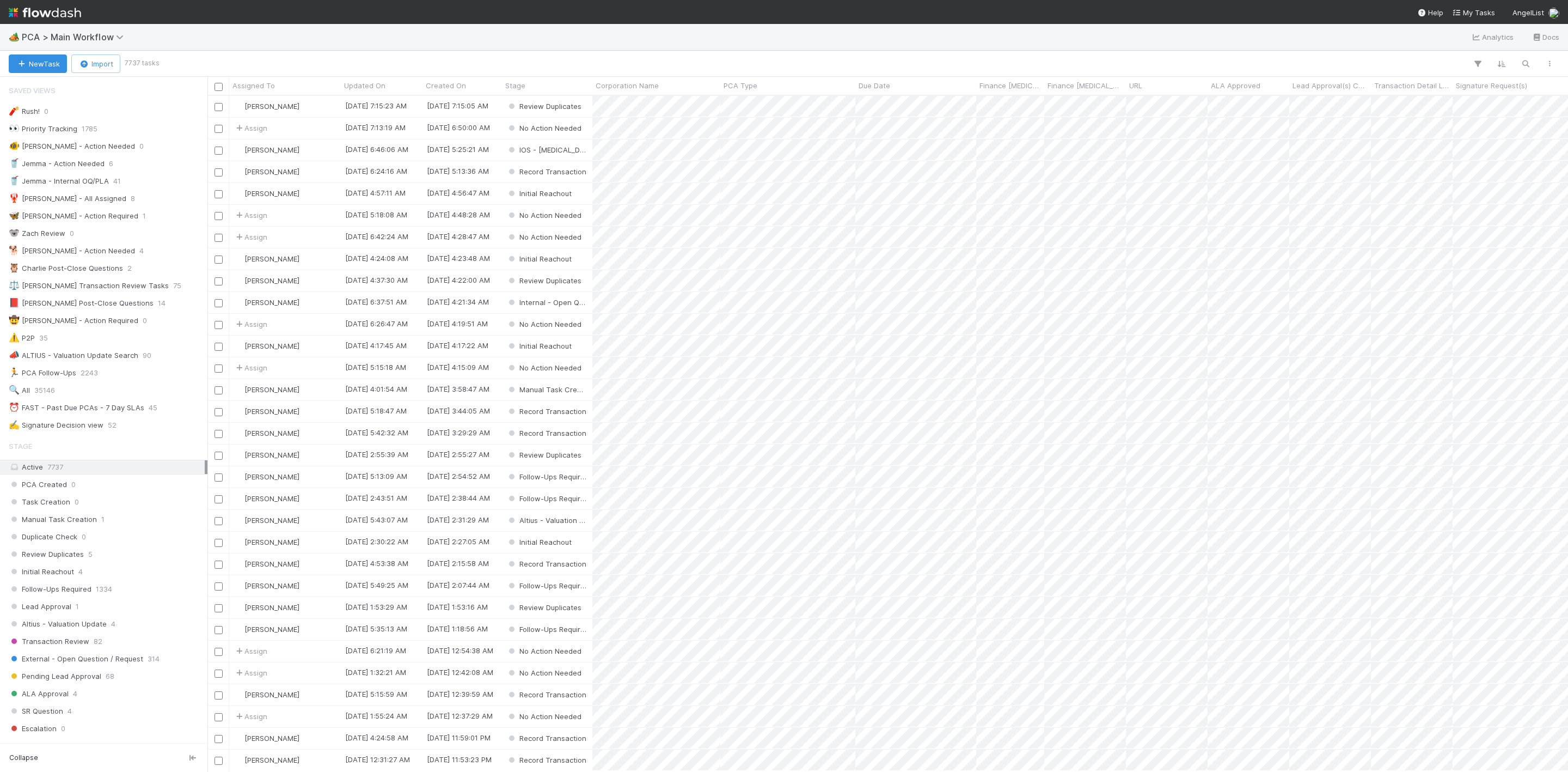
scroll to position [662, 1348]
click at [128, 415] on div "⏰ FAST - Past Due PCAs - 7 Day SLAs" at bounding box center [76, 407] width 135 height 13
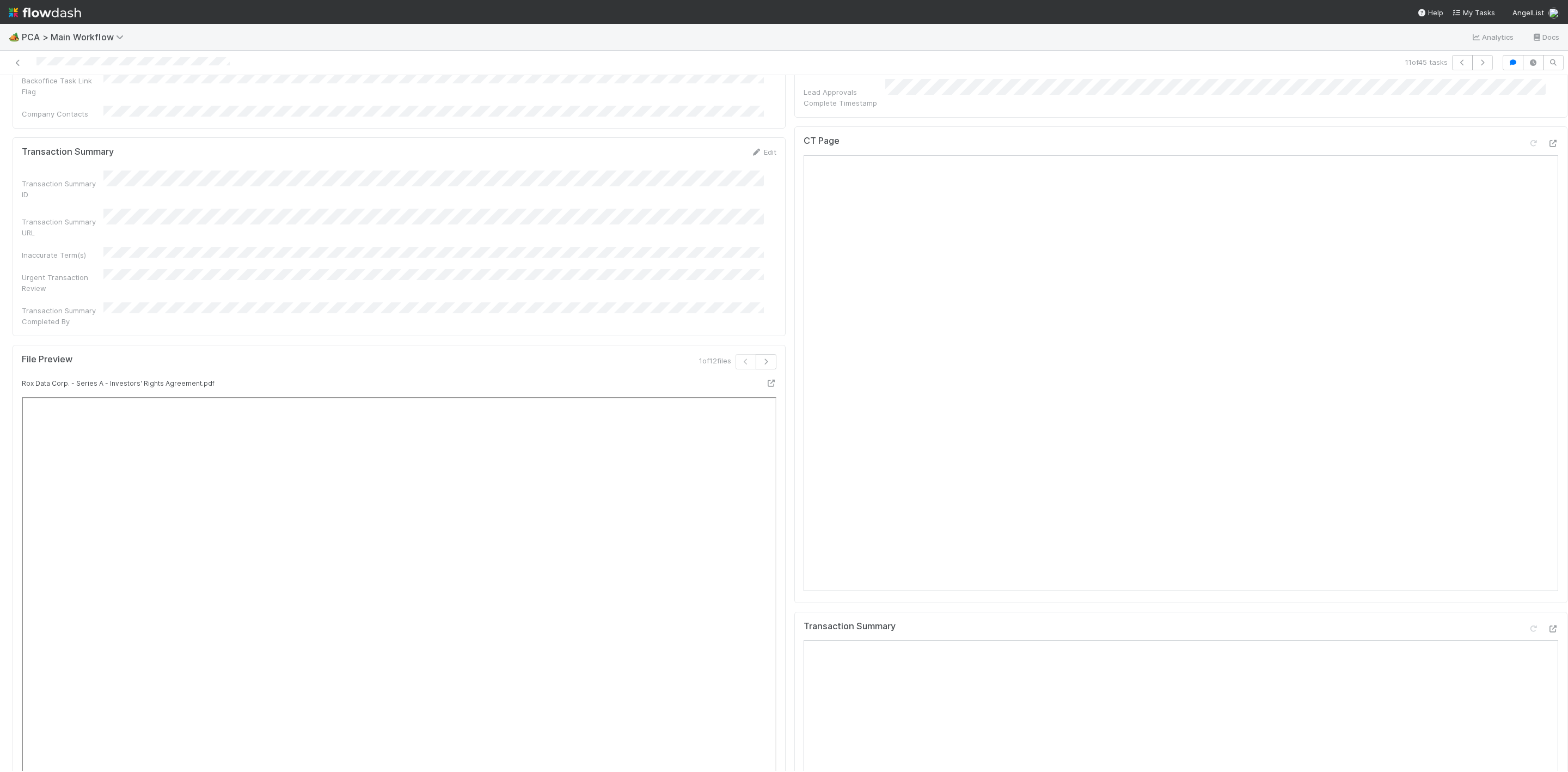
scroll to position [1144, 0]
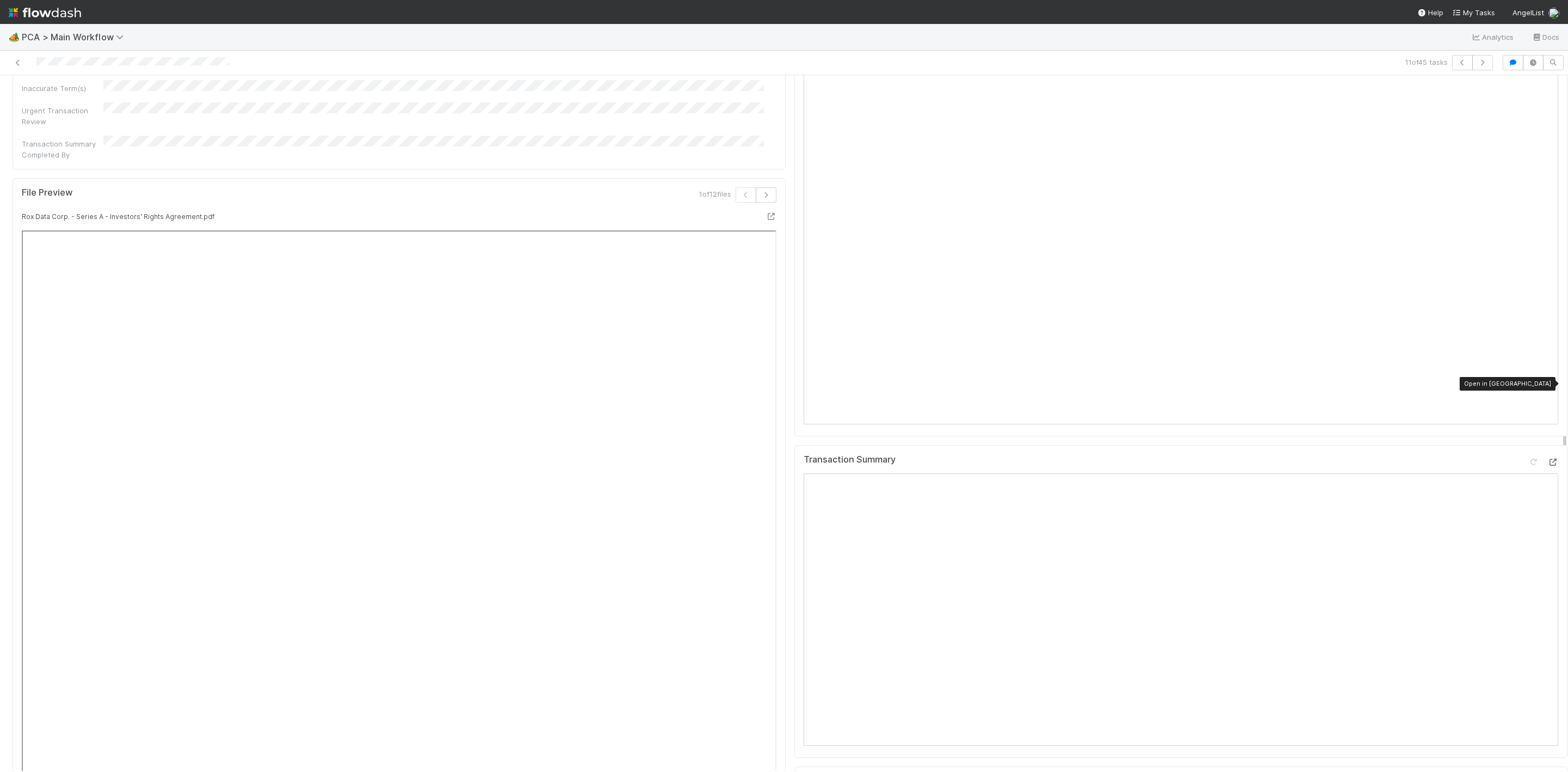
click at [1547, 458] on icon at bounding box center [1552, 462] width 11 height 7
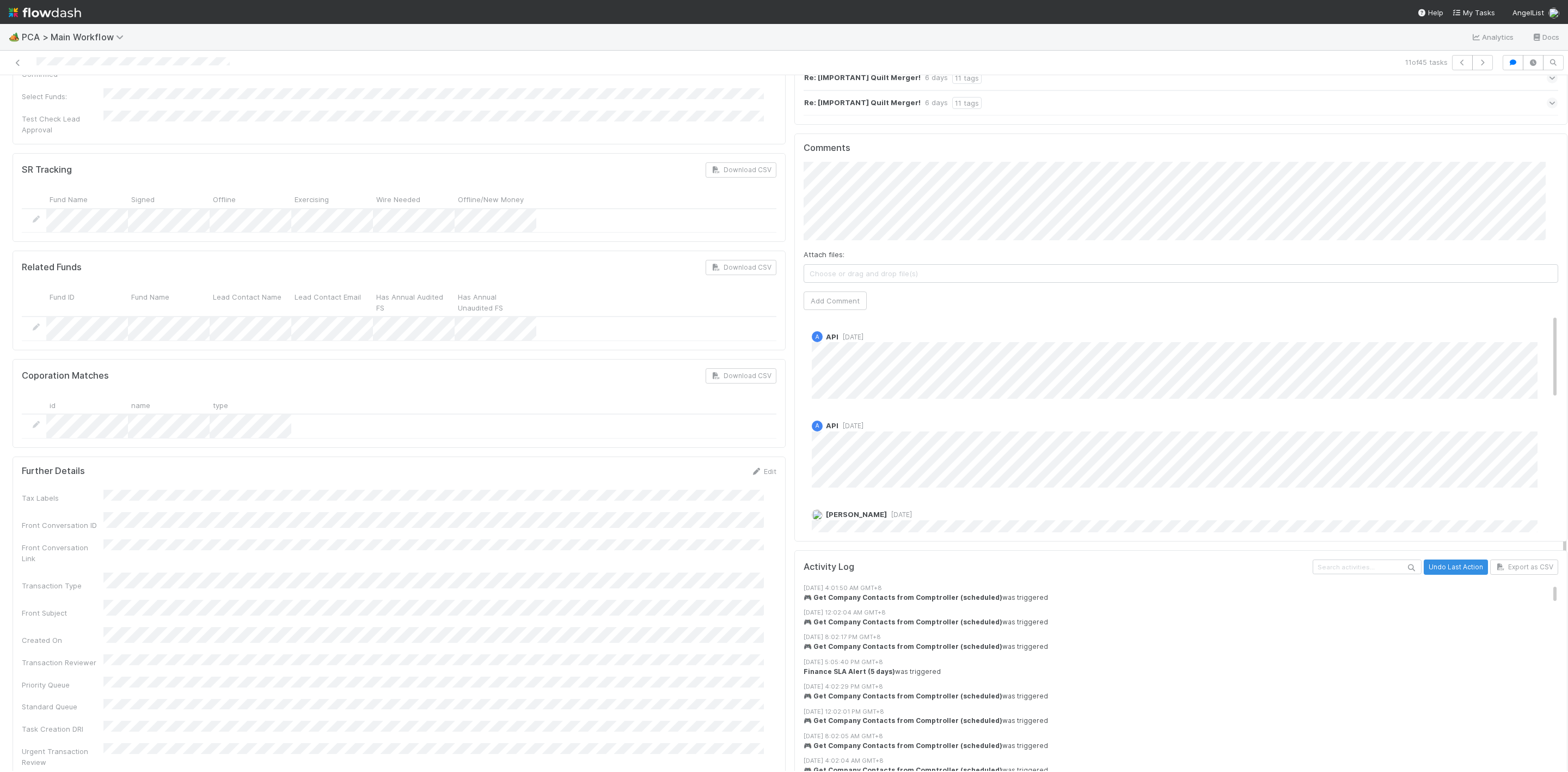
scroll to position [1879, 0]
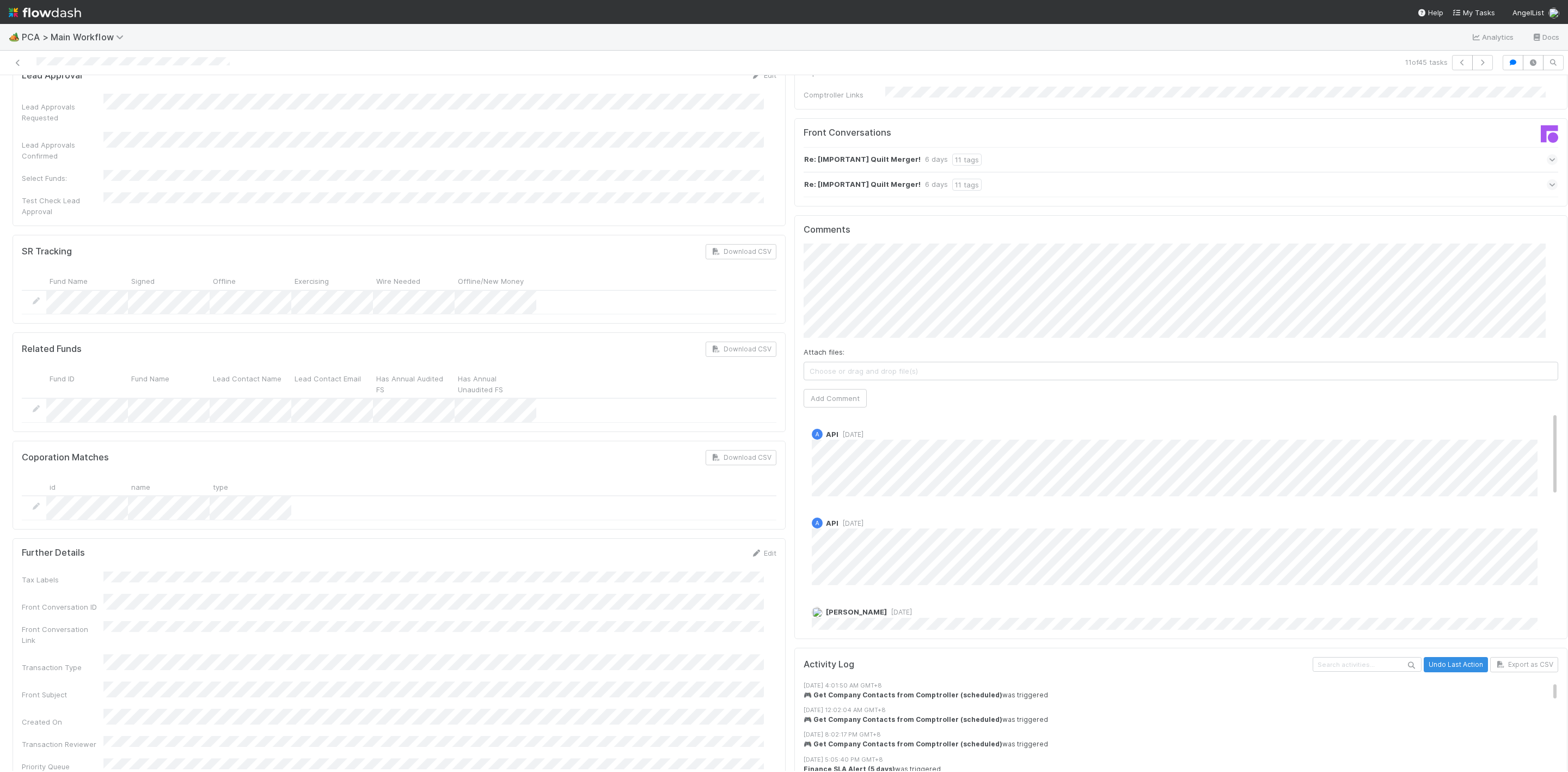
click at [1019, 262] on div "Attach files: Choose or drag and drop file(s) Add Comment" at bounding box center [1180, 325] width 754 height 163
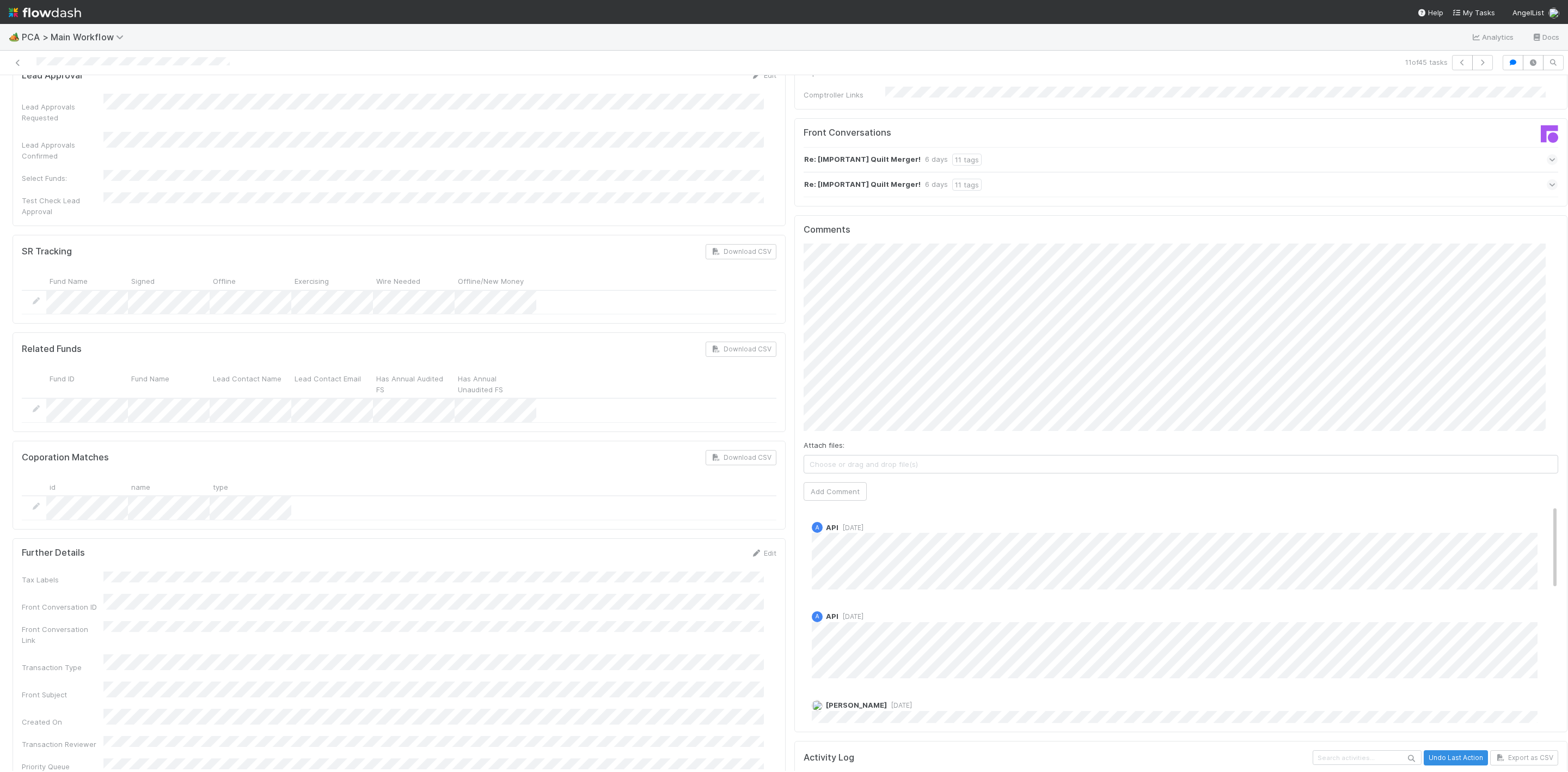
click at [795, 270] on div "Comments Attach files: Choose or drag and drop file(s) Add Comment A API [DATE]…" at bounding box center [1181, 473] width 773 height 516
click at [795, 262] on div "Comments Attach files: Choose or drag and drop file(s) Add Comment A API [DATE]…" at bounding box center [1181, 473] width 773 height 516
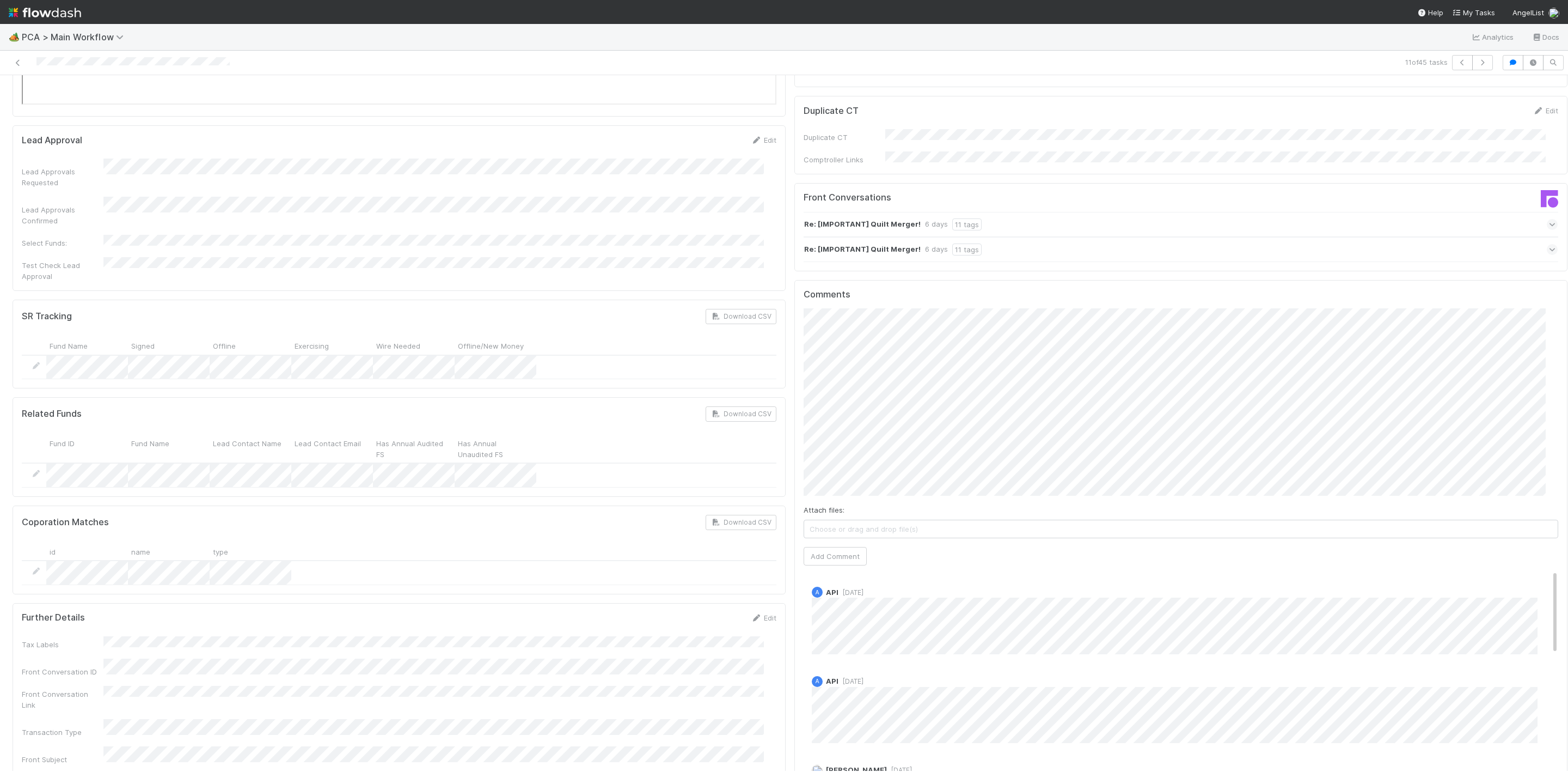
scroll to position [1797, 0]
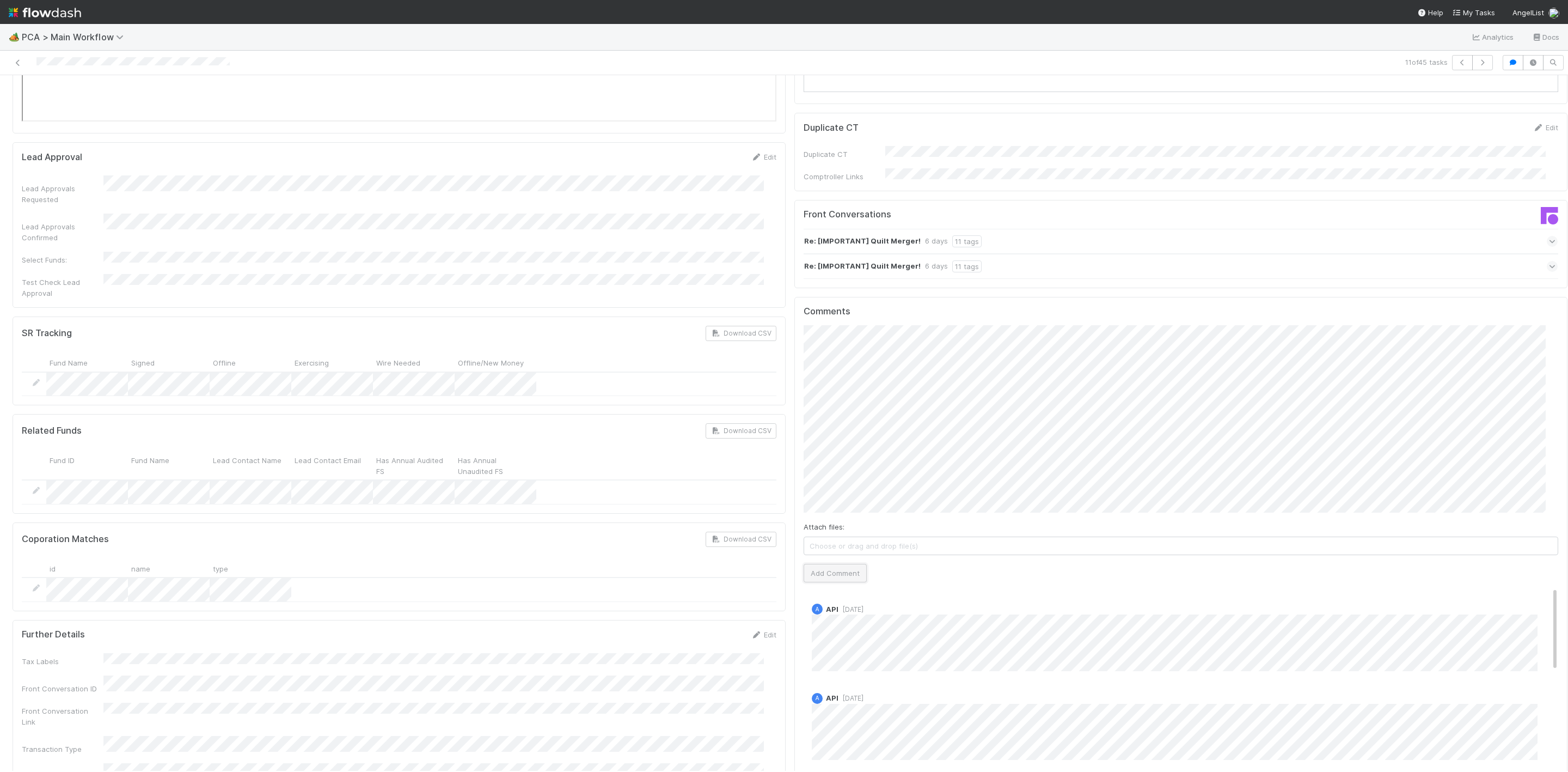
click at [824, 564] on button "Add Comment" at bounding box center [835, 573] width 63 height 18
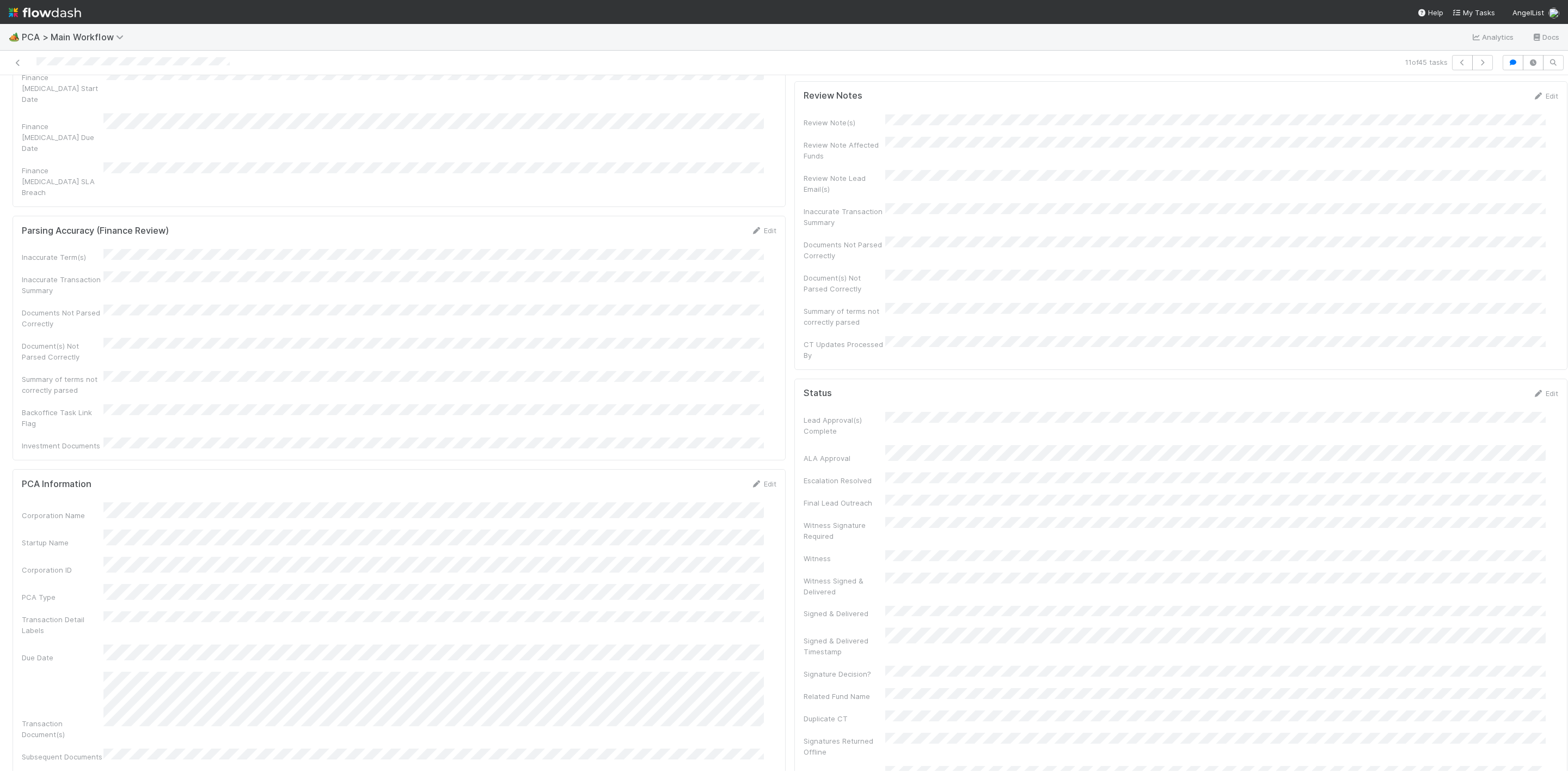
scroll to position [0, 0]
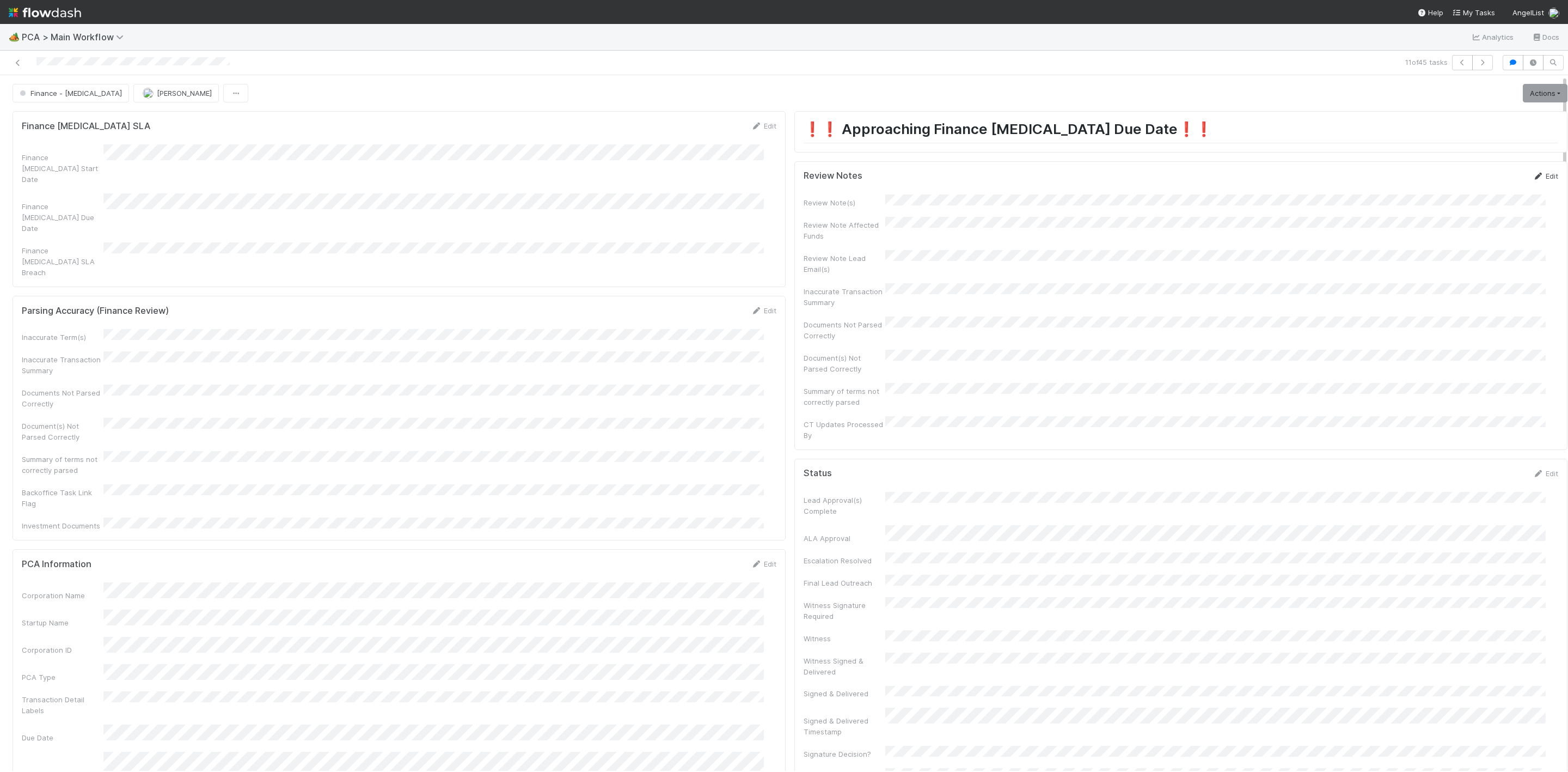
drag, startPoint x: 1527, startPoint y: 178, endPoint x: 1490, endPoint y: 201, distance: 43.6
click at [1532, 178] on link "Edit" at bounding box center [1544, 176] width 25 height 9
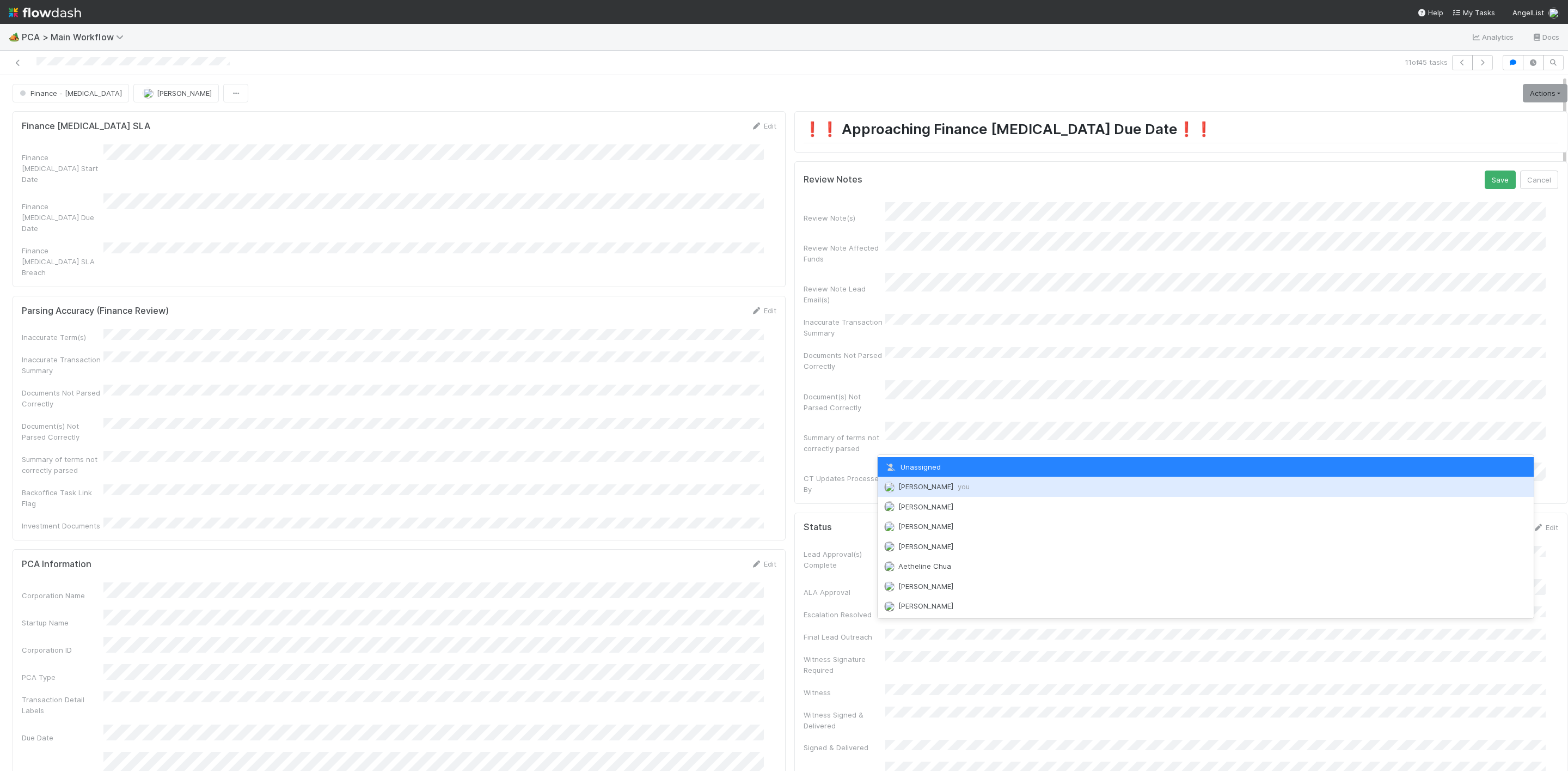
click at [951, 480] on div "[PERSON_NAME] you" at bounding box center [1205, 486] width 656 height 19
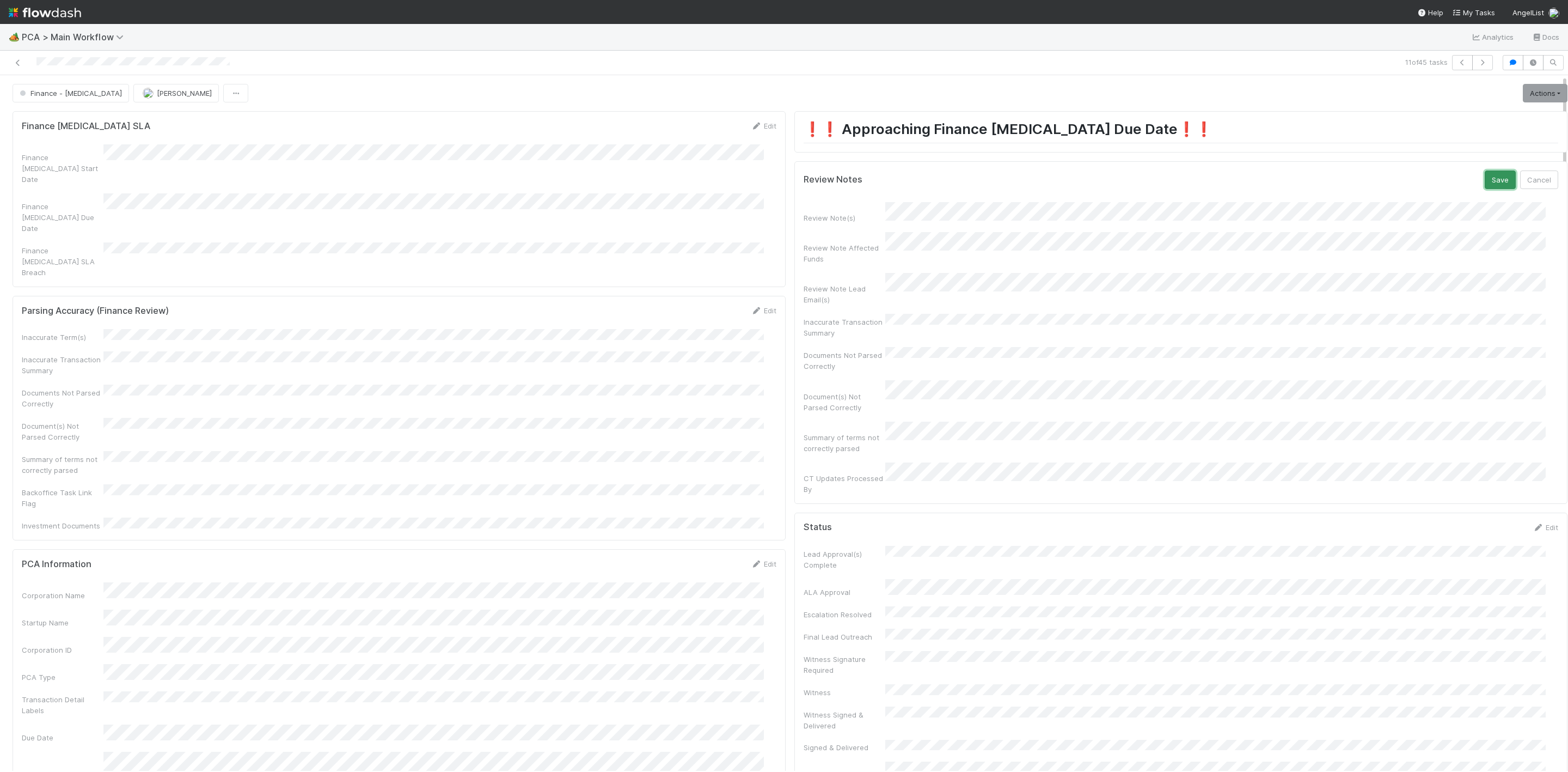
drag, startPoint x: 1473, startPoint y: 185, endPoint x: 1550, endPoint y: 81, distance: 129.4
click at [1485, 181] on button "Save" at bounding box center [1500, 179] width 31 height 18
click at [1522, 93] on link "Actions" at bounding box center [1544, 92] width 45 height 18
click at [1435, 192] on button "Move to DCR Review" at bounding box center [1482, 192] width 176 height 15
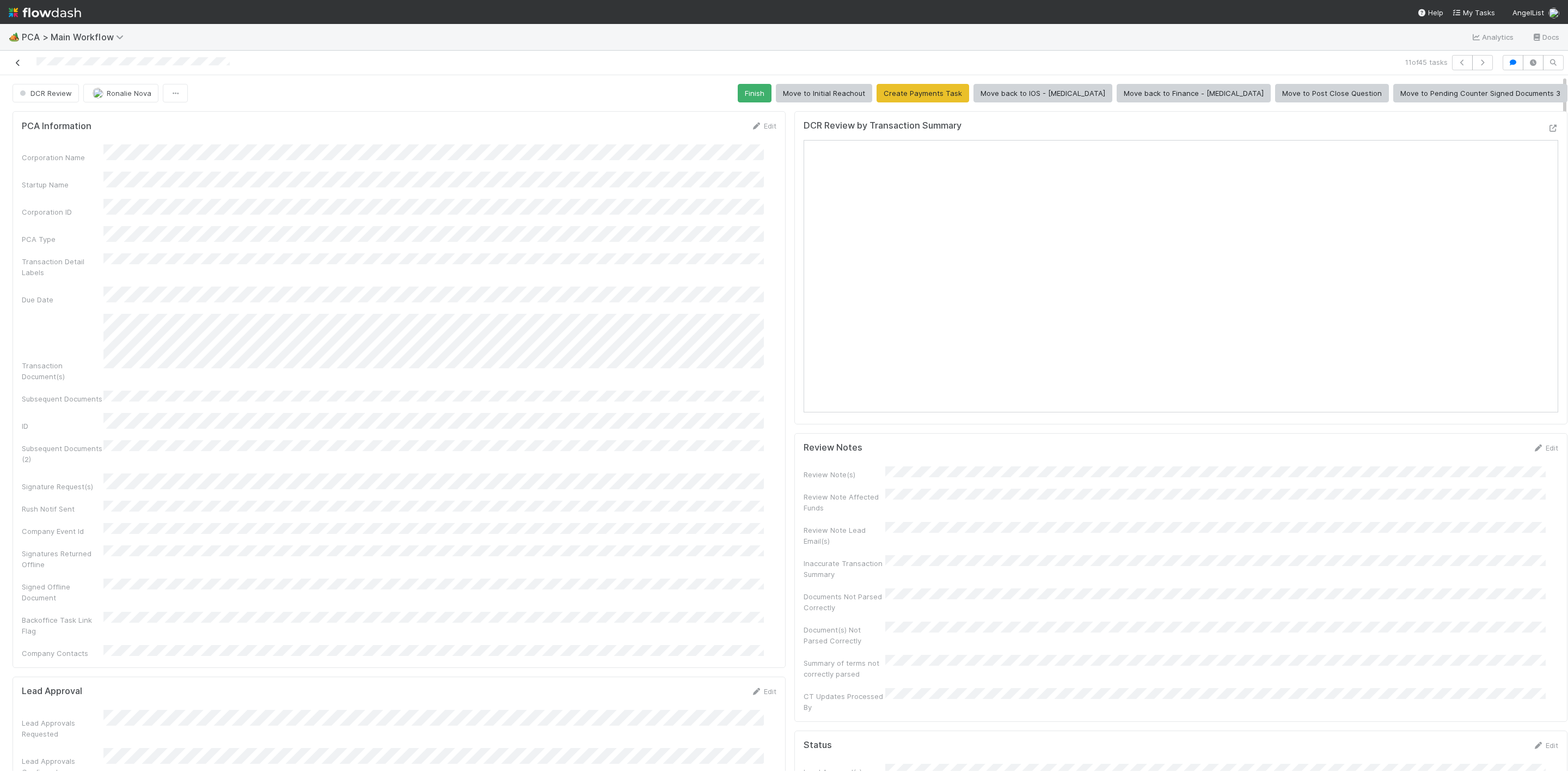
click at [12, 62] on icon at bounding box center [18, 63] width 11 height 7
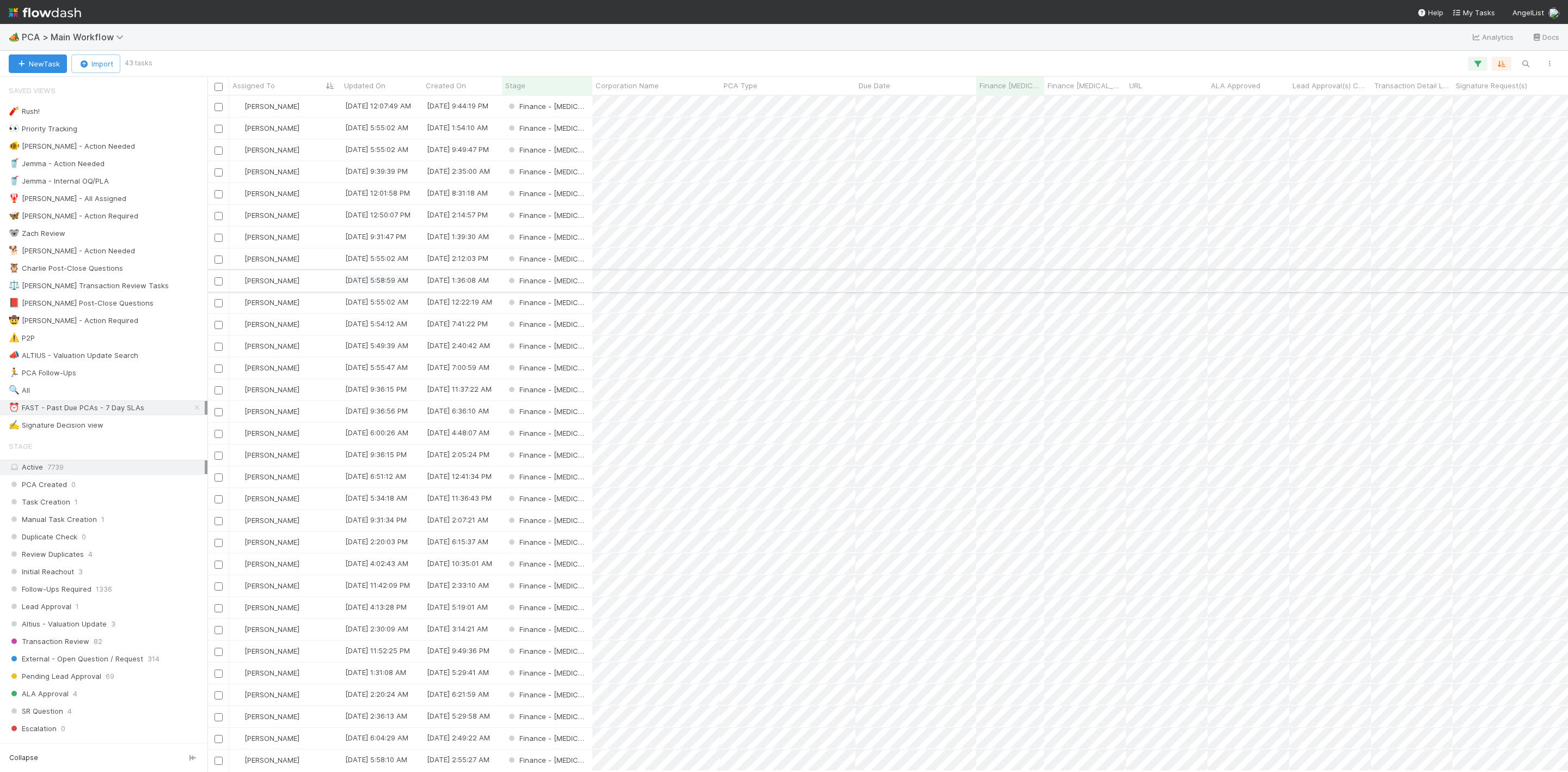
scroll to position [662, 1348]
click at [316, 298] on div "[PERSON_NAME]" at bounding box center [284, 302] width 111 height 21
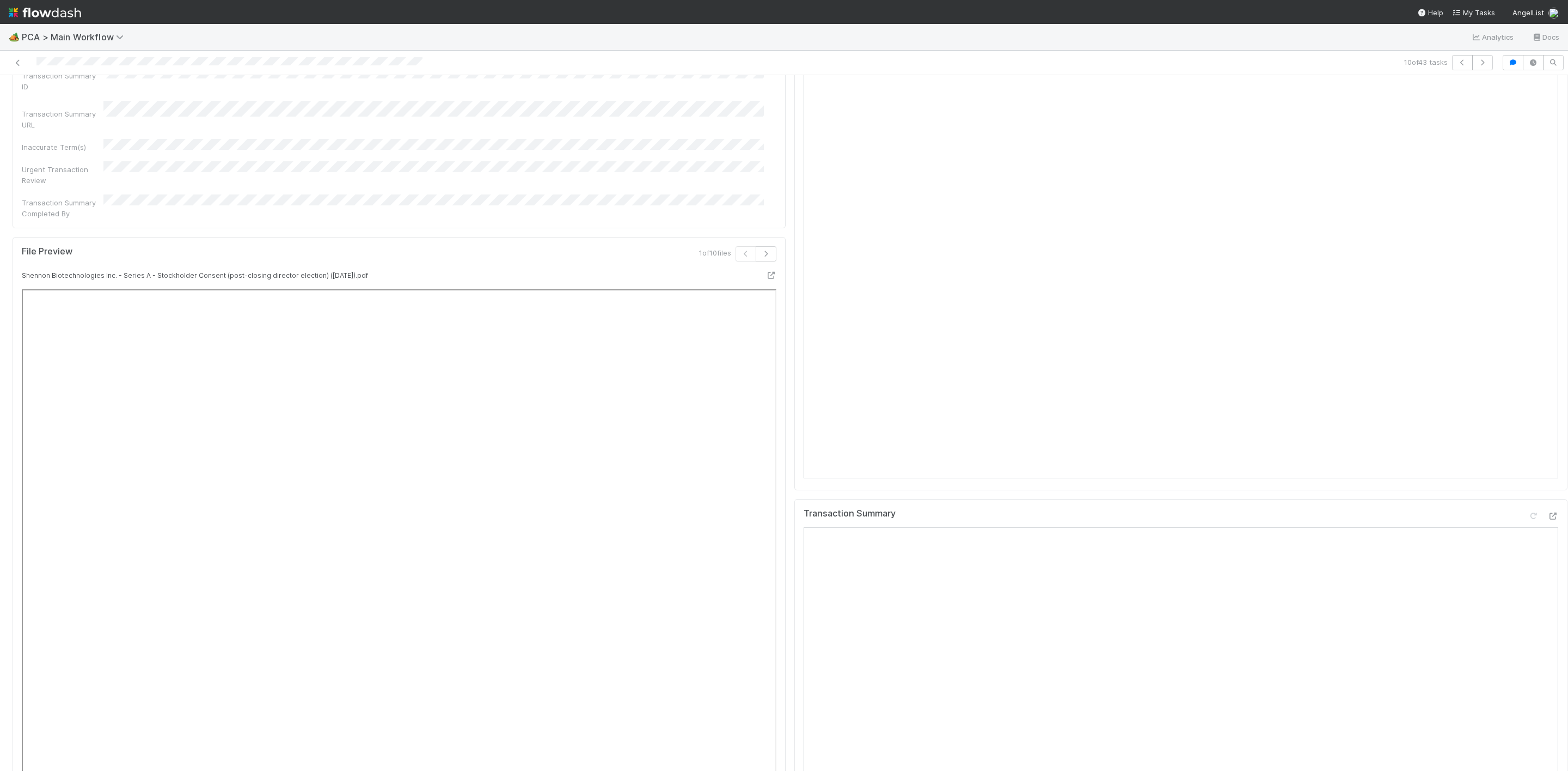
scroll to position [1144, 0]
click at [1547, 444] on icon at bounding box center [1552, 447] width 11 height 7
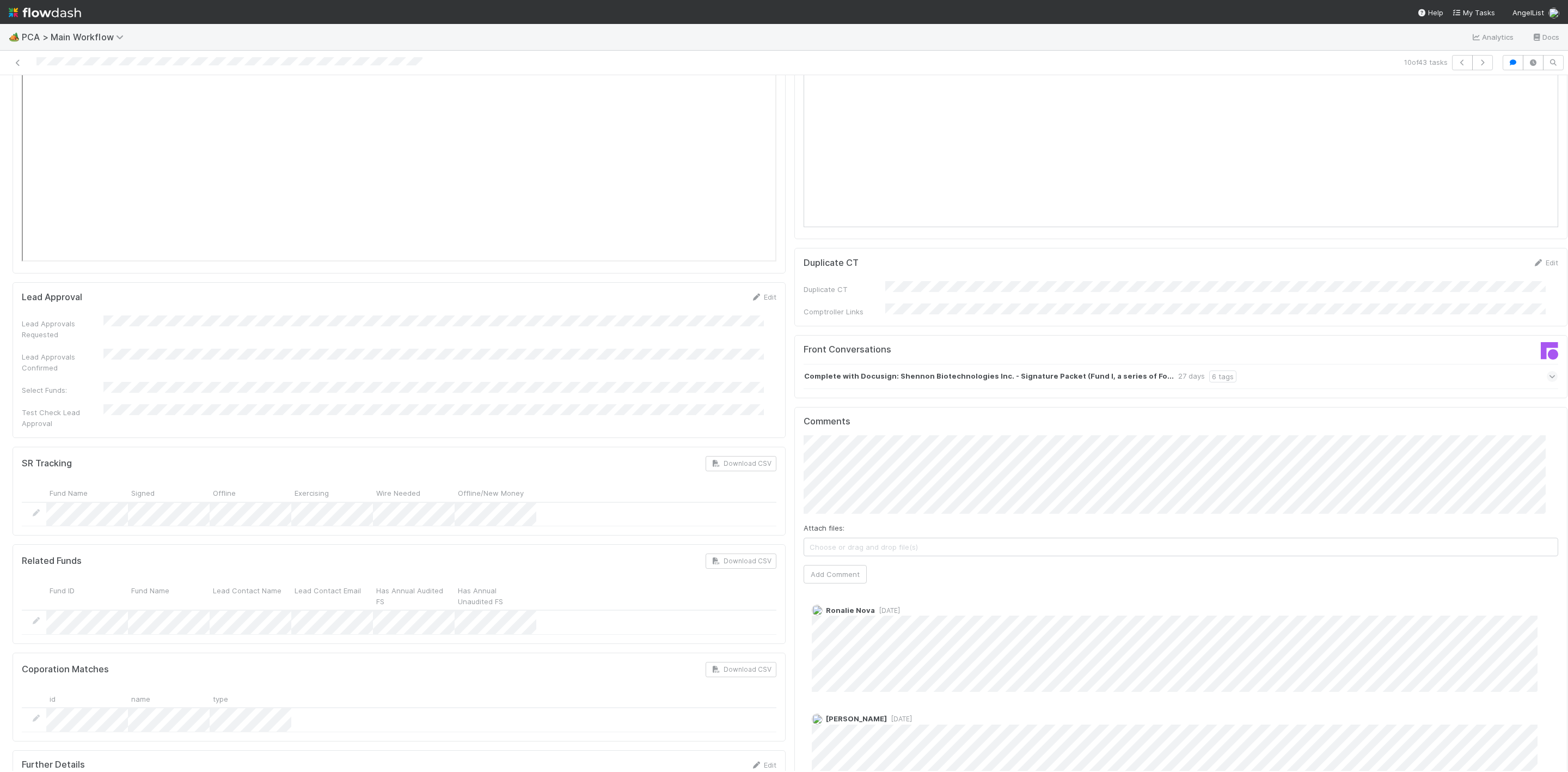
scroll to position [1634, 0]
